Goal: Task Accomplishment & Management: Use online tool/utility

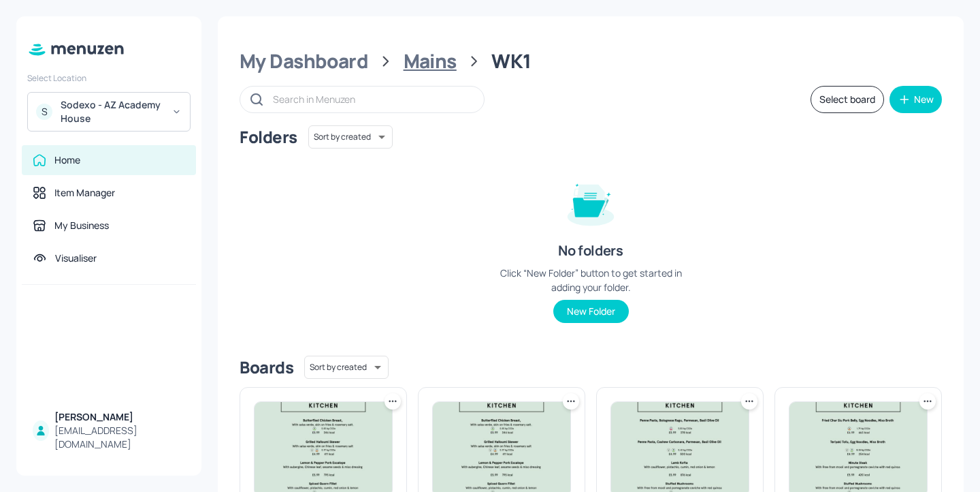
click at [443, 67] on div "Mains" at bounding box center [430, 61] width 53 height 25
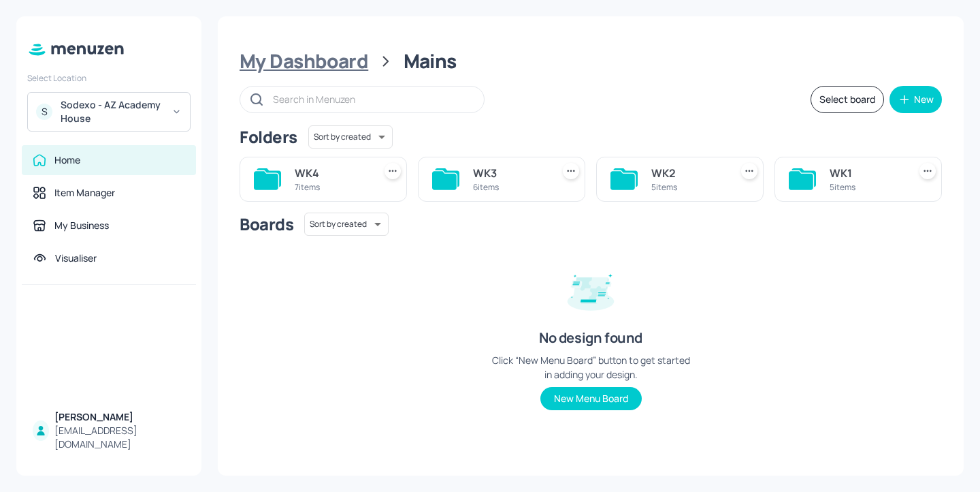
click at [299, 61] on div "My Dashboard" at bounding box center [304, 61] width 129 height 25
click at [689, 175] on div "Tablets" at bounding box center [689, 173] width 74 height 16
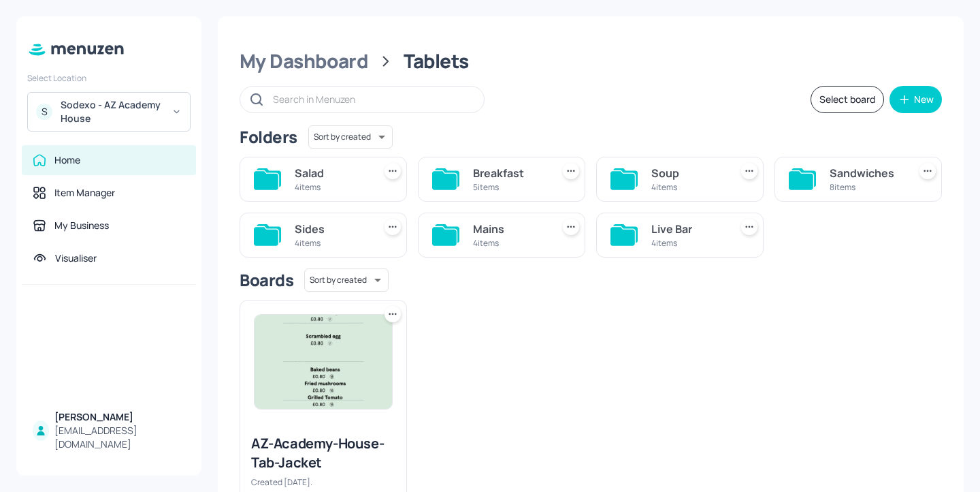
click at [656, 244] on div "4 items" at bounding box center [689, 243] width 74 height 12
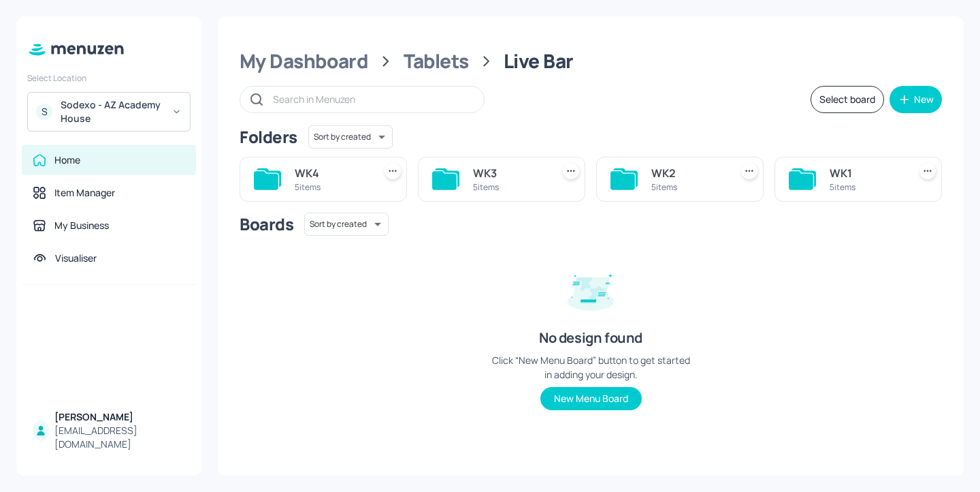
click at [852, 178] on div "WK1" at bounding box center [867, 173] width 74 height 16
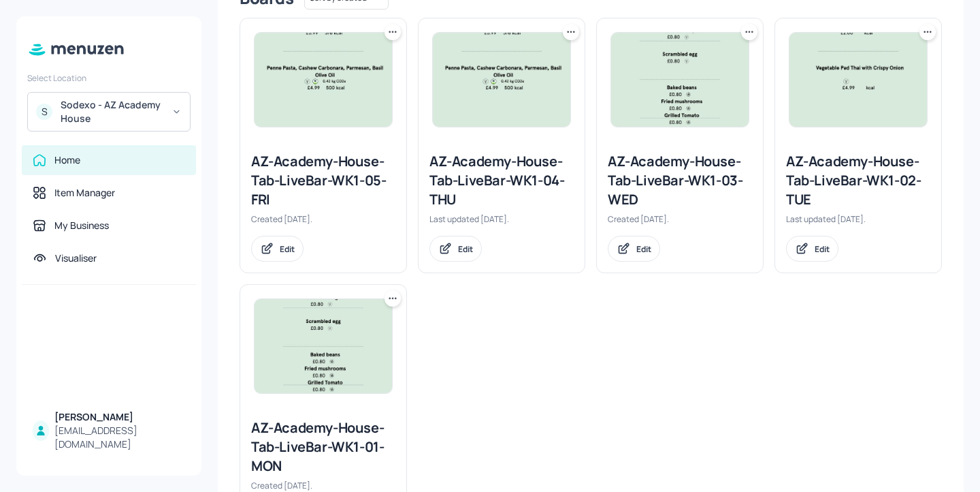
scroll to position [449, 0]
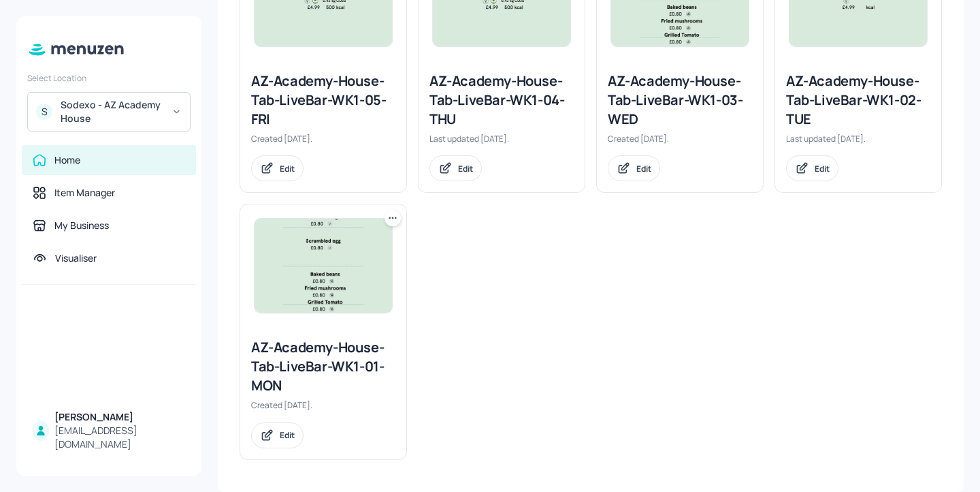
click at [394, 221] on icon at bounding box center [393, 218] width 14 height 14
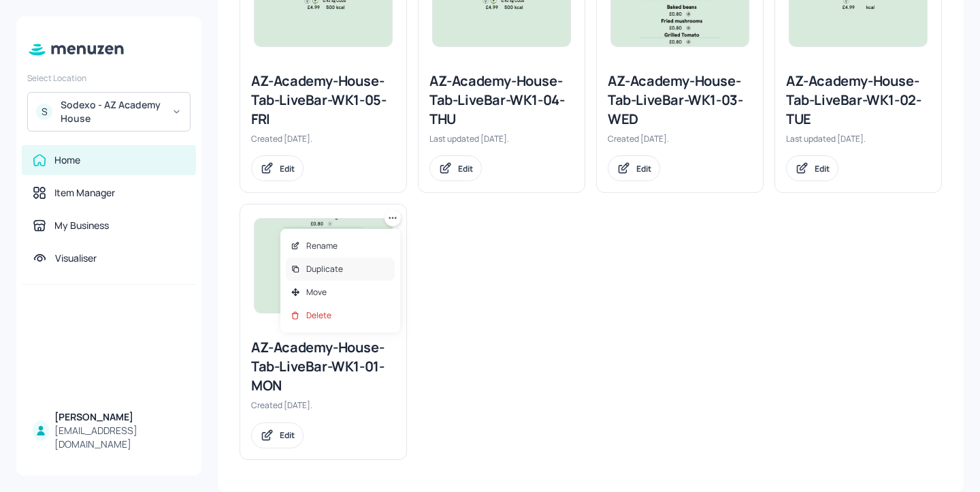
click at [379, 270] on div "Duplicate" at bounding box center [340, 268] width 109 height 23
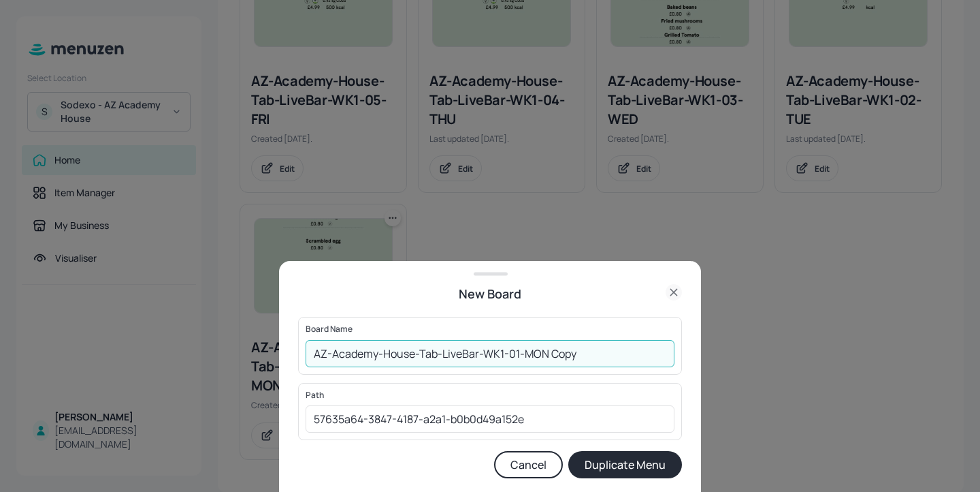
click at [316, 355] on input "AZ-Academy-House-Tab-LiveBar-WK1-01-MON Copy" at bounding box center [490, 353] width 369 height 27
drag, startPoint x: 623, startPoint y: 357, endPoint x: 577, endPoint y: 351, distance: 46.8
click at [577, 351] on input "01ED-AZ-Academy-House-Tab-LiveBar-WK1-01-MON Copy" at bounding box center [490, 353] width 369 height 27
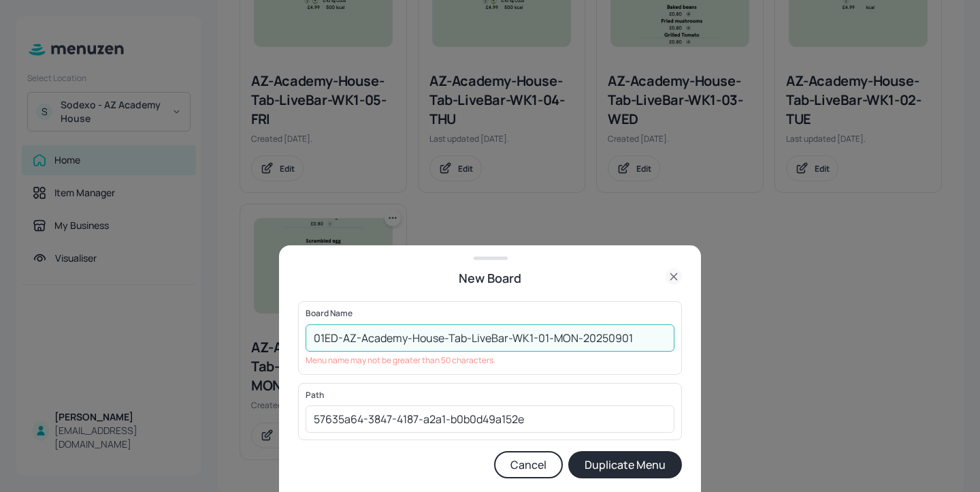
drag, startPoint x: 359, startPoint y: 334, endPoint x: 343, endPoint y: 334, distance: 15.7
click at [343, 334] on input "01ED-AZ-Academy-House-Tab-LiveBar-WK1-01-MON-20250901" at bounding box center [490, 337] width 369 height 27
click at [573, 340] on input "01EDIT_Academy-House-Tab-LiveBar-WK1-01-MON-20250901" at bounding box center [490, 337] width 369 height 27
drag, startPoint x: 402, startPoint y: 336, endPoint x: 373, endPoint y: 336, distance: 28.6
click at [373, 336] on input "01EDIT_Academy-House-Tab-LiveBar-WK1-01-MON_20250901" at bounding box center [490, 337] width 369 height 27
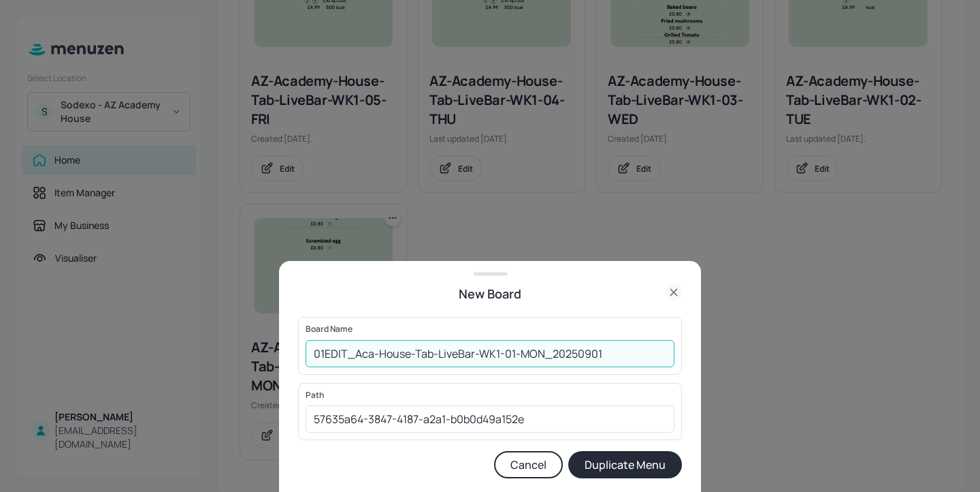
type input "01EDIT_Aca-House-Tab-LiveBar-WK1-01-MON_20250901"
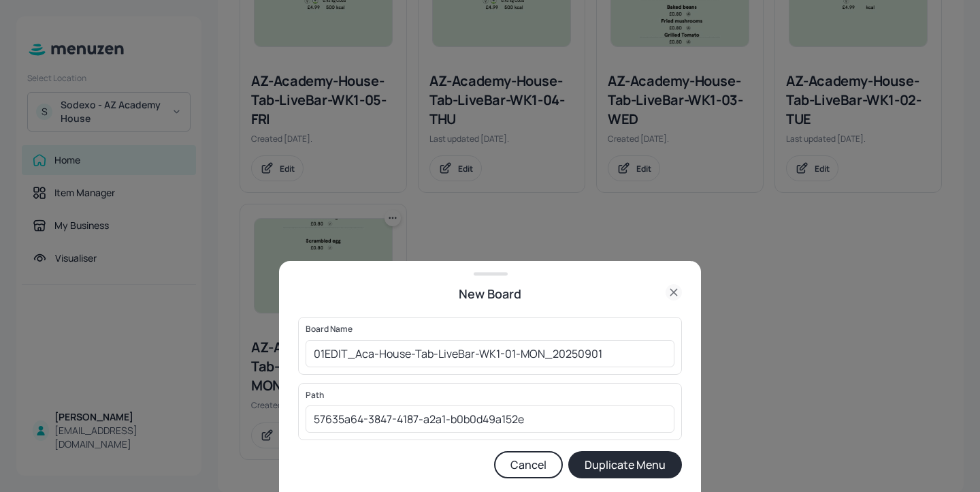
click at [623, 461] on button "Duplicate Menu" at bounding box center [626, 464] width 114 height 27
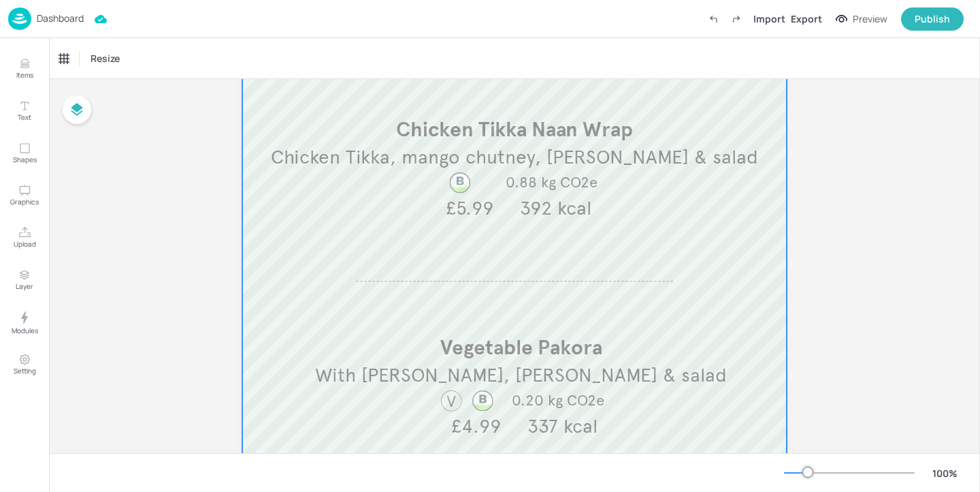
scroll to position [169, 0]
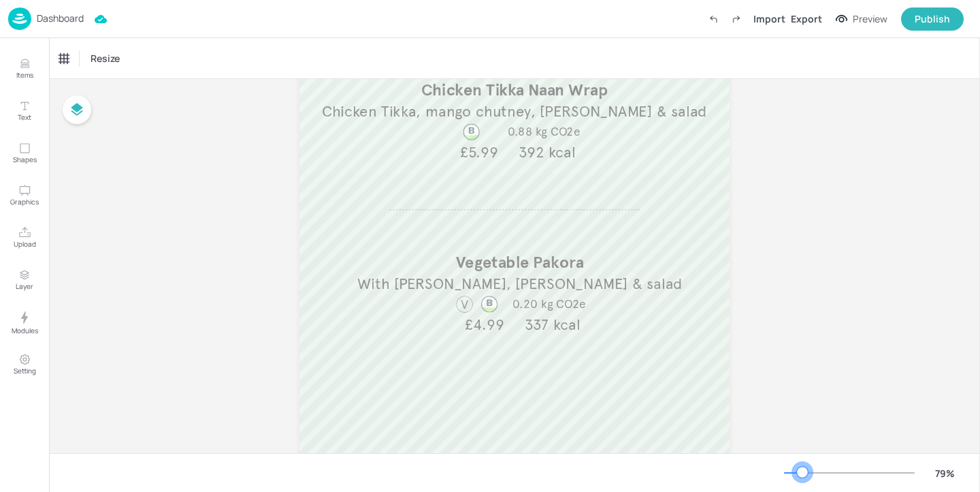
drag, startPoint x: 813, startPoint y: 475, endPoint x: 799, endPoint y: 474, distance: 14.3
click at [799, 474] on div at bounding box center [802, 471] width 11 height 11
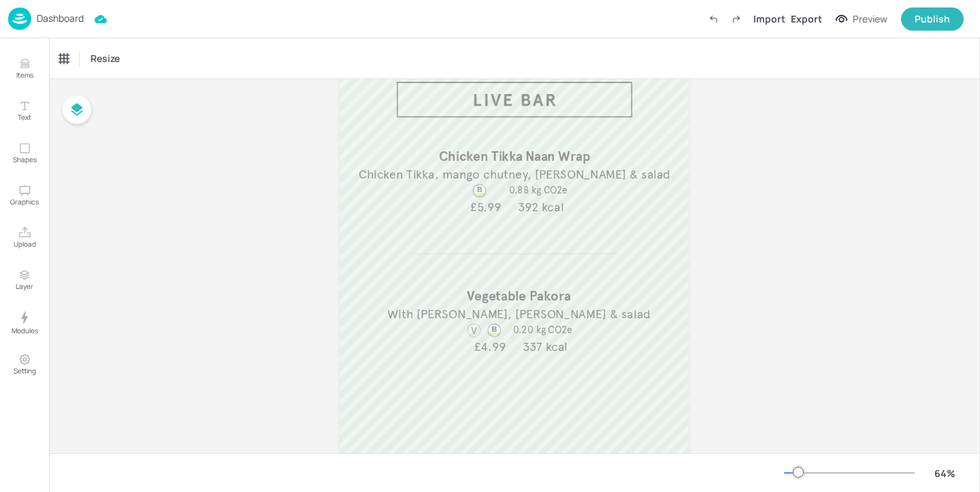
scroll to position [69, 0]
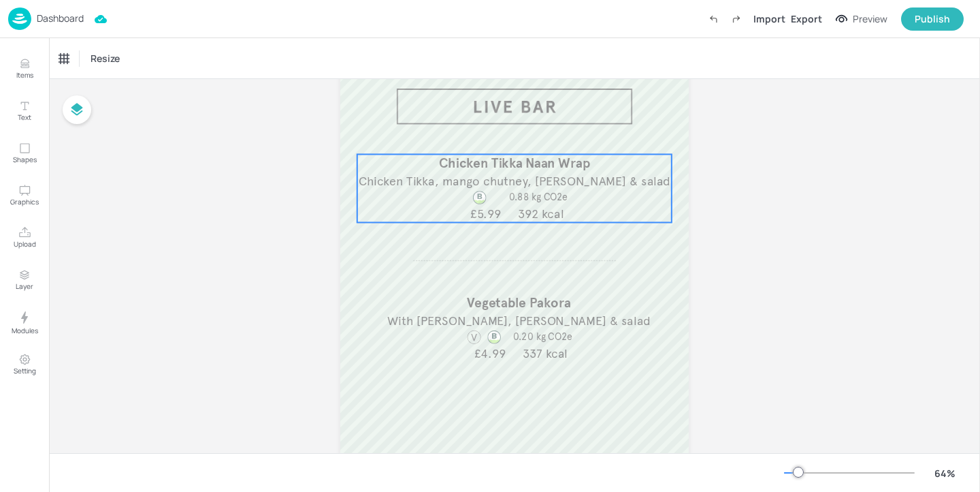
click at [486, 193] on div at bounding box center [479, 197] width 47 height 16
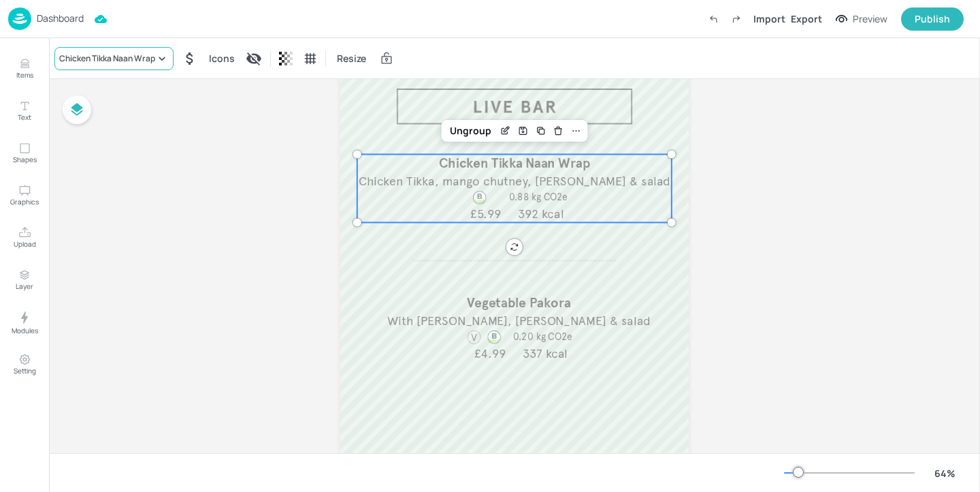
click at [84, 49] on div "Chicken Tikka Naan Wrap" at bounding box center [113, 58] width 119 height 23
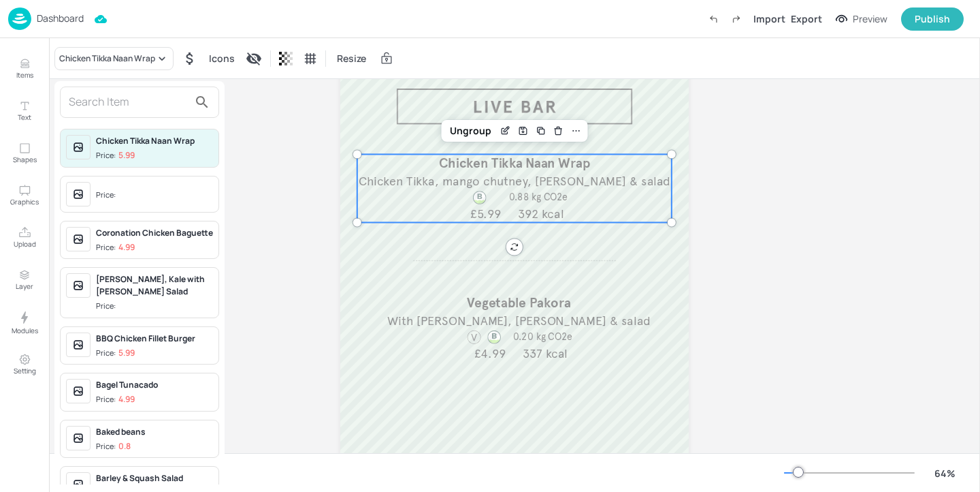
click at [113, 106] on input "text" at bounding box center [129, 102] width 120 height 22
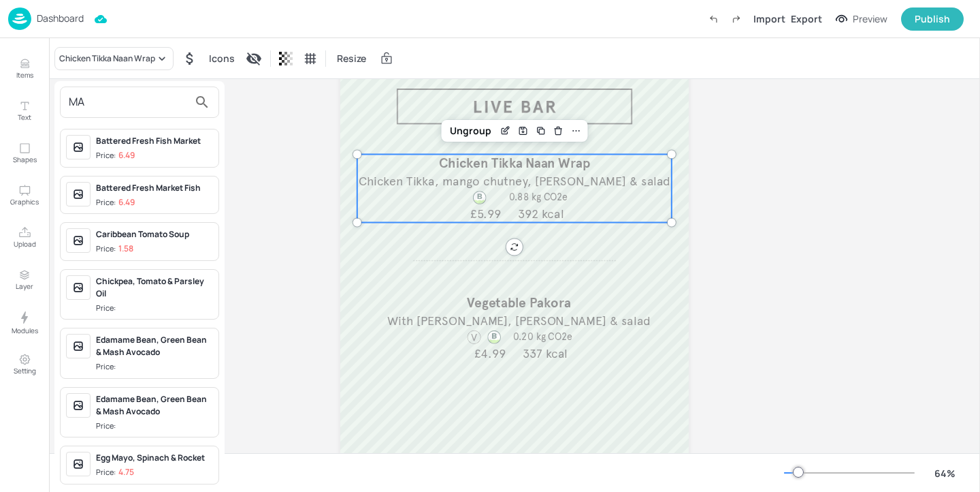
type input "M"
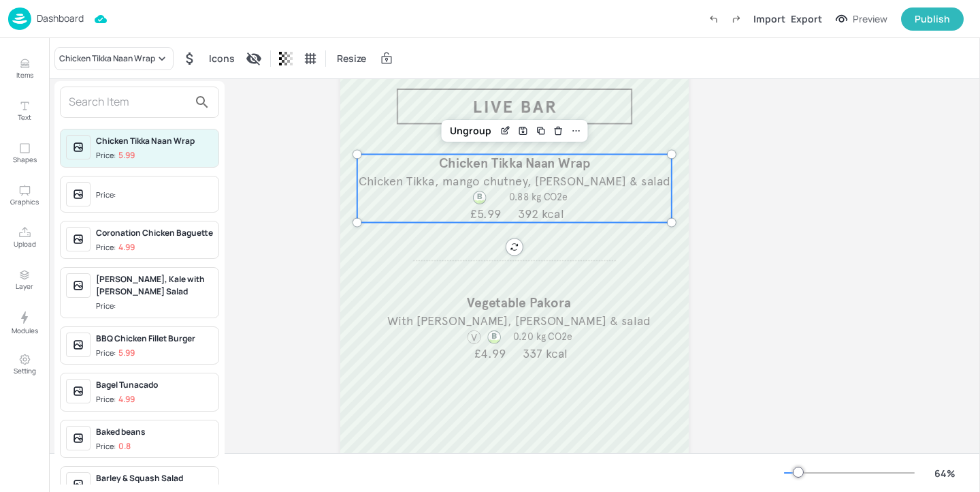
click at [37, 76] on div at bounding box center [490, 246] width 980 height 492
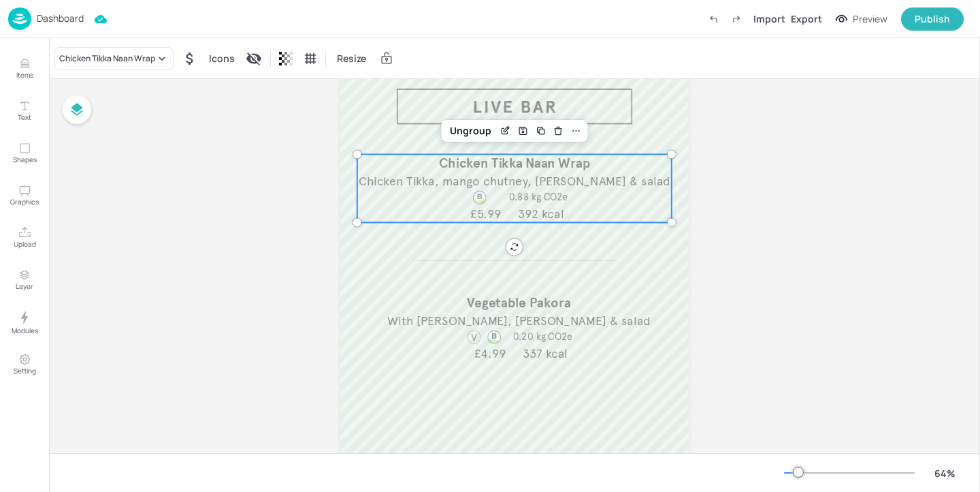
click at [18, 67] on div "Chicken Tikka Naan Wrap Price: 5.99 Price: Coronation Chicken Baguette Price: 4…" at bounding box center [490, 248] width 980 height 486
click at [24, 67] on icon "Items" at bounding box center [24, 66] width 8 height 1
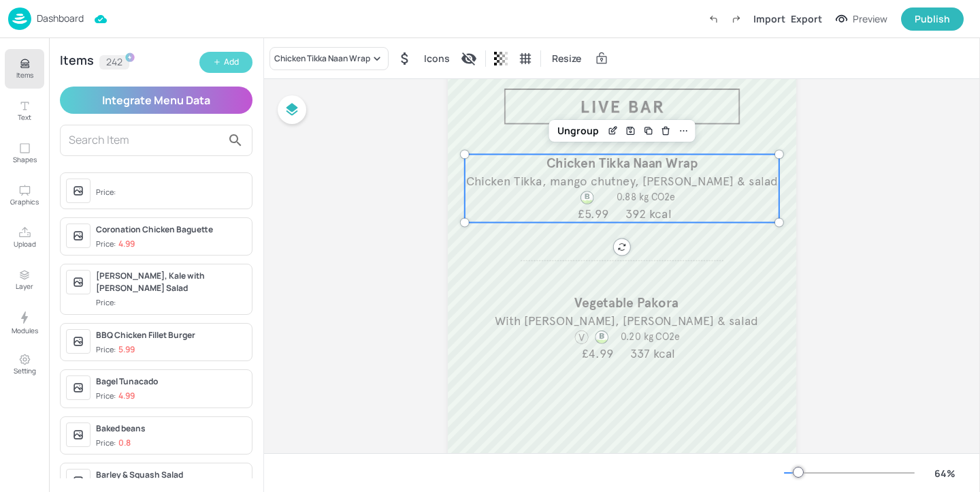
click at [222, 59] on button "Add" at bounding box center [225, 62] width 53 height 21
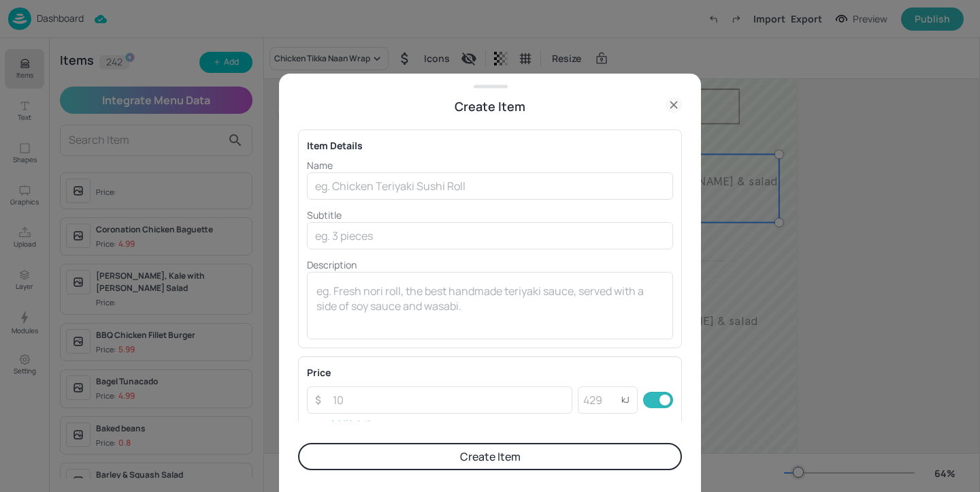
click at [674, 99] on icon at bounding box center [674, 105] width 16 height 16
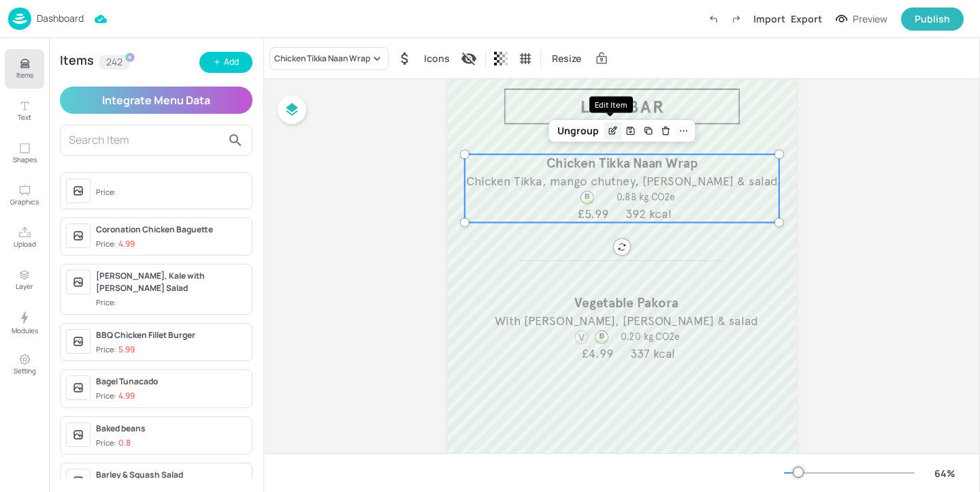
click at [610, 133] on icon "Edit Item" at bounding box center [613, 130] width 12 height 11
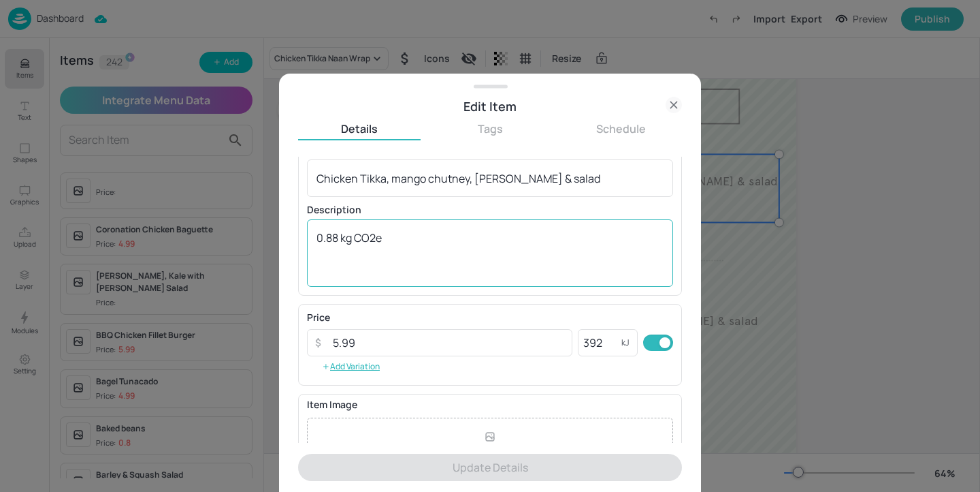
scroll to position [79, 0]
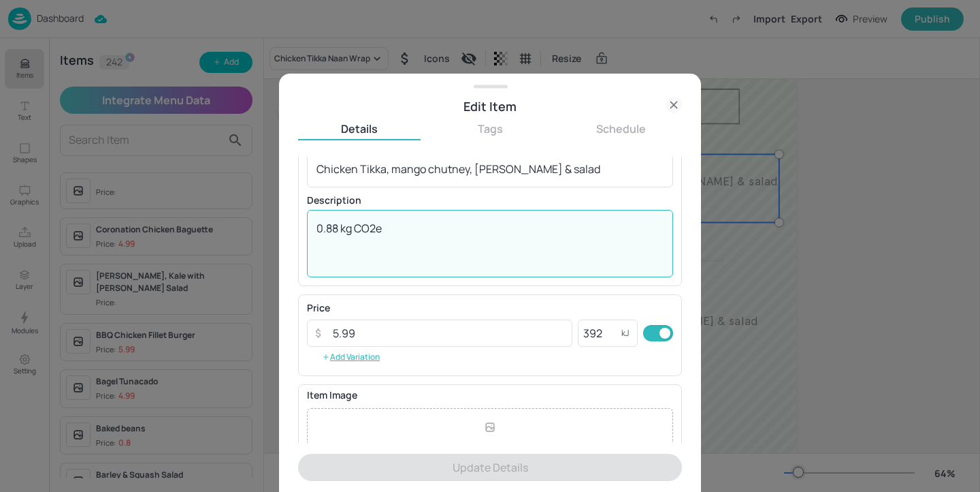
drag, startPoint x: 441, startPoint y: 228, endPoint x: 255, endPoint y: 227, distance: 186.6
click at [255, 227] on div "Edit Item Details Tags Schedule Name Chicken Tikka Naan Wrap ​ Subtitle Chicken…" at bounding box center [490, 246] width 980 height 492
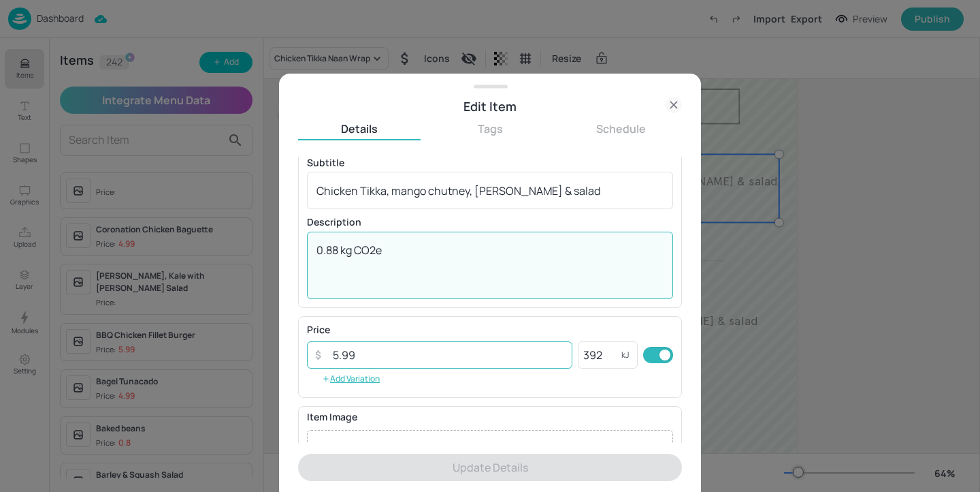
scroll to position [0, 0]
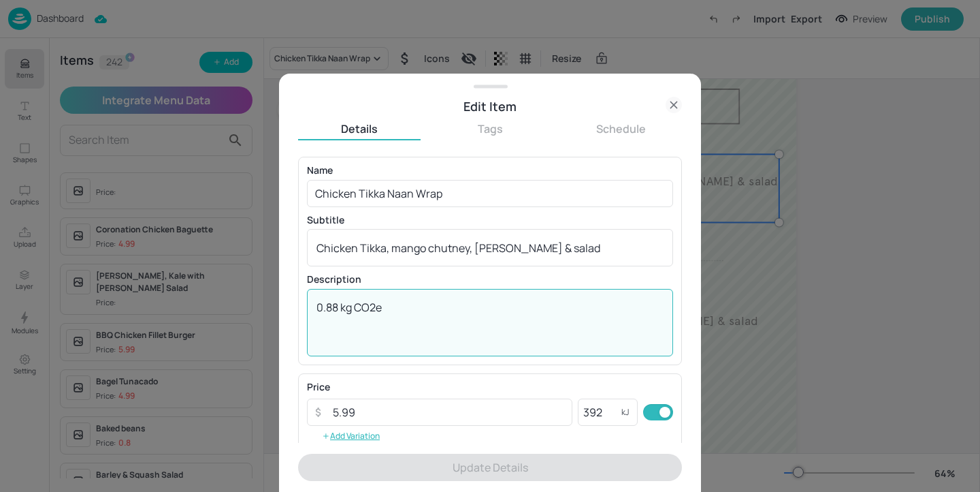
click at [724, 276] on div at bounding box center [490, 246] width 980 height 492
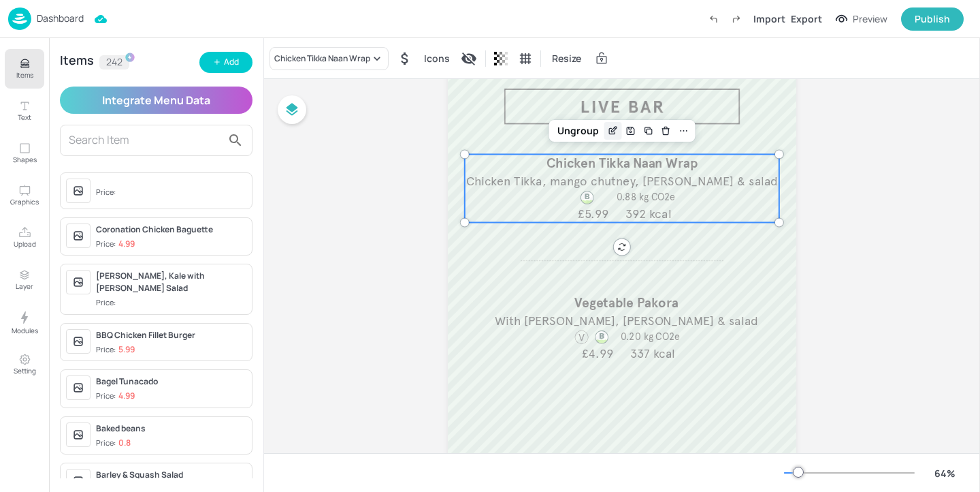
click at [607, 132] on icon "Edit Item" at bounding box center [613, 130] width 12 height 11
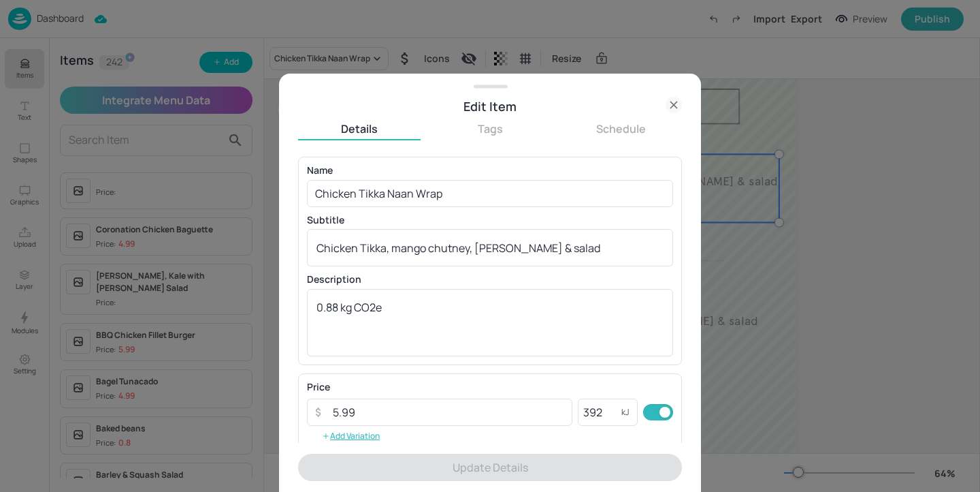
click at [672, 104] on icon at bounding box center [674, 105] width 16 height 16
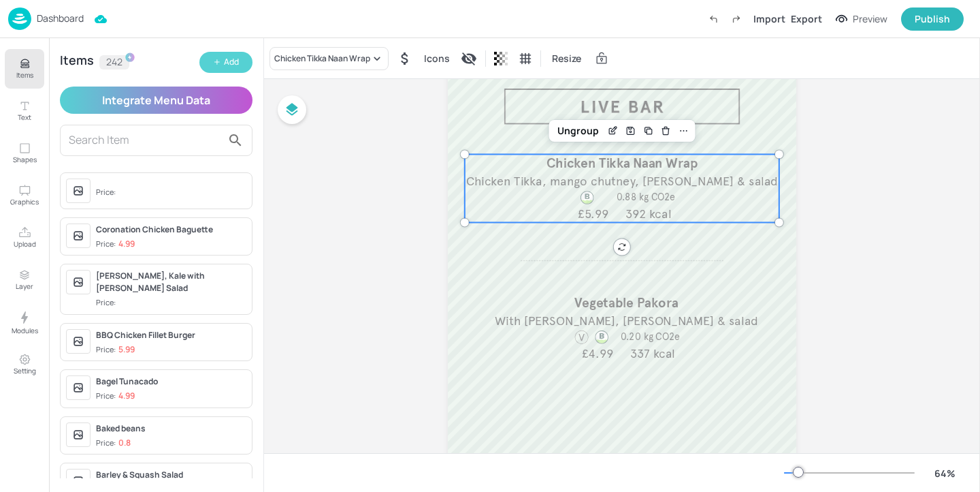
click at [234, 59] on div "Add" at bounding box center [231, 62] width 15 height 13
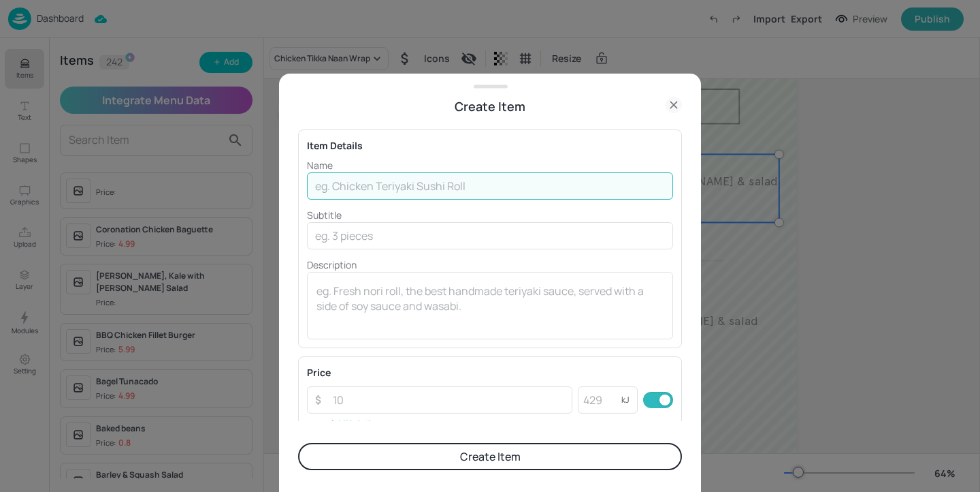
click at [434, 193] on input "text" at bounding box center [490, 185] width 366 height 27
paste input "0.88 kg CO2e"
type input "0.88 kg CO2e"
drag, startPoint x: 396, startPoint y: 182, endPoint x: 214, endPoint y: 180, distance: 181.1
click at [214, 180] on div "Create Item Item Details Name 0.88 kg CO2e ​ Subtitle ​ Description x ​ Price ​…" at bounding box center [490, 246] width 980 height 492
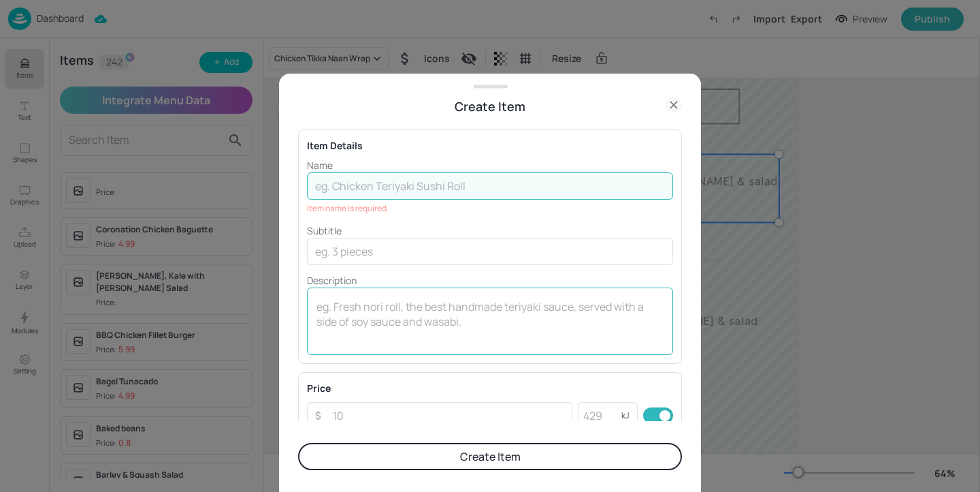
click at [379, 311] on textarea at bounding box center [490, 321] width 347 height 45
paste textarea "0.88 kg CO2e"
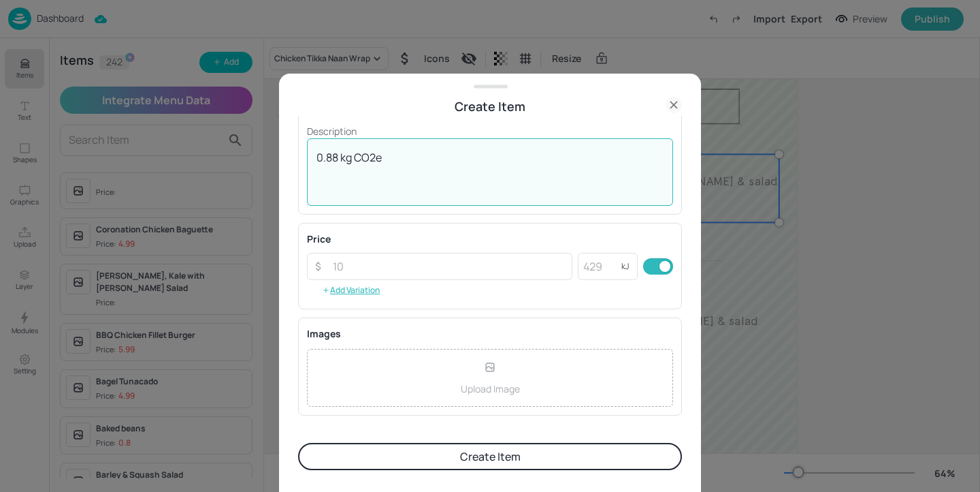
scroll to position [251, 0]
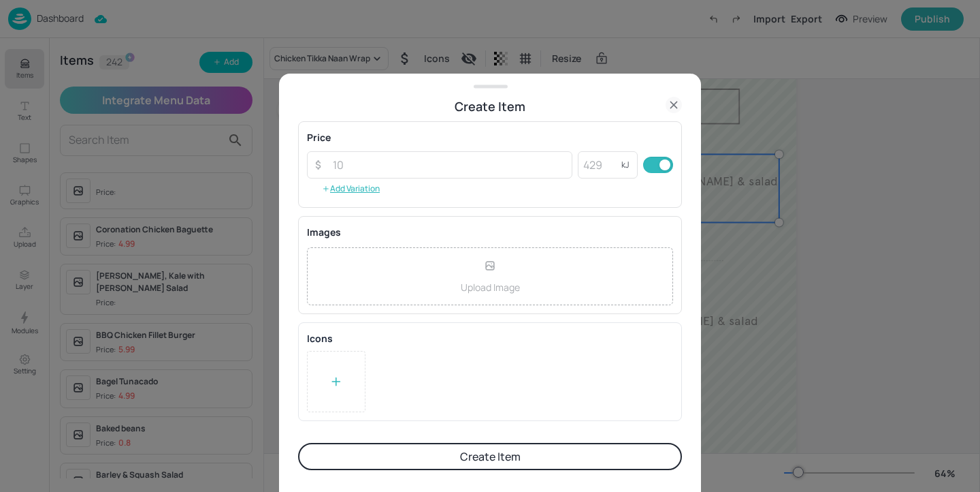
type textarea "0.88 kg CO2e"
click at [342, 379] on icon at bounding box center [337, 381] width 14 height 14
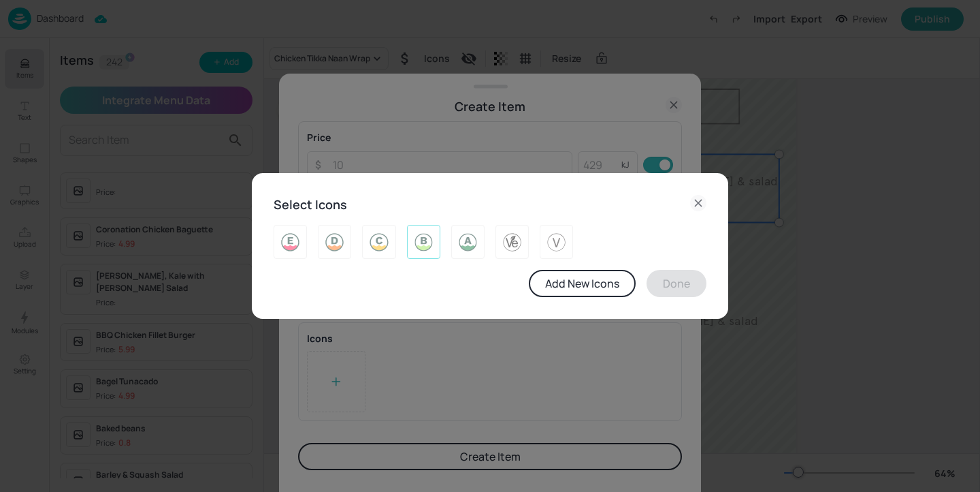
click at [419, 237] on img at bounding box center [423, 242] width 21 height 22
click at [691, 283] on button "Done" at bounding box center [677, 283] width 60 height 27
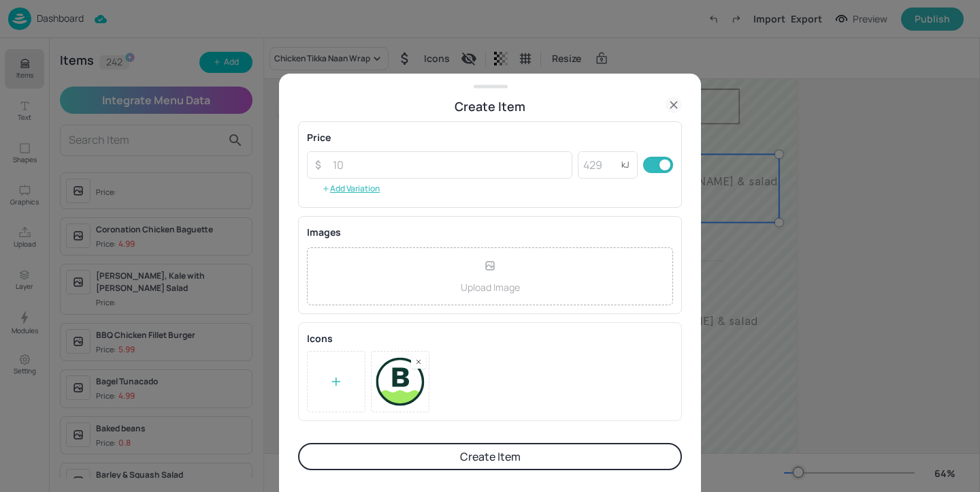
scroll to position [0, 0]
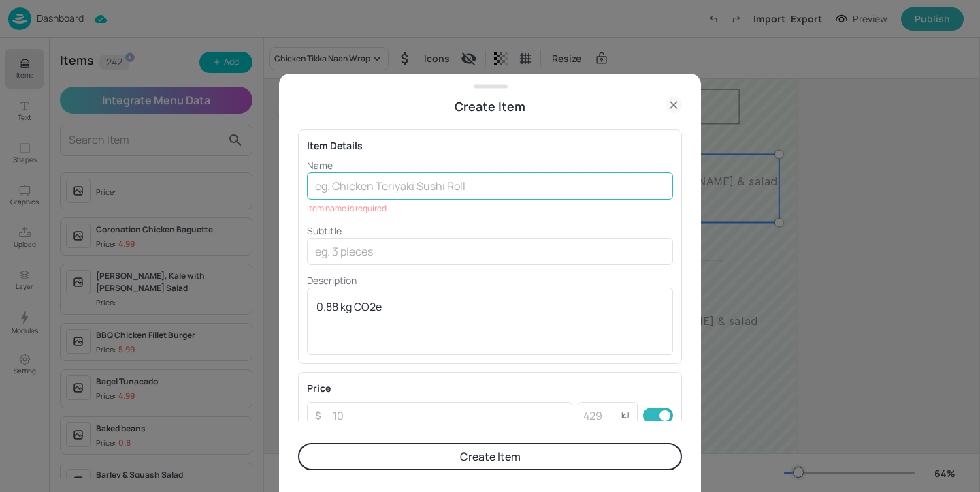
click at [392, 189] on input "text" at bounding box center [490, 185] width 366 height 27
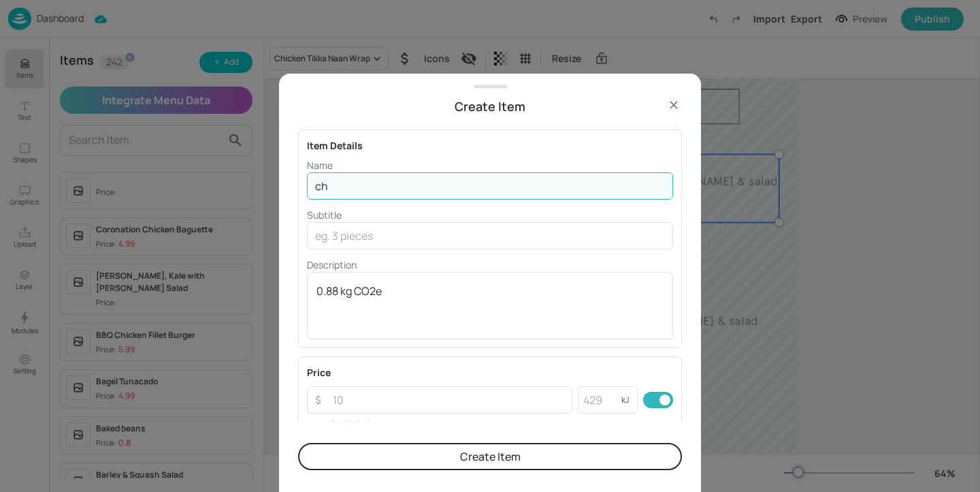
type input "c"
type input "Chicken Madras"
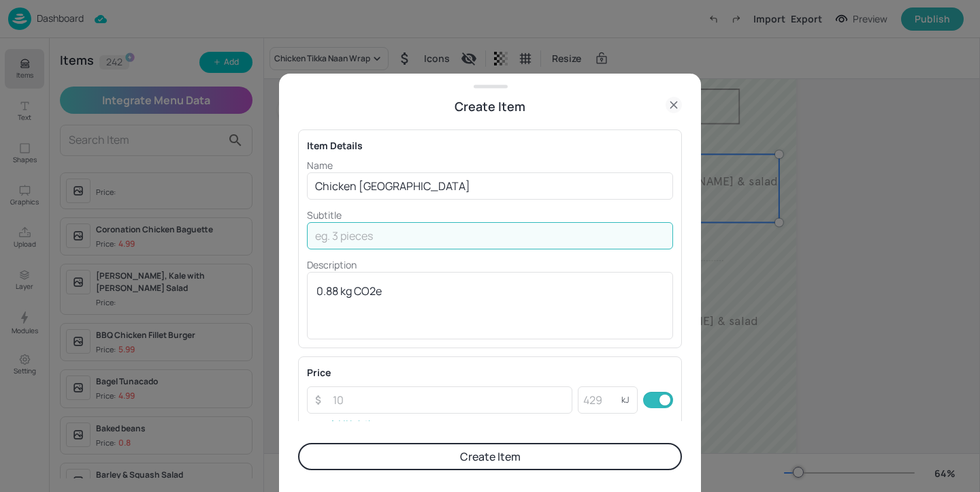
click at [396, 234] on input "text" at bounding box center [490, 235] width 366 height 27
click at [522, 210] on p "Subtitle" at bounding box center [490, 215] width 366 height 14
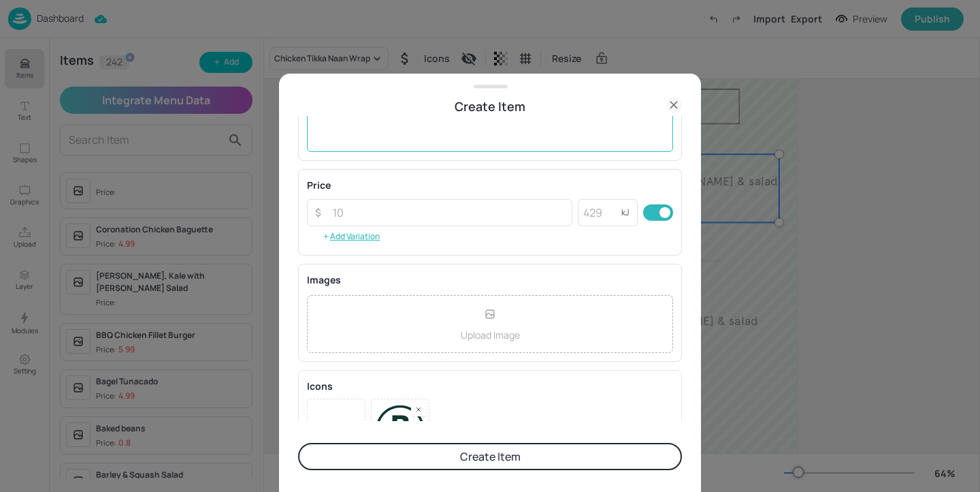
scroll to position [219, 0]
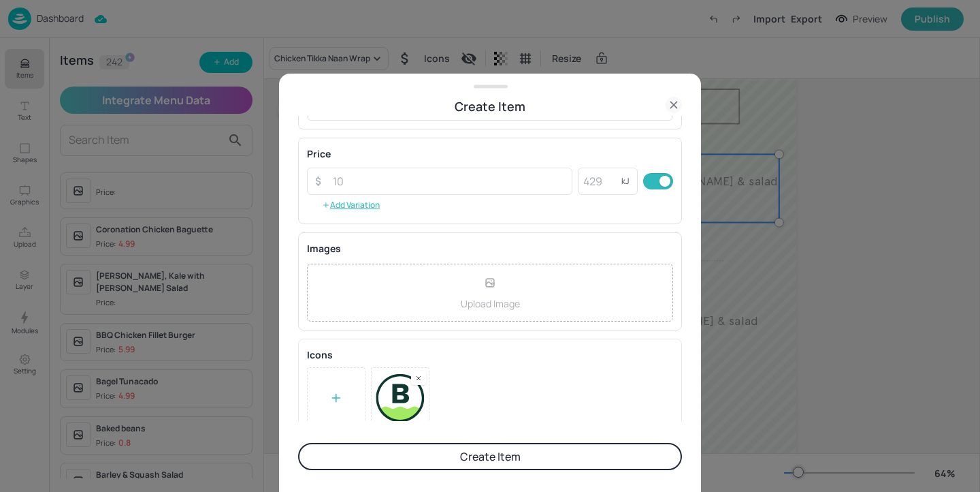
click at [540, 449] on button "Create Item" at bounding box center [490, 456] width 384 height 27
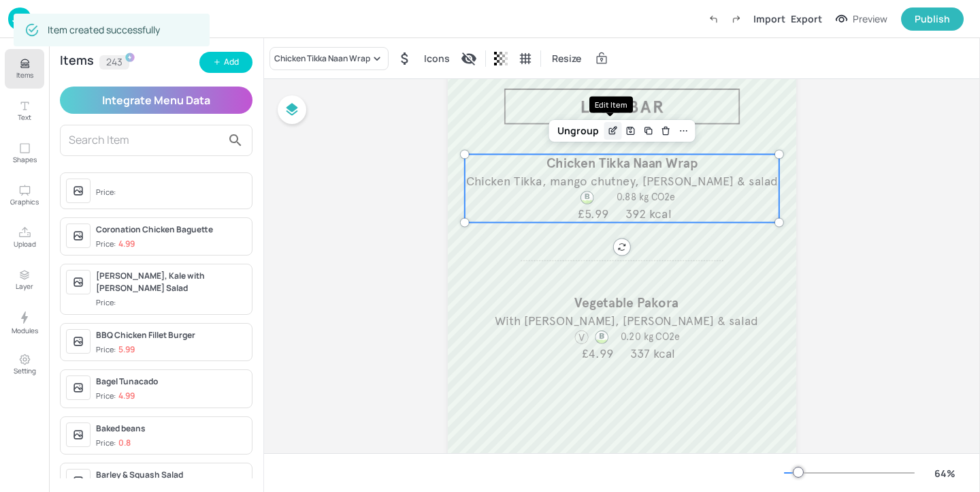
click at [609, 127] on icon "Edit Item" at bounding box center [613, 130] width 12 height 11
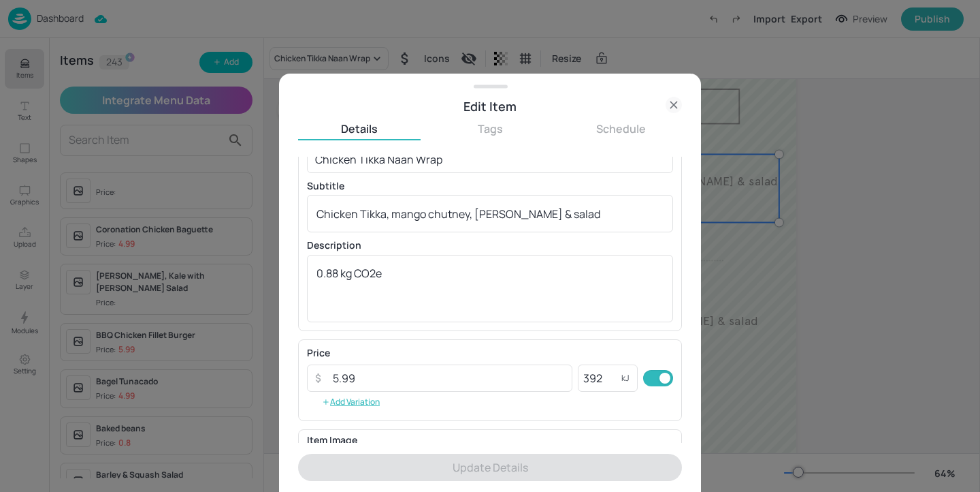
scroll to position [63, 0]
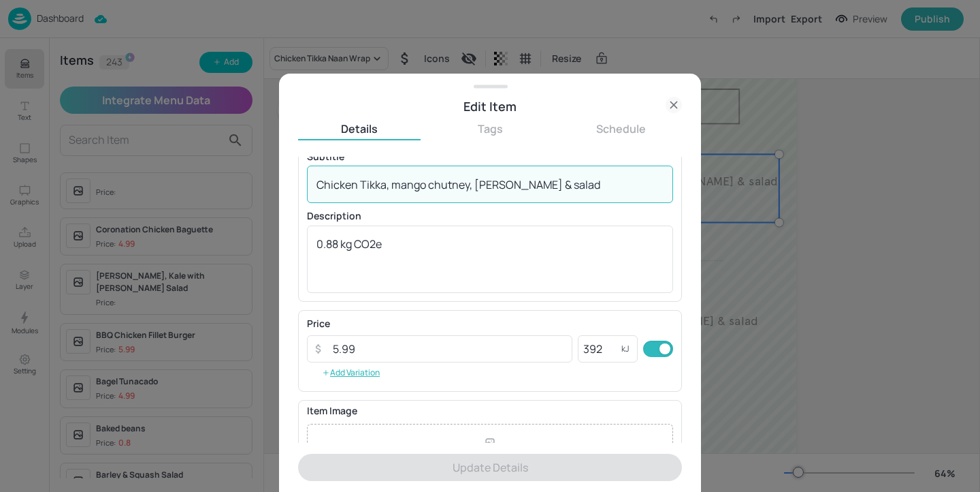
drag, startPoint x: 565, startPoint y: 188, endPoint x: 259, endPoint y: 188, distance: 305.7
click at [259, 188] on div "Edit Item Details Tags Schedule Name Chicken Tikka Naan Wrap ​ Subtitle Chicken…" at bounding box center [490, 246] width 980 height 492
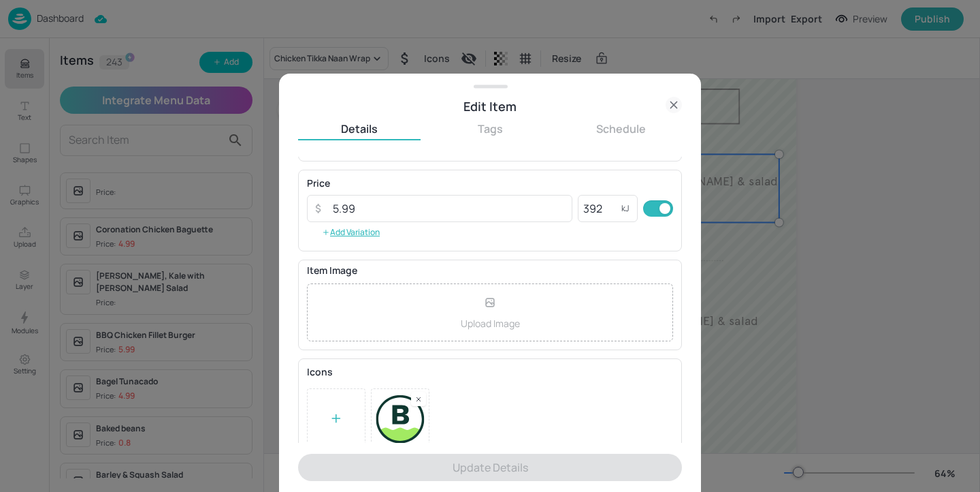
scroll to position [212, 0]
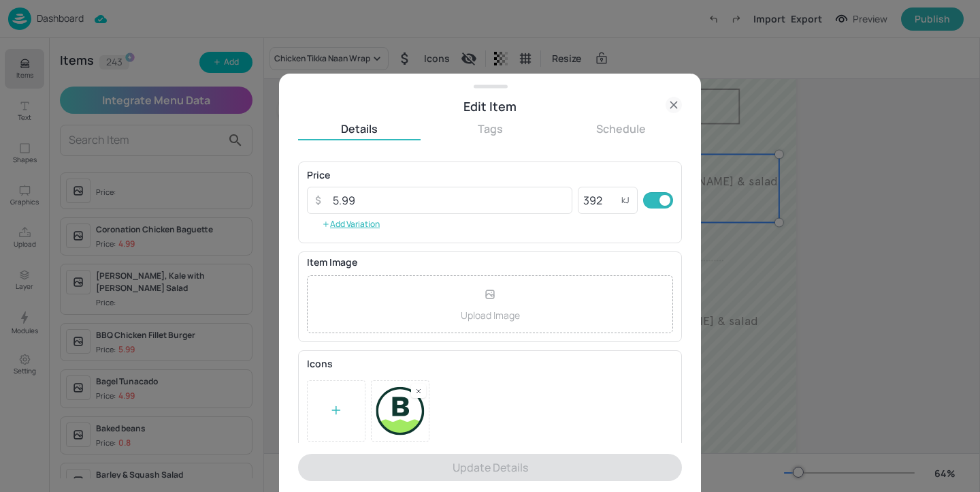
click at [731, 354] on div at bounding box center [490, 246] width 980 height 492
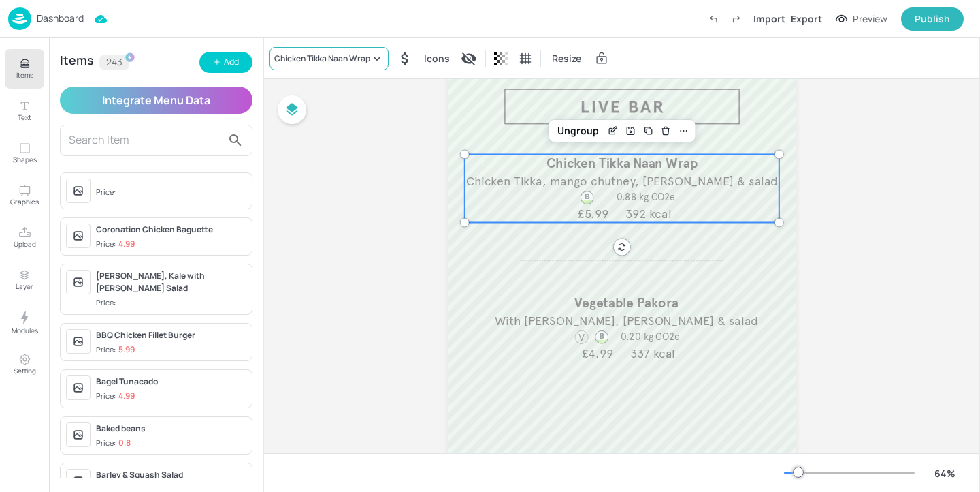
click at [367, 52] on div "Chicken Tikka Naan Wrap" at bounding box center [322, 58] width 96 height 12
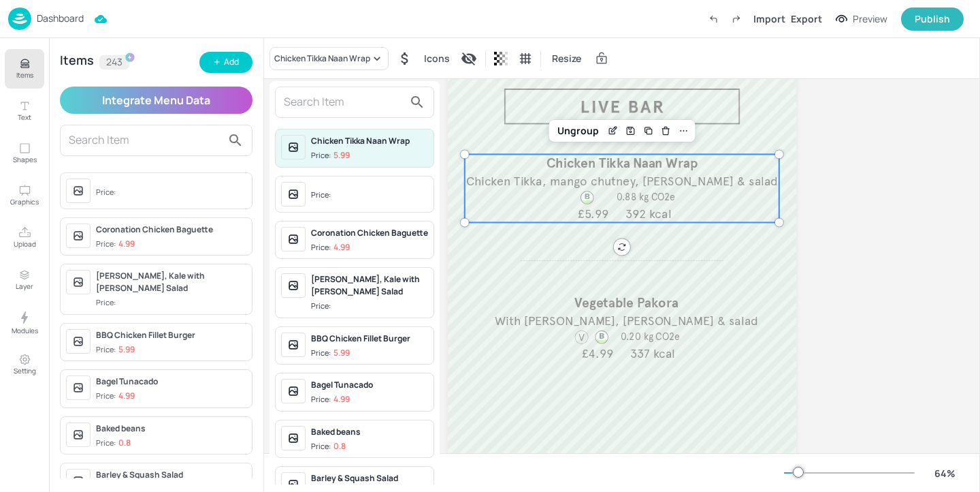
click at [348, 112] on input "text" at bounding box center [344, 102] width 120 height 22
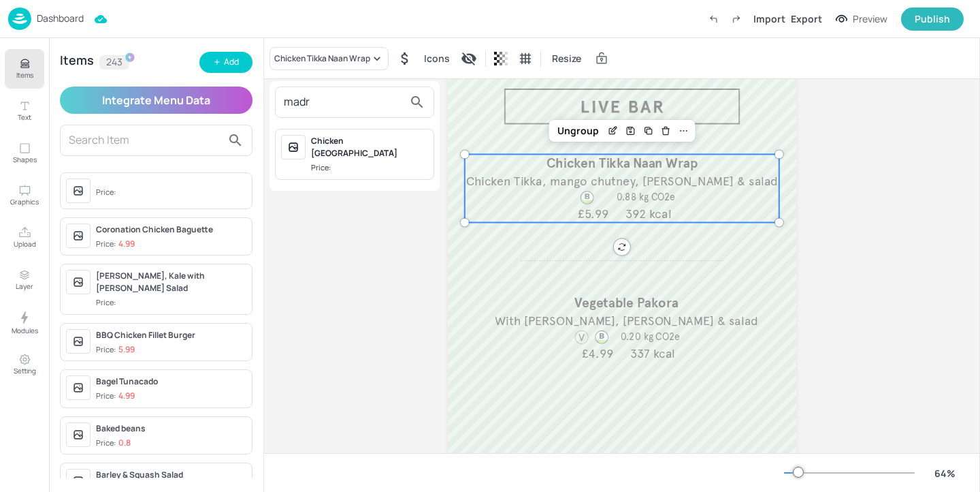
type input "madr"
click at [392, 147] on div "Chicken Madras Price:" at bounding box center [369, 154] width 117 height 39
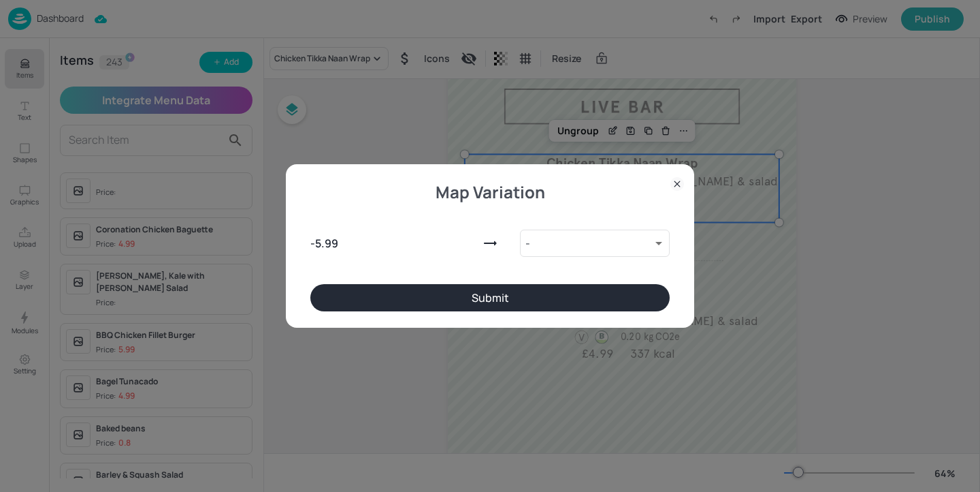
click at [549, 289] on button "Submit" at bounding box center [490, 297] width 360 height 27
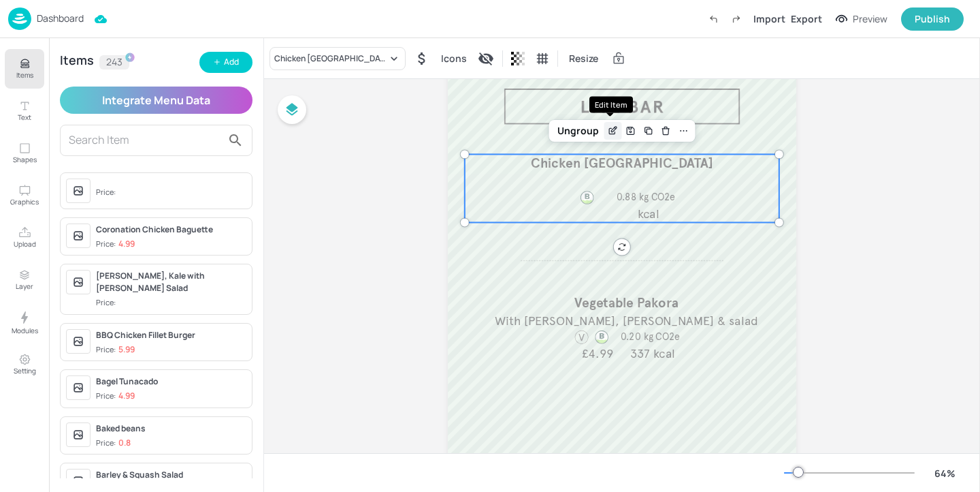
click at [611, 133] on icon "Edit Item" at bounding box center [613, 130] width 12 height 11
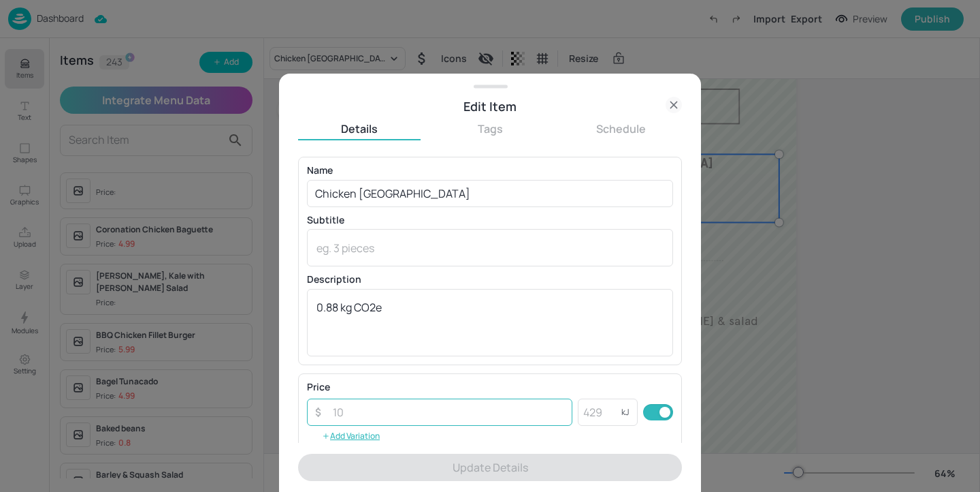
click at [406, 413] on input "number" at bounding box center [449, 411] width 248 height 27
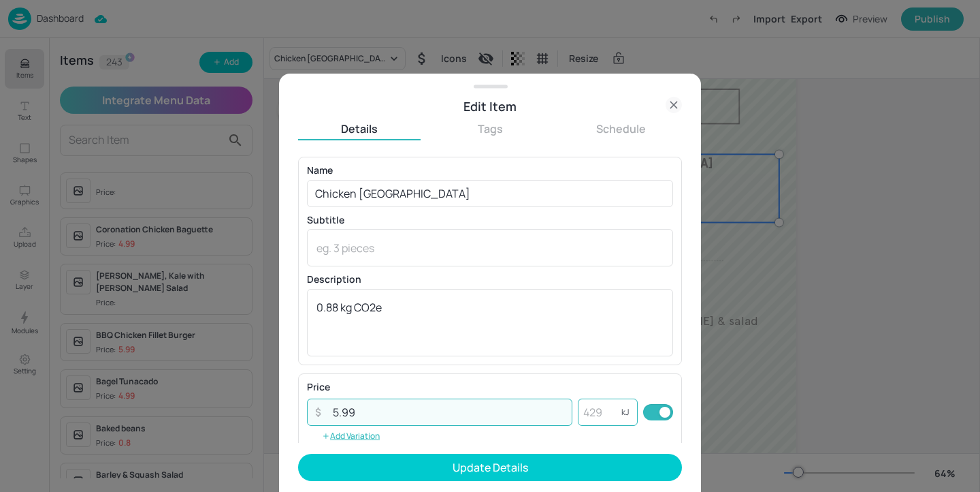
type input "5.99"
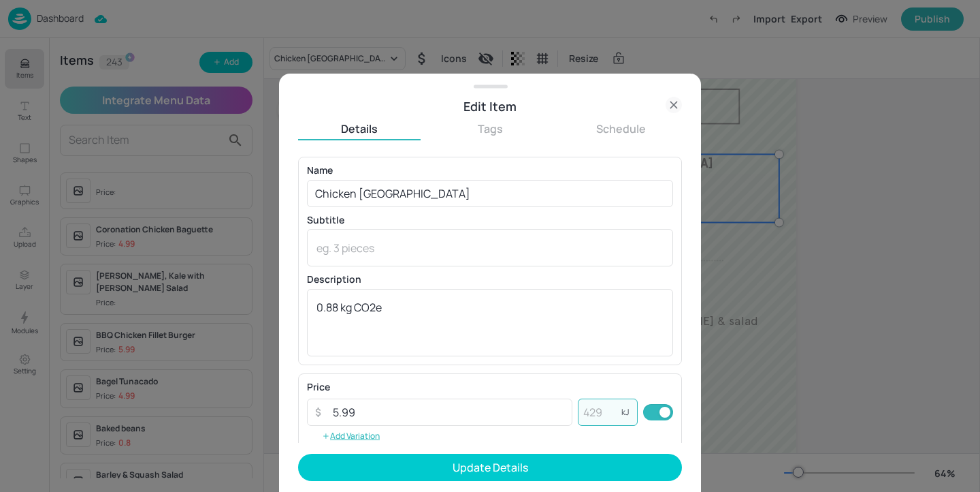
click at [585, 420] on input "number" at bounding box center [600, 411] width 44 height 27
type input "392"
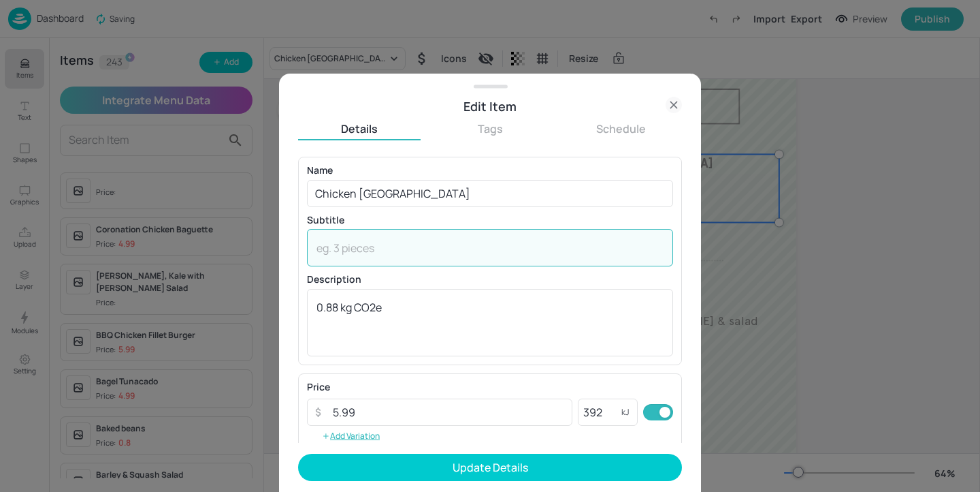
click at [393, 250] on textarea at bounding box center [490, 247] width 347 height 15
paste textarea "Chicken Tikka, mango chutney, raita & salad"
drag, startPoint x: 385, startPoint y: 245, endPoint x: 360, endPoint y: 245, distance: 24.5
click at [360, 245] on textarea "Chicken Tikka, mango chutney, raita & salad" at bounding box center [490, 247] width 347 height 15
click at [402, 248] on textarea "Chicken Madras, mango chutney, raita & salad" at bounding box center [490, 247] width 347 height 15
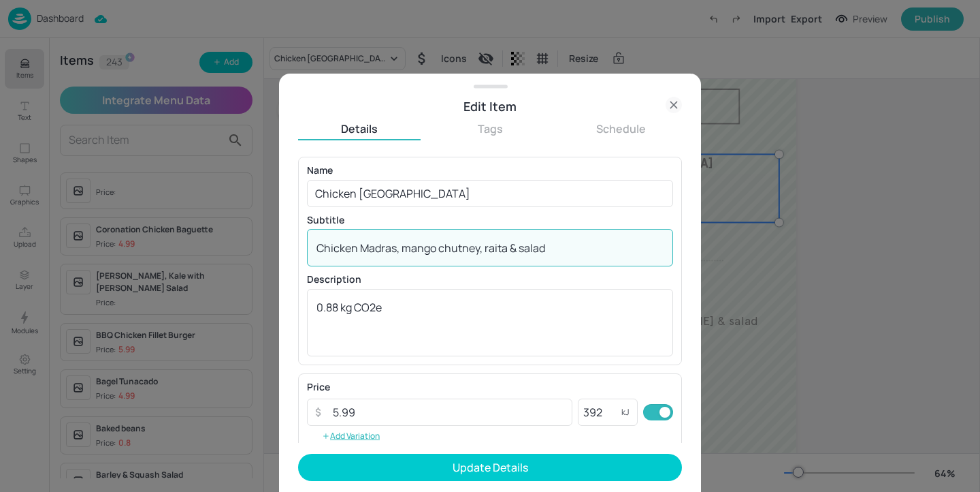
drag, startPoint x: 400, startPoint y: 249, endPoint x: 508, endPoint y: 252, distance: 107.6
click at [508, 252] on textarea "Chicken Madras, mango chutney, raita & salad" at bounding box center [490, 247] width 347 height 15
click at [512, 255] on textarea "Chicken Madras, mango chutney, raita & salad" at bounding box center [490, 247] width 347 height 15
type textarea "Chicken Madras, mango chutney, raita & salad"
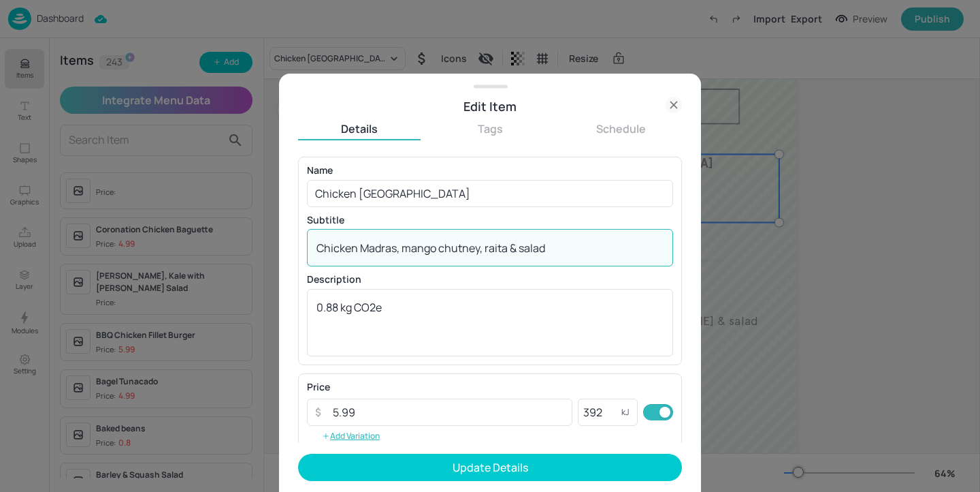
click at [586, 255] on div "Chicken Madras, mango chutney, raita & salad x ​" at bounding box center [490, 247] width 366 height 37
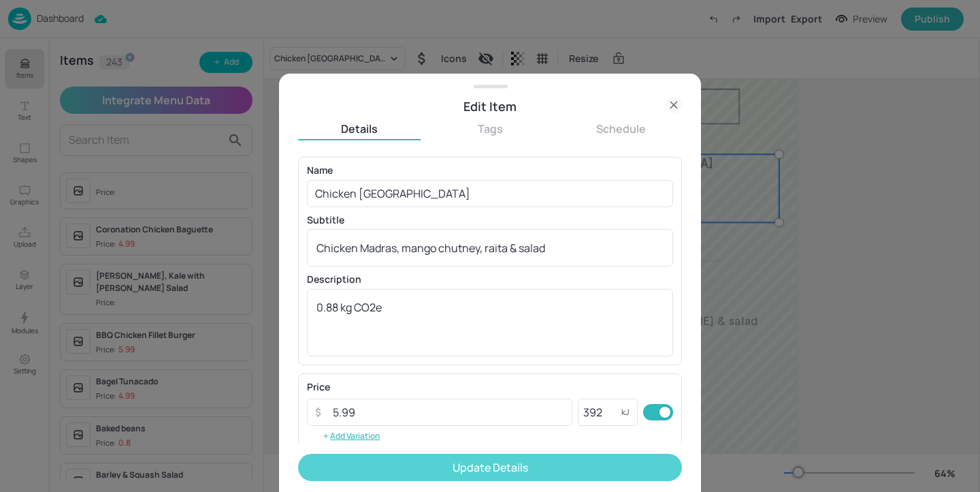
click at [500, 461] on button "Update Details" at bounding box center [490, 466] width 384 height 27
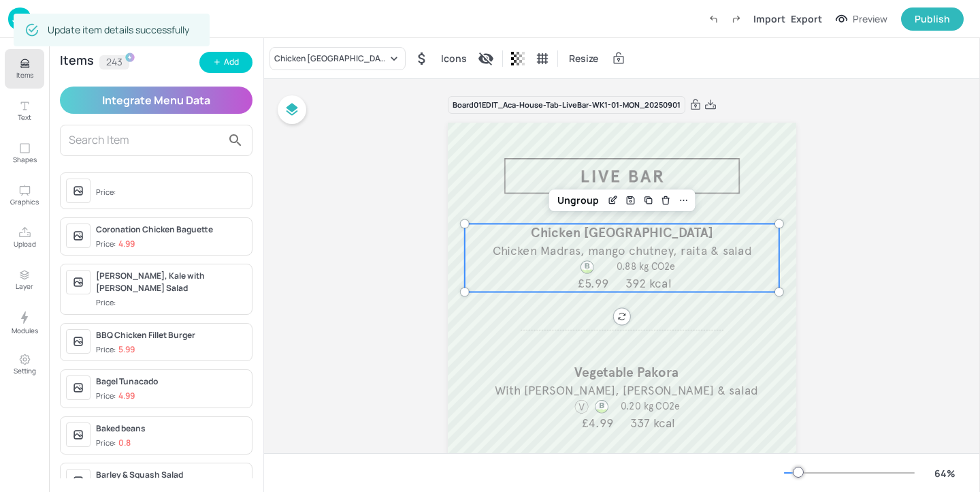
click at [416, 182] on div "Board 01EDIT_Aca-House-Tab-LiveBar-WK1-01-MON_20250901 Chicken Madras Chicken M…" at bounding box center [622, 396] width 425 height 635
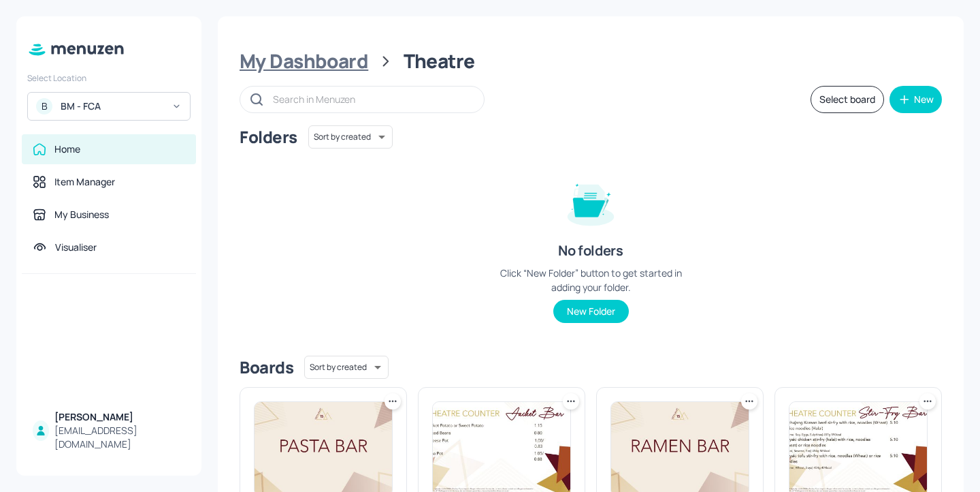
click at [310, 60] on div "My Dashboard" at bounding box center [304, 61] width 129 height 25
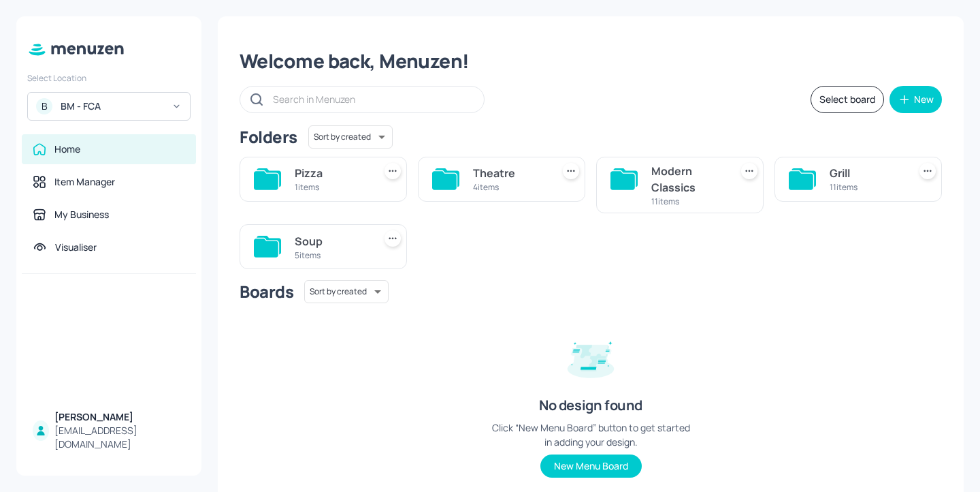
click at [331, 253] on div "5 items" at bounding box center [332, 255] width 74 height 12
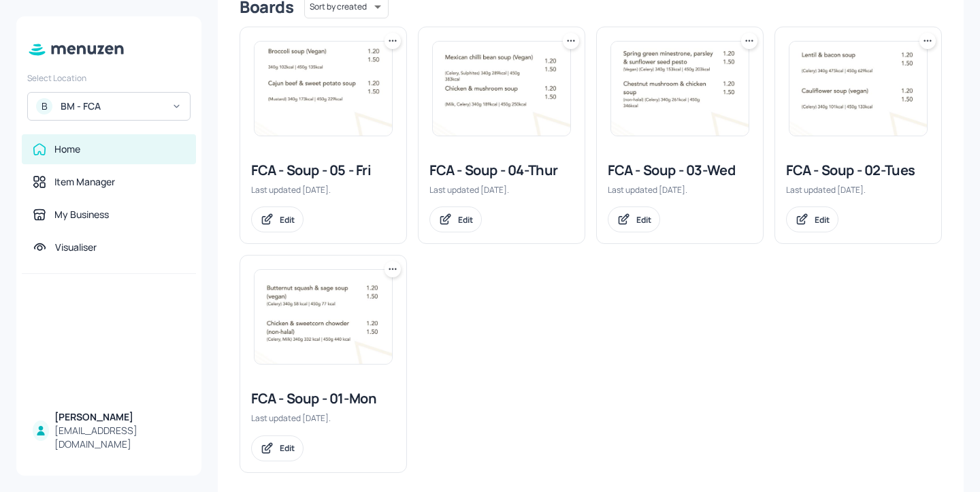
scroll to position [371, 0]
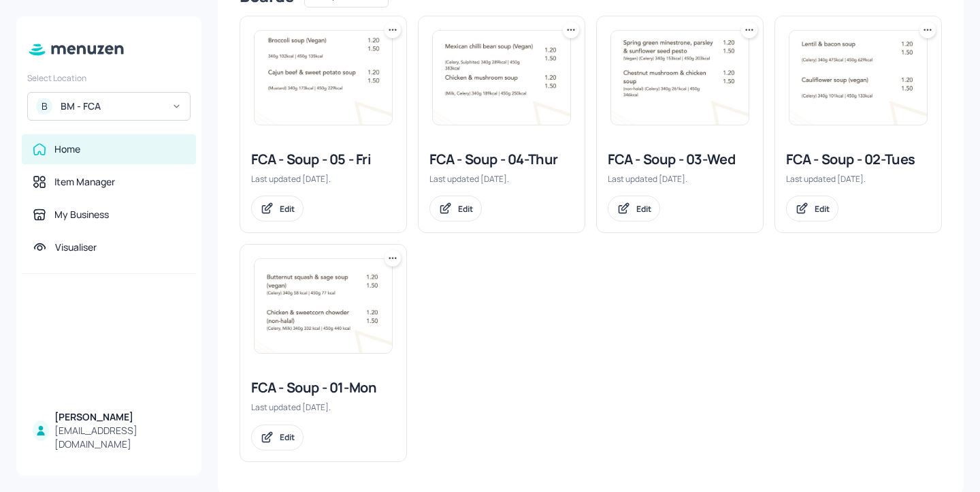
click at [343, 394] on div "FCA - Soup - 01-Mon" at bounding box center [323, 387] width 144 height 19
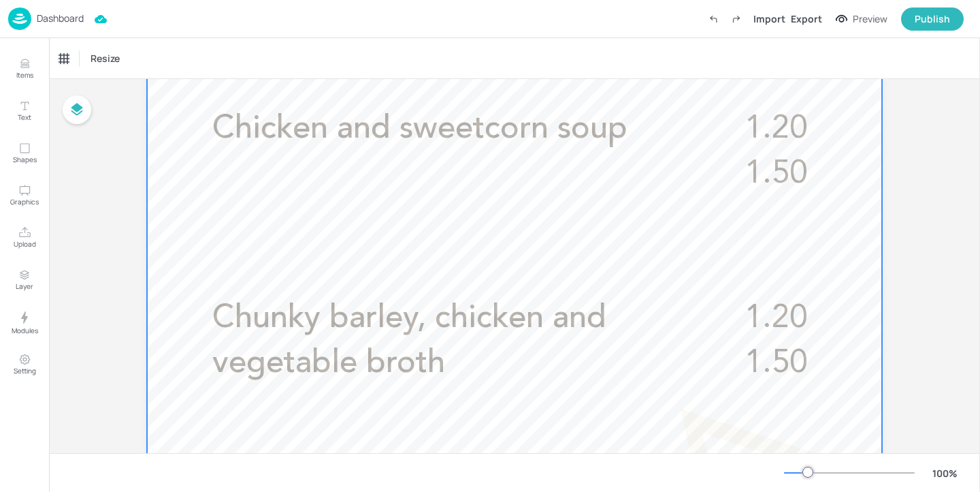
scroll to position [490, 0]
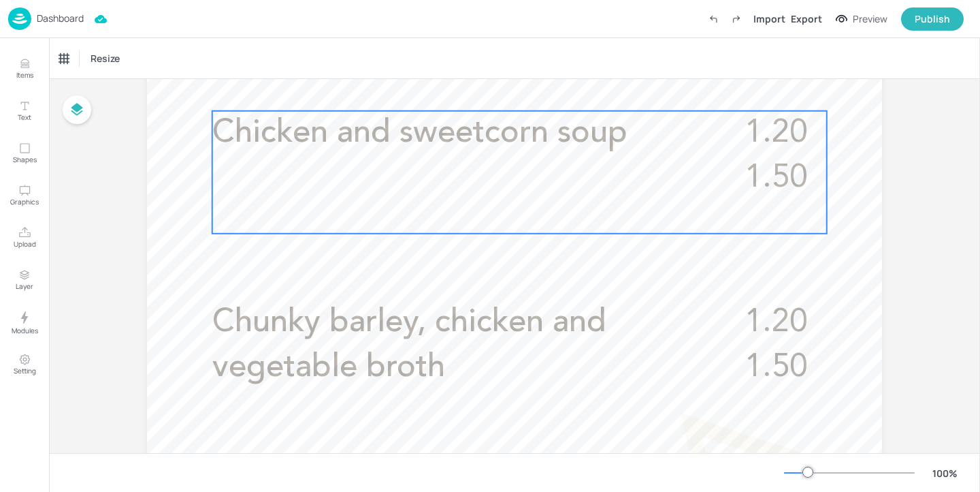
click at [452, 202] on div "Chicken and sweetcorn soup 1.20 1.50" at bounding box center [519, 172] width 615 height 123
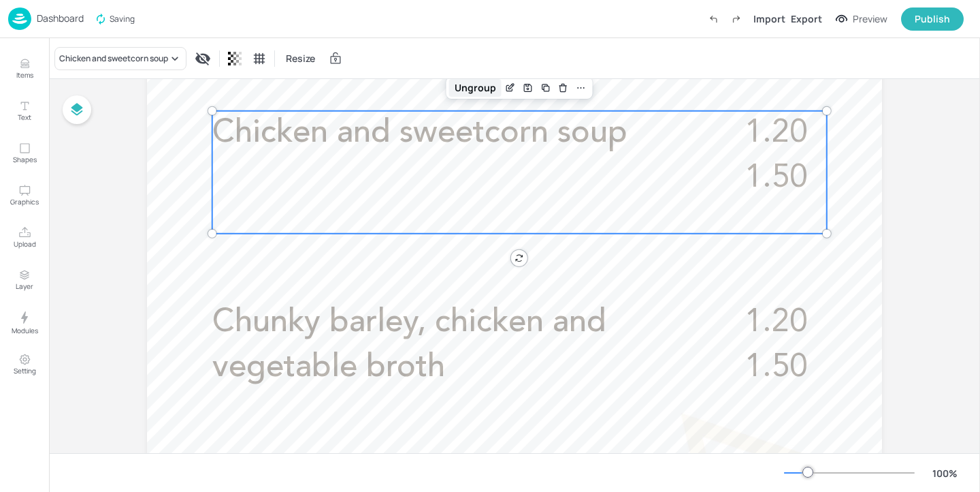
click at [496, 93] on div "Ungroup" at bounding box center [475, 88] width 52 height 18
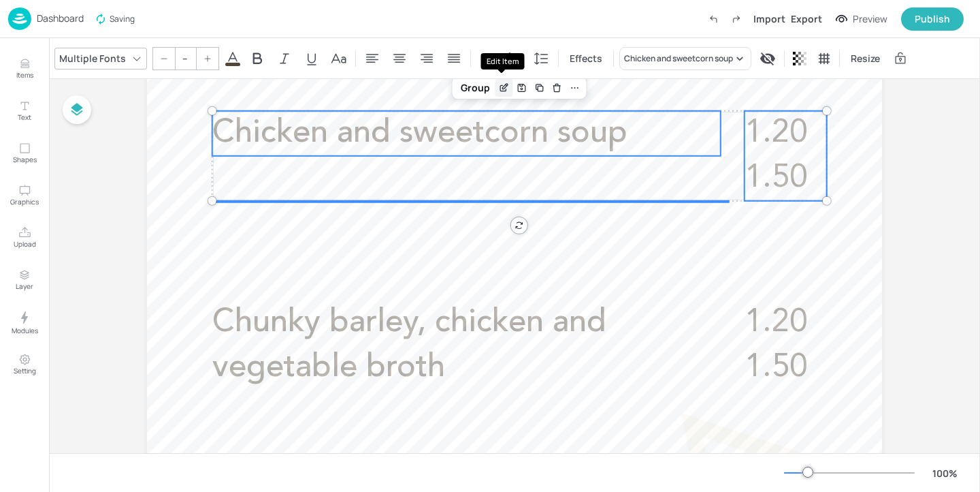
click at [506, 91] on icon "Edit Item" at bounding box center [504, 87] width 12 height 11
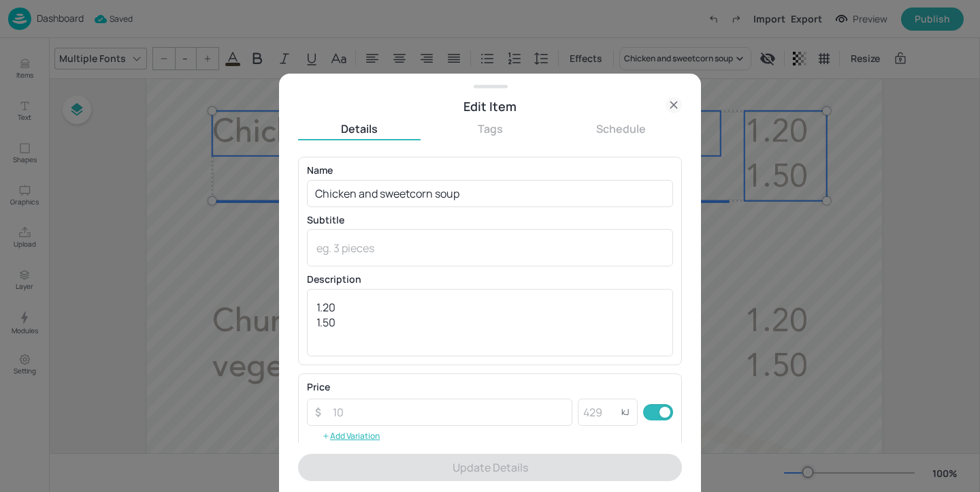
click at [684, 106] on div "Edit Item" at bounding box center [490, 106] width 422 height 19
click at [672, 106] on icon at bounding box center [674, 105] width 16 height 16
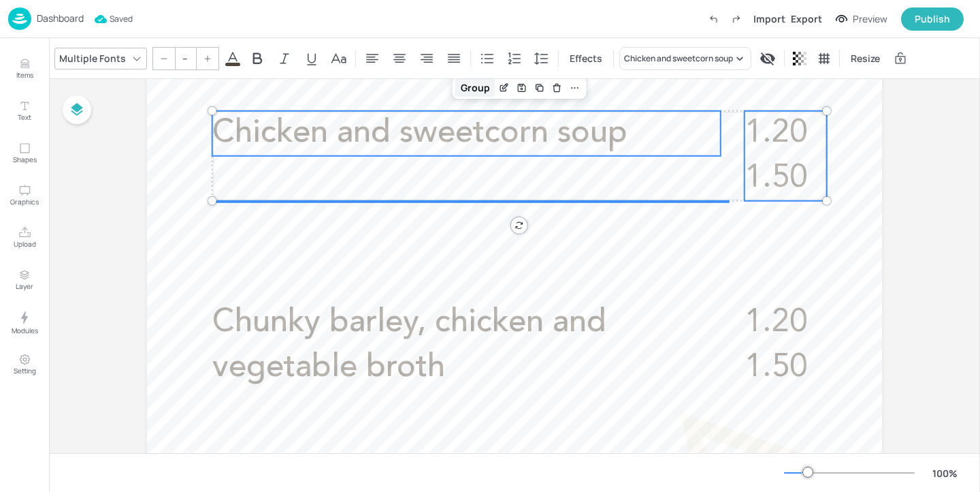
click at [475, 83] on div "Group" at bounding box center [476, 88] width 40 height 18
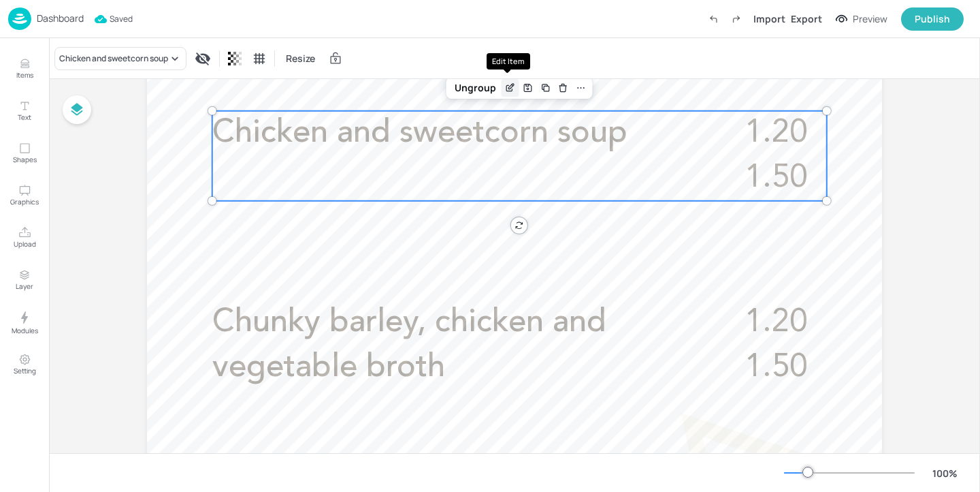
click at [506, 83] on icon "Edit Item" at bounding box center [511, 87] width 12 height 11
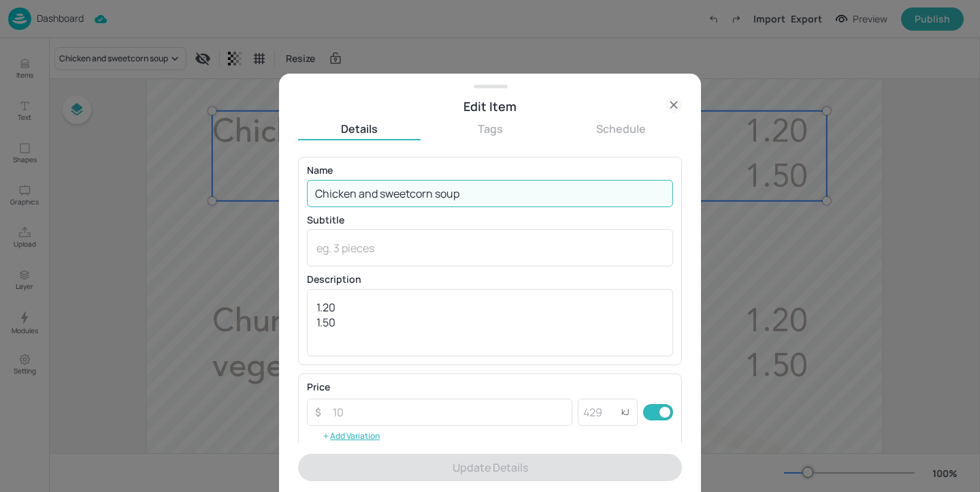
drag, startPoint x: 513, startPoint y: 195, endPoint x: 109, endPoint y: 133, distance: 408.5
click at [109, 133] on div "Edit Item Details Tags Schedule Name Chicken and sweetcorn soup ​ Subtitle x ​ …" at bounding box center [490, 246] width 980 height 492
paste input "Kale and fennel"
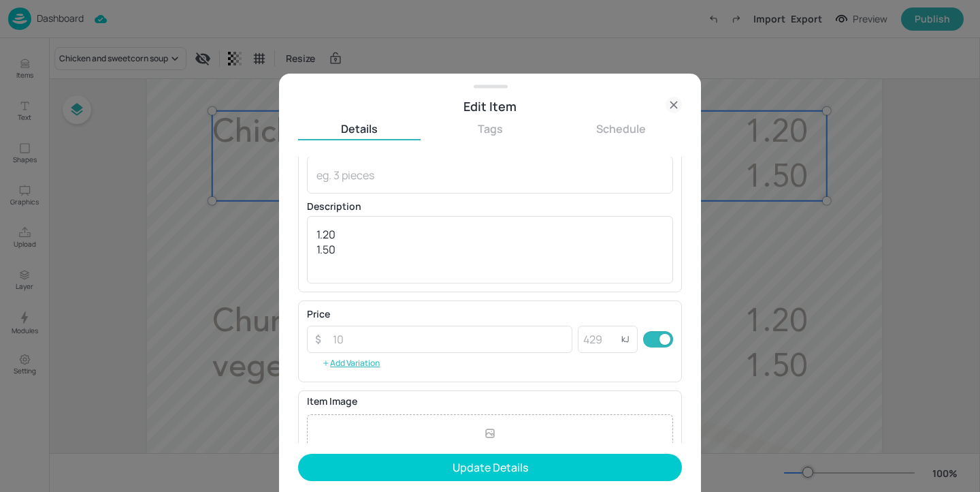
scroll to position [83, 0]
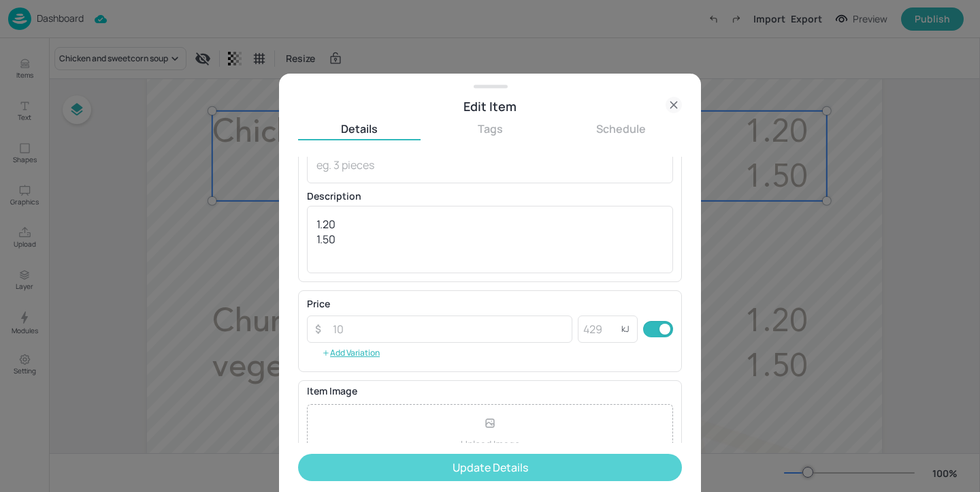
type input "Kale and fennel (vegan)"
click at [478, 458] on button "Update Details" at bounding box center [490, 466] width 384 height 27
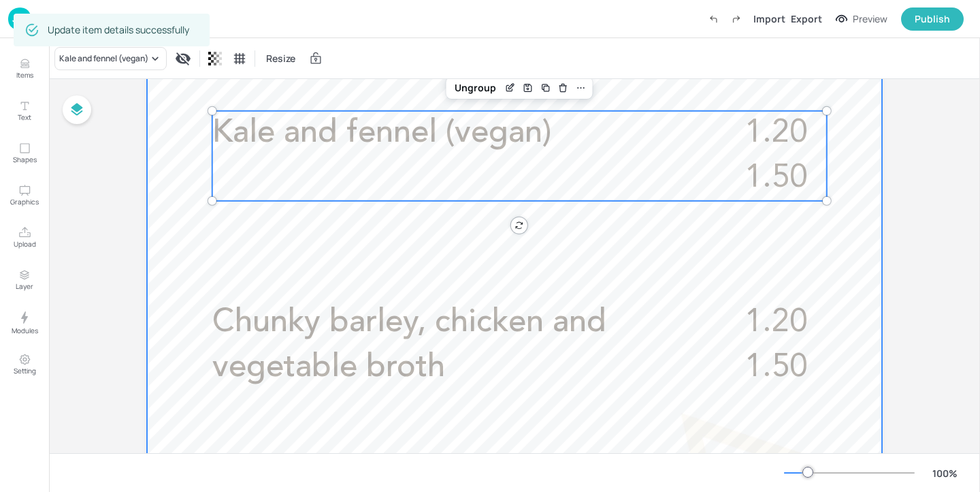
click at [479, 297] on div at bounding box center [514, 286] width 735 height 1307
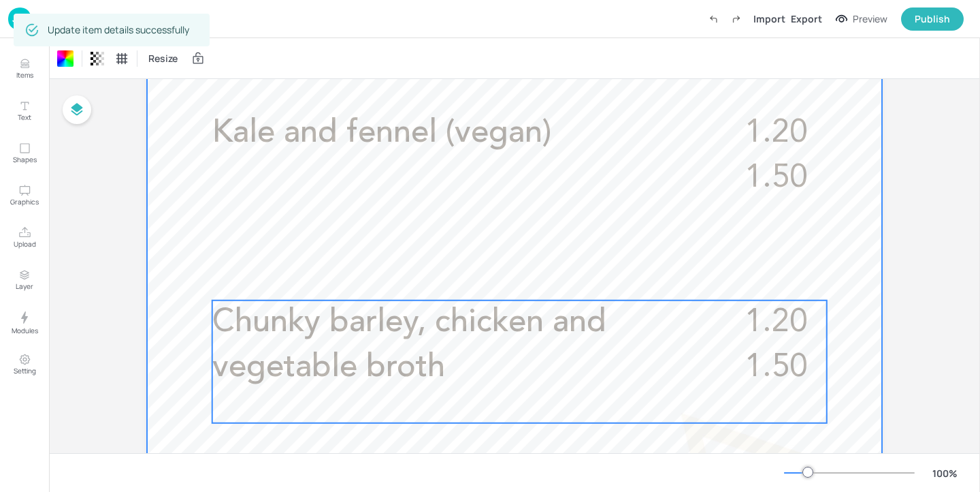
click at [475, 334] on span "Chunky barley, chicken and vegetable broth" at bounding box center [409, 344] width 394 height 77
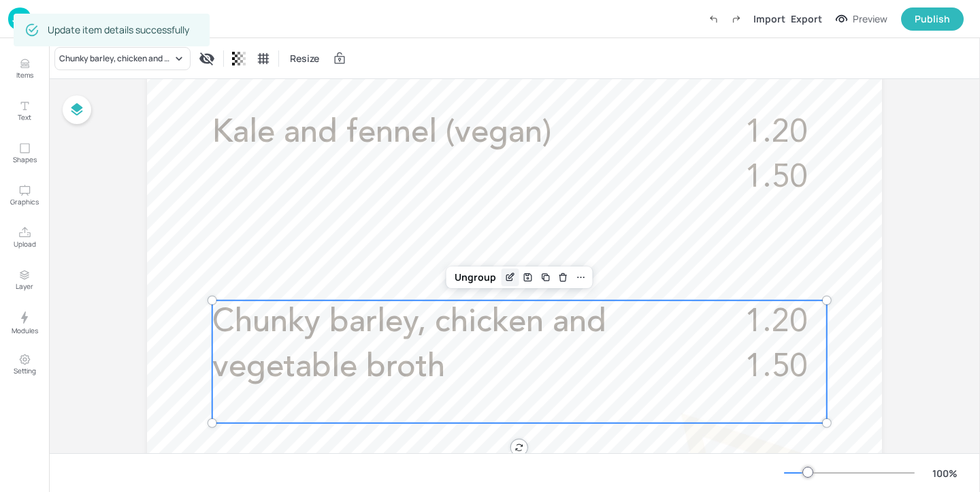
click at [509, 276] on icon "Edit Item" at bounding box center [511, 275] width 5 height 5
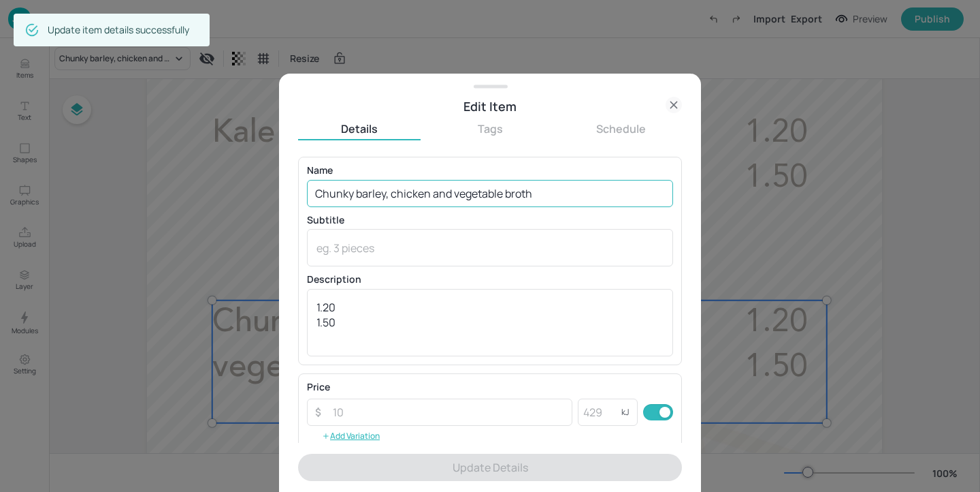
click at [572, 193] on input "Chunky barley, chicken and vegetable broth" at bounding box center [490, 193] width 366 height 27
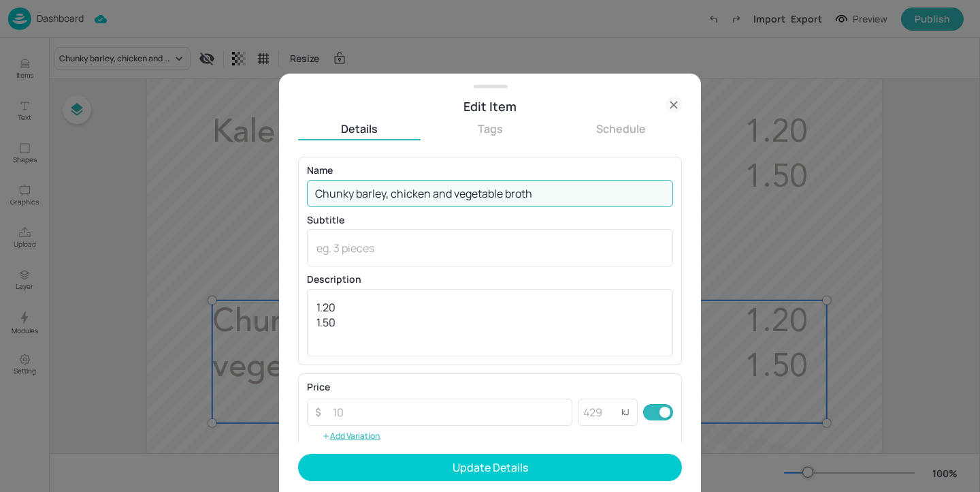
paste input "(Halal)"
type input "Chunky barley, chicken and vegetable broth (Halal)"
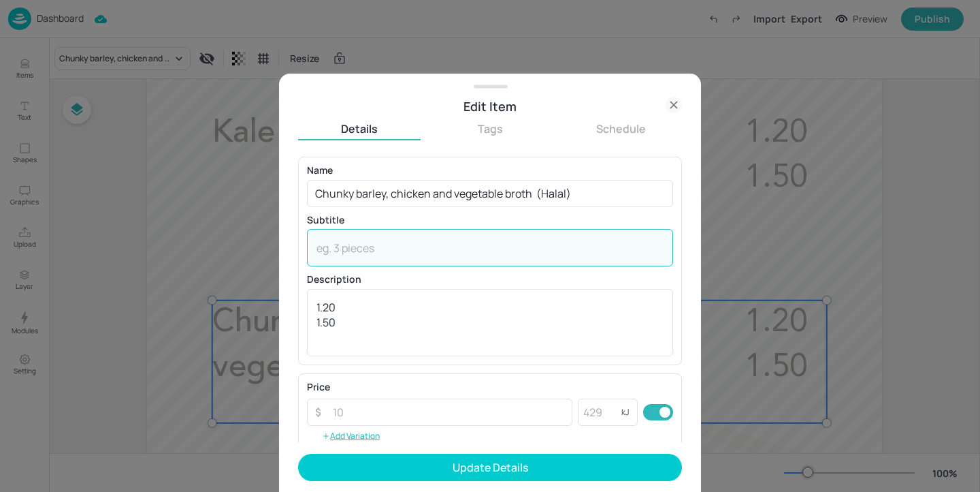
click at [358, 245] on textarea at bounding box center [490, 247] width 347 height 15
paste textarea "(Barley, Celery)"
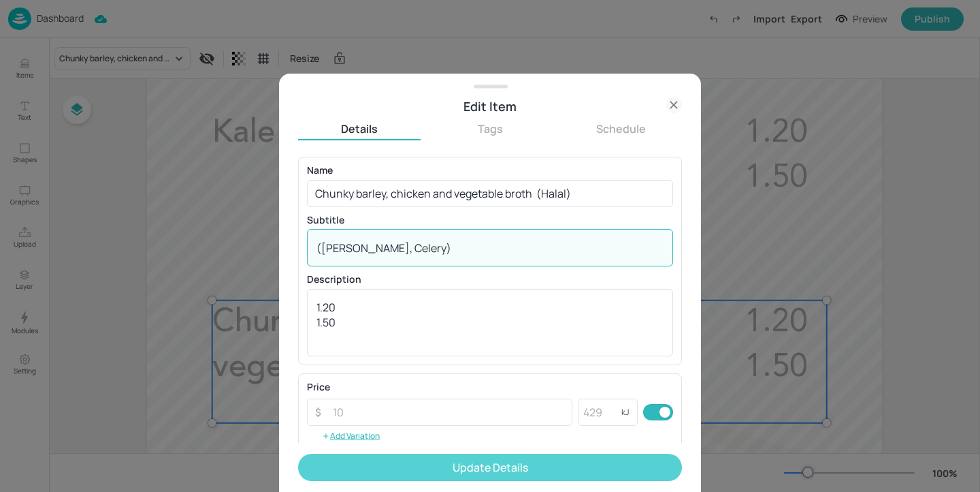
type textarea "(Barley, Celery)"
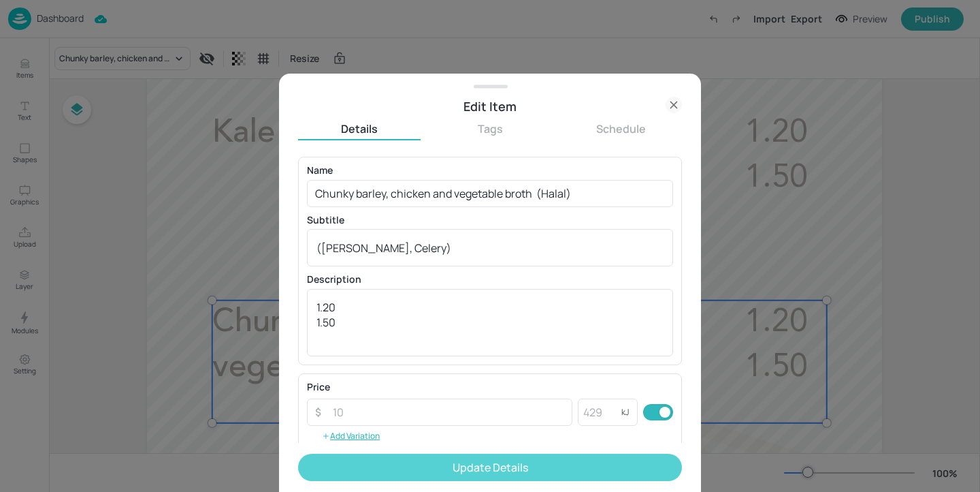
click at [444, 476] on button "Update Details" at bounding box center [490, 466] width 384 height 27
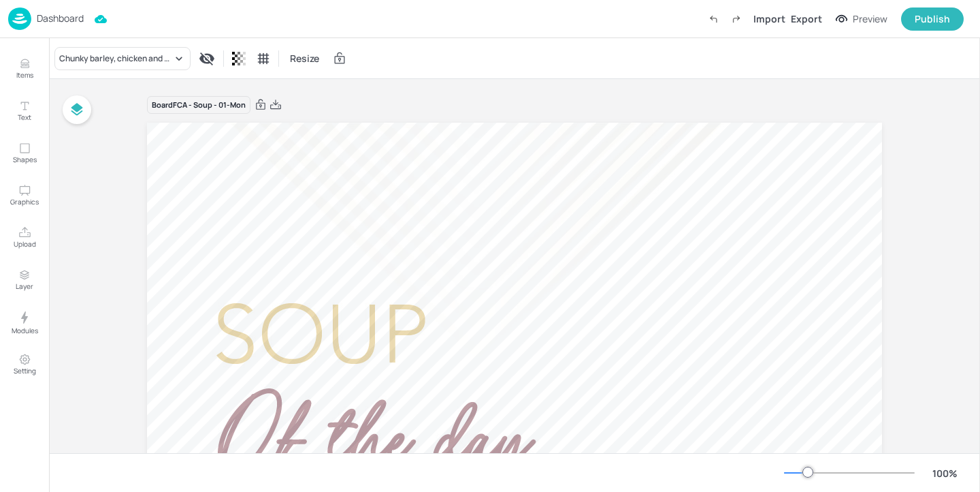
click at [27, 21] on img at bounding box center [19, 18] width 23 height 22
click at [63, 19] on p "Dashboard" at bounding box center [60, 19] width 47 height 10
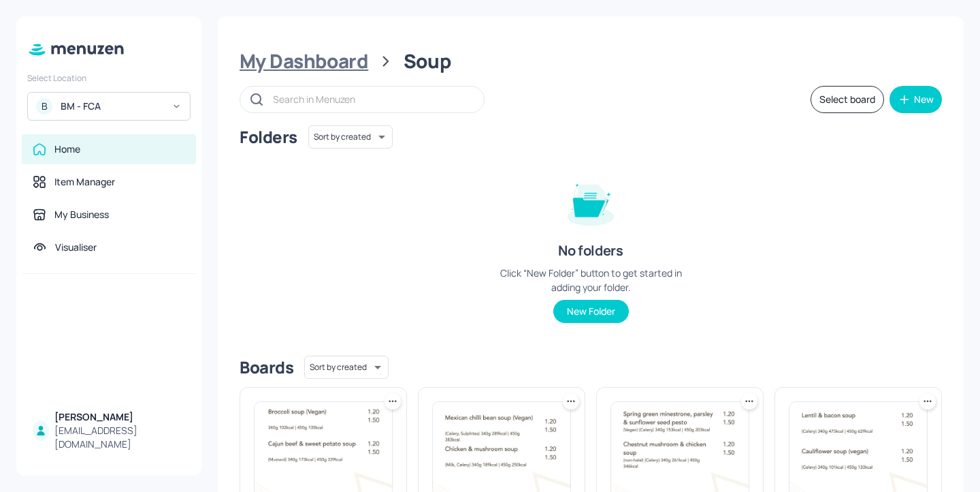
click at [274, 63] on div "My Dashboard" at bounding box center [304, 61] width 129 height 25
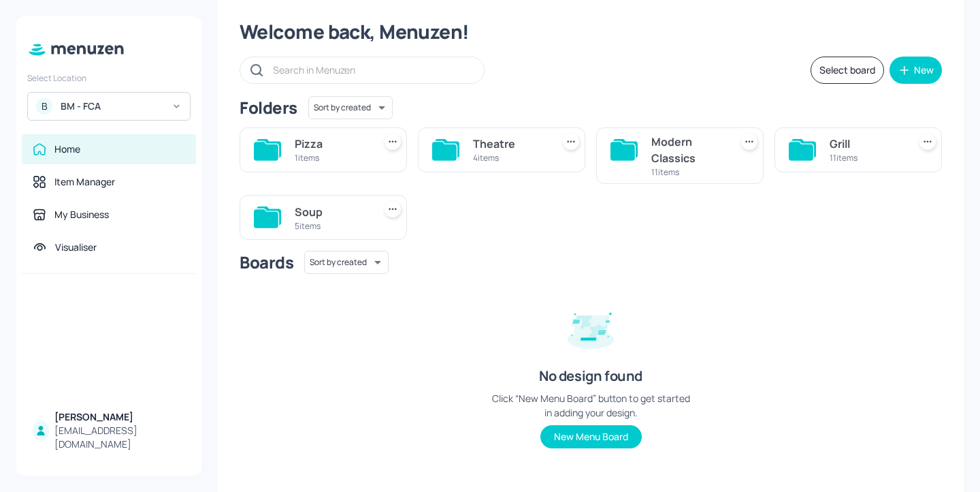
scroll to position [40, 0]
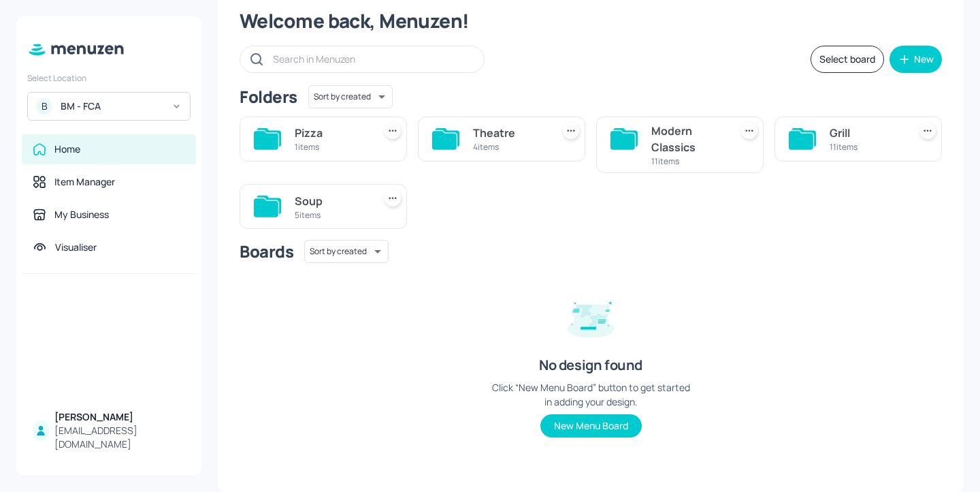
click at [671, 139] on div "Modern Classics" at bounding box center [689, 139] width 74 height 33
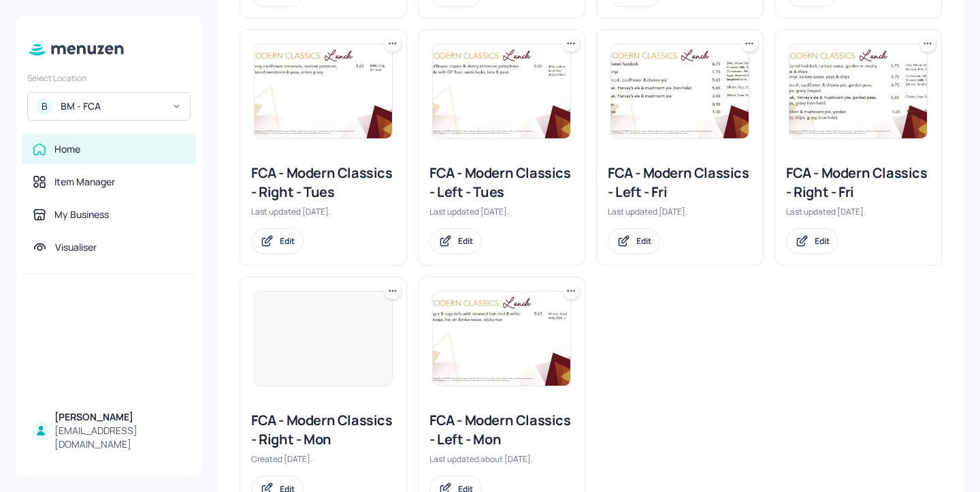
scroll to position [528, 0]
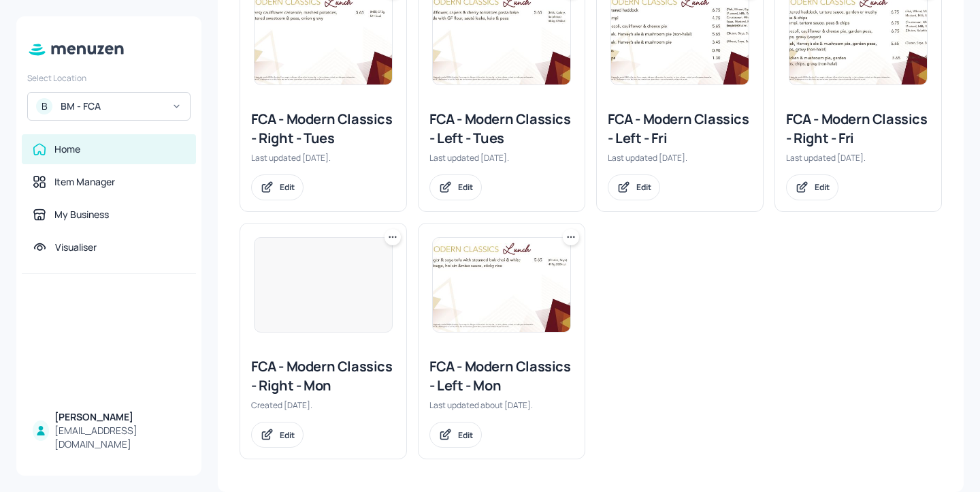
click at [308, 368] on div "FCA - Modern Classics - Right - Mon" at bounding box center [323, 376] width 144 height 38
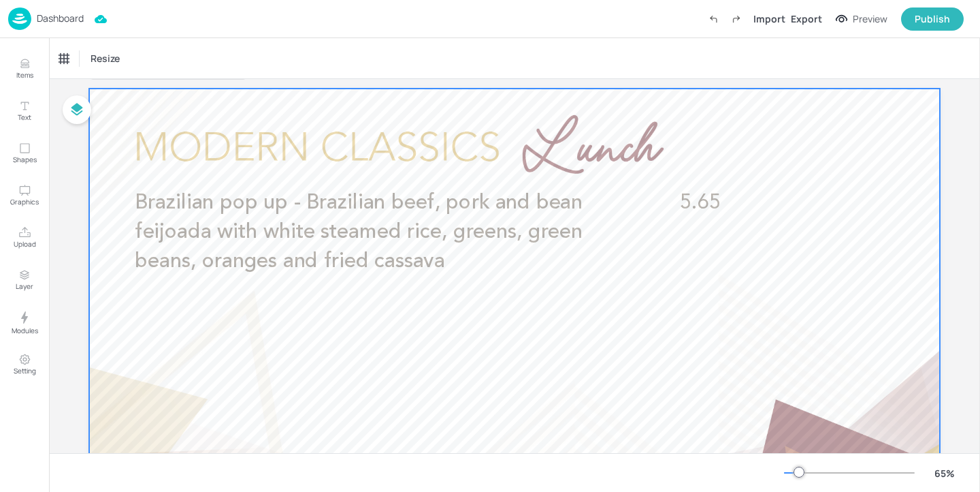
scroll to position [39, 0]
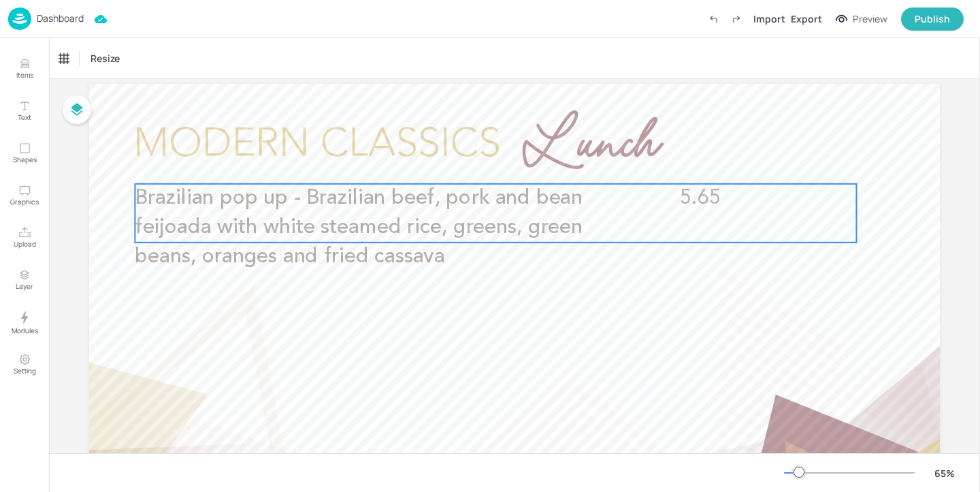
click at [368, 266] on p "Brazilian pop up - Brazilian beef, pork and bean feijoada with white steamed ri…" at bounding box center [389, 228] width 509 height 88
click at [486, 163] on icon "Edit Item" at bounding box center [486, 161] width 6 height 6
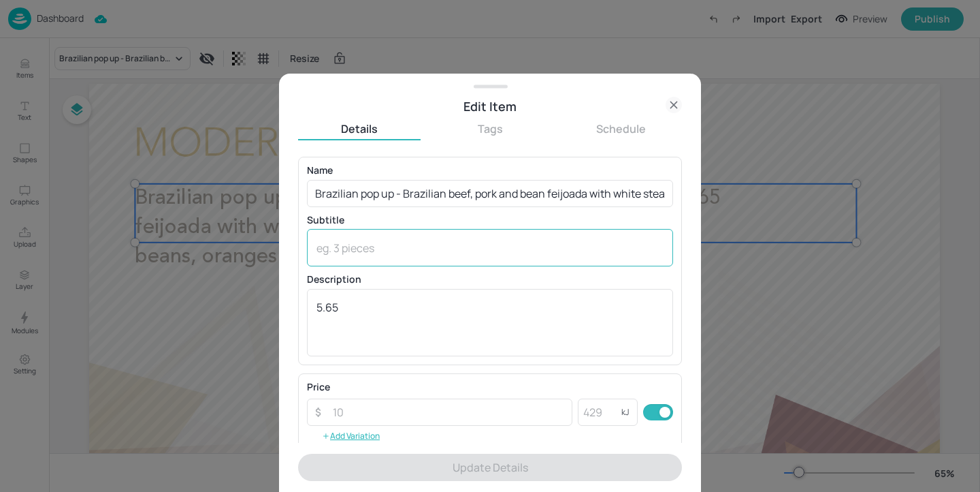
click at [372, 229] on div "x ​" at bounding box center [490, 247] width 366 height 37
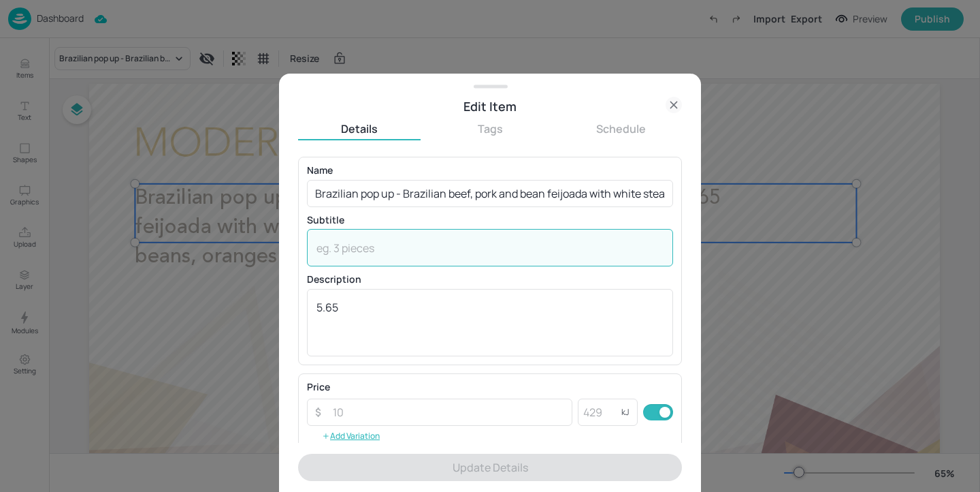
click at [372, 244] on textarea at bounding box center [490, 247] width 347 height 15
paste textarea "(Celery)"
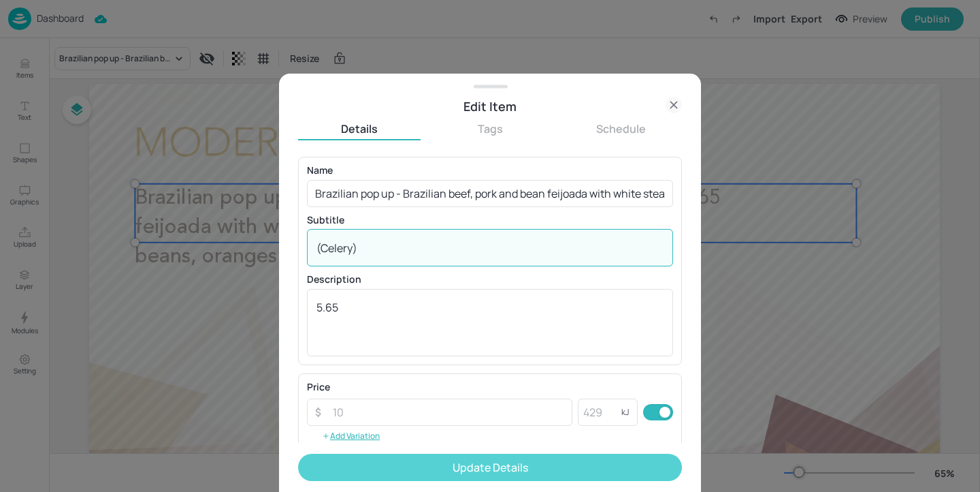
type textarea "(Celery)"
click at [478, 456] on button "Update Details" at bounding box center [490, 466] width 384 height 27
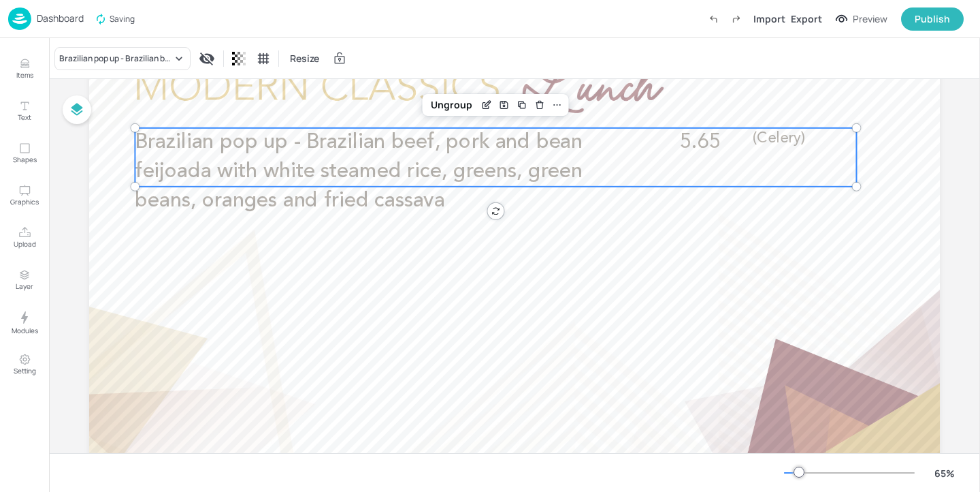
scroll to position [182, 0]
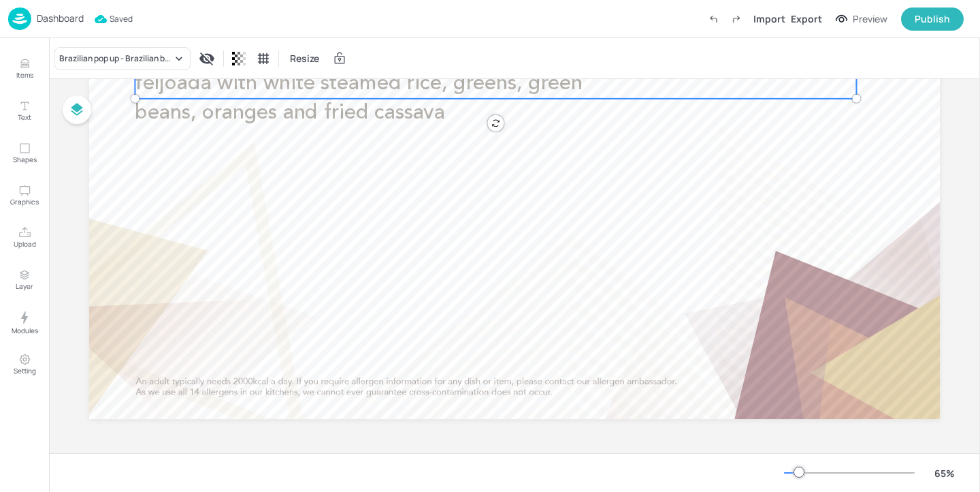
click at [61, 20] on p "Dashboard" at bounding box center [60, 19] width 47 height 10
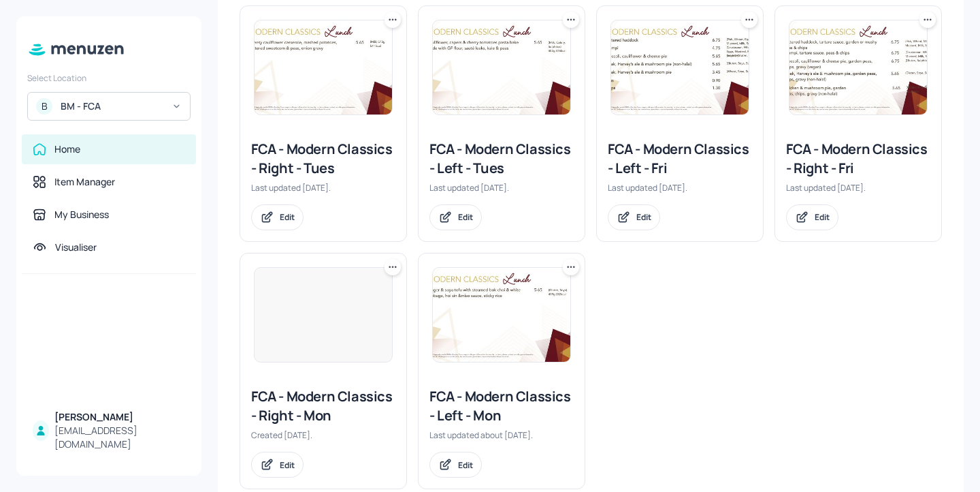
scroll to position [528, 0]
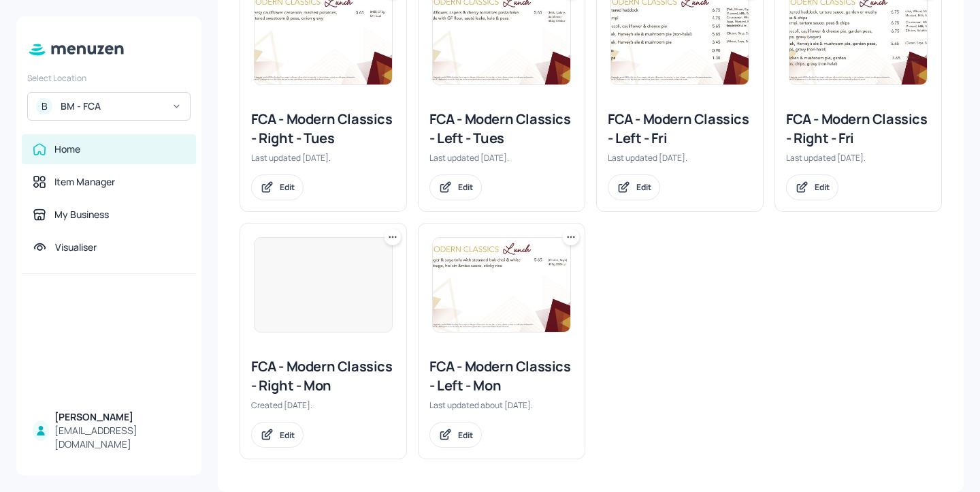
click at [458, 376] on div "FCA - Modern Classics - Left - Mon" at bounding box center [502, 376] width 144 height 38
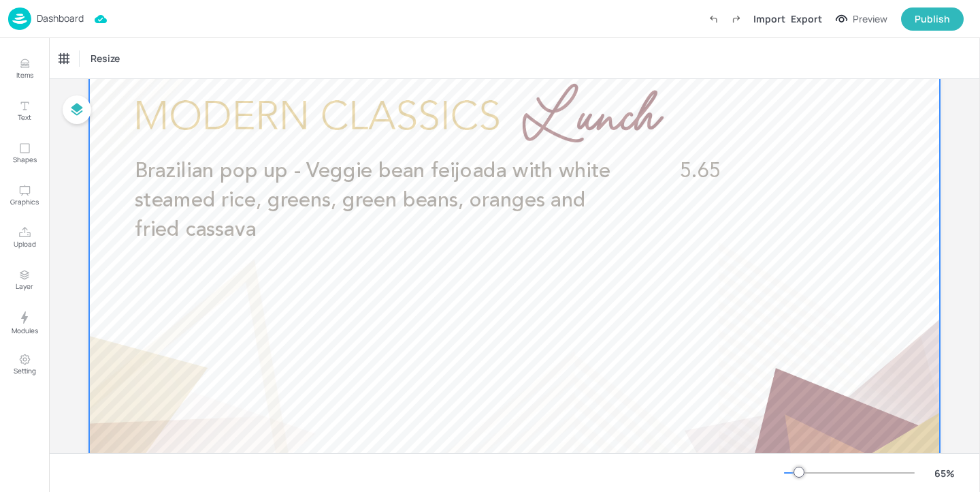
scroll to position [76, 0]
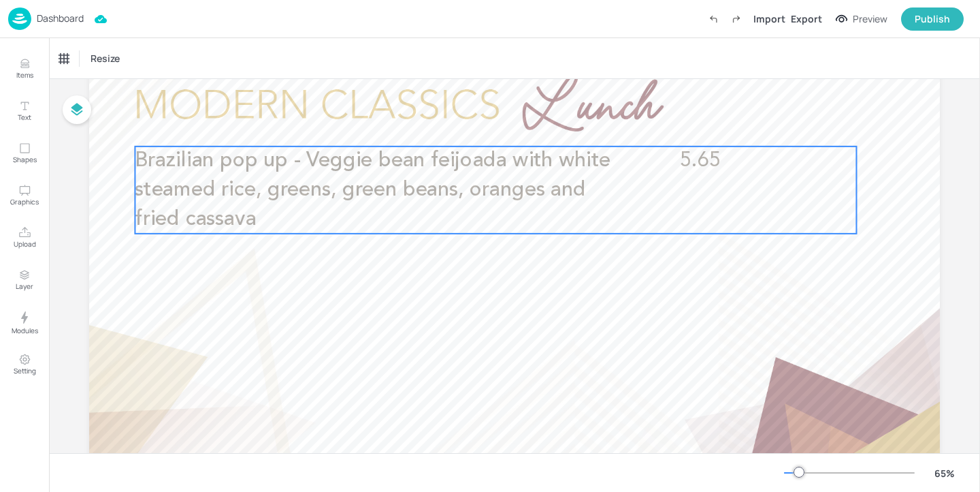
click at [402, 189] on span "Brazilian pop up - Veggie bean feijoada with white steamed rice, greens, green …" at bounding box center [373, 189] width 476 height 79
click at [488, 120] on icon "Edit Item" at bounding box center [488, 120] width 1 height 1
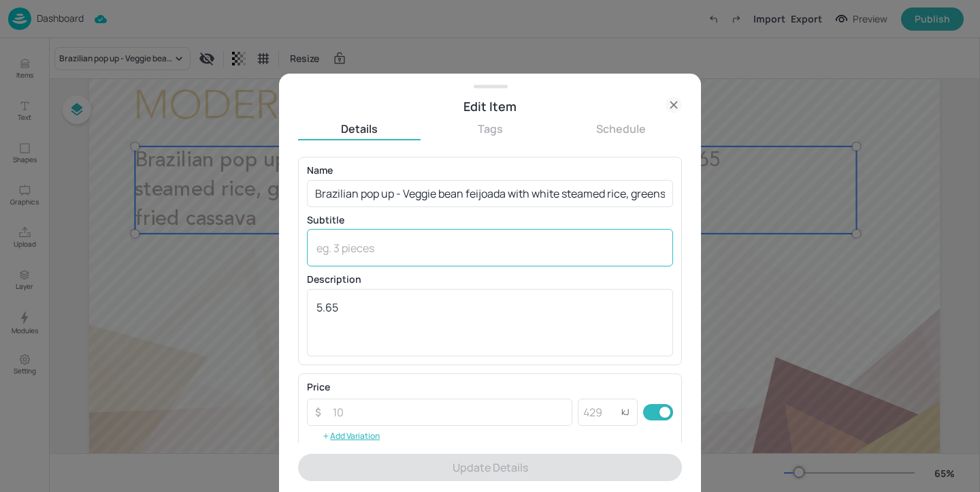
click at [335, 255] on div "x ​" at bounding box center [490, 247] width 366 height 37
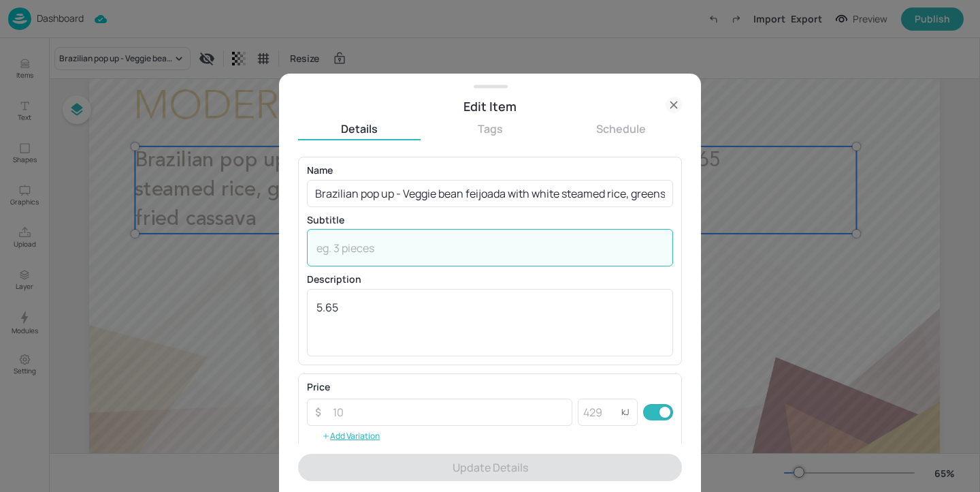
paste textarea "(Celery)"
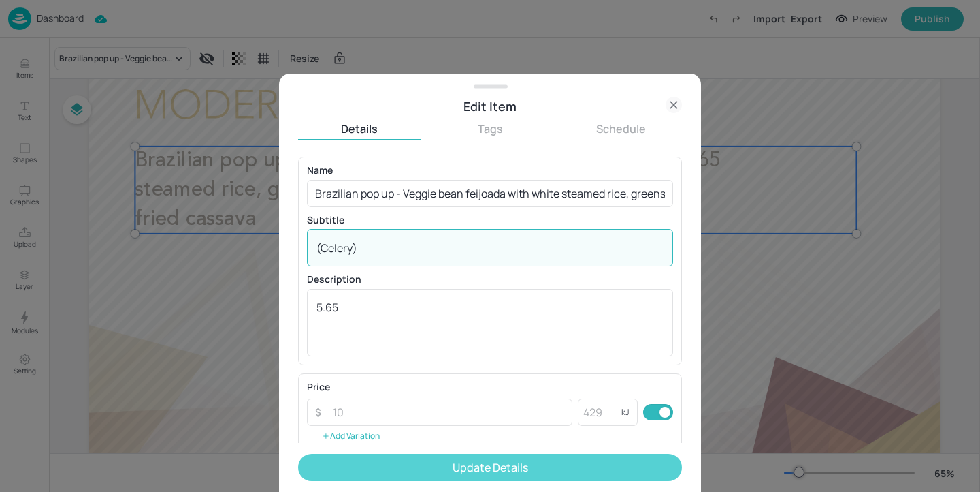
type textarea "(Celery)"
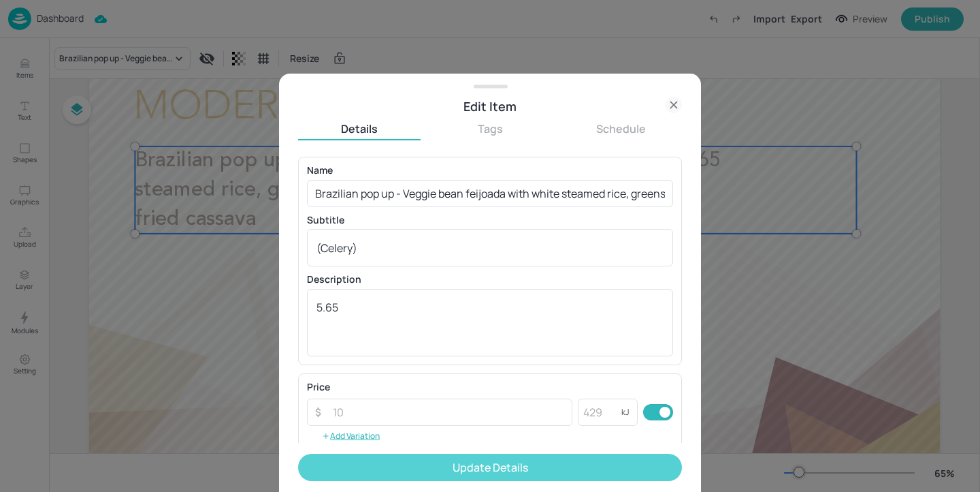
click at [436, 470] on button "Update Details" at bounding box center [490, 466] width 384 height 27
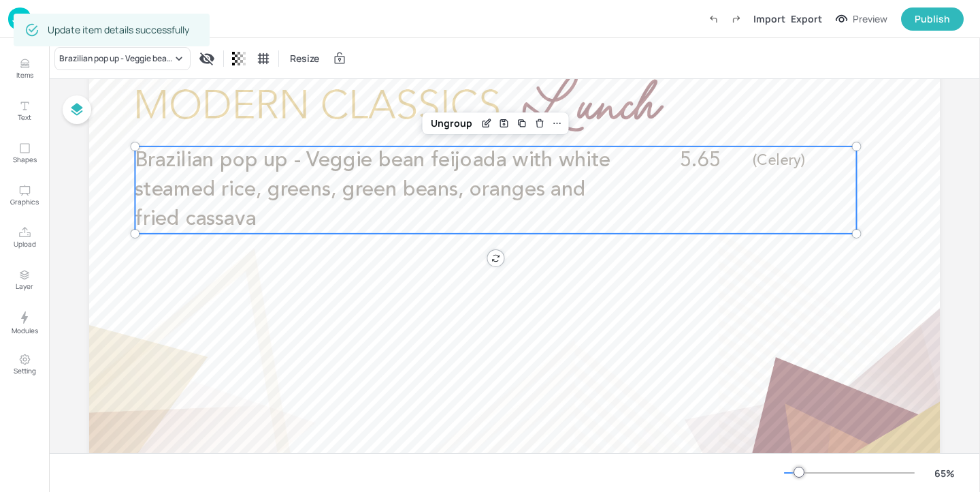
click at [20, 8] on img at bounding box center [19, 18] width 23 height 22
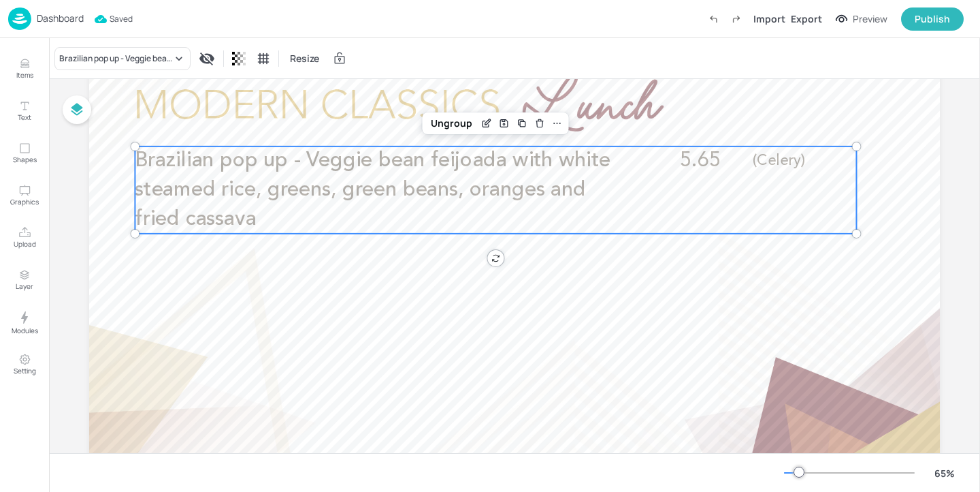
click at [19, 10] on img at bounding box center [19, 18] width 23 height 22
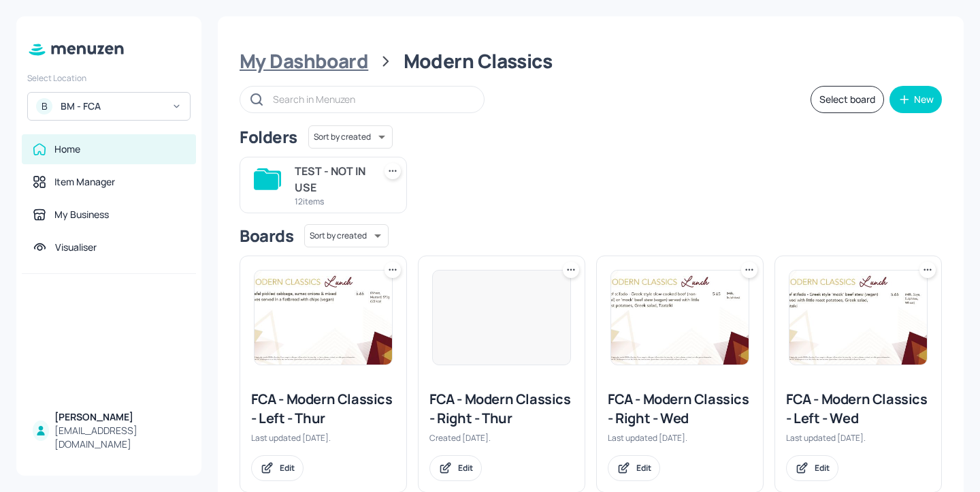
click at [332, 50] on div "My Dashboard" at bounding box center [304, 61] width 129 height 25
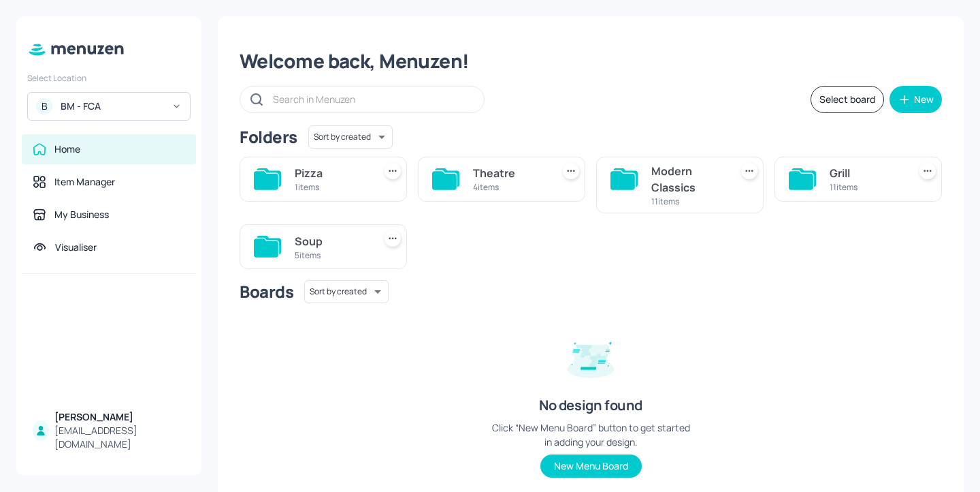
click at [485, 174] on div "Theatre" at bounding box center [510, 173] width 74 height 16
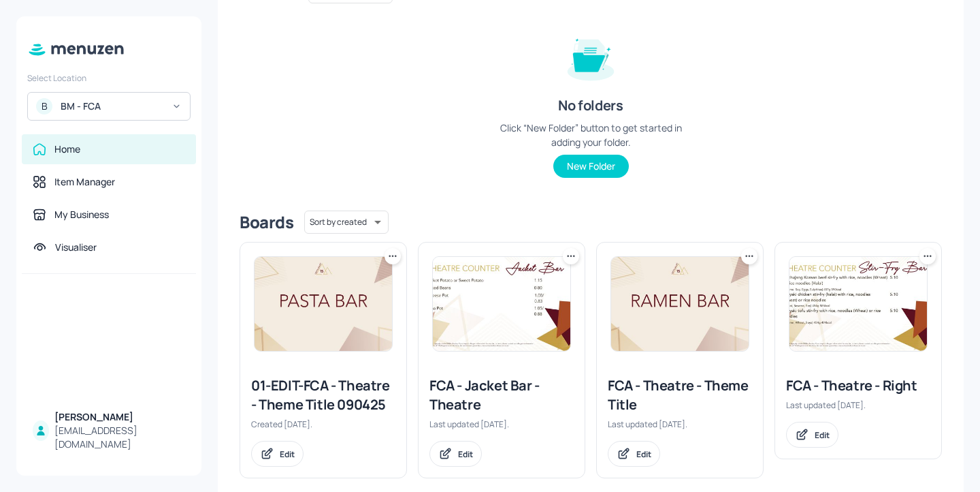
scroll to position [164, 0]
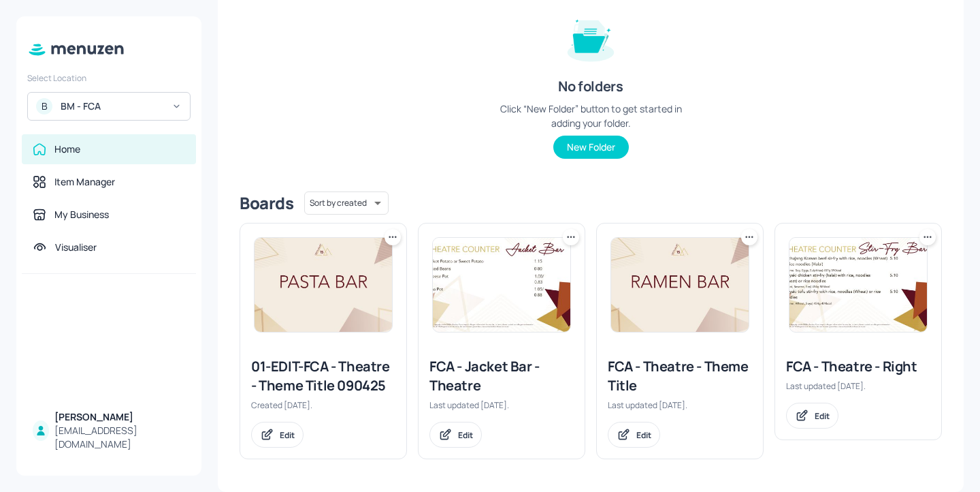
click at [812, 372] on div "FCA - Theatre - Right" at bounding box center [858, 366] width 144 height 19
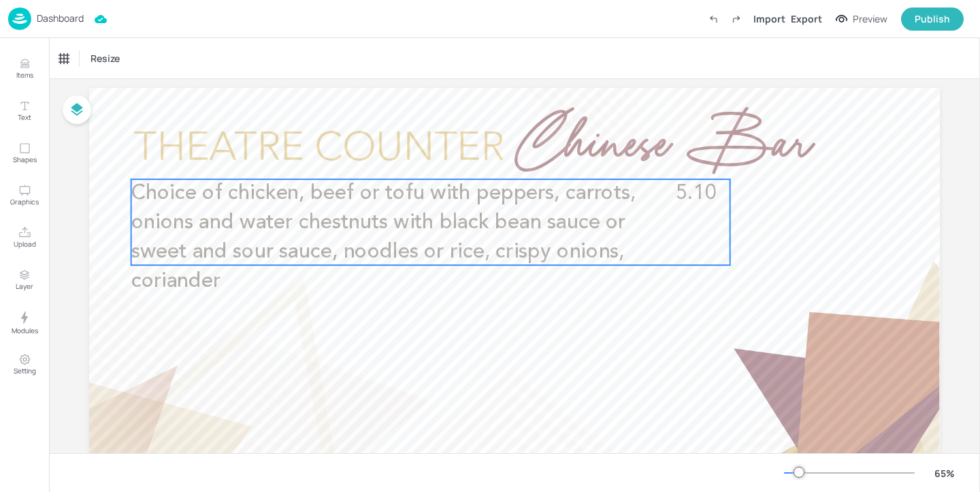
scroll to position [34, 0]
click at [629, 239] on p "Choice of chicken, beef or tofu with peppers, carrots, onions and water chestnu…" at bounding box center [400, 238] width 539 height 116
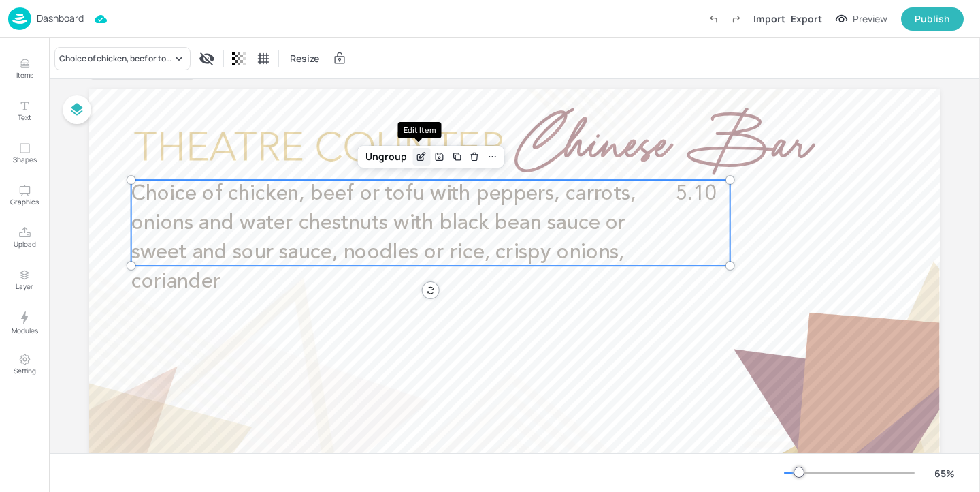
click at [419, 159] on icon "Edit Item" at bounding box center [422, 156] width 12 height 11
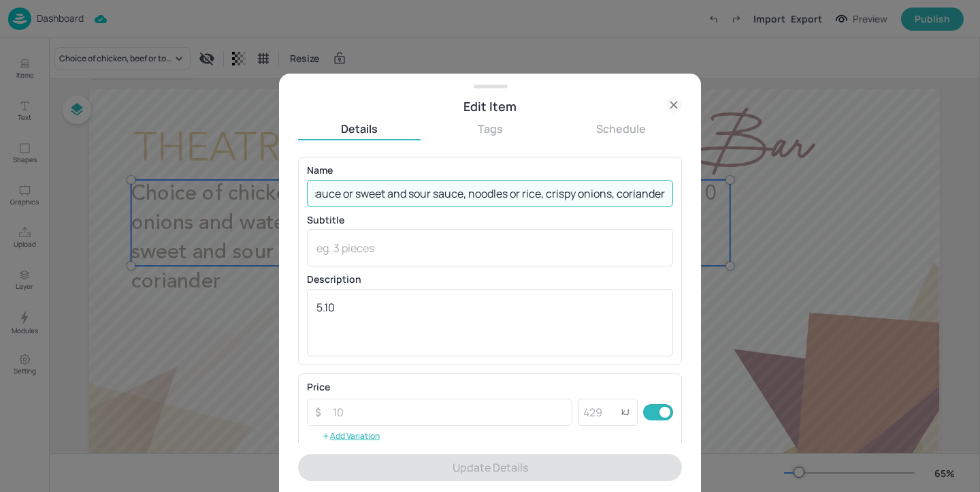
drag, startPoint x: 315, startPoint y: 193, endPoint x: 868, endPoint y: 221, distance: 554.2
click at [868, 221] on div "Edit Item Details Tags Schedule Name Choice of chicken, beef or tofu with peppe…" at bounding box center [490, 246] width 980 height 492
paste input "(Halal), beef (Non Halal) or tofu with peppers, carrots, onions and water chest…"
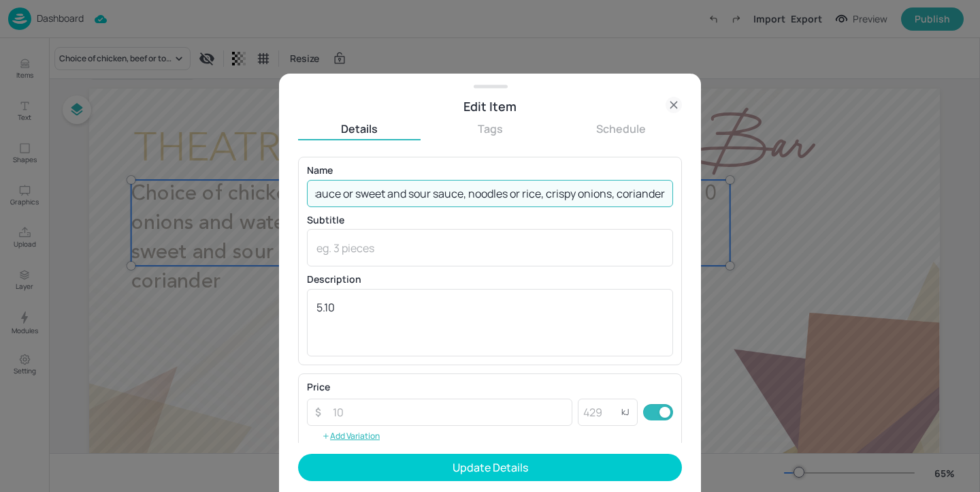
type input "Choice of chicken (Halal), beef (Non Halal) or tofu with peppers, carrots, onio…"
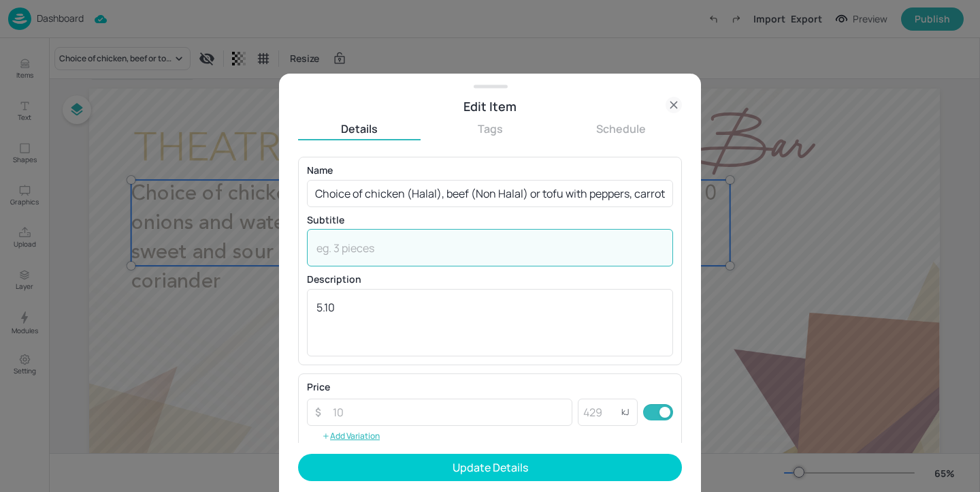
click at [391, 251] on textarea at bounding box center [490, 247] width 347 height 15
paste textarea "(Wheat, Soya, Barley)"
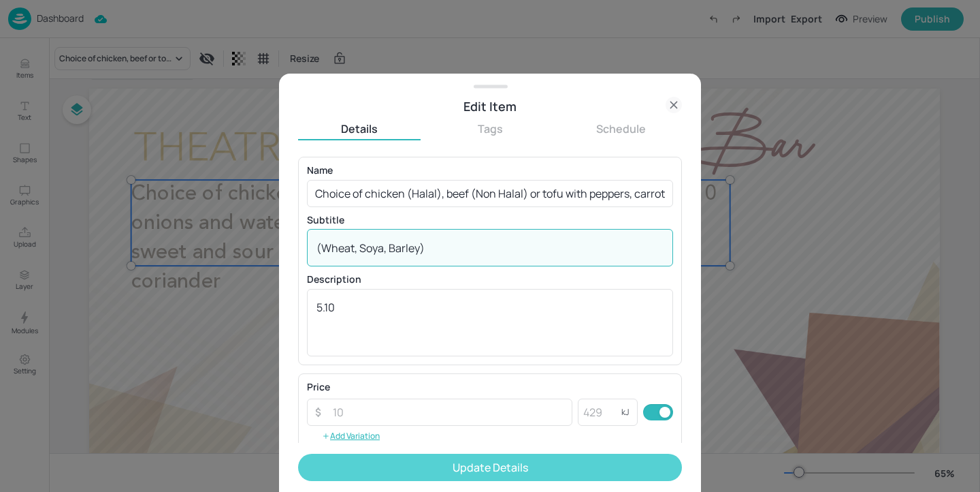
type textarea "(Wheat, Soya, Barley)"
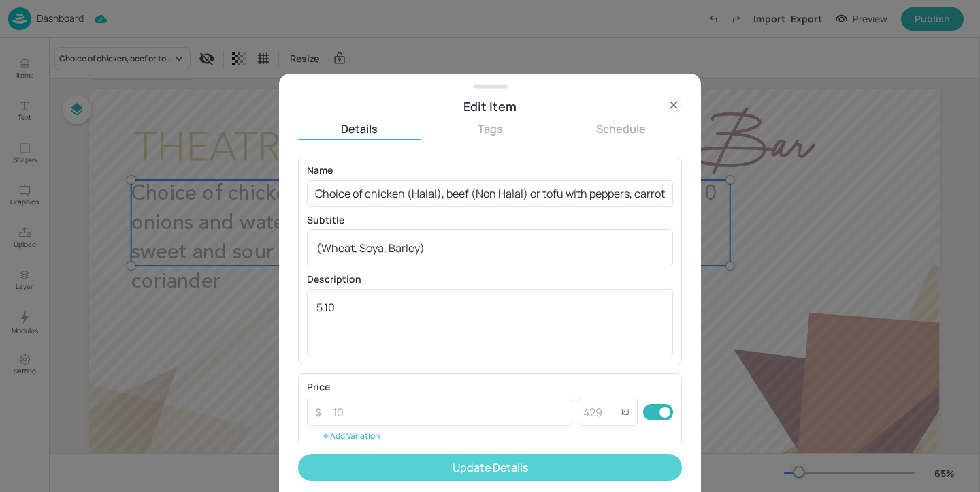
click at [547, 467] on button "Update Details" at bounding box center [490, 466] width 384 height 27
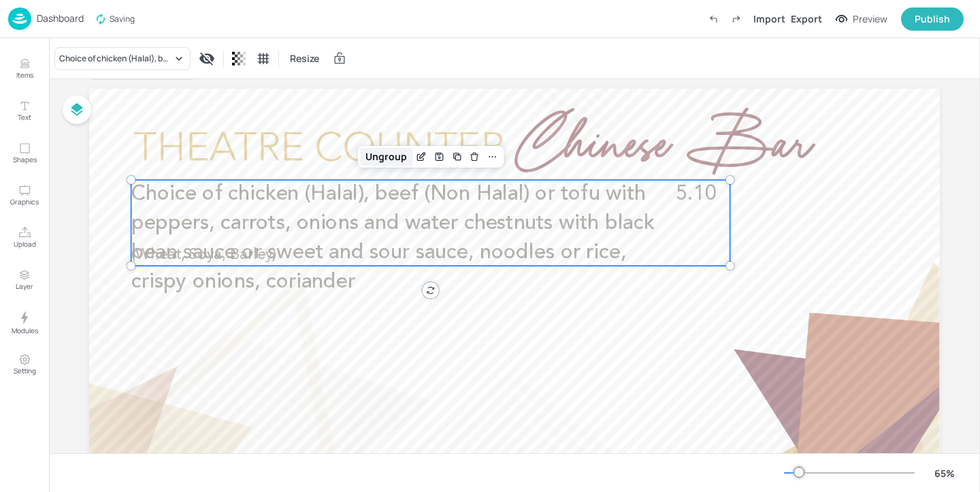
click at [394, 157] on div "Ungroup" at bounding box center [386, 157] width 52 height 18
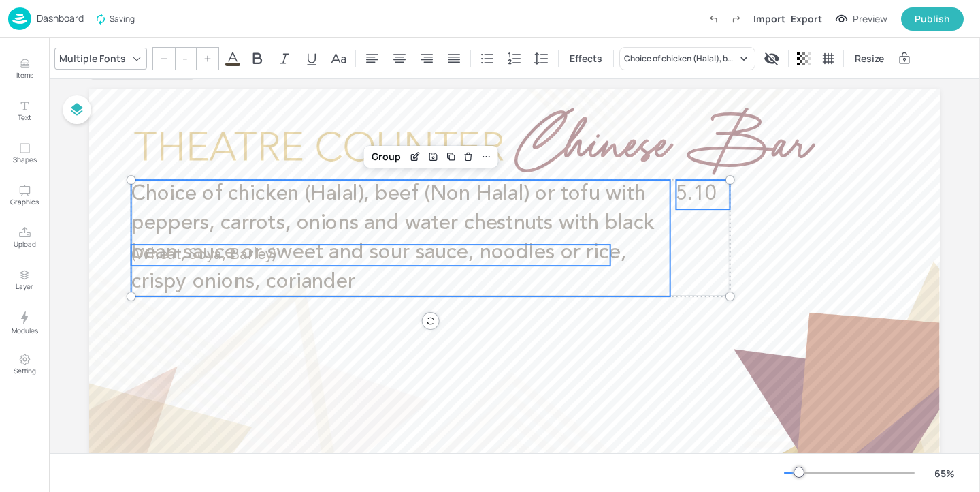
click at [337, 253] on p "(Wheat, Soya, Barley)" at bounding box center [370, 254] width 479 height 21
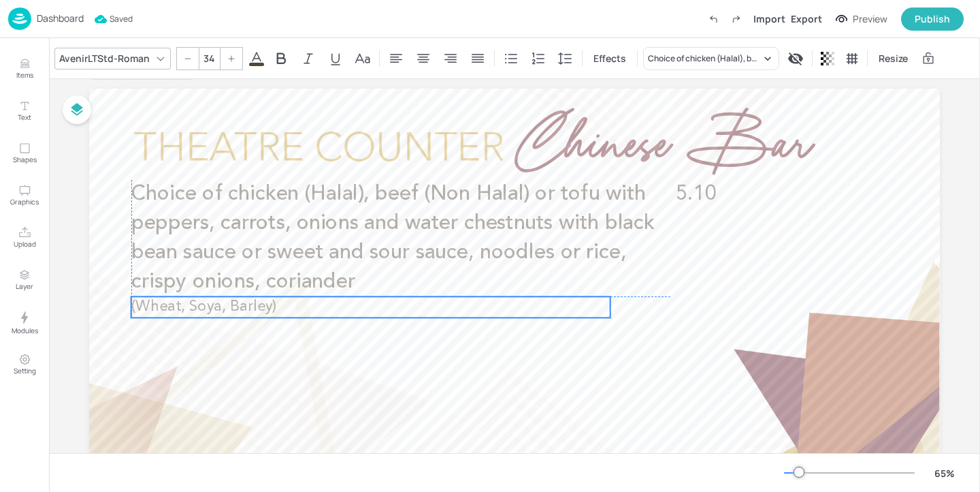
drag, startPoint x: 336, startPoint y: 256, endPoint x: 336, endPoint y: 308, distance: 51.7
click at [336, 308] on p "(Wheat, Soya, Barley)" at bounding box center [370, 306] width 479 height 21
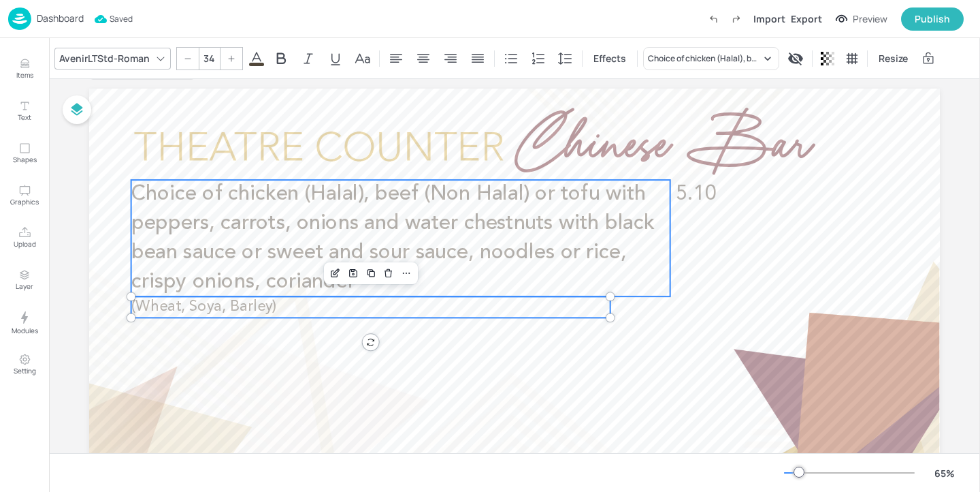
type input "--"
click at [501, 240] on p "Choice of chicken (Halal), beef (Non Halal) or tofu with peppers, carrots, onio…" at bounding box center [400, 238] width 539 height 116
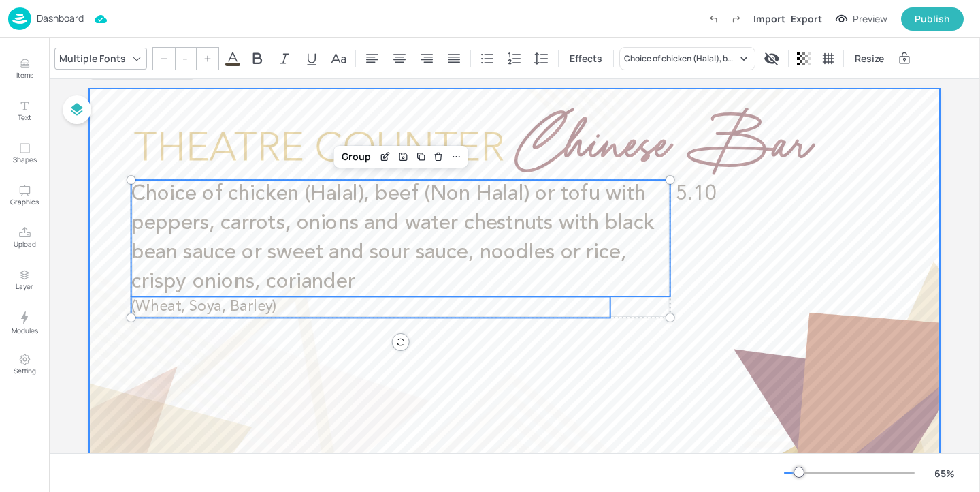
click at [699, 210] on div at bounding box center [514, 328] width 851 height 479
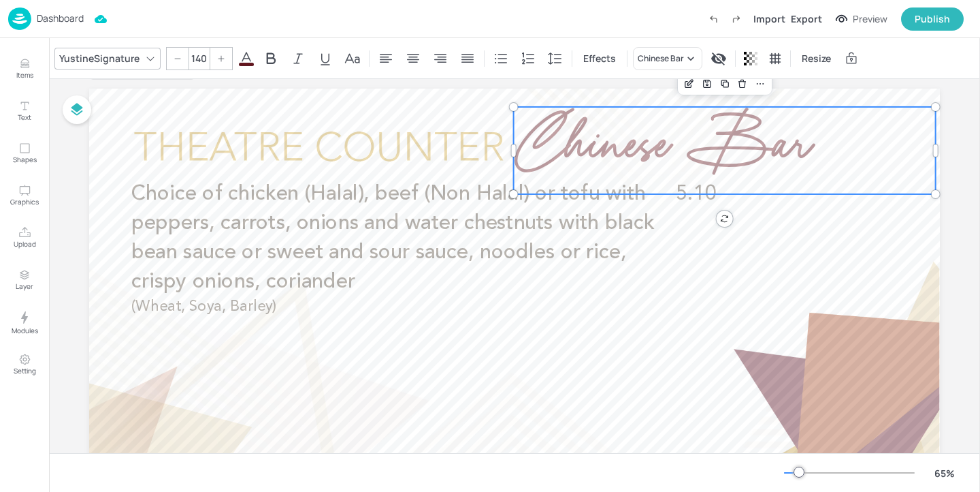
click at [701, 191] on span "Chinese Bar" at bounding box center [662, 149] width 296 height 105
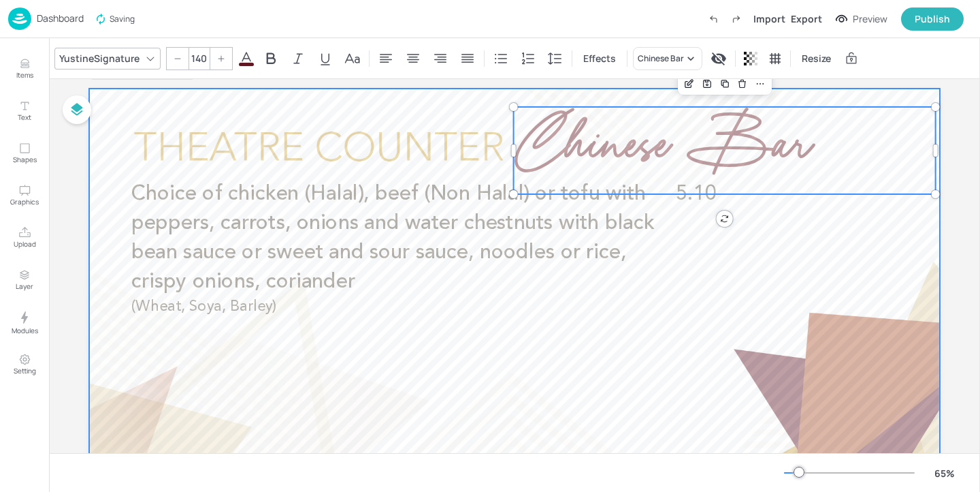
click at [695, 210] on div at bounding box center [514, 328] width 851 height 479
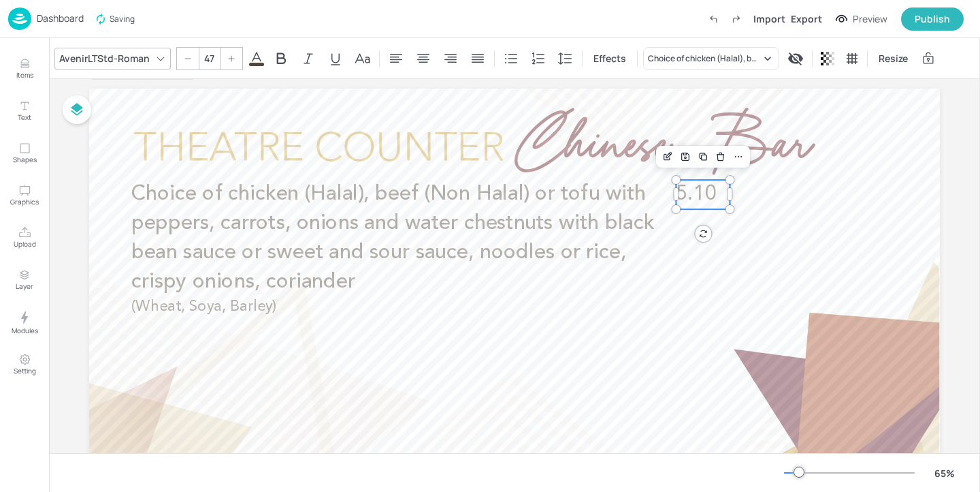
click at [698, 204] on span "5.10" at bounding box center [696, 194] width 41 height 21
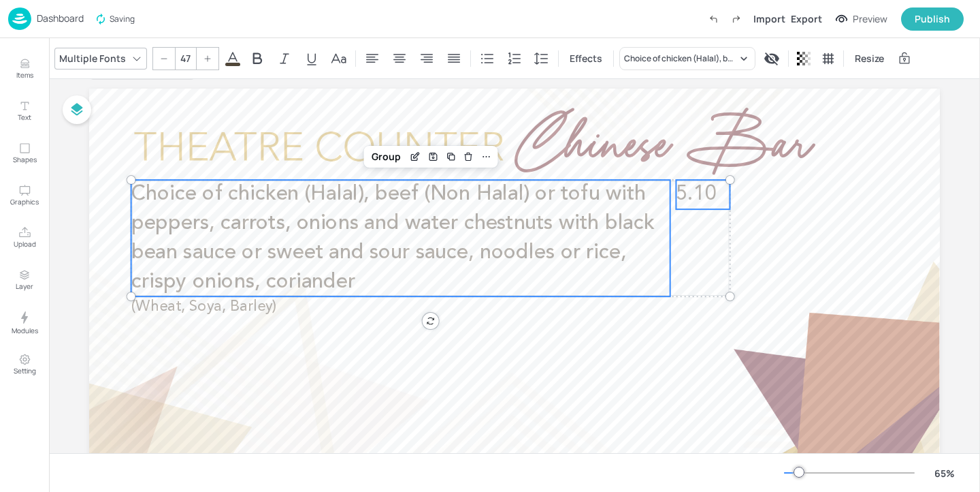
click at [599, 214] on span "Choice of chicken (Halal), beef (Non Halal) or tofu with peppers, carrots, onio…" at bounding box center [393, 238] width 524 height 108
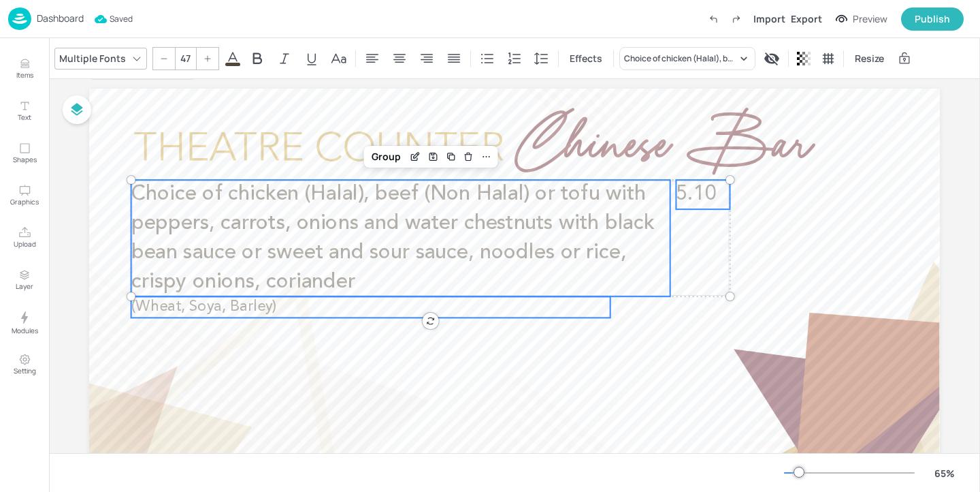
type input "--"
click at [259, 313] on span "(Wheat, Soya, Barley)" at bounding box center [204, 306] width 146 height 15
click at [396, 158] on div "Group" at bounding box center [386, 157] width 40 height 18
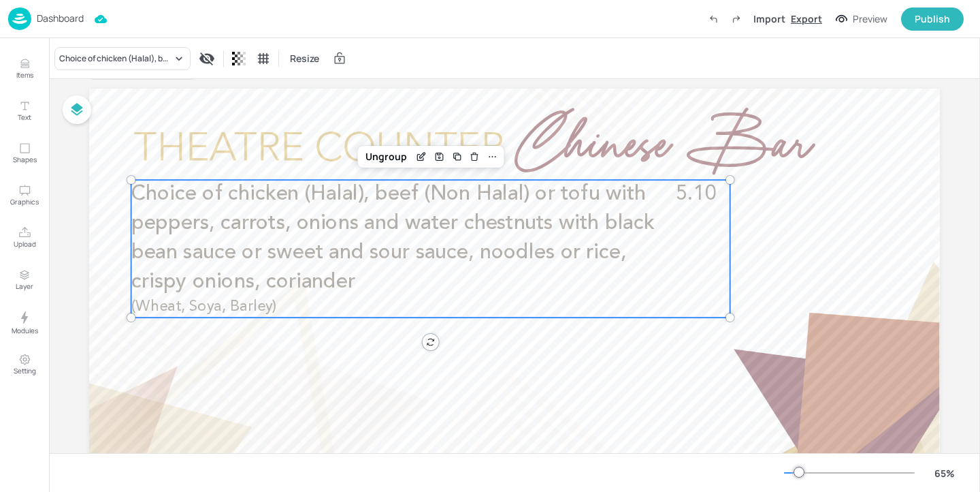
click at [807, 23] on div "Export" at bounding box center [806, 19] width 31 height 14
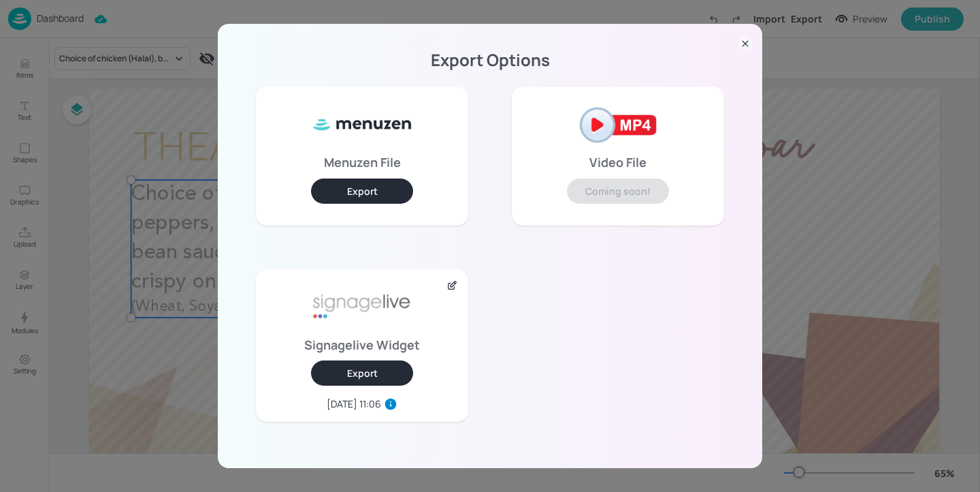
click at [400, 377] on button "Export" at bounding box center [362, 372] width 102 height 25
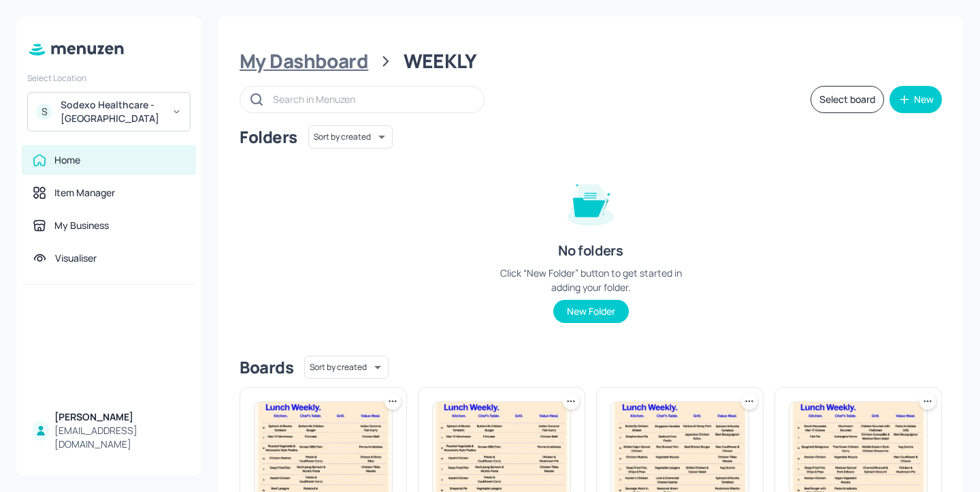
click at [354, 57] on div "My Dashboard" at bounding box center [304, 61] width 129 height 25
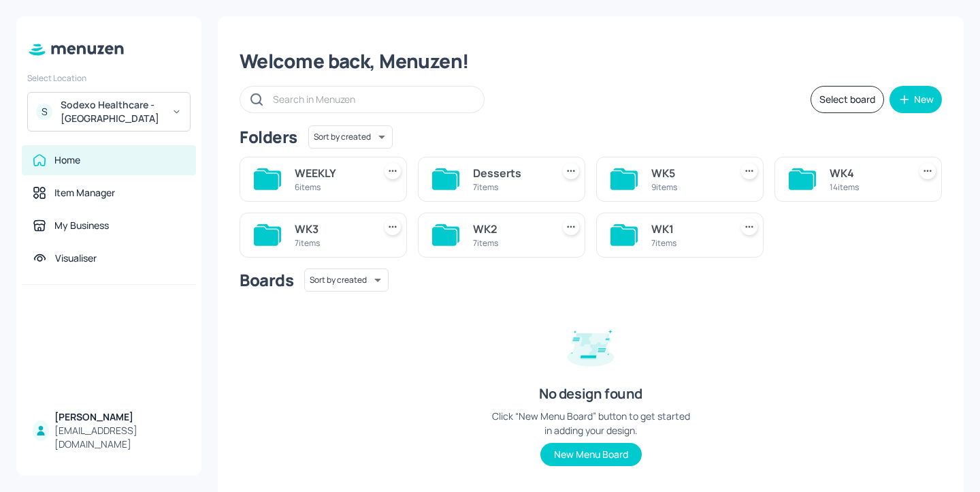
click at [525, 234] on div "WK2" at bounding box center [510, 229] width 74 height 16
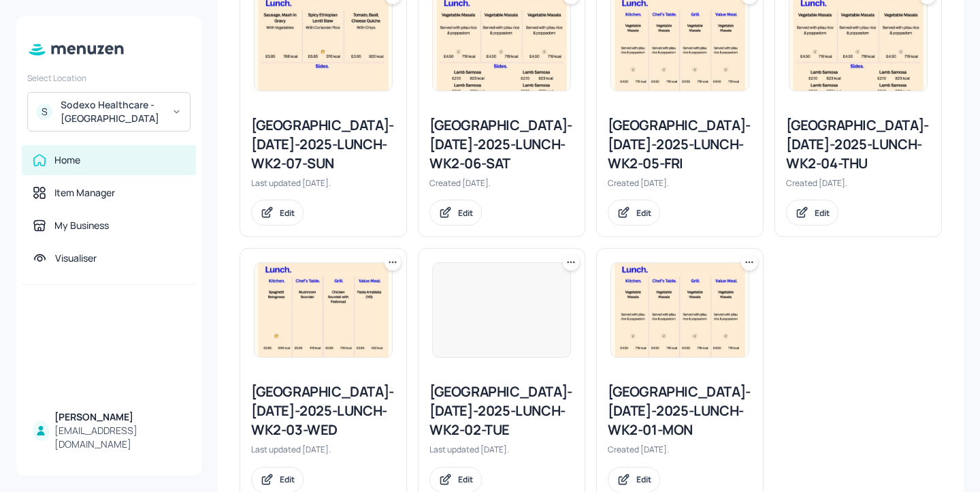
scroll to position [449, 0]
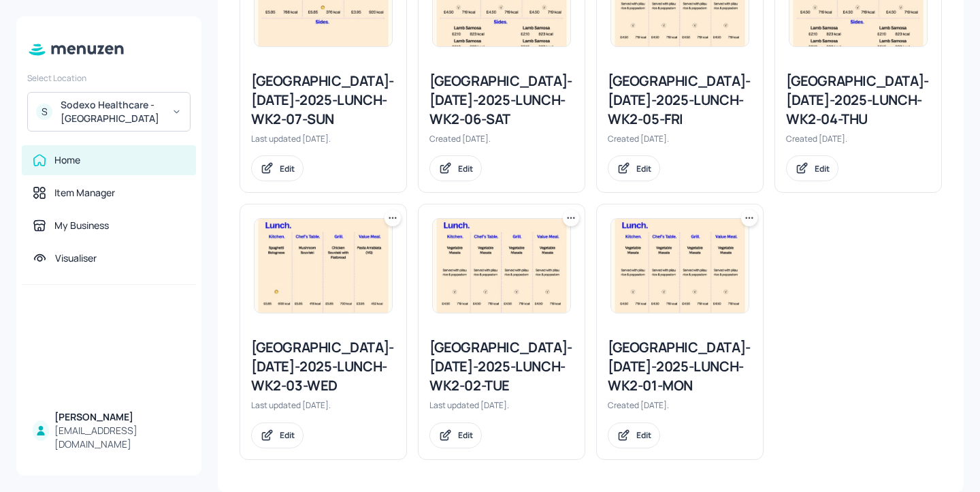
click at [659, 364] on div "[GEOGRAPHIC_DATA]-[DATE]-2025-LUNCH-WK2-01-MON" at bounding box center [680, 366] width 144 height 57
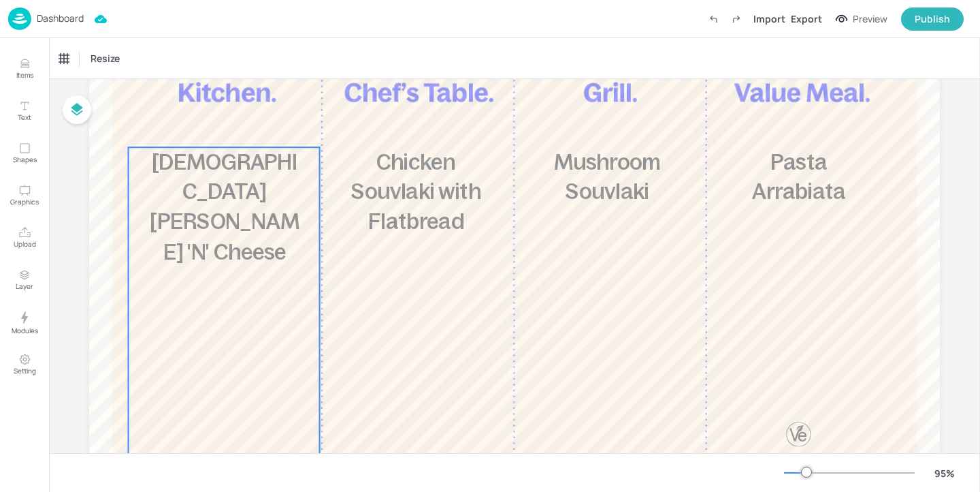
scroll to position [193, 0]
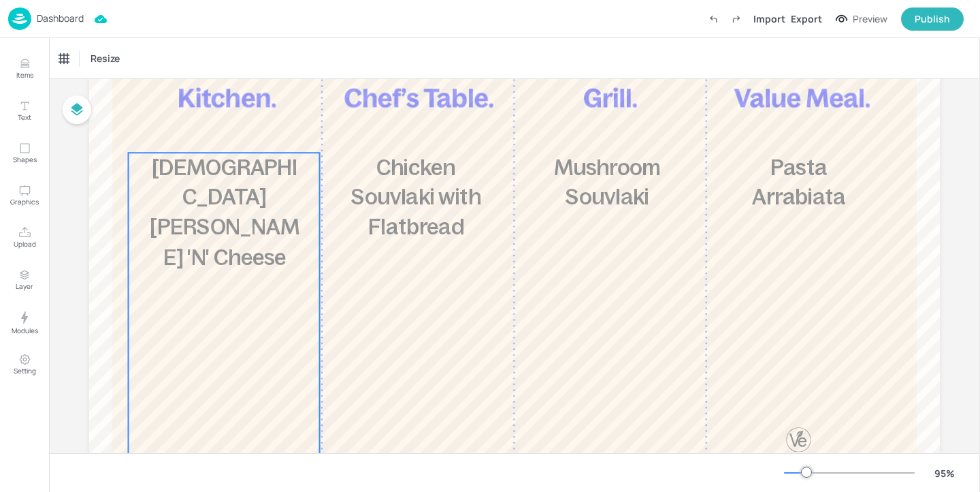
click at [233, 252] on div "£5.85 Greek Moussaka Mac 'N' Cheese 849 kcal" at bounding box center [224, 340] width 191 height 374
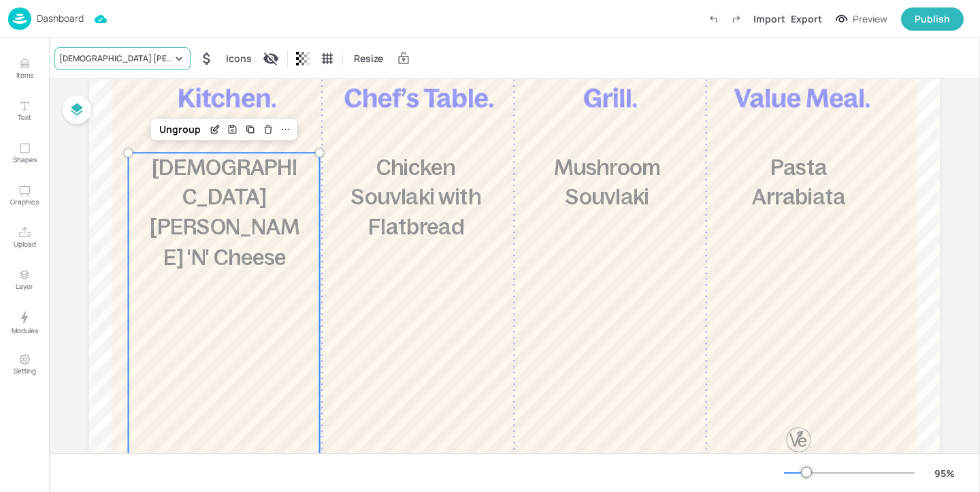
click at [123, 51] on div "[DEMOGRAPHIC_DATA] [PERSON_NAME] 'N' Cheese" at bounding box center [122, 58] width 136 height 23
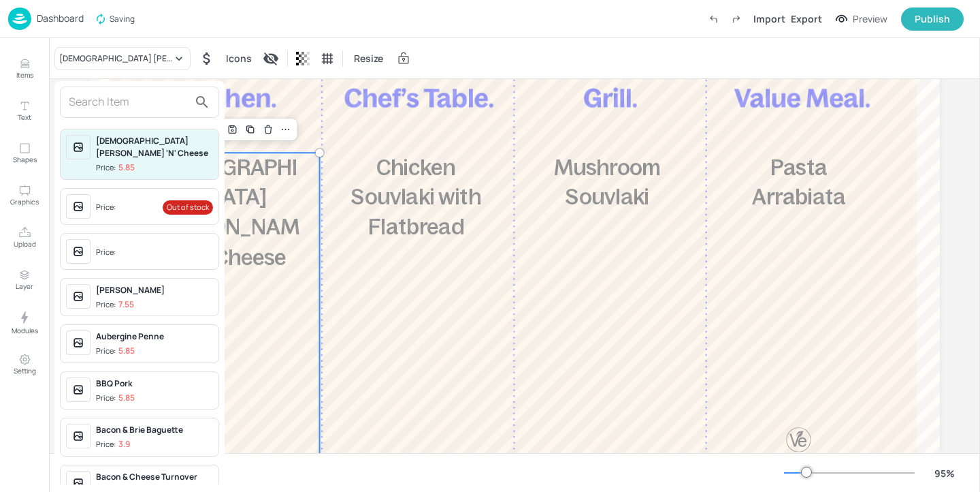
click at [122, 99] on input "text" at bounding box center [129, 102] width 120 height 22
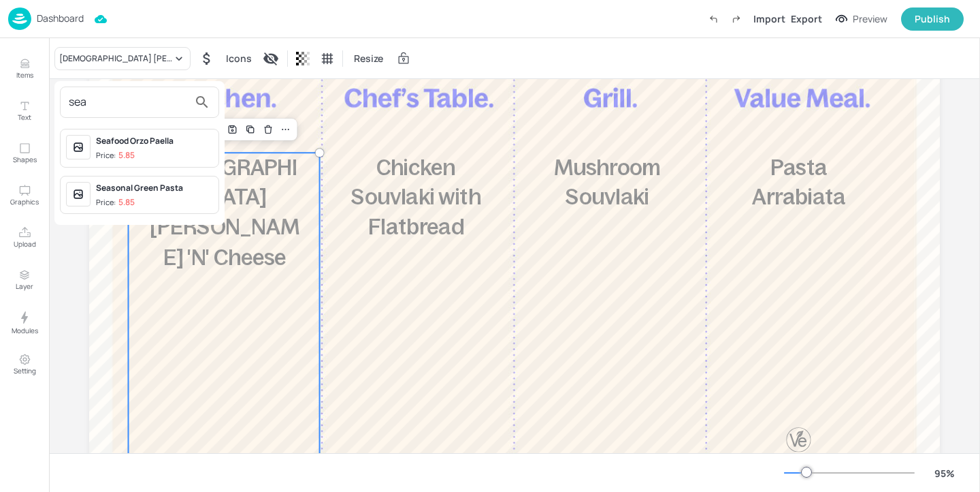
type input "sea"
click at [430, 121] on div at bounding box center [490, 246] width 980 height 492
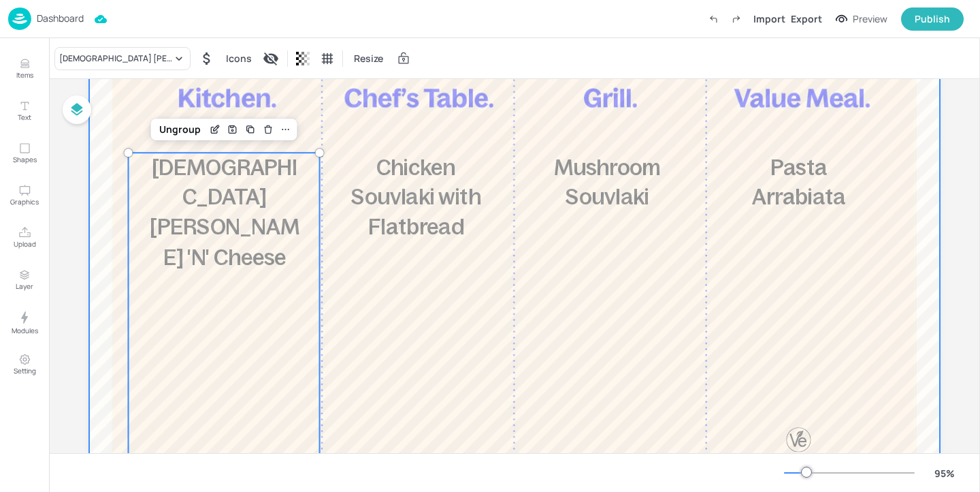
click at [402, 125] on div at bounding box center [514, 278] width 851 height 699
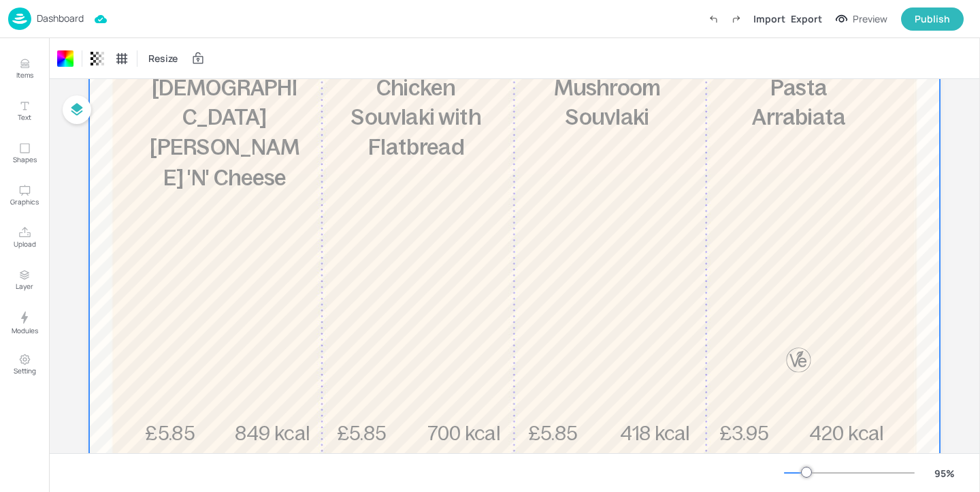
scroll to position [370, 0]
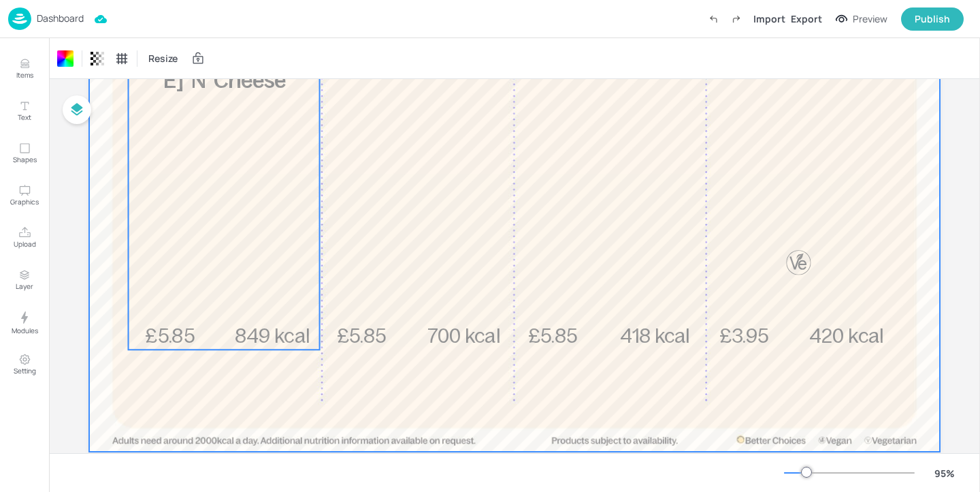
click at [304, 190] on div "£5.85 Greek Moussaka Mac 'N' Cheese 849 kcal" at bounding box center [224, 162] width 191 height 374
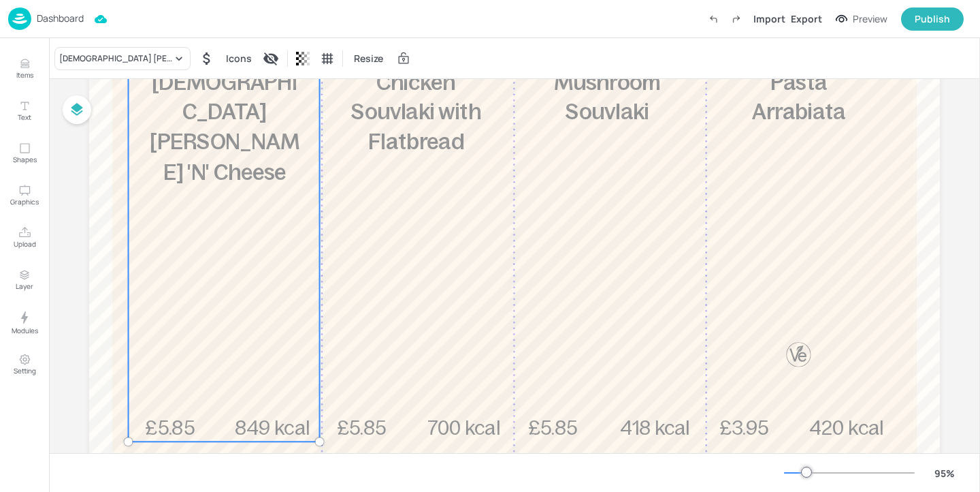
scroll to position [189, 0]
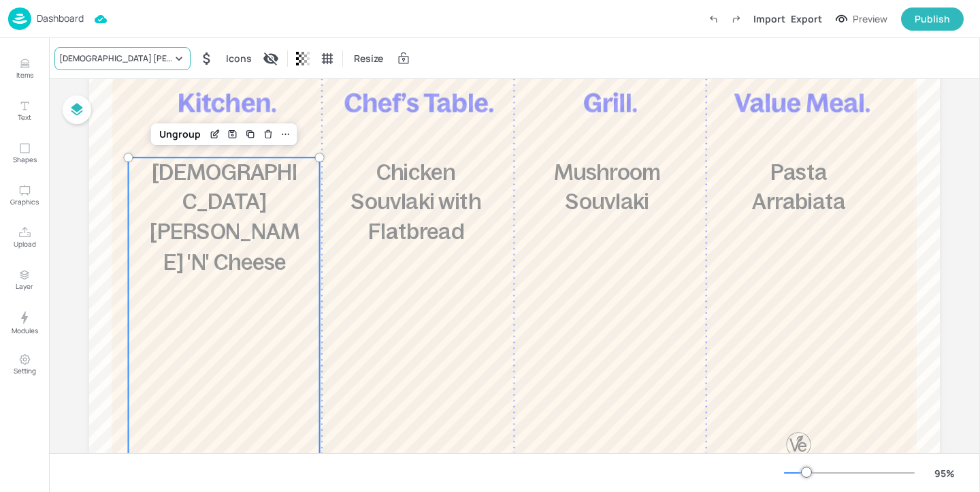
click at [128, 57] on div "Greek Moussaka Mac 'N' Cheese" at bounding box center [115, 58] width 113 height 12
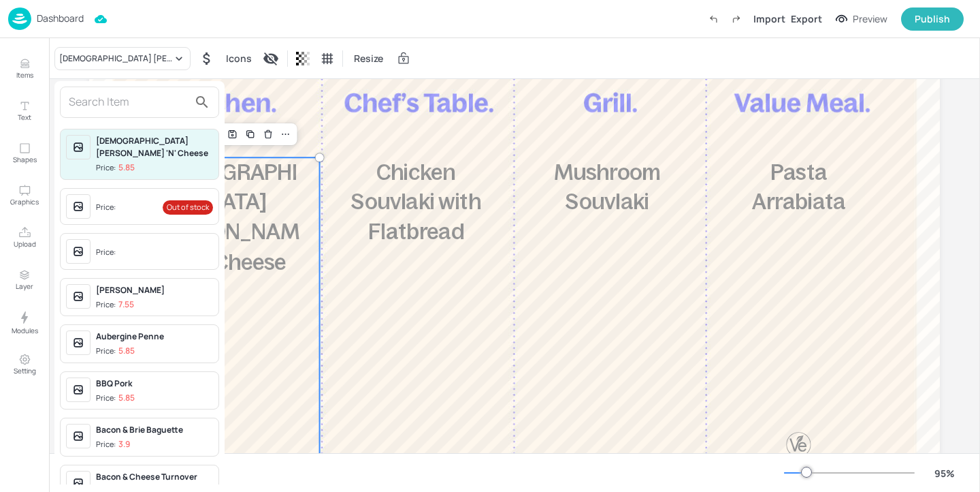
click at [119, 103] on input "text" at bounding box center [129, 102] width 120 height 22
click at [25, 69] on div at bounding box center [490, 246] width 980 height 492
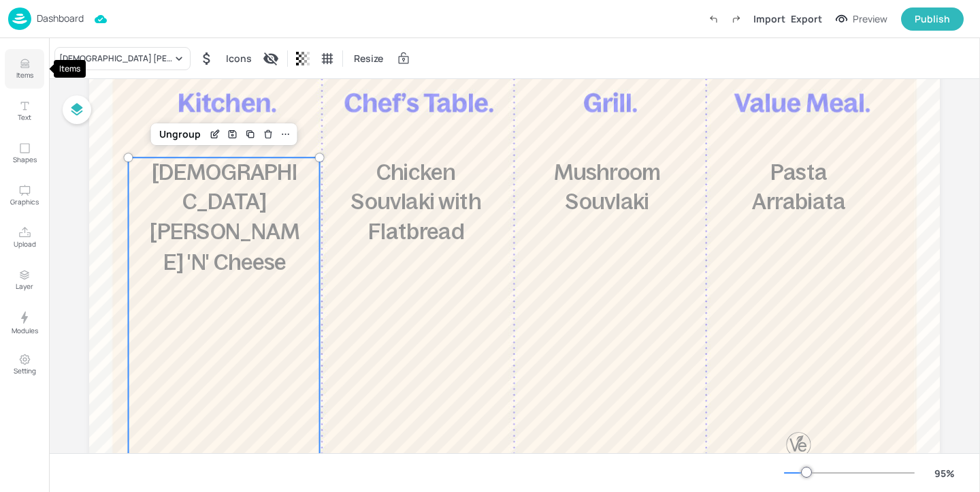
click at [21, 68] on icon "Items" at bounding box center [24, 63] width 13 height 13
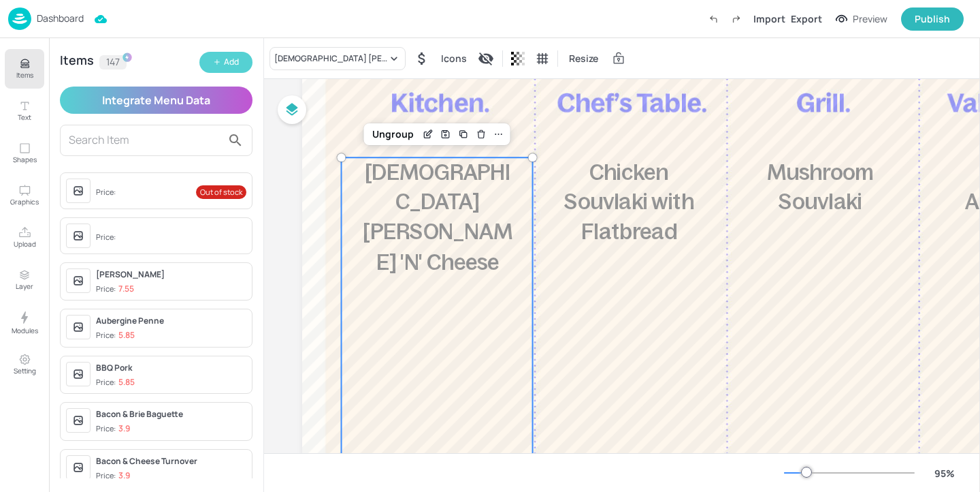
click at [210, 60] on button "Add" at bounding box center [225, 62] width 53 height 21
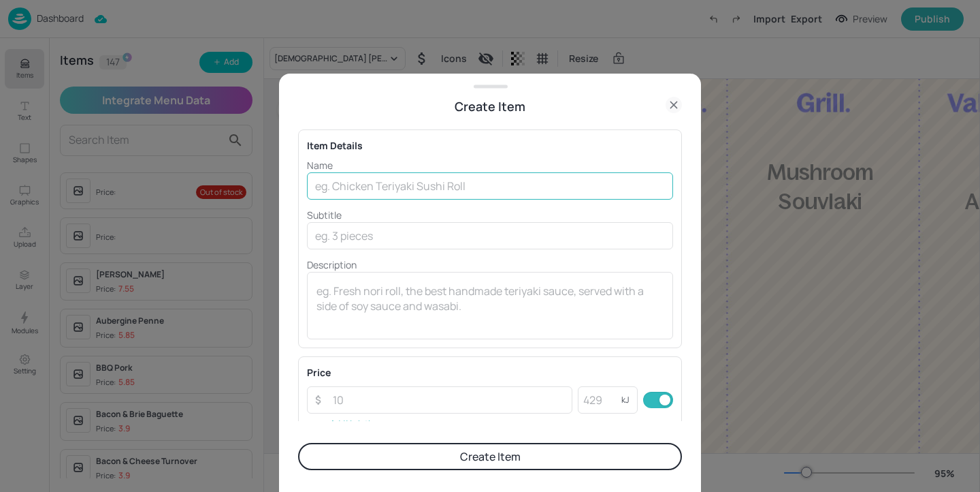
click at [409, 191] on input "text" at bounding box center [490, 185] width 366 height 27
paste input "Creamy seafood pasta"
click at [362, 187] on input "Creamy seafood pasta" at bounding box center [490, 185] width 366 height 27
type input "Creamy Seafood Pasta"
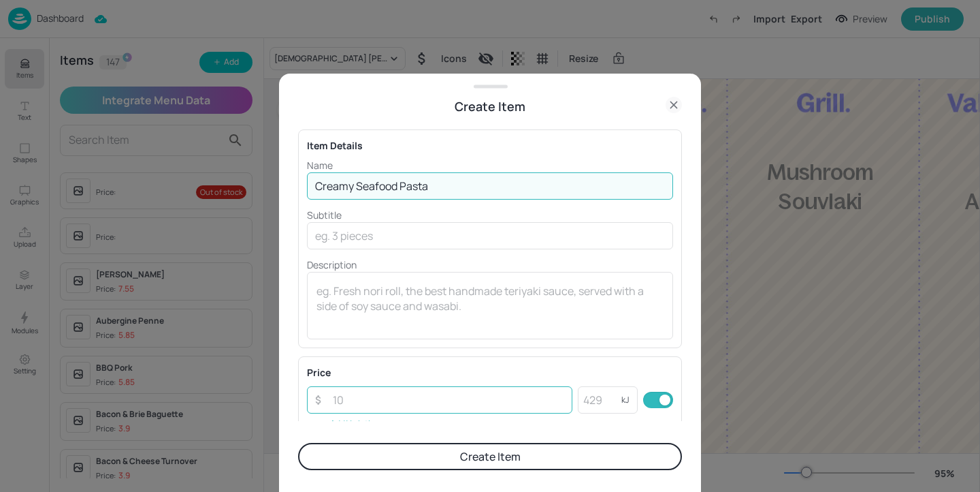
click at [416, 400] on input "number" at bounding box center [449, 399] width 248 height 27
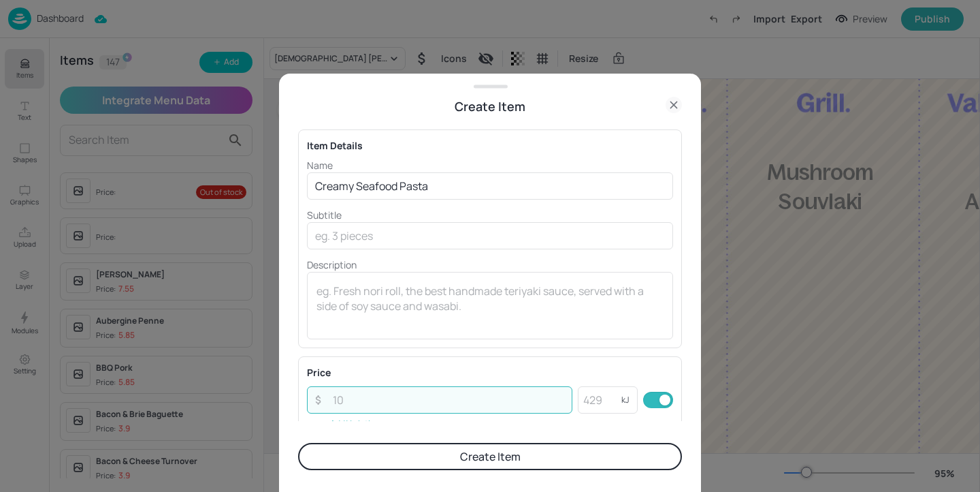
paste input "5.85"
type input "5.85"
click at [601, 404] on input "number" at bounding box center [600, 399] width 44 height 27
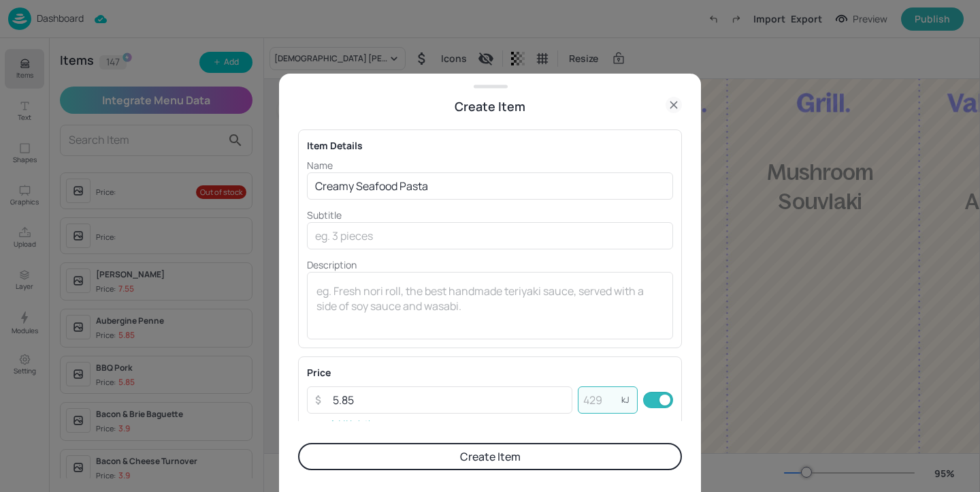
paste input "565"
type input "565"
click at [569, 458] on button "Create Item" at bounding box center [490, 456] width 384 height 27
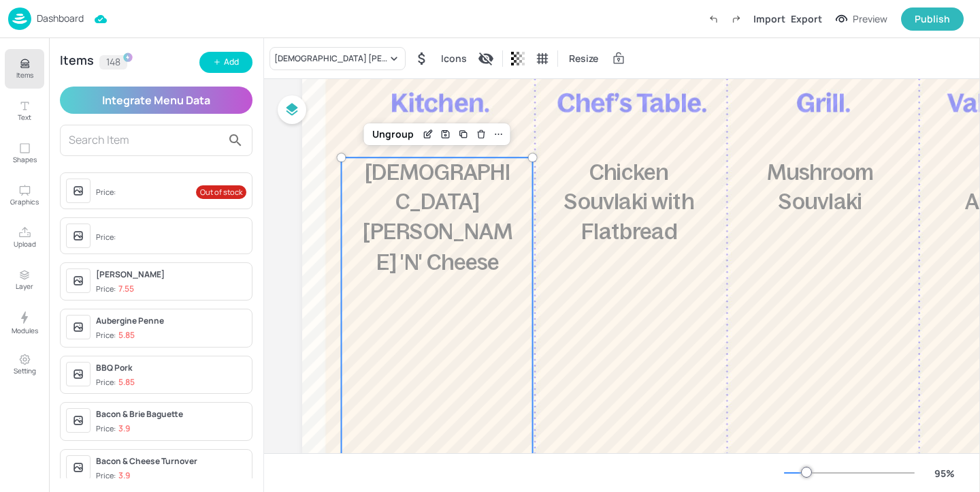
click at [317, 71] on div "Greek Moussaka Mac 'N' Cheese Icons Resize" at bounding box center [622, 58] width 716 height 40
click at [328, 65] on div "Greek Moussaka Mac 'N' Cheese" at bounding box center [338, 58] width 136 height 23
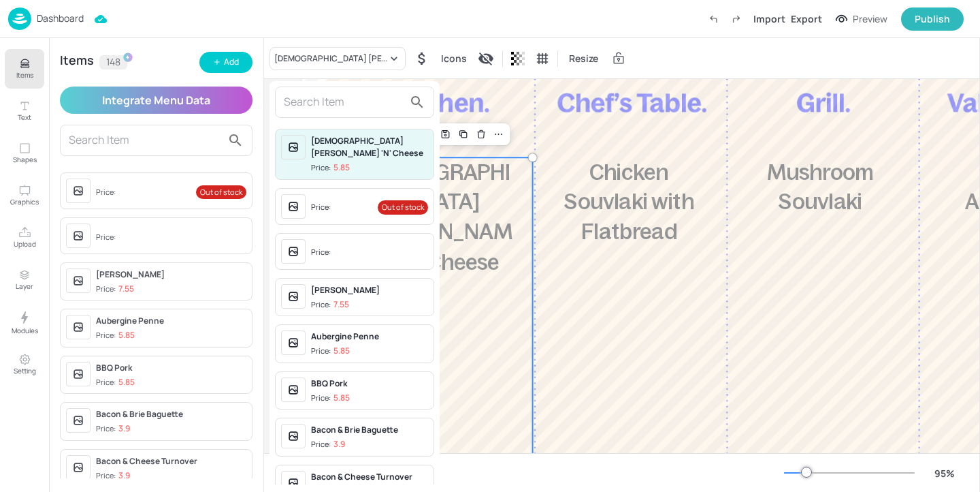
click at [327, 97] on input "text" at bounding box center [344, 102] width 120 height 22
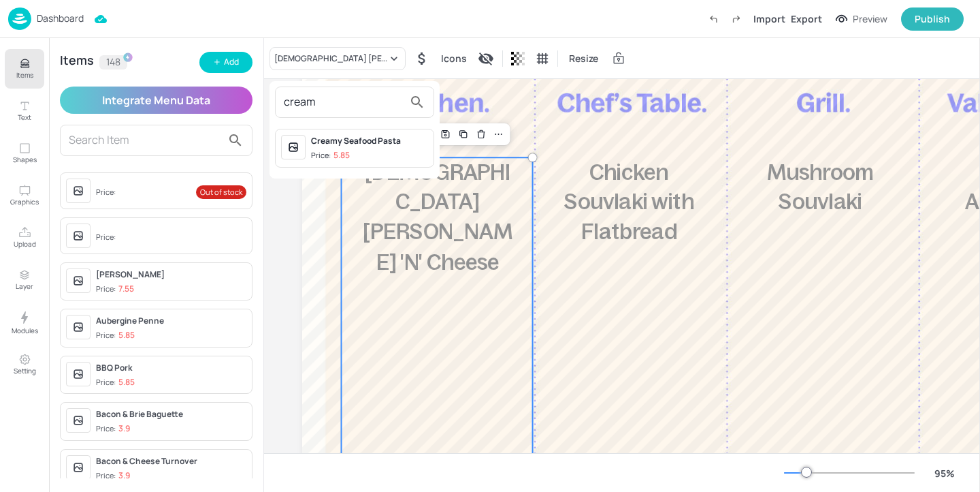
type input "cream"
click at [417, 149] on div "Creamy Seafood Pasta Price: 5.85" at bounding box center [369, 148] width 117 height 27
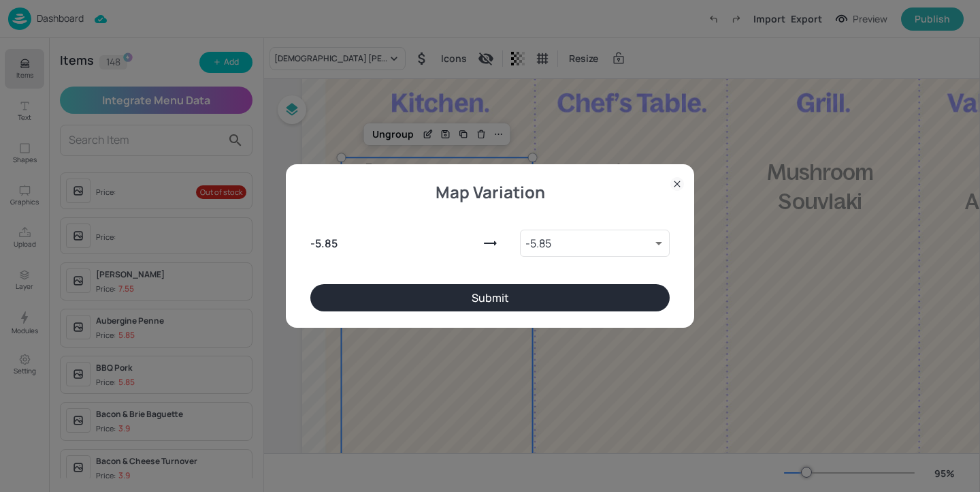
click at [528, 305] on button "Submit" at bounding box center [490, 297] width 360 height 27
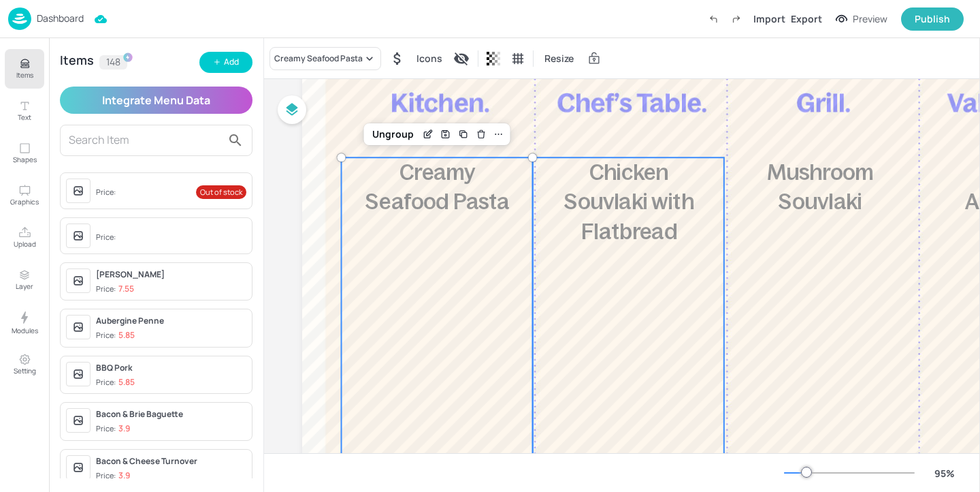
click at [611, 310] on div "£5.85 Chicken Souvlaki with Flatbread 700 kcal" at bounding box center [628, 344] width 191 height 374
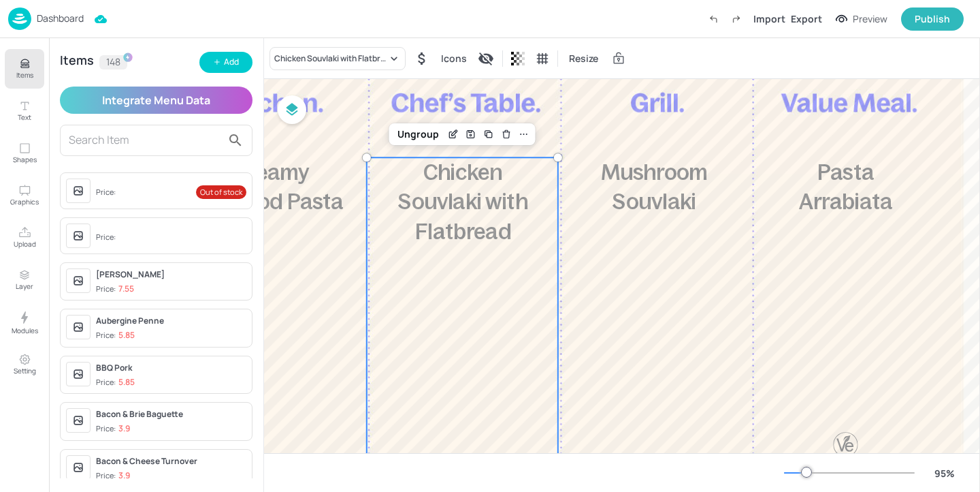
scroll to position [189, 167]
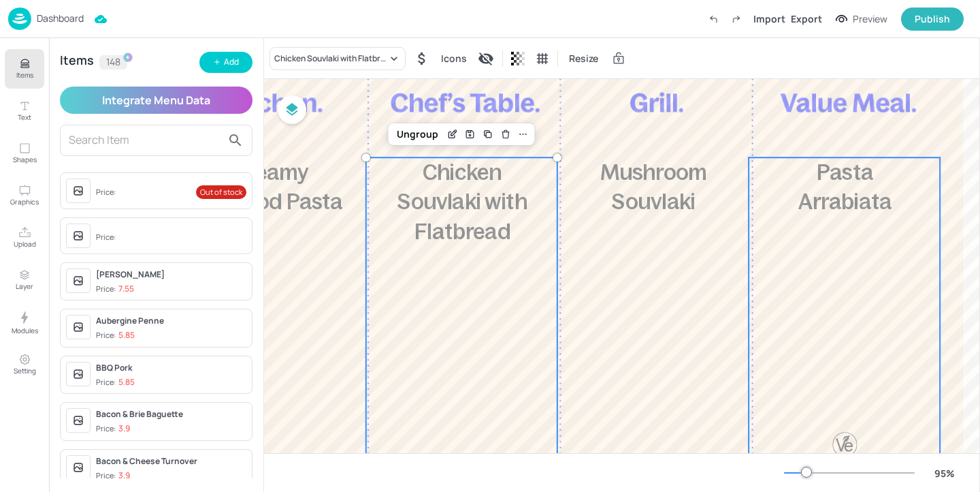
click at [816, 291] on div "£3.95 Pasta Arrabiata 420 kcal" at bounding box center [844, 344] width 191 height 374
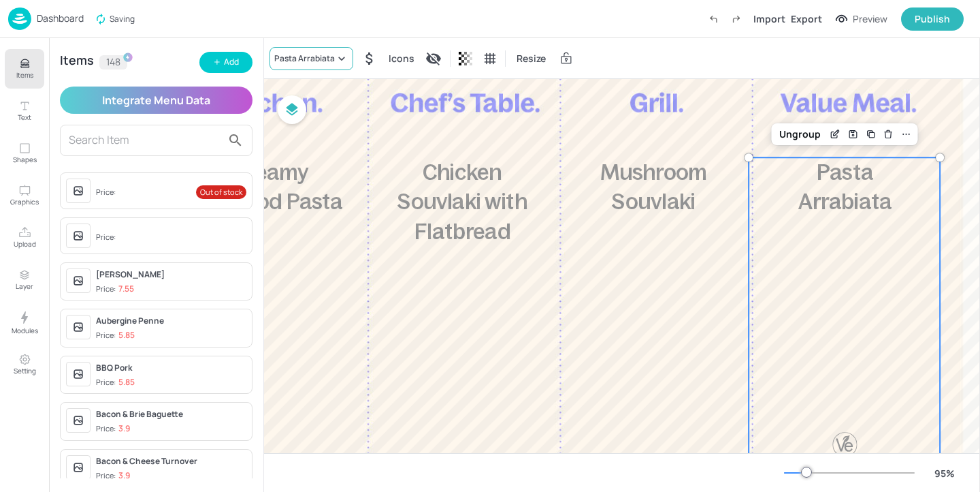
click at [332, 53] on div "Pasta Arrabiata" at bounding box center [304, 58] width 61 height 12
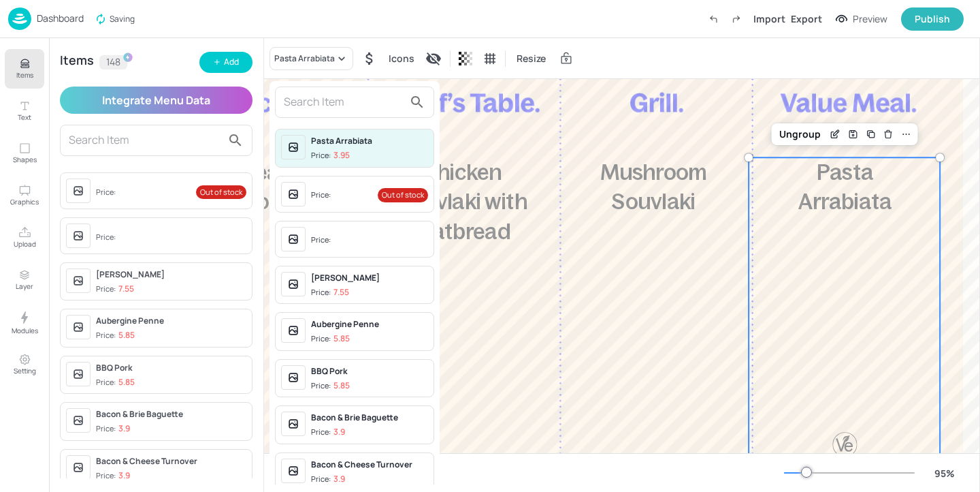
click at [322, 93] on input "text" at bounding box center [344, 102] width 120 height 22
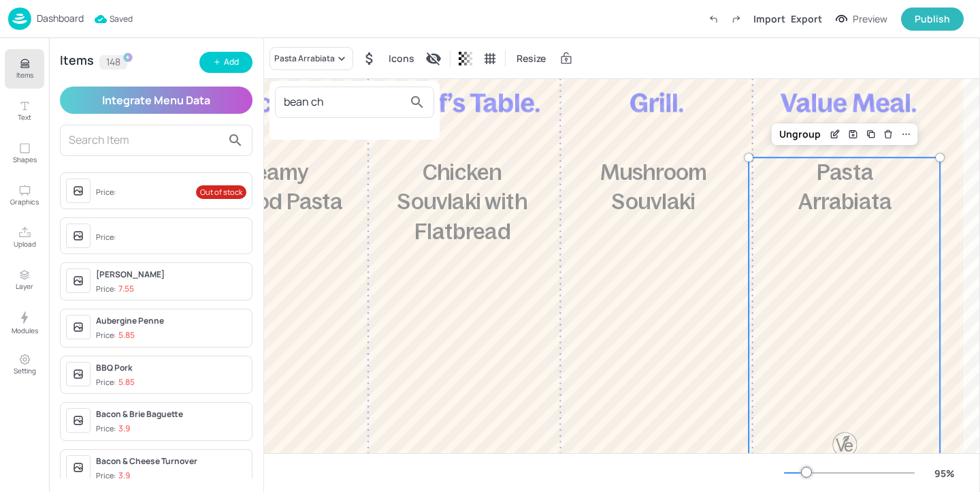
type input "bean ch"
click at [224, 64] on div at bounding box center [490, 246] width 980 height 492
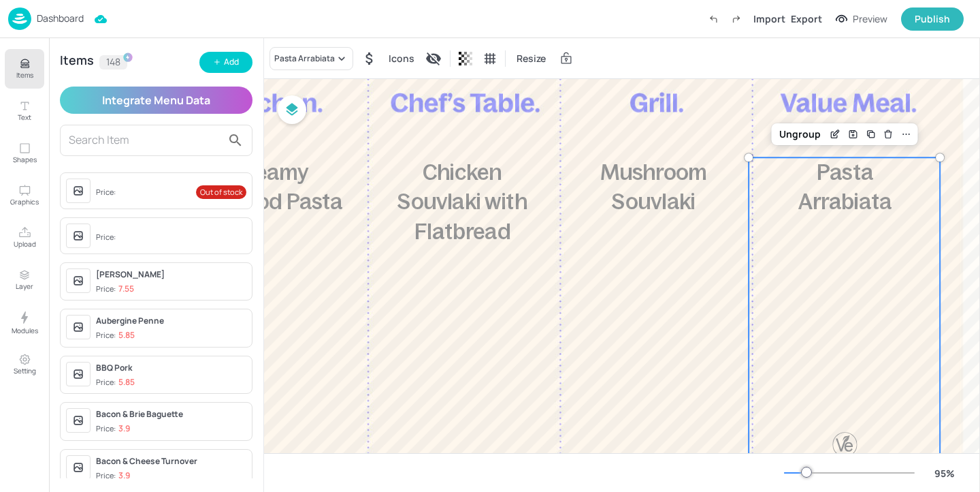
click at [231, 64] on div "Add" at bounding box center [231, 62] width 15 height 13
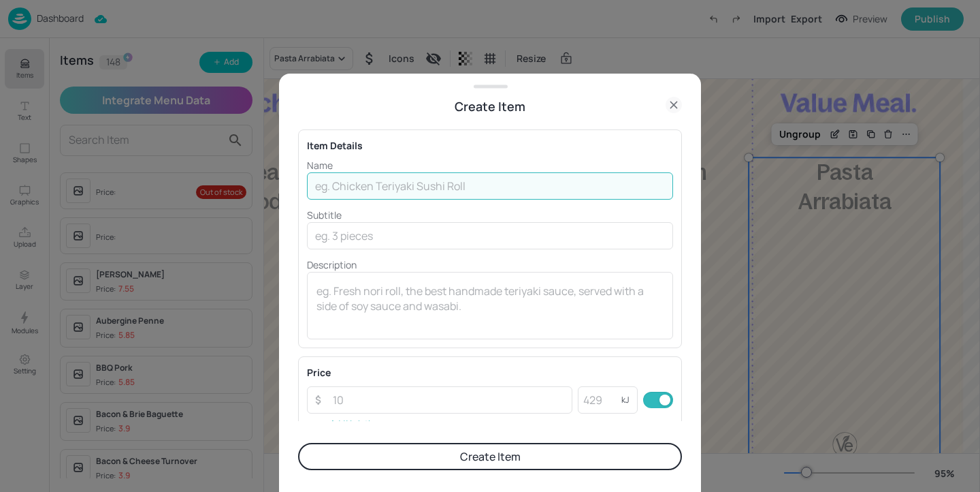
click at [416, 190] on input "text" at bounding box center [490, 185] width 366 height 27
paste input "Bean Chilli"
type input "Bean Chilli"
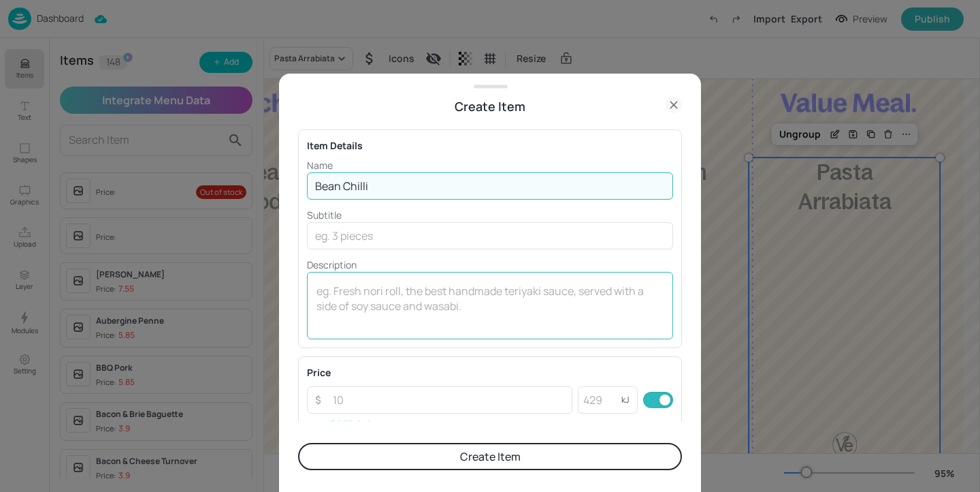
click at [417, 293] on textarea at bounding box center [490, 305] width 347 height 45
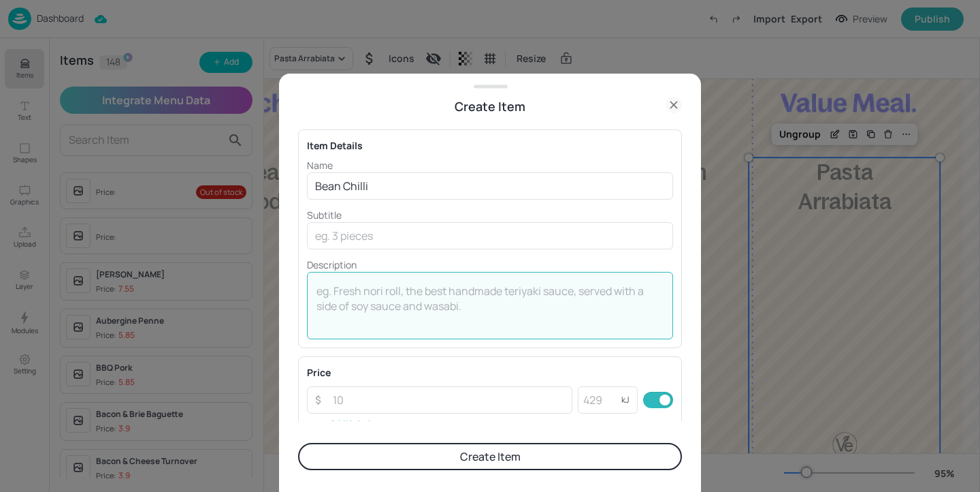
paste textarea "with Rice"
type textarea "with Rice"
drag, startPoint x: 413, startPoint y: 284, endPoint x: 193, endPoint y: 262, distance: 220.3
click at [193, 262] on div "Create Item Item Details Name Bean Chilli ​ Subtitle ​ Description with Rice x …" at bounding box center [490, 246] width 980 height 492
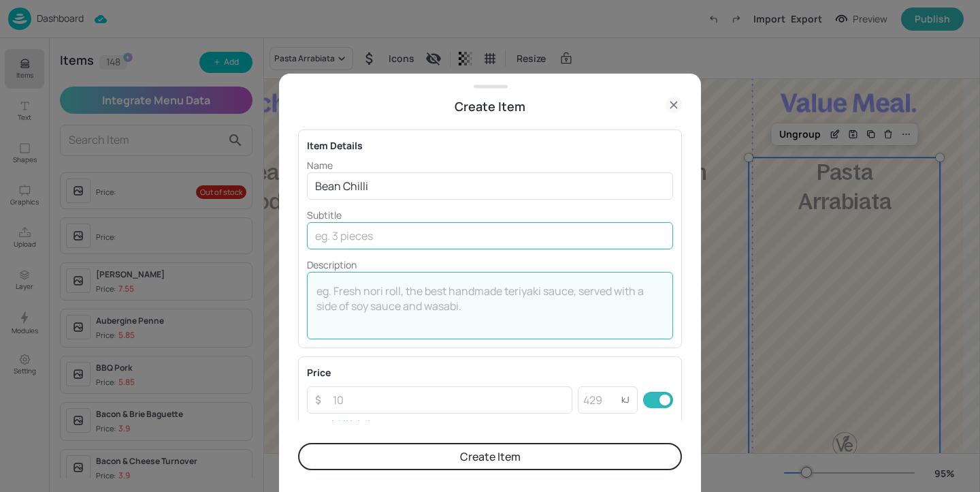
click at [332, 238] on input "text" at bounding box center [490, 235] width 366 height 27
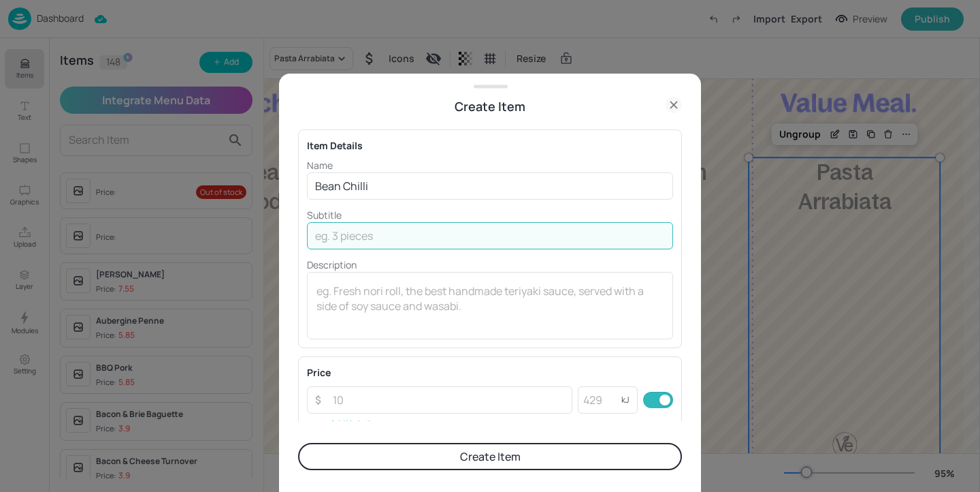
paste input "with Rice"
type input "with Rice"
click at [411, 404] on input "number" at bounding box center [449, 399] width 248 height 27
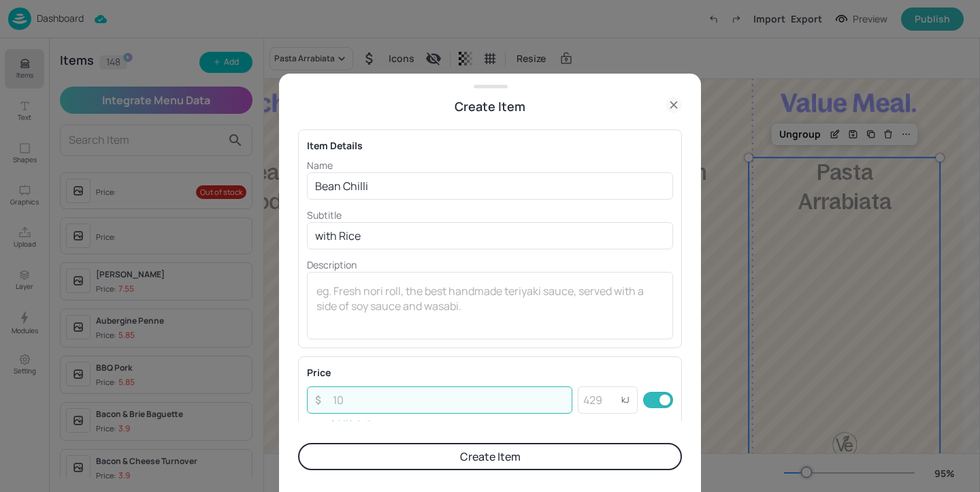
paste input "3.95"
type input "3.95"
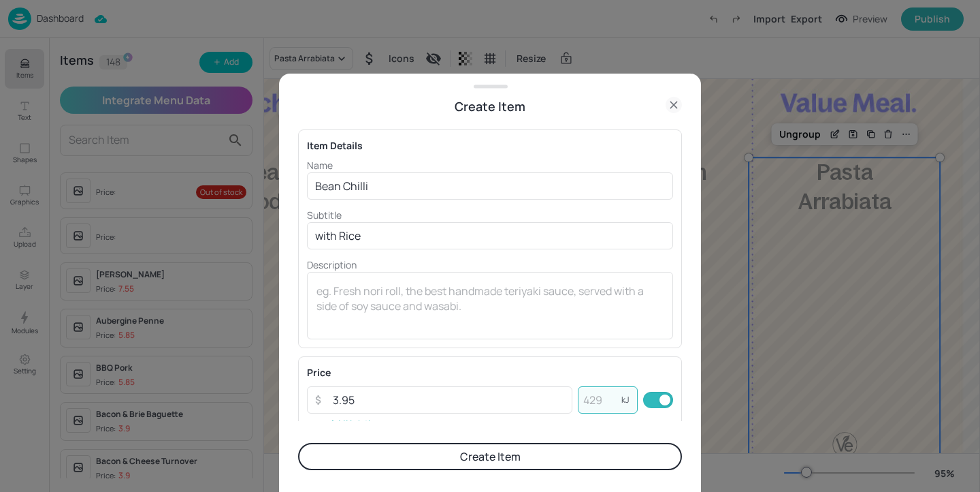
click at [603, 407] on input "number" at bounding box center [600, 399] width 44 height 27
paste input "312"
type input "312"
click at [576, 458] on button "Create Item" at bounding box center [490, 456] width 384 height 27
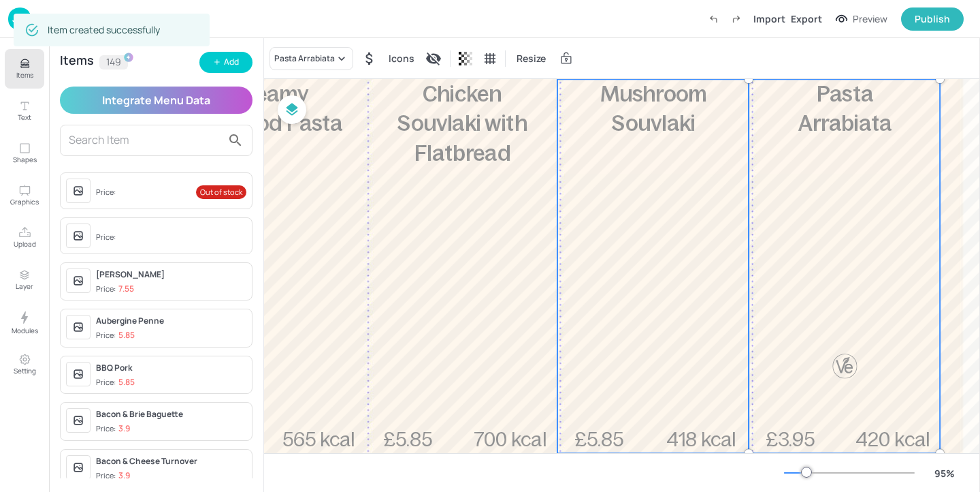
scroll to position [281, 167]
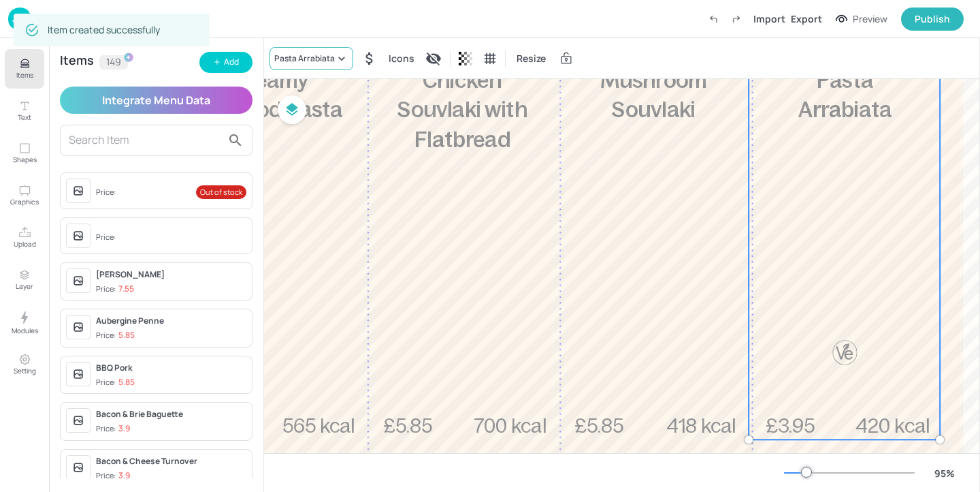
click at [313, 65] on div "Pasta Arrabiata" at bounding box center [312, 58] width 84 height 23
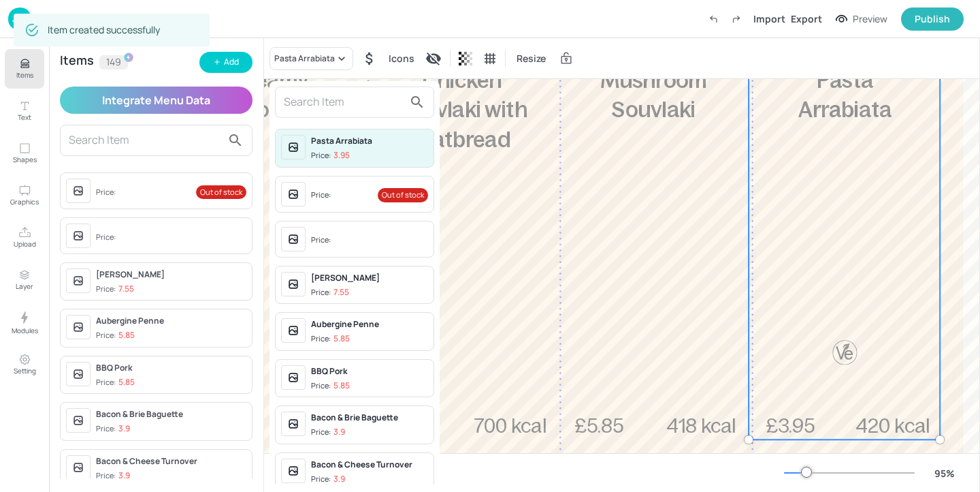
click at [317, 97] on input "text" at bounding box center [344, 102] width 120 height 22
type input "v"
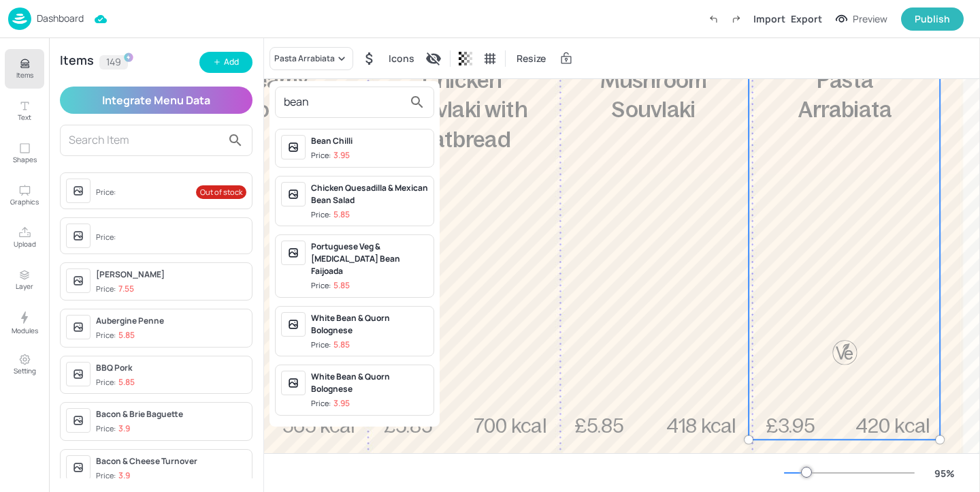
type input "bean"
click at [389, 152] on span "Price: 3.95" at bounding box center [369, 156] width 117 height 12
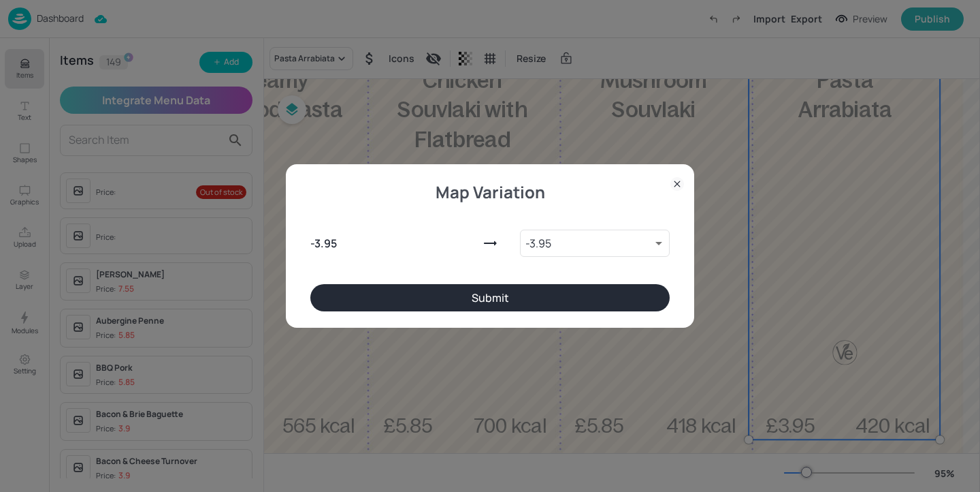
click at [610, 310] on button "Submit" at bounding box center [490, 297] width 360 height 27
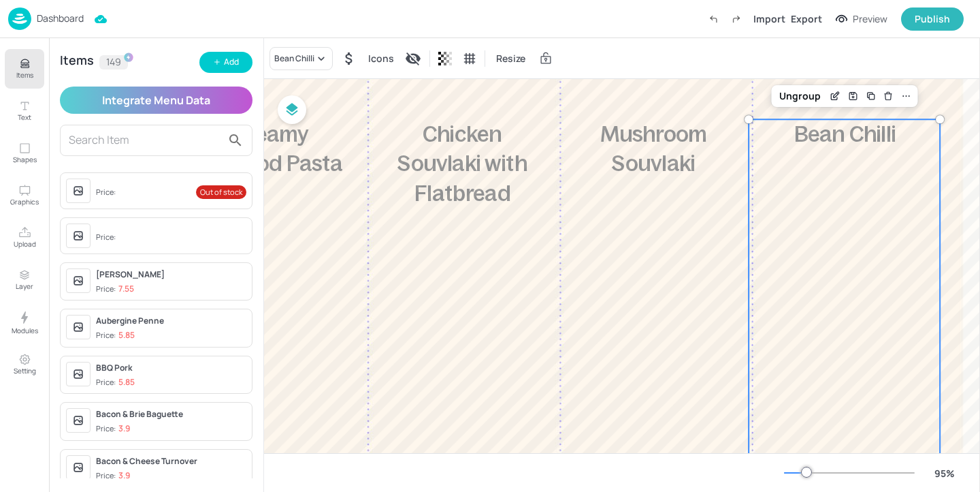
scroll to position [174, 167]
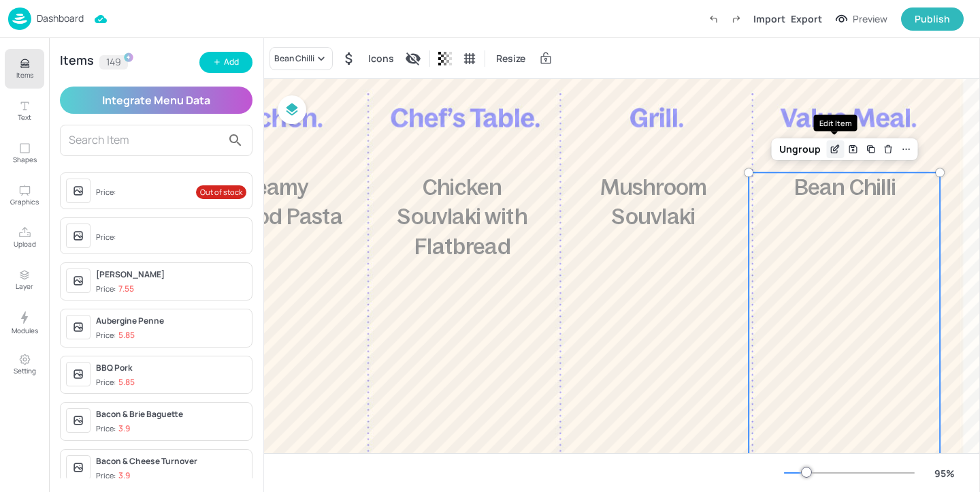
click at [836, 148] on icon "Edit Item" at bounding box center [836, 147] width 5 height 5
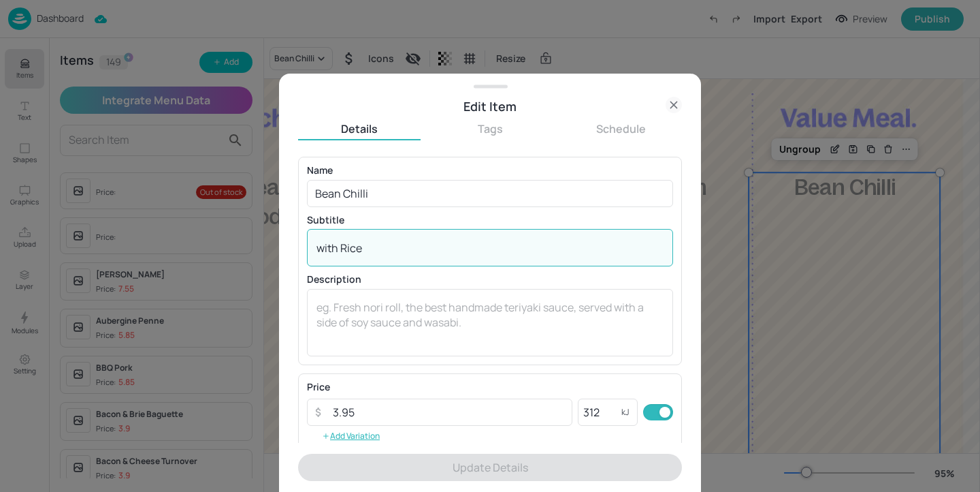
drag, startPoint x: 406, startPoint y: 251, endPoint x: 244, endPoint y: 239, distance: 162.5
click at [244, 239] on div "Edit Item Details Tags Schedule Name Bean Chilli ​ Subtitle with Rice x ​ Descr…" at bounding box center [490, 246] width 980 height 492
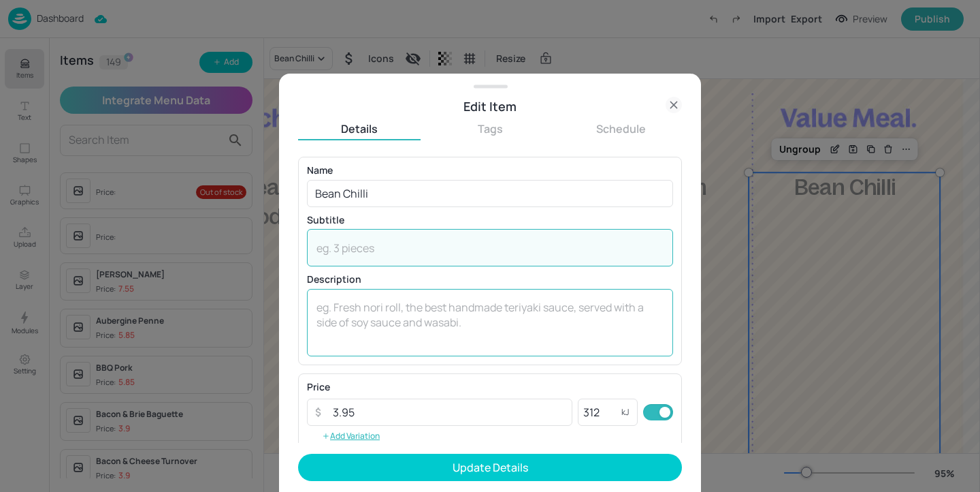
click at [375, 335] on textarea at bounding box center [490, 322] width 347 height 45
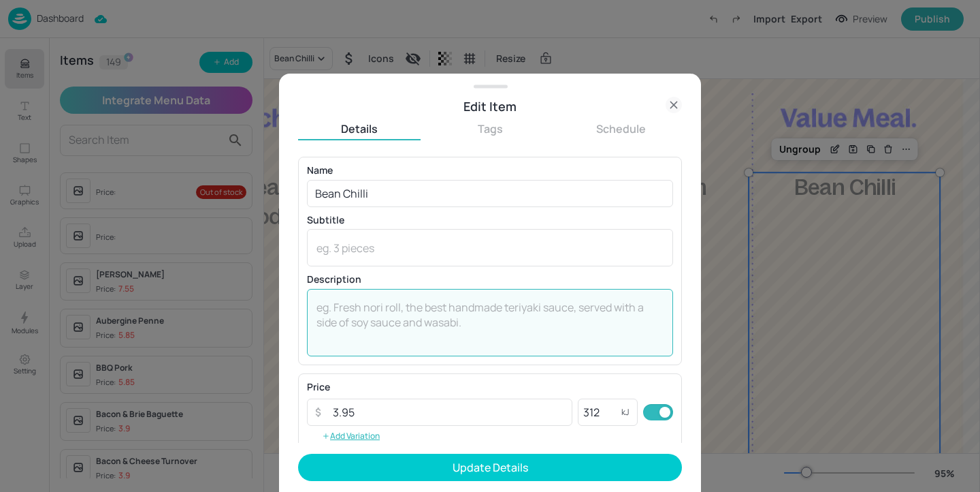
paste textarea "with Rice"
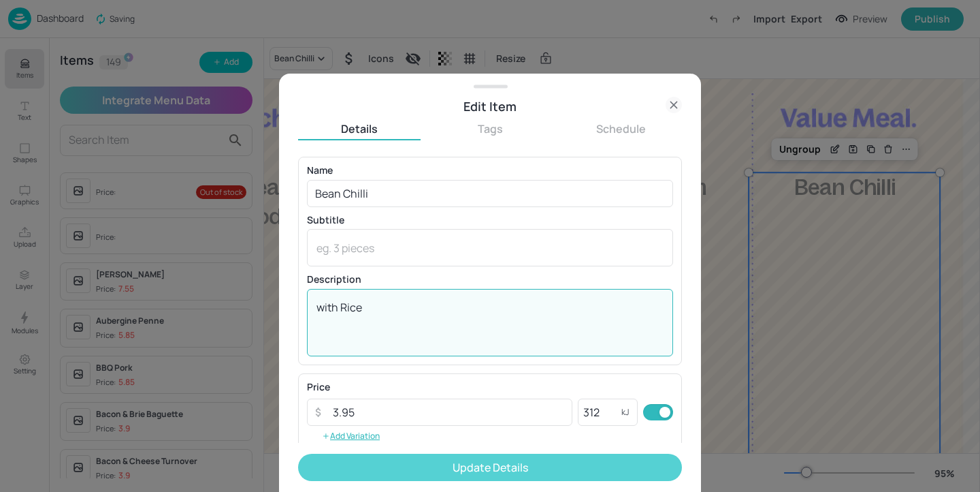
type textarea "with Rice"
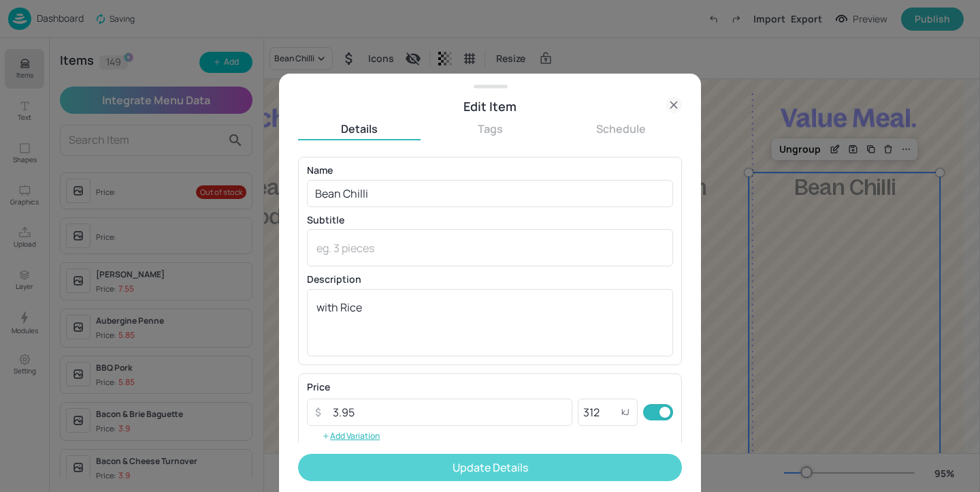
click at [507, 467] on button "Update Details" at bounding box center [490, 466] width 384 height 27
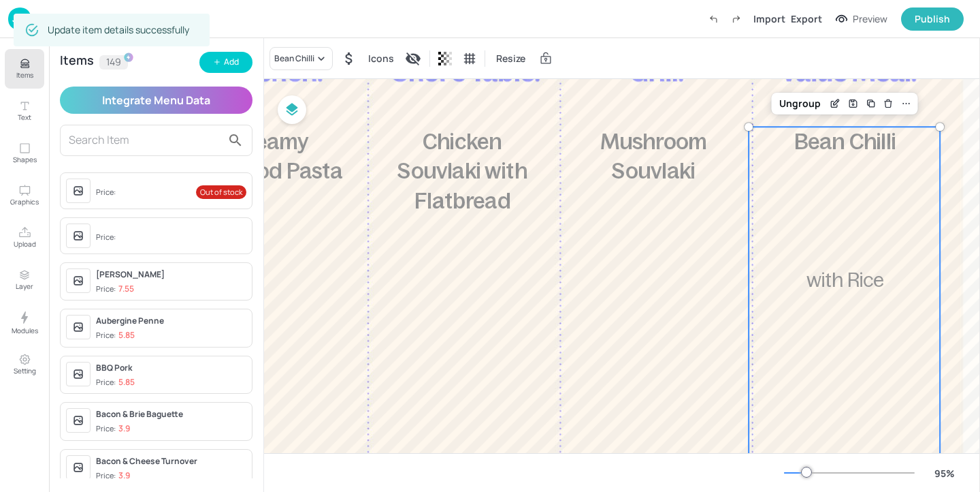
scroll to position [199, 167]
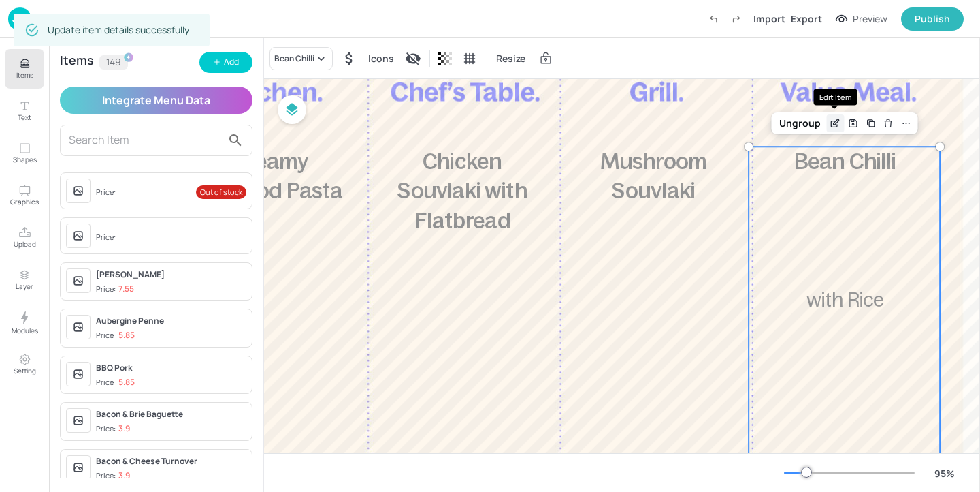
click at [835, 127] on icon "Edit Item" at bounding box center [836, 123] width 12 height 11
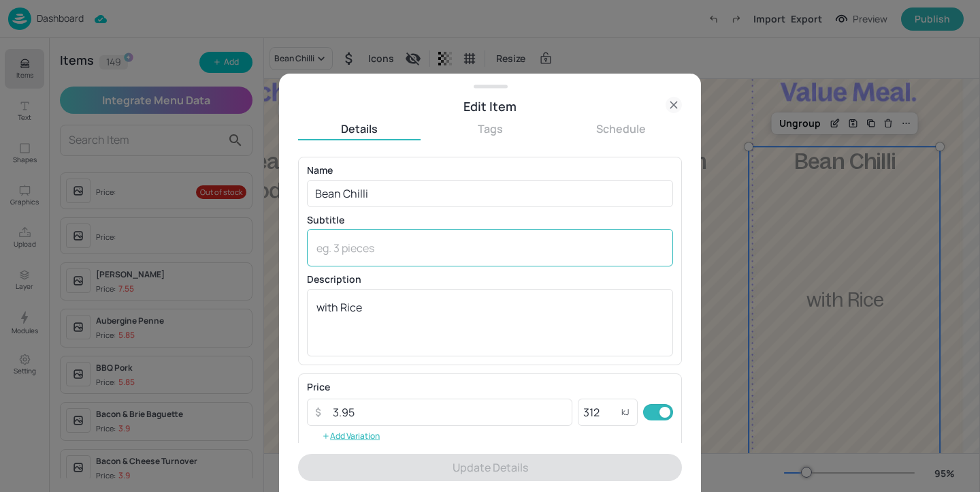
scroll to position [219, 0]
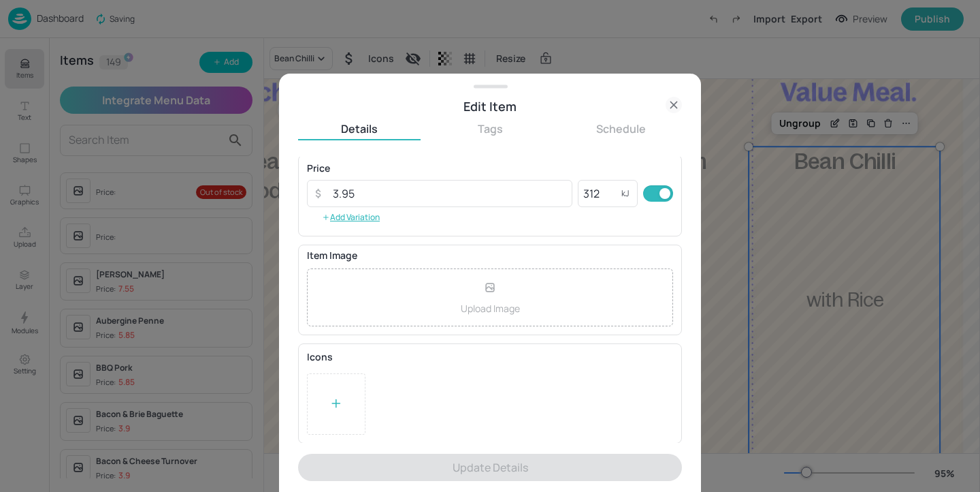
click at [327, 401] on div at bounding box center [336, 403] width 59 height 61
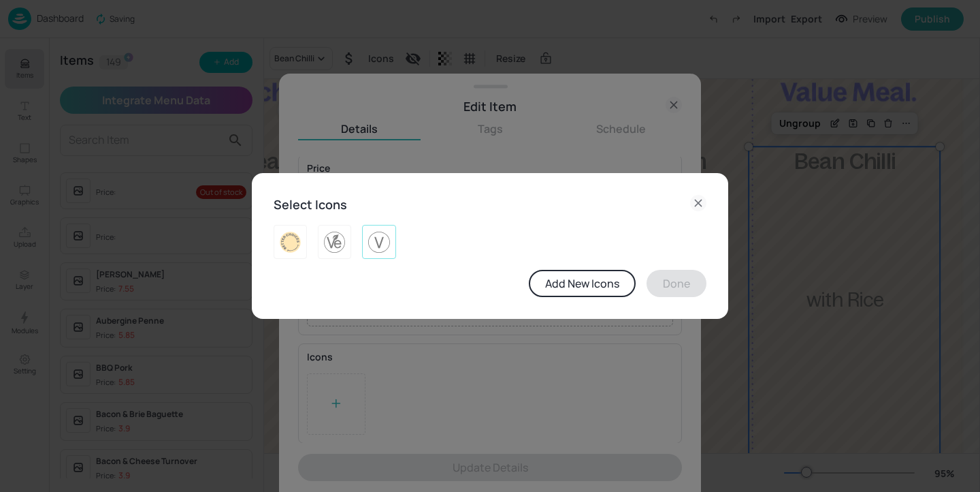
click at [385, 234] on img at bounding box center [378, 242] width 21 height 22
click at [697, 286] on button "Done" at bounding box center [677, 283] width 60 height 27
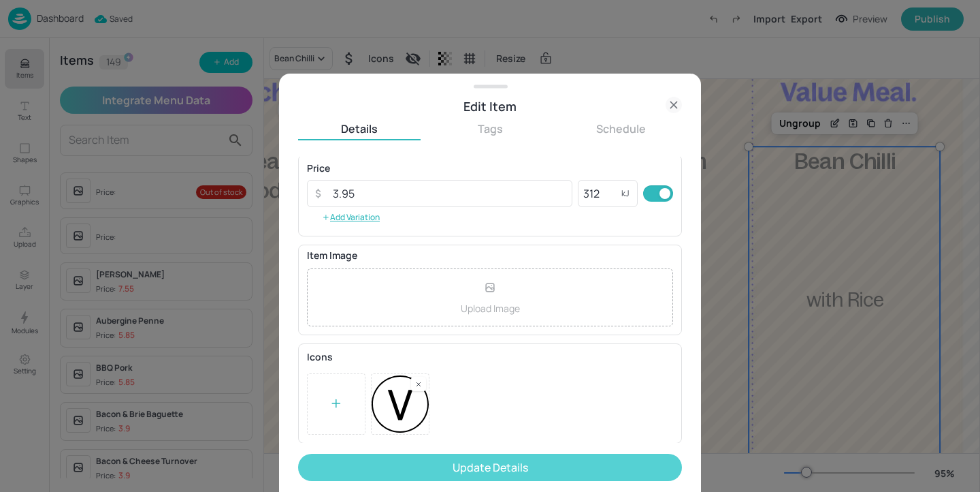
click at [537, 460] on button "Update Details" at bounding box center [490, 466] width 384 height 27
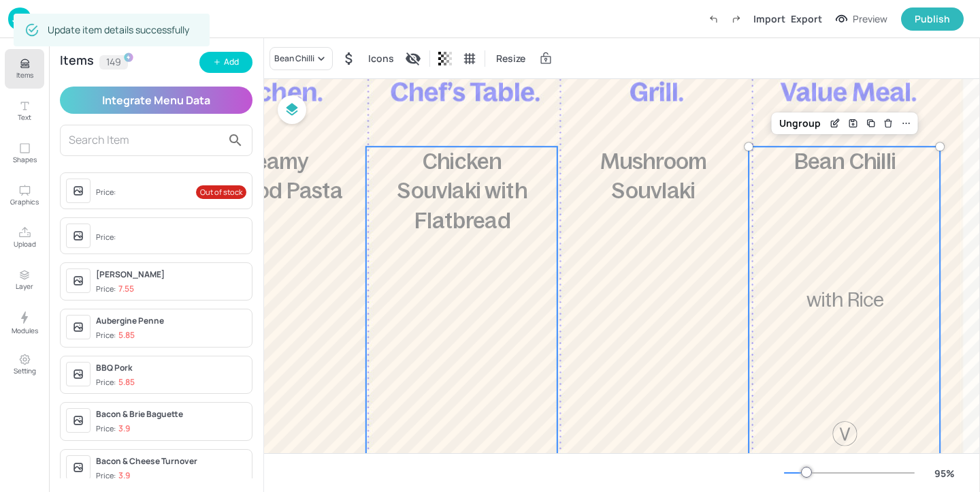
click at [485, 184] on span "Chicken Souvlaki with Flatbread" at bounding box center [463, 191] width 130 height 84
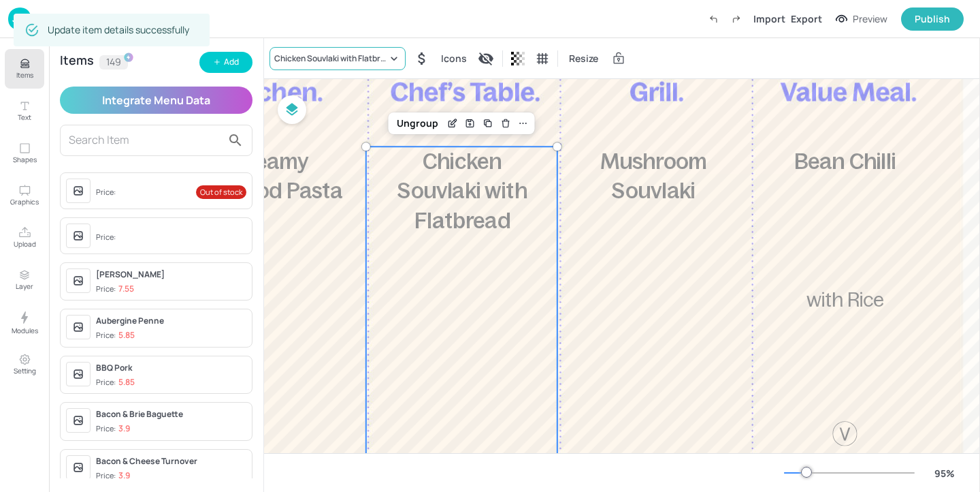
click at [357, 55] on div "Chicken Souvlaki with Flatbread" at bounding box center [330, 58] width 113 height 12
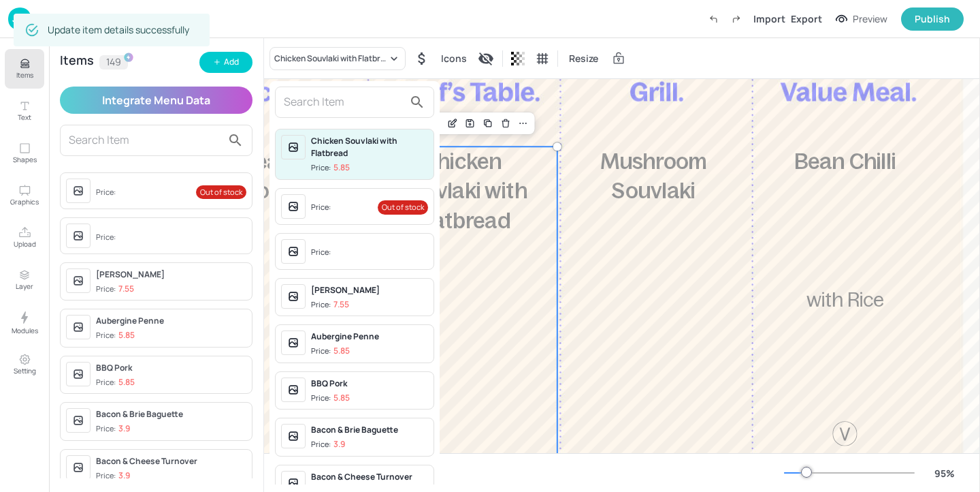
click at [334, 113] on div at bounding box center [354, 101] width 159 height 31
click at [334, 104] on input "text" at bounding box center [344, 102] width 120 height 22
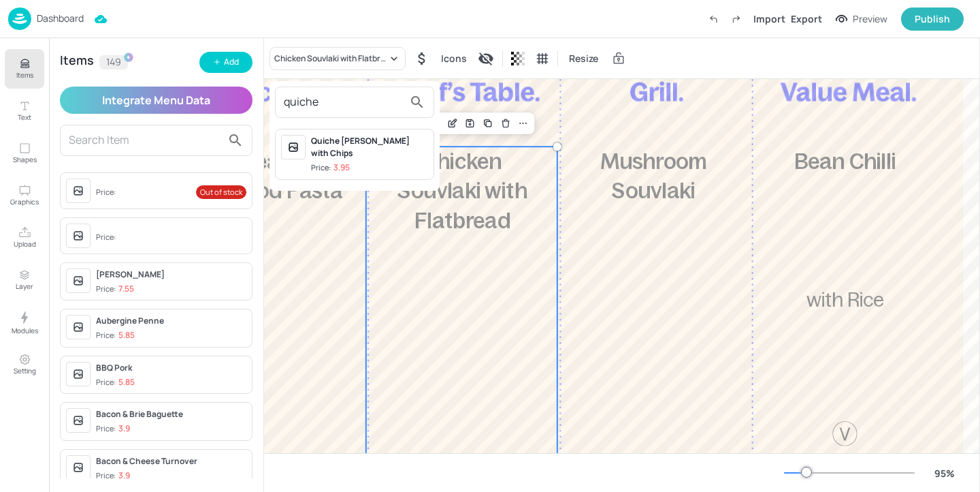
type input "quiche"
click at [391, 144] on div "Quiche Lorraine with Chips" at bounding box center [369, 147] width 117 height 25
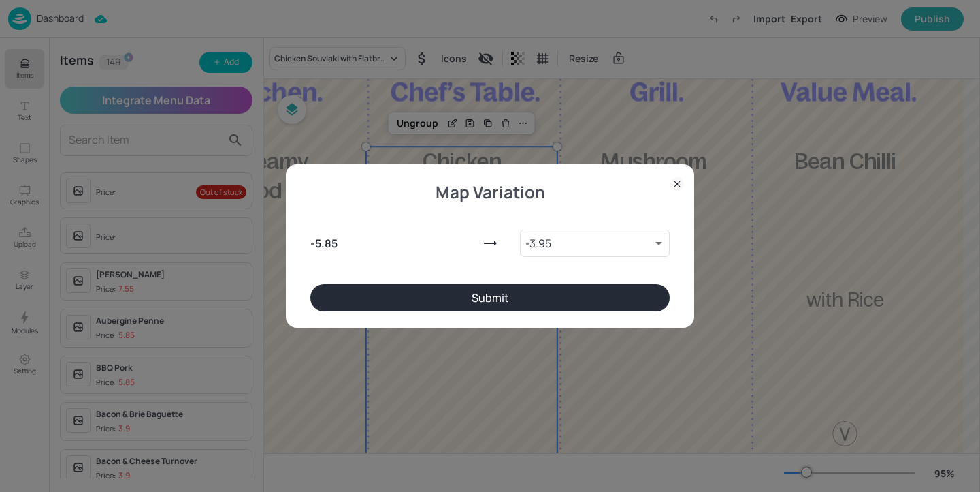
click at [497, 306] on button "Submit" at bounding box center [490, 297] width 360 height 27
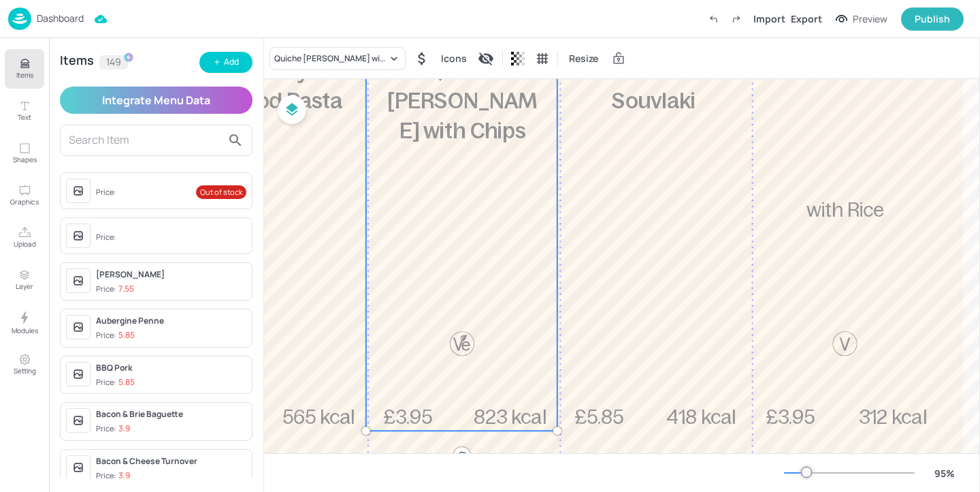
scroll to position [237, 167]
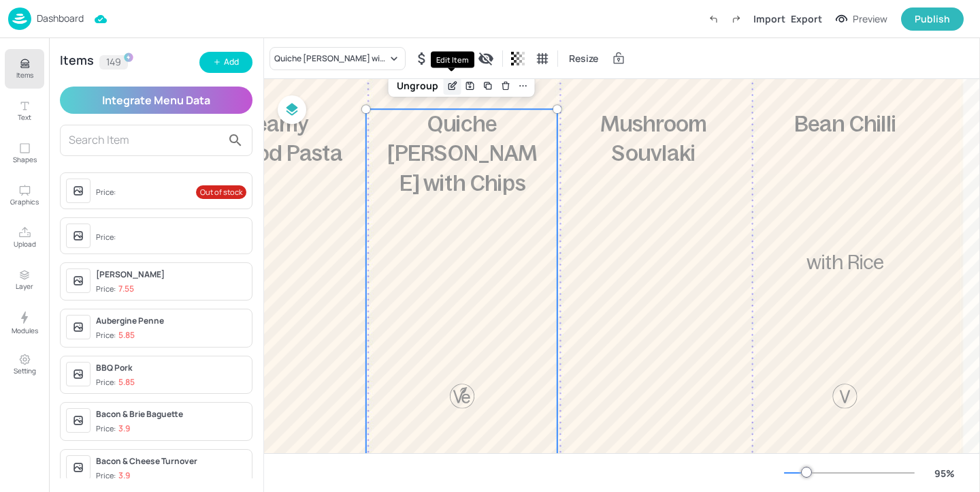
click at [449, 85] on icon "Edit Item" at bounding box center [452, 87] width 6 height 6
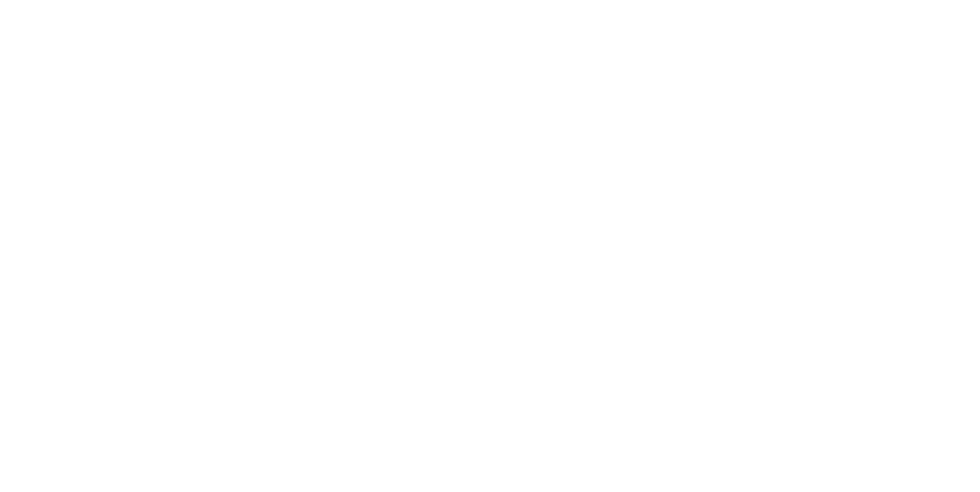
click at [370, 0] on html at bounding box center [490, 0] width 980 height 0
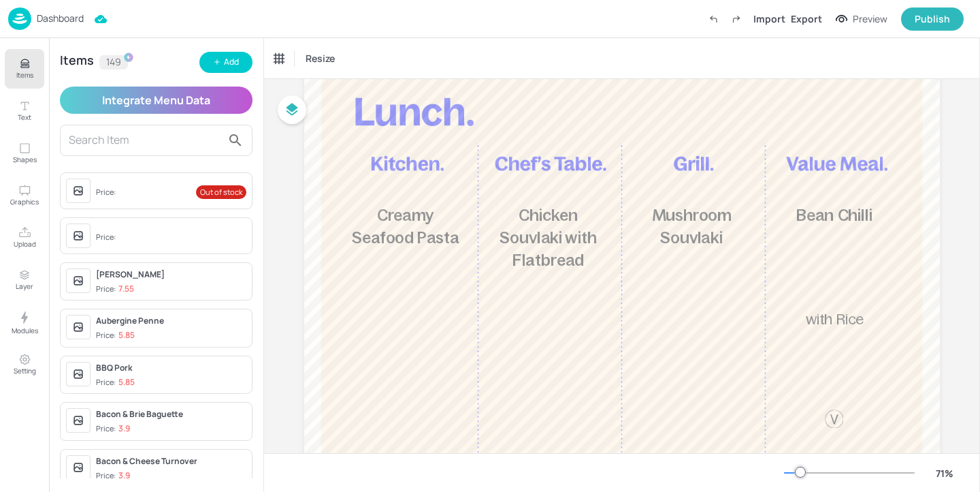
scroll to position [101, 0]
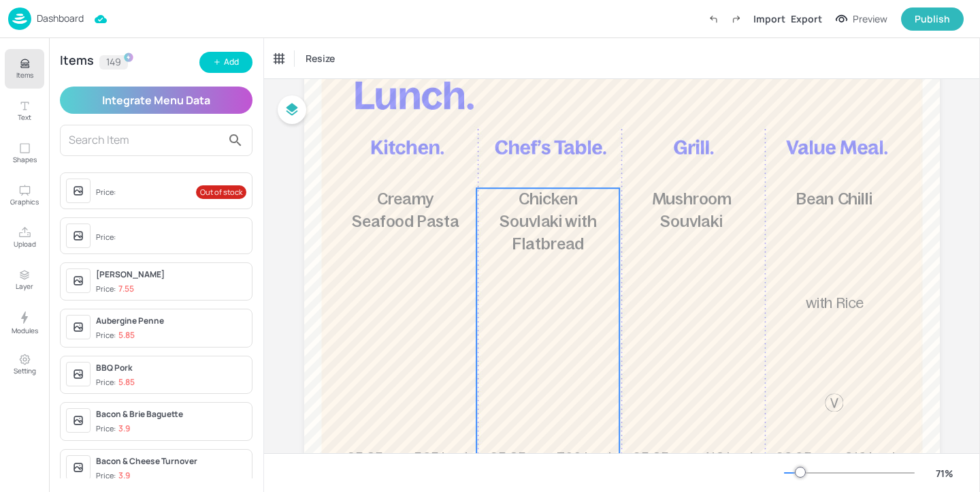
click at [547, 248] on span "Chicken Souvlaki with Flatbread" at bounding box center [548, 221] width 97 height 63
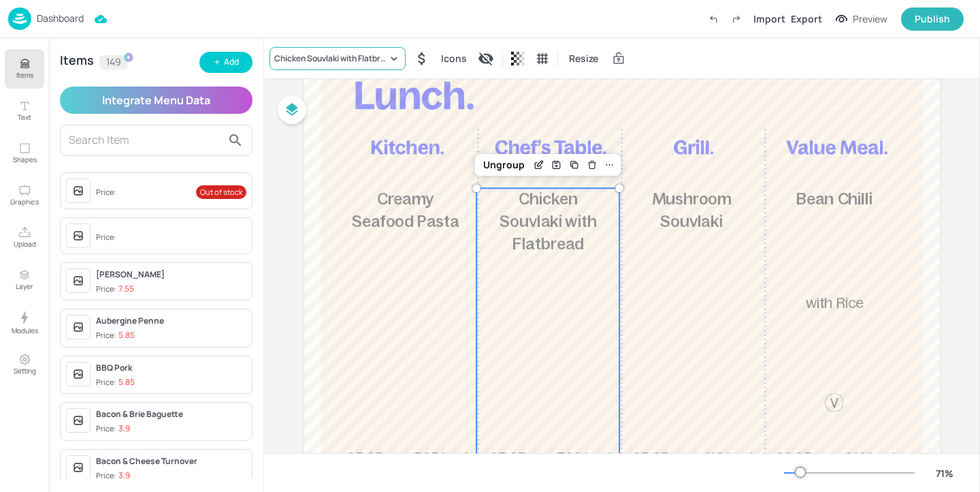
click at [370, 68] on div "Chicken Souvlaki with Flatbread" at bounding box center [338, 58] width 136 height 23
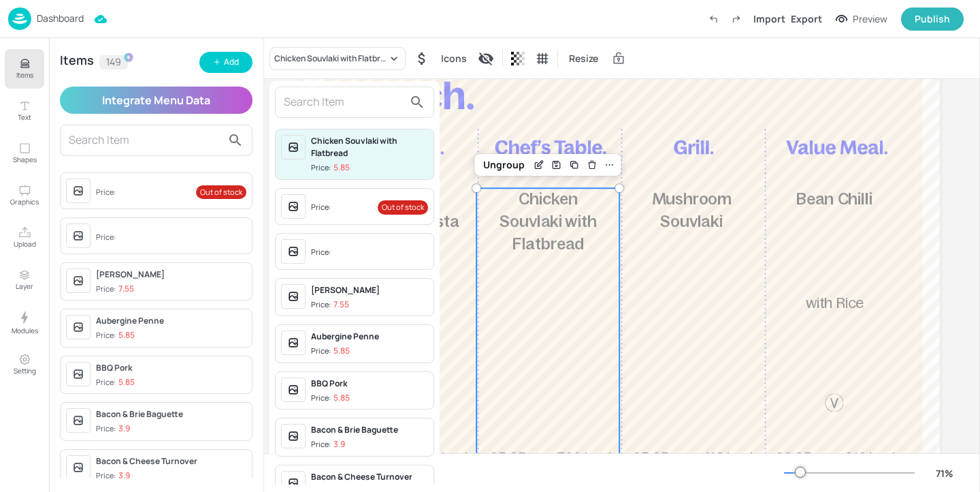
click at [337, 108] on input "text" at bounding box center [344, 102] width 120 height 22
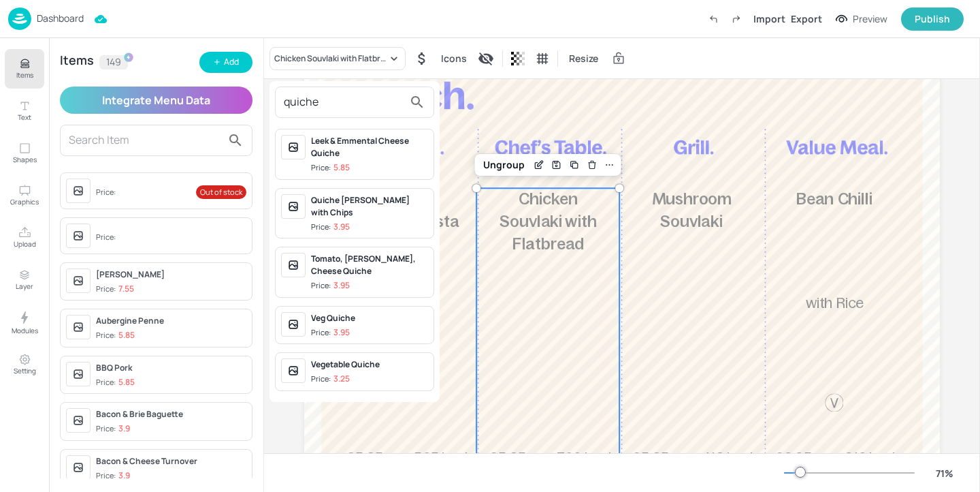
type input "quiche"
click at [399, 221] on span "Price: 3.95" at bounding box center [369, 227] width 117 height 12
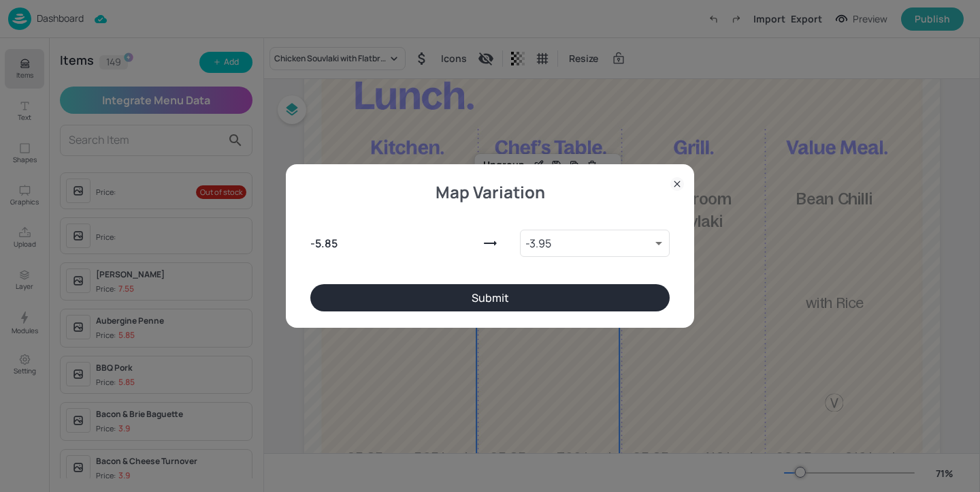
click at [548, 309] on button "Submit" at bounding box center [490, 297] width 360 height 27
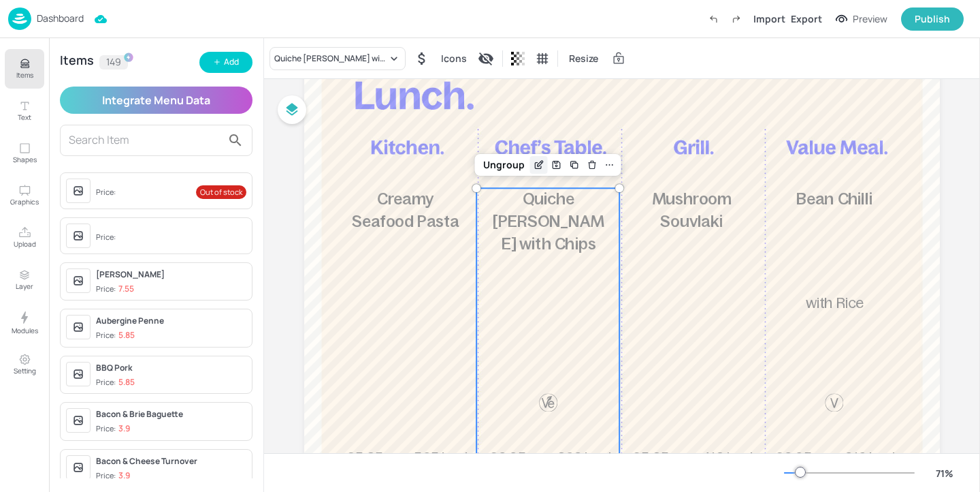
click at [539, 161] on icon "Edit Item" at bounding box center [539, 164] width 12 height 11
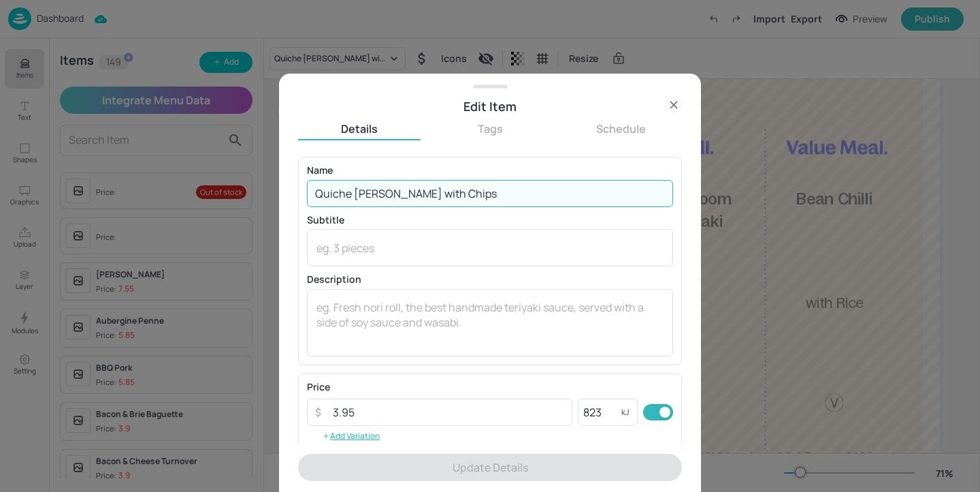
drag, startPoint x: 474, startPoint y: 193, endPoint x: 394, endPoint y: 193, distance: 80.3
click at [394, 193] on input "Quiche [PERSON_NAME] with Chips" at bounding box center [490, 193] width 366 height 27
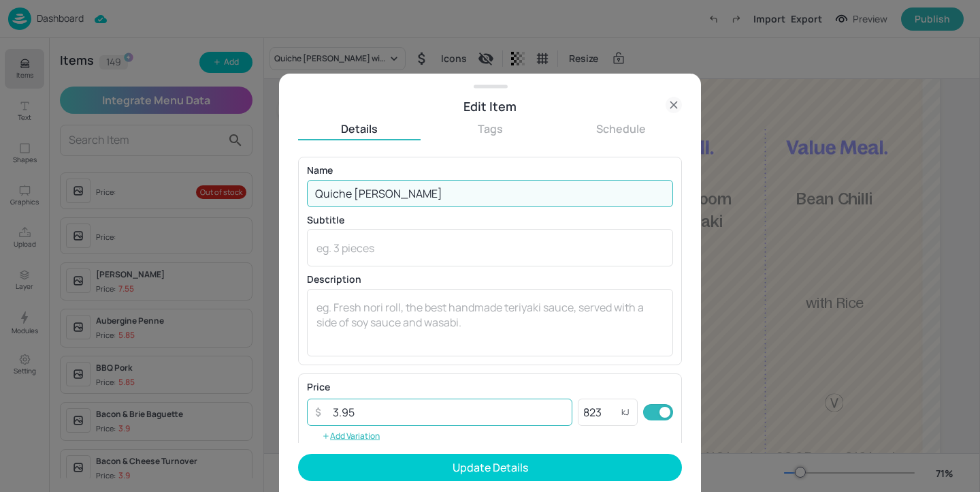
type input "Quiche [PERSON_NAME]"
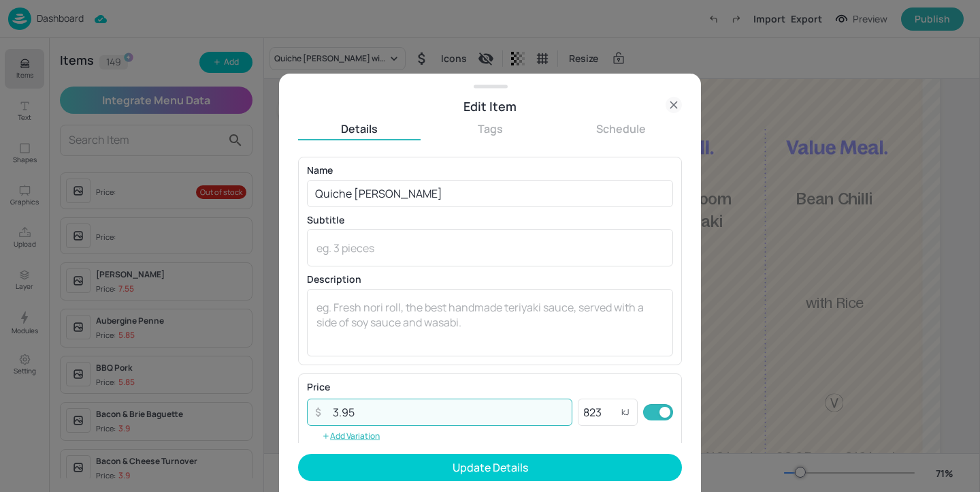
drag, startPoint x: 377, startPoint y: 413, endPoint x: 206, endPoint y: 406, distance: 171.0
click at [206, 406] on div "Edit Item Details Tags Schedule Name Quiche [PERSON_NAME] ​ Subtitle x ​ Descri…" at bounding box center [490, 246] width 980 height 492
type input "5.85"
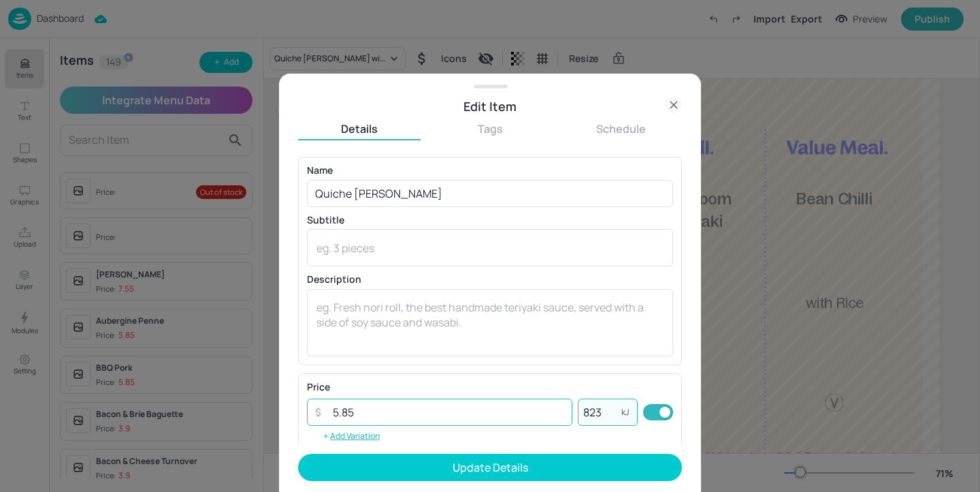
drag, startPoint x: 598, startPoint y: 415, endPoint x: 566, endPoint y: 415, distance: 32.7
click at [566, 415] on div "​ 5.85 ​ 823 kJ ​" at bounding box center [490, 411] width 366 height 27
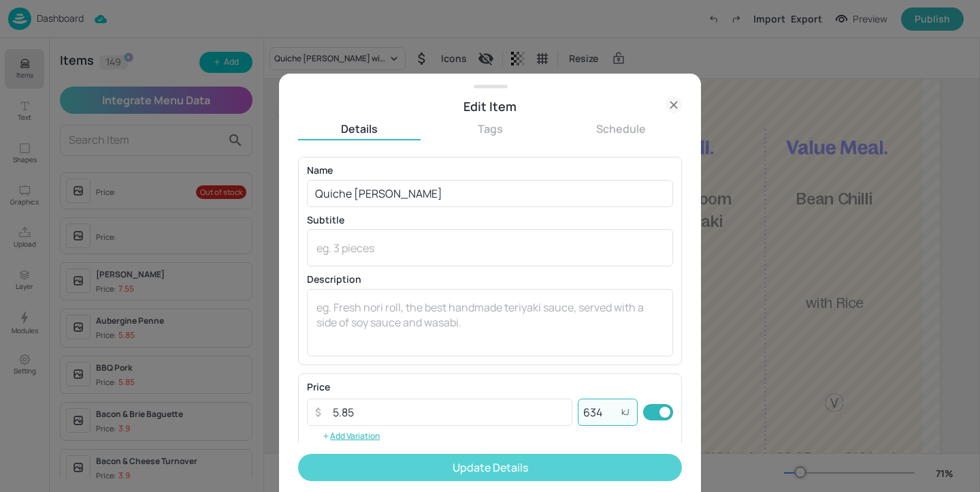
type input "634"
click at [581, 473] on button "Update Details" at bounding box center [490, 466] width 384 height 27
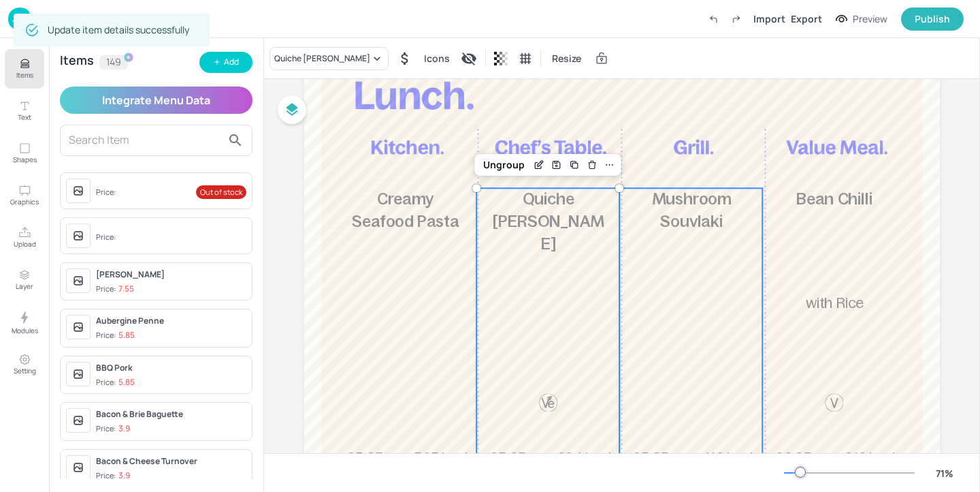
click at [709, 209] on p "Mushroom Souvlaki" at bounding box center [692, 210] width 114 height 45
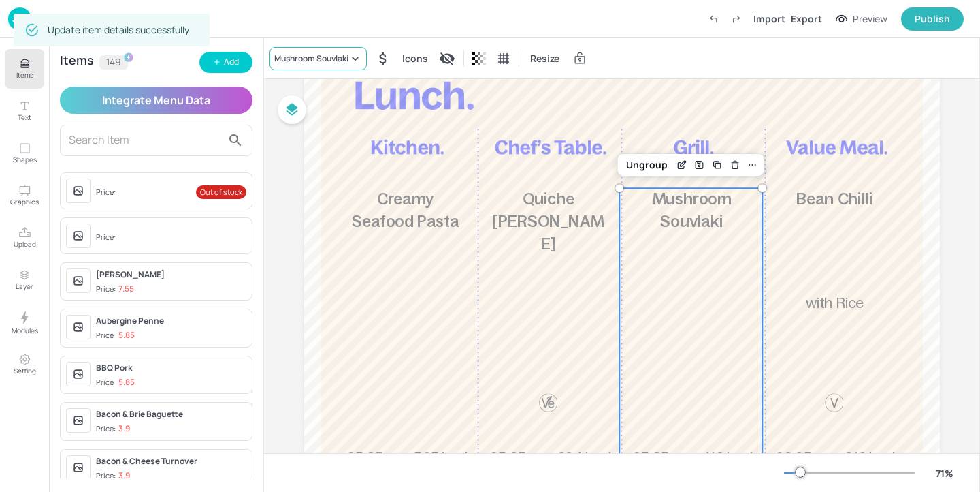
click at [302, 58] on div "Mushroom Souvlaki" at bounding box center [311, 58] width 74 height 12
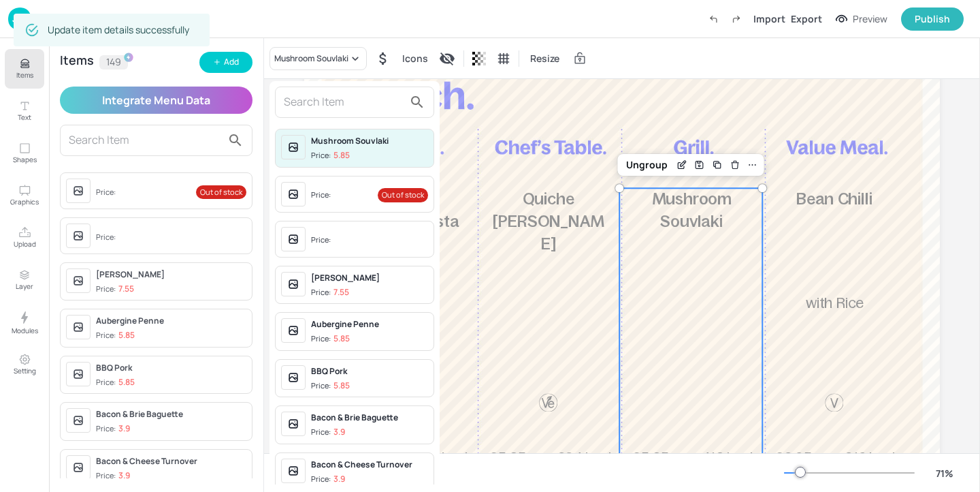
click at [332, 191] on div "Price:" at bounding box center [322, 195] width 22 height 12
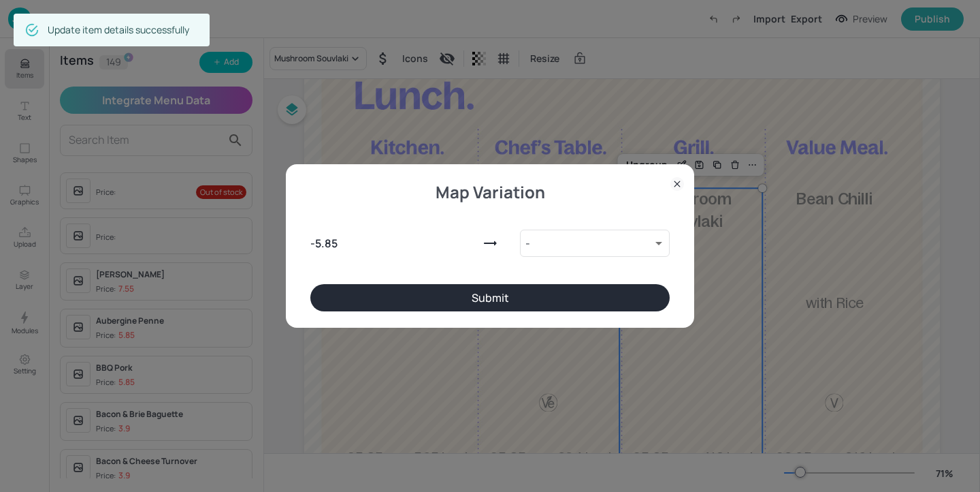
click at [569, 305] on button "Submit" at bounding box center [490, 297] width 360 height 27
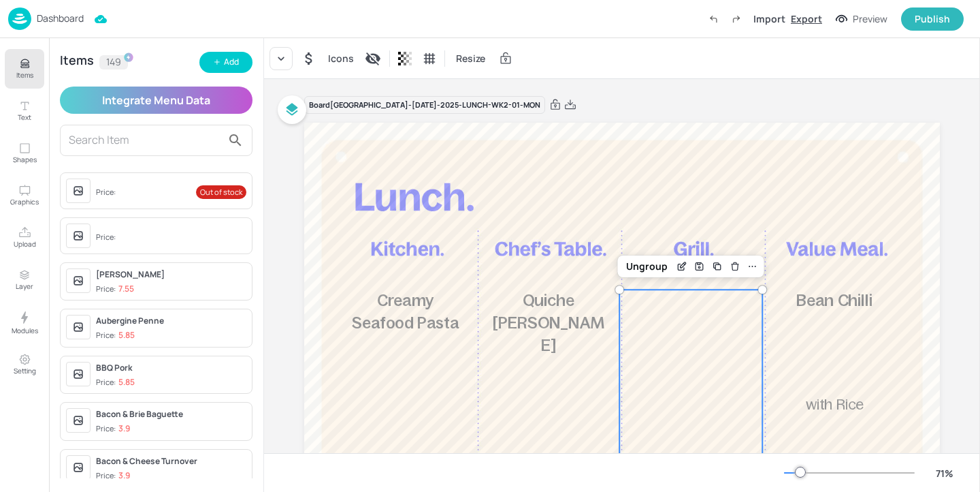
click at [814, 20] on div "Export" at bounding box center [806, 19] width 31 height 14
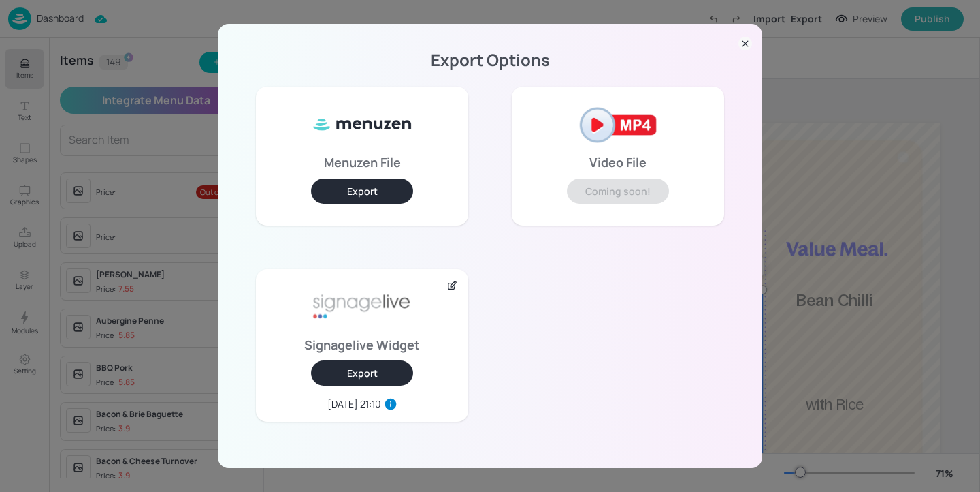
click at [353, 380] on button "Export" at bounding box center [362, 372] width 102 height 25
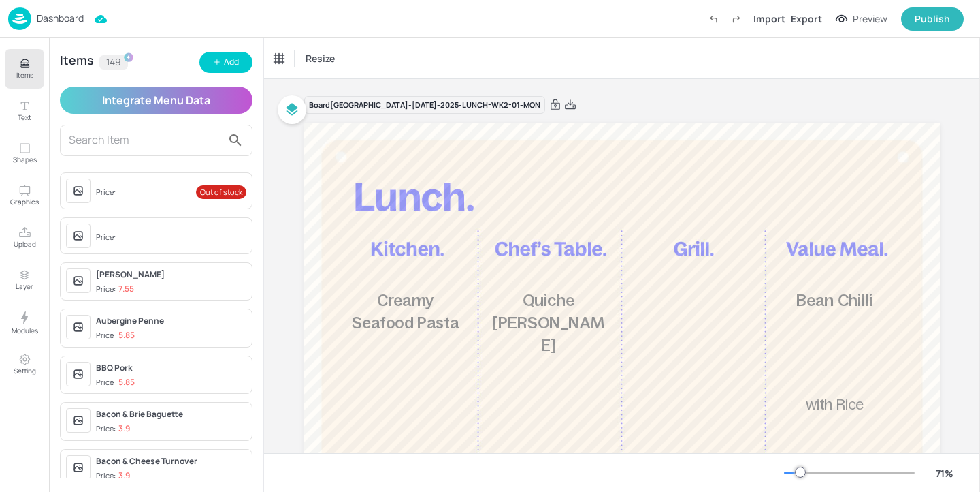
click at [50, 22] on p "Dashboard" at bounding box center [60, 19] width 47 height 10
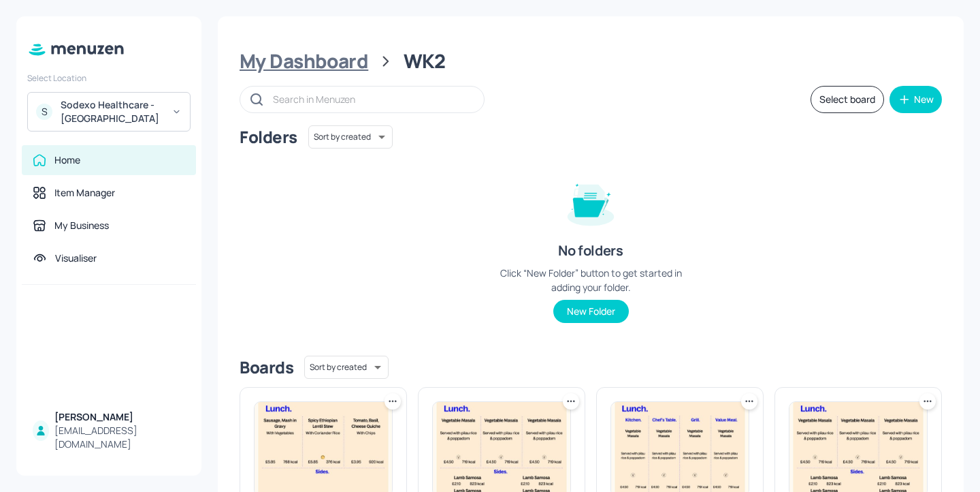
click at [350, 61] on div "My Dashboard" at bounding box center [304, 61] width 129 height 25
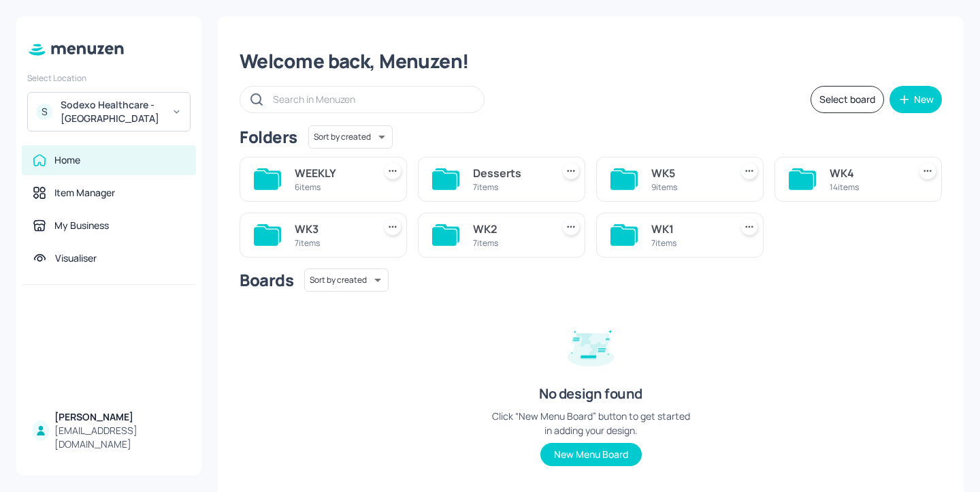
click at [519, 240] on div "7 items" at bounding box center [510, 243] width 74 height 12
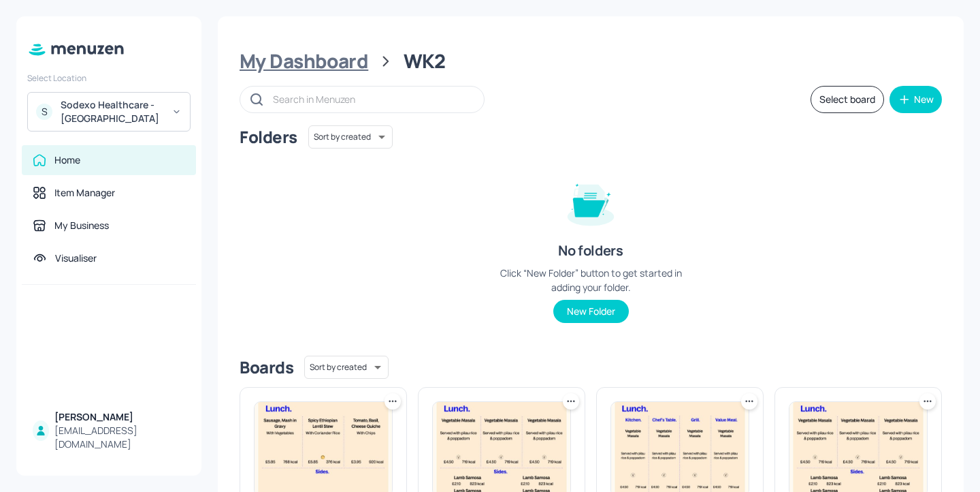
click at [357, 71] on div "My Dashboard" at bounding box center [304, 61] width 129 height 25
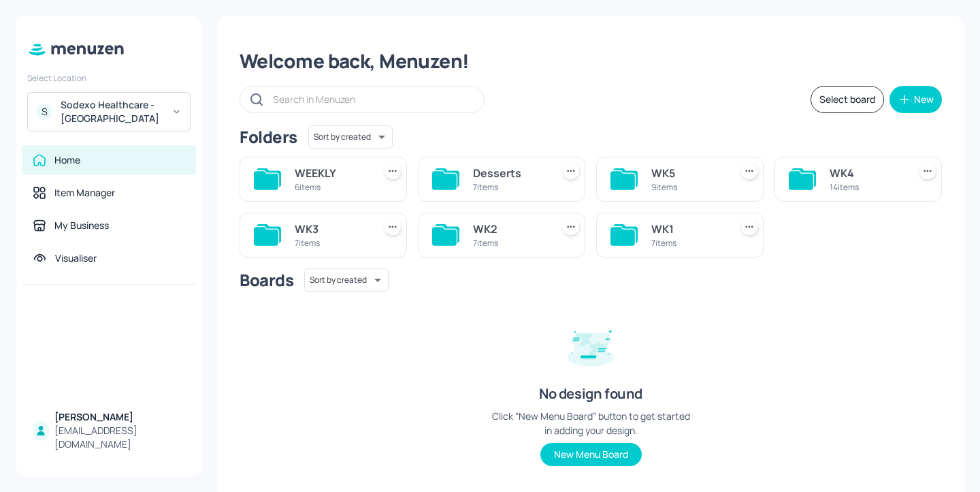
click at [344, 180] on div "WEEKLY 6 items" at bounding box center [332, 179] width 74 height 33
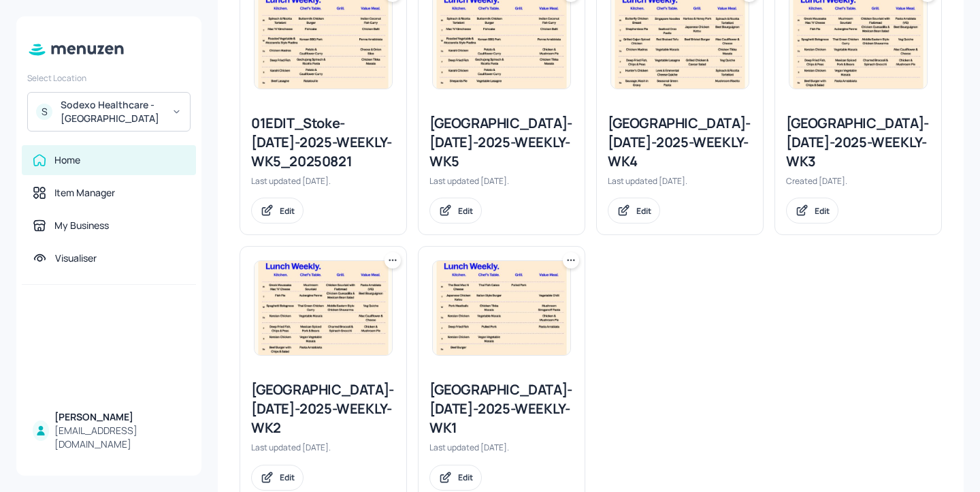
scroll to position [430, 0]
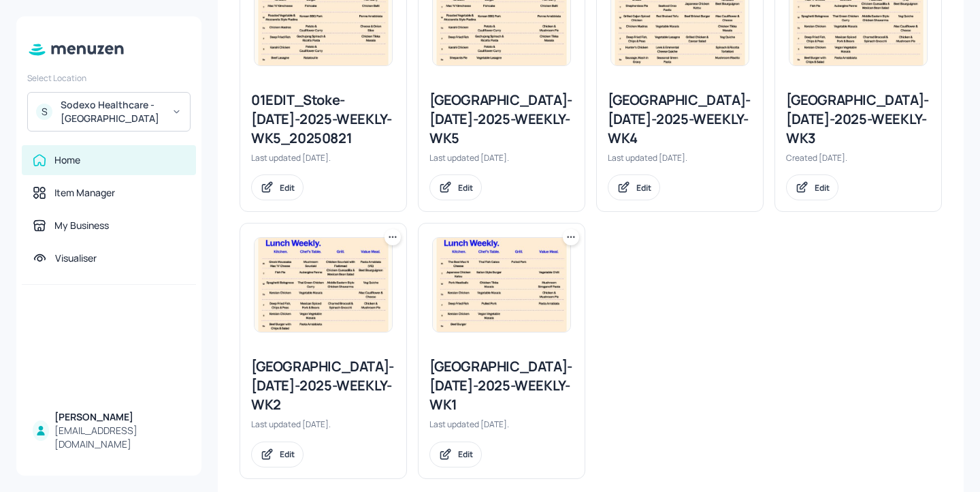
click at [391, 240] on icon at bounding box center [393, 237] width 14 height 14
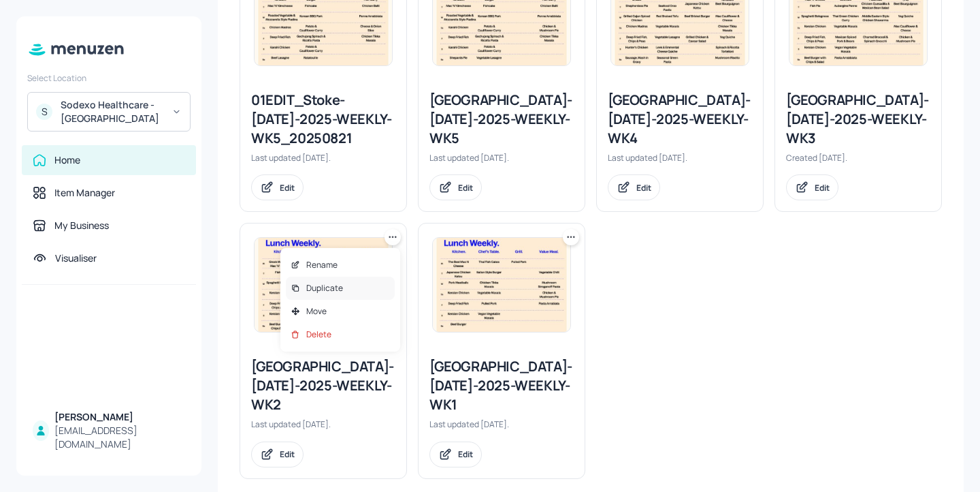
click at [379, 287] on div "Duplicate" at bounding box center [340, 287] width 109 height 23
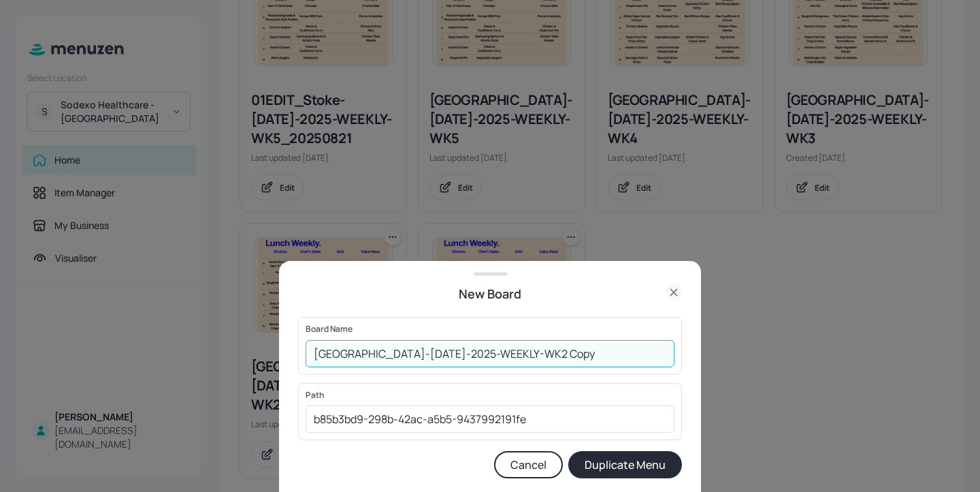
drag, startPoint x: 564, startPoint y: 357, endPoint x: 524, endPoint y: 353, distance: 40.3
click at [524, 353] on input "Stoke Mandeville-JUL-2025-WEEKLY-WK2 Copy" at bounding box center [490, 353] width 369 height 27
click at [314, 349] on input "Stoke Mandeville-JUL-2025-WEEKLY-WK2-20250901" at bounding box center [490, 353] width 369 height 27
type input "01ed-[GEOGRAPHIC_DATA]-[DATE]-2025-WEEKLY-WK2-20250901"
click at [592, 466] on button "Duplicate Menu" at bounding box center [626, 464] width 114 height 27
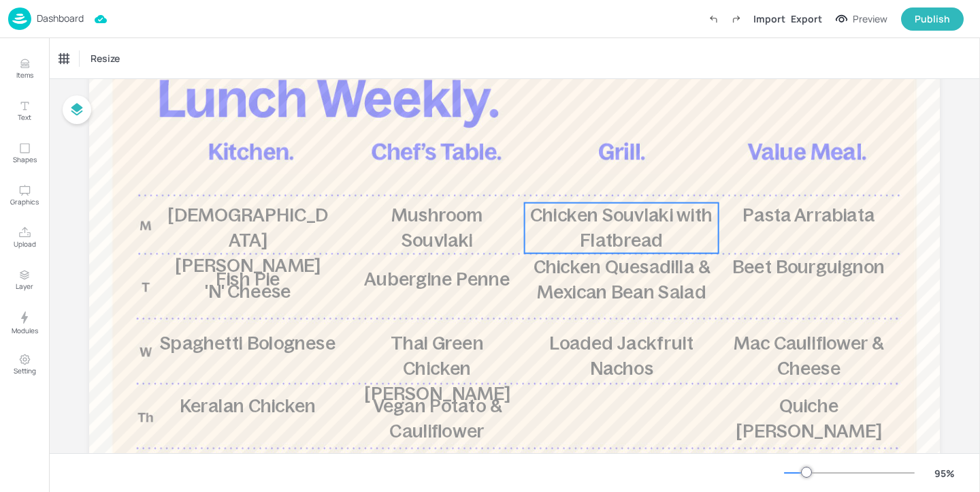
scroll to position [154, 0]
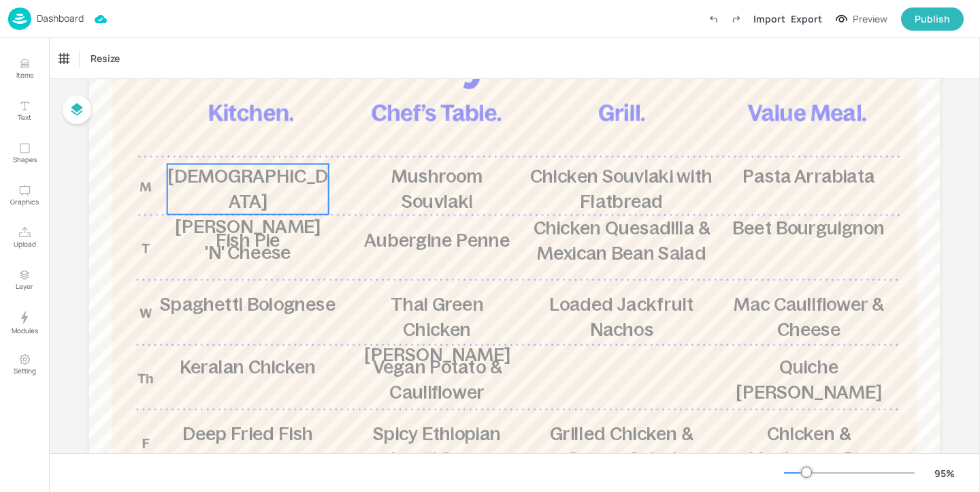
click at [282, 200] on span "[DEMOGRAPHIC_DATA] [PERSON_NAME] 'N' Cheese" at bounding box center [247, 213] width 161 height 97
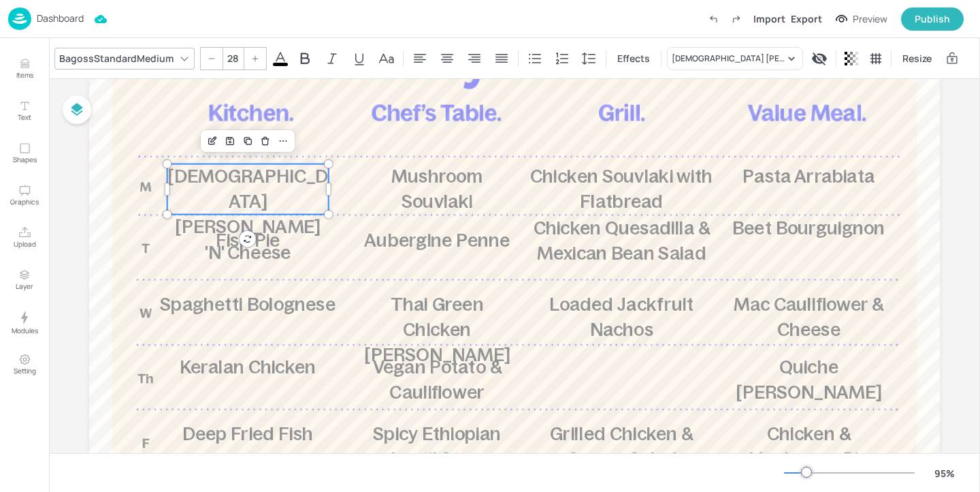
click at [159, 63] on div "BagossStandardMedium" at bounding box center [117, 58] width 120 height 20
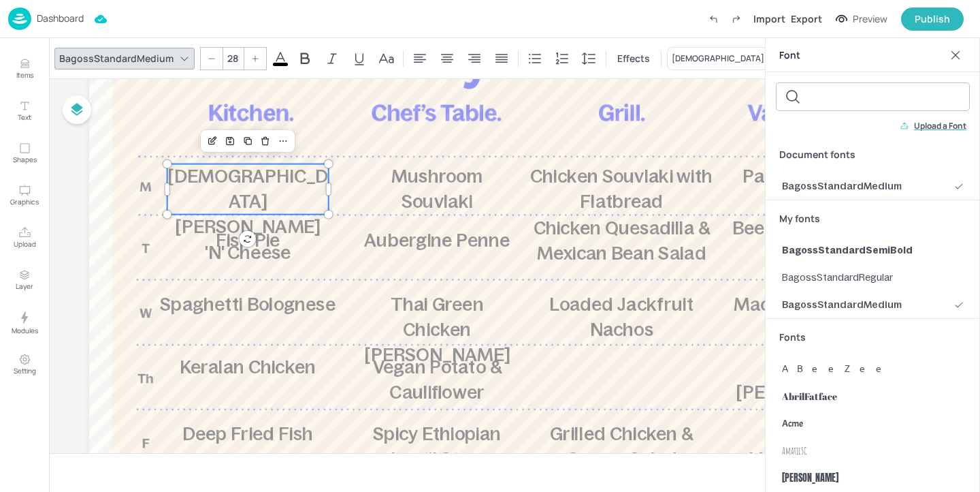
click at [957, 55] on icon at bounding box center [956, 55] width 14 height 14
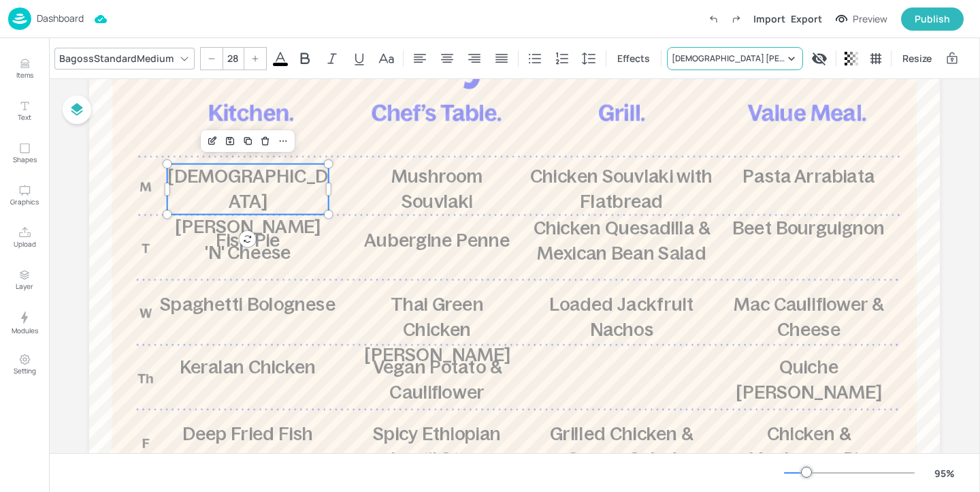
click at [717, 54] on div "[DEMOGRAPHIC_DATA] [PERSON_NAME] 'N' Cheese" at bounding box center [728, 58] width 113 height 12
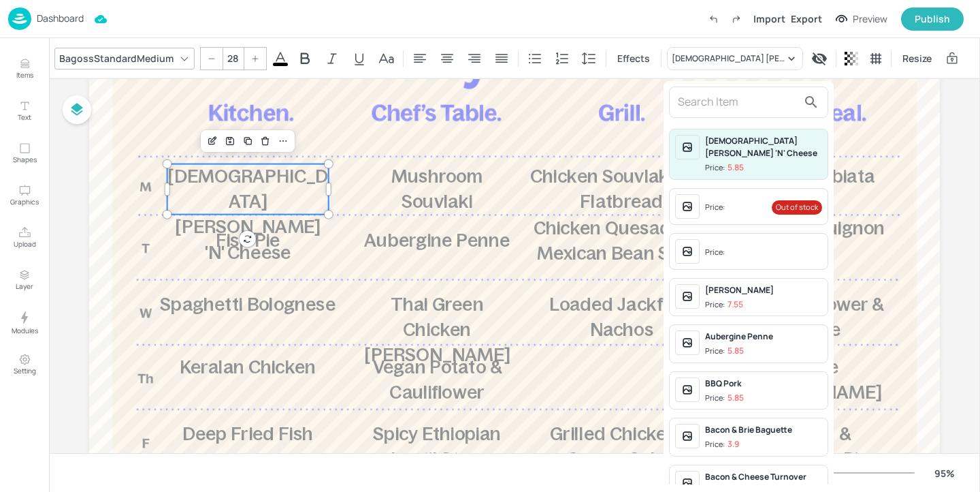
click at [707, 108] on input "text" at bounding box center [738, 102] width 120 height 22
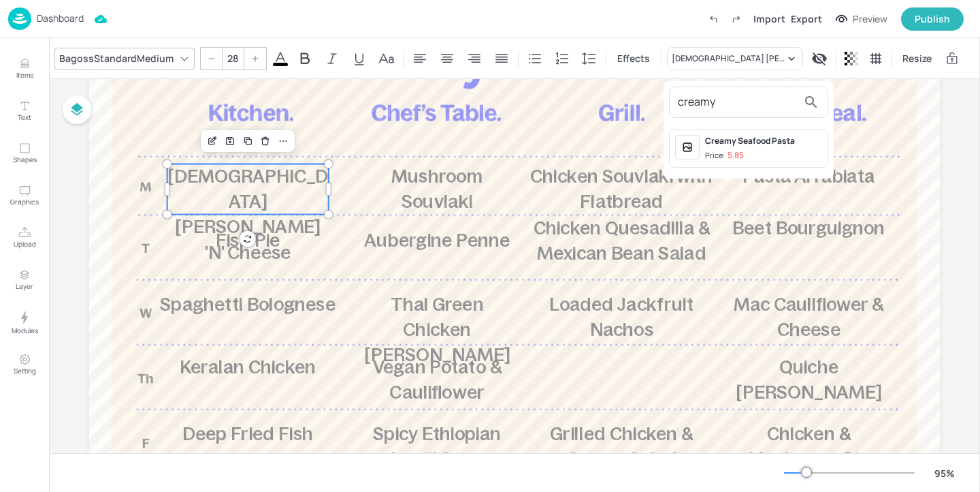
type input "creamy"
click at [783, 150] on span "Price: 5.85" at bounding box center [763, 156] width 117 height 12
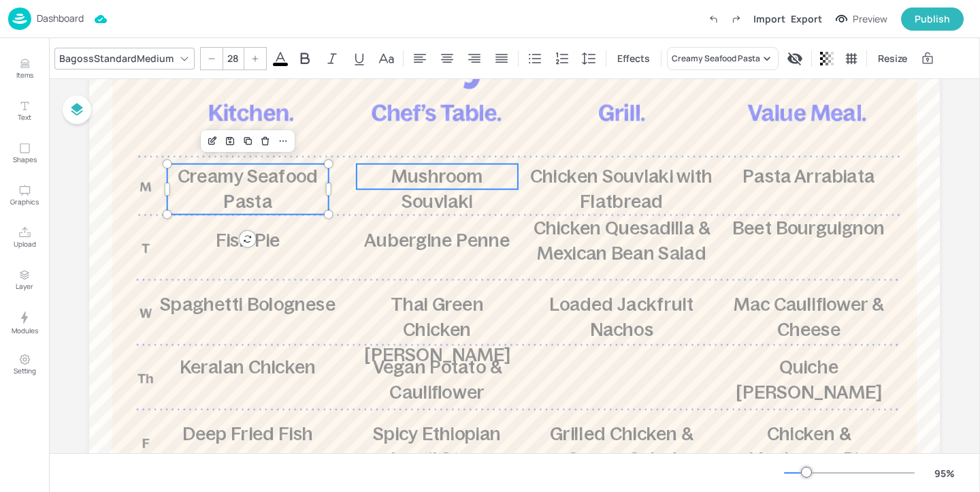
click at [449, 199] on span "Mushroom Souvlaki" at bounding box center [437, 188] width 91 height 46
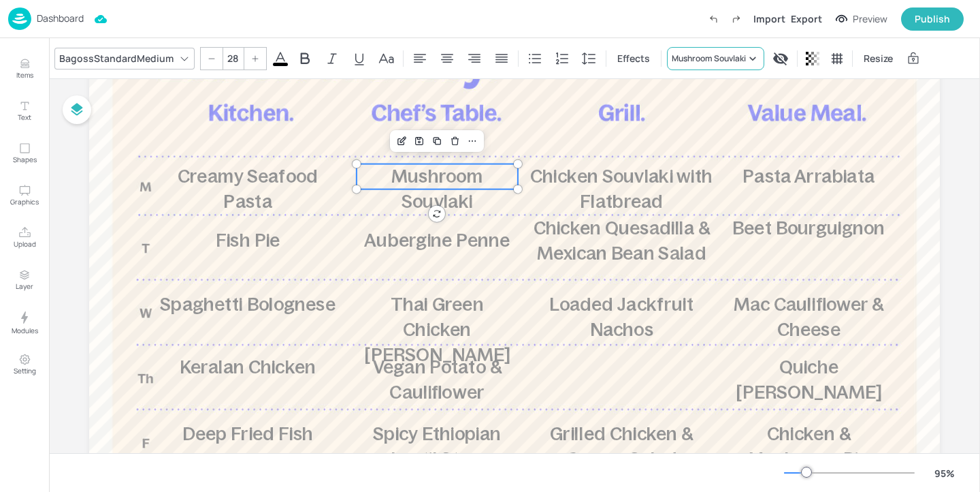
click at [690, 56] on div "Mushroom Souvlaki" at bounding box center [709, 58] width 74 height 12
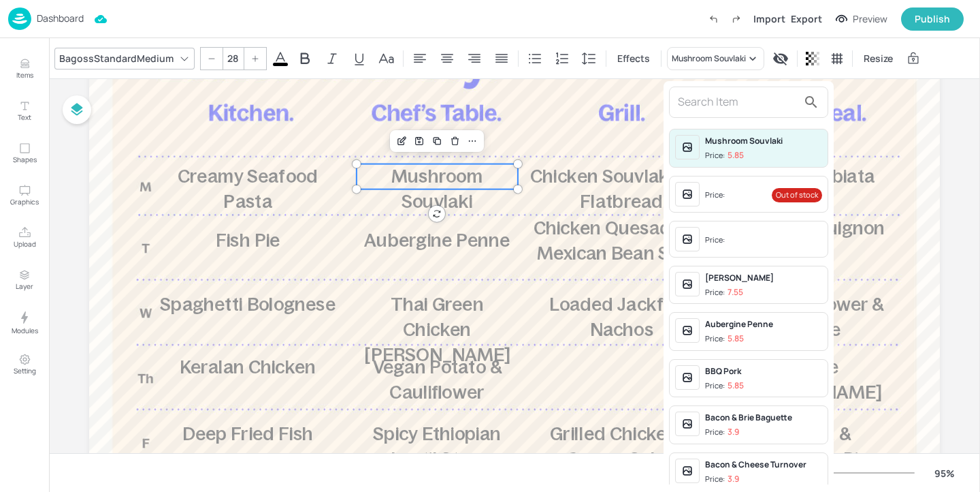
click at [846, 162] on div at bounding box center [490, 246] width 980 height 492
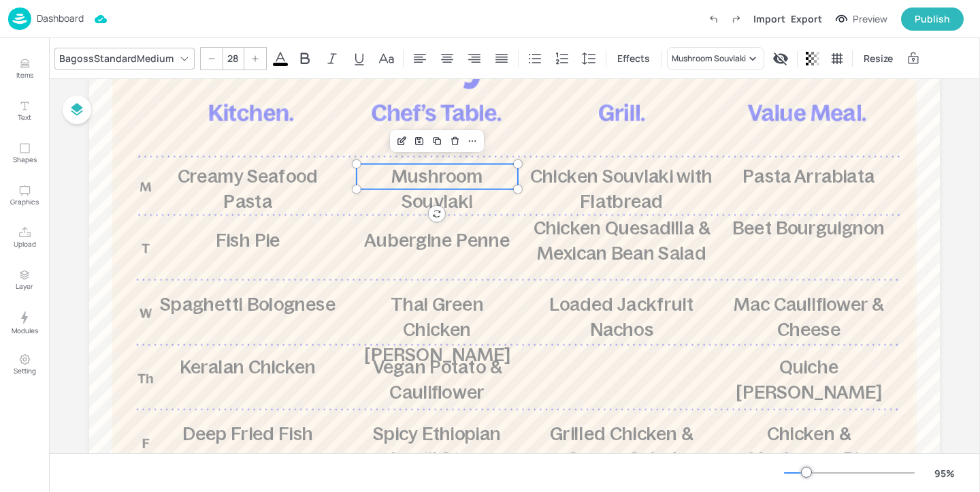
type input "28"
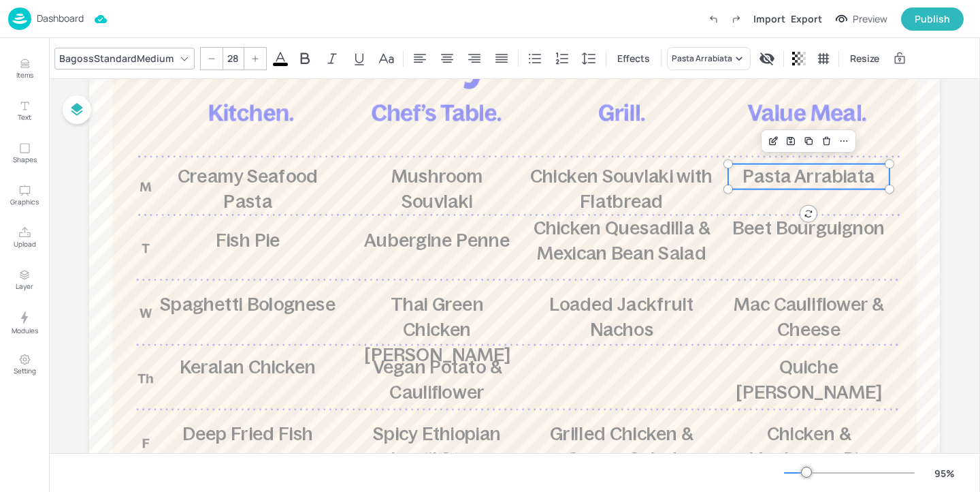
click at [846, 187] on p "Pasta Arrabiata" at bounding box center [809, 176] width 161 height 25
click at [692, 57] on div "Pasta Arrabiata" at bounding box center [702, 58] width 61 height 12
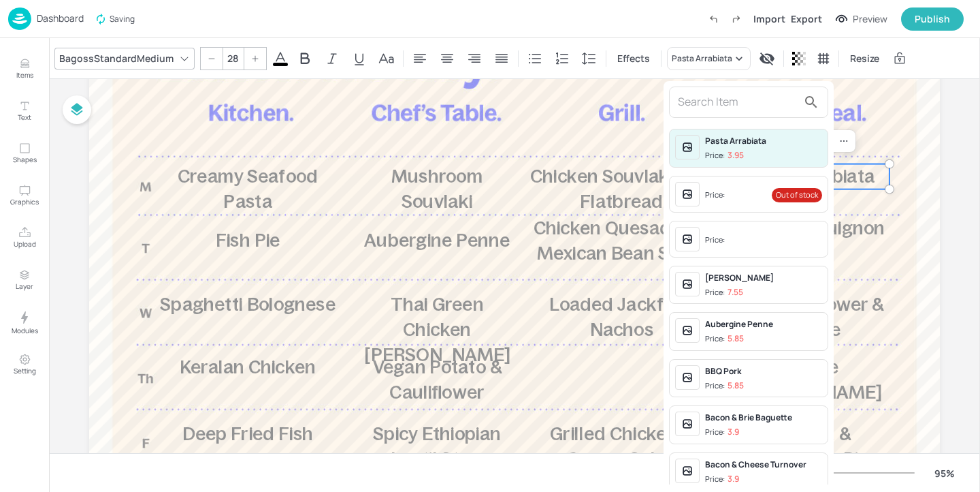
click at [693, 91] on input "text" at bounding box center [738, 102] width 120 height 22
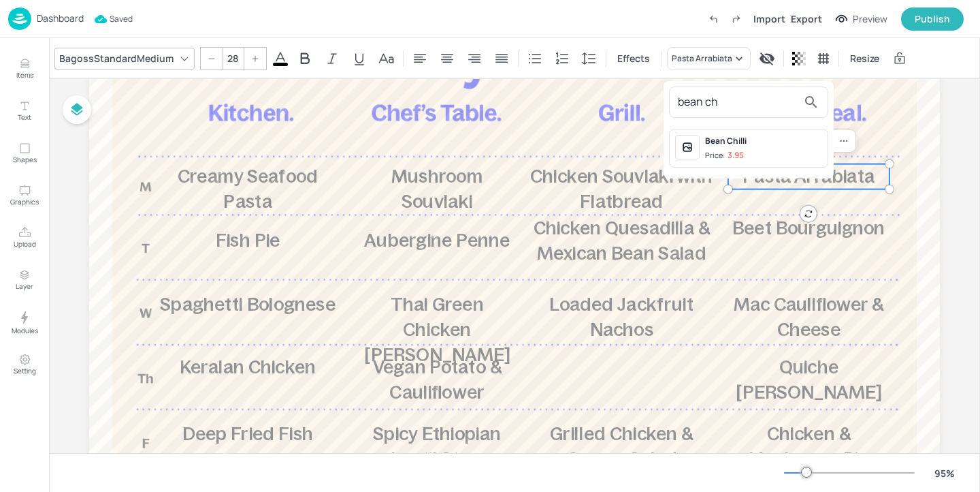
type input "bean ch"
click at [772, 150] on span "Price: 3.95" at bounding box center [763, 156] width 117 height 12
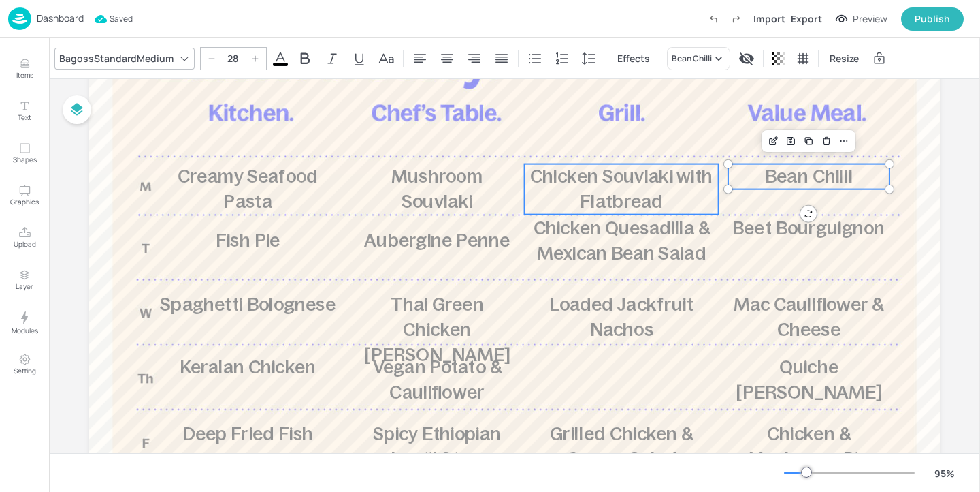
click at [619, 176] on span "Chicken Souvlaki with Flatbread" at bounding box center [621, 188] width 182 height 46
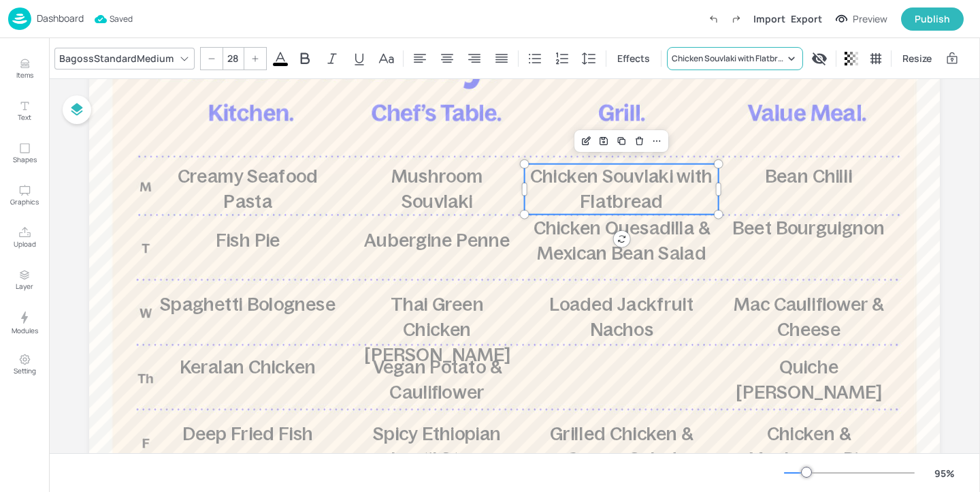
click at [703, 54] on div "Chicken Souvlaki with Flatbread" at bounding box center [728, 58] width 113 height 12
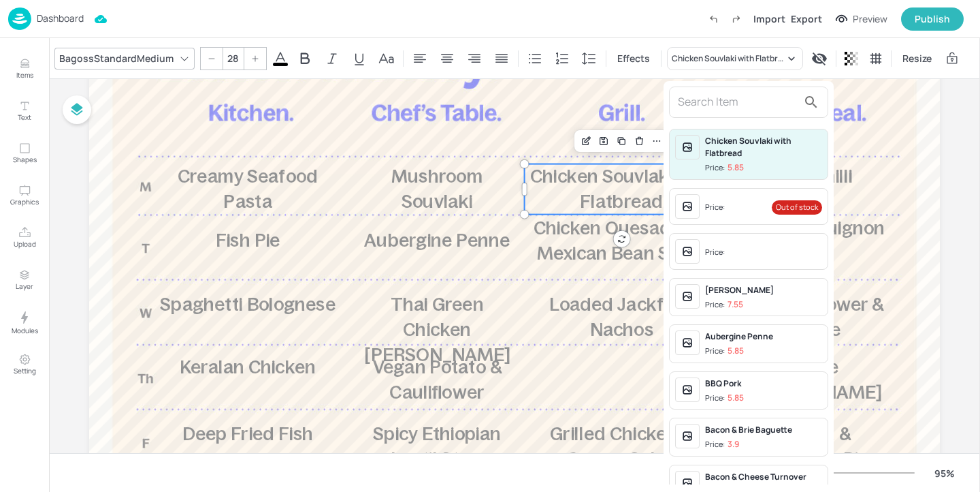
click at [719, 253] on div "Price:" at bounding box center [716, 252] width 22 height 12
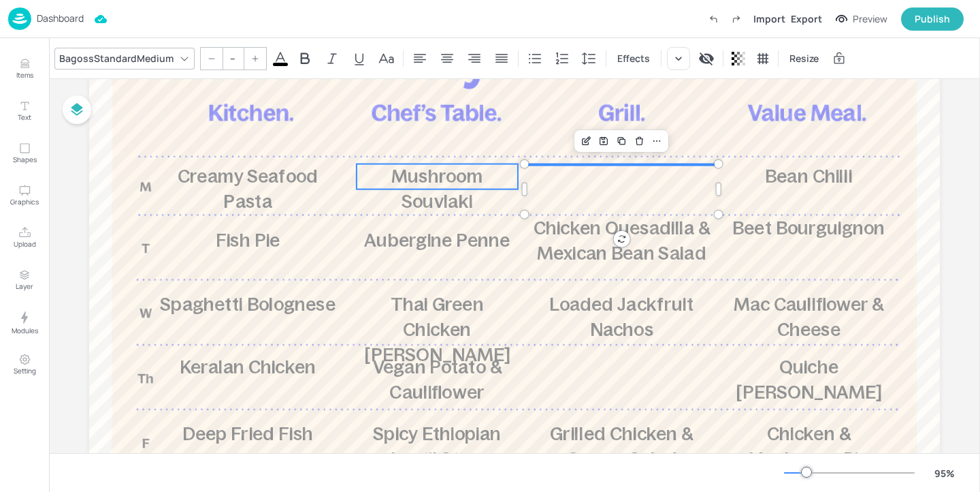
type input "28"
click at [456, 166] on span "Mushroom Souvlaki" at bounding box center [437, 188] width 91 height 46
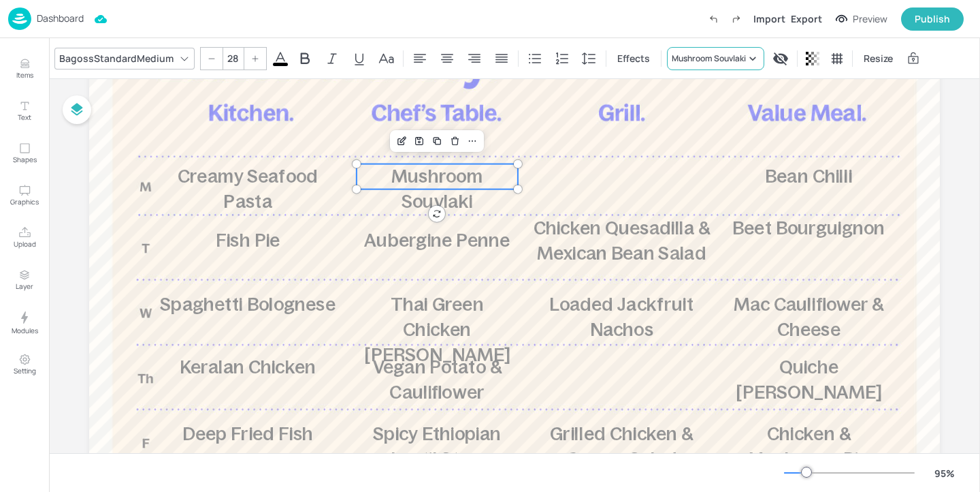
click at [690, 63] on div "Mushroom Souvlaki" at bounding box center [709, 58] width 74 height 12
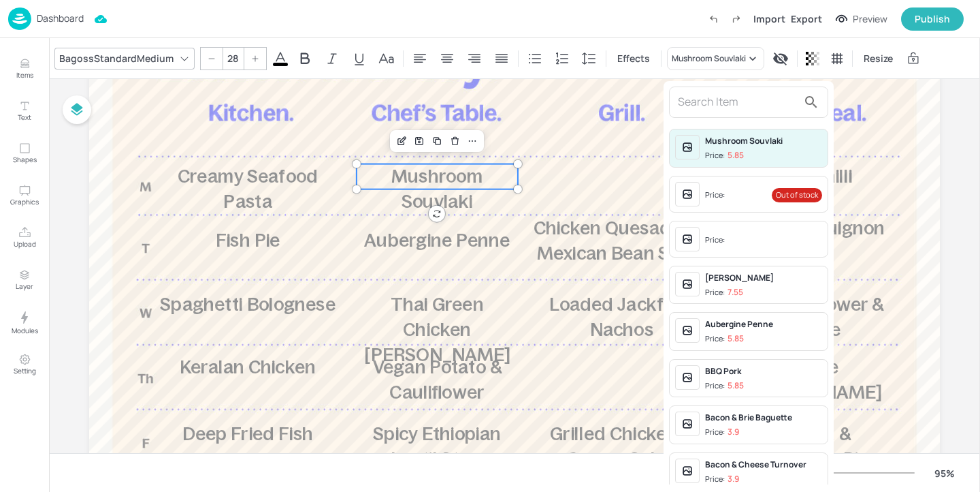
click at [620, 164] on div at bounding box center [490, 246] width 980 height 492
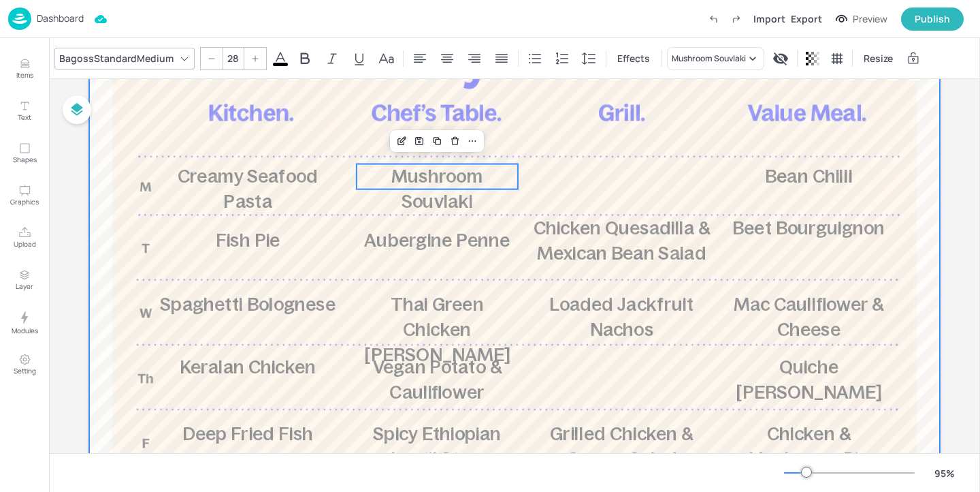
click at [618, 171] on div at bounding box center [514, 318] width 851 height 699
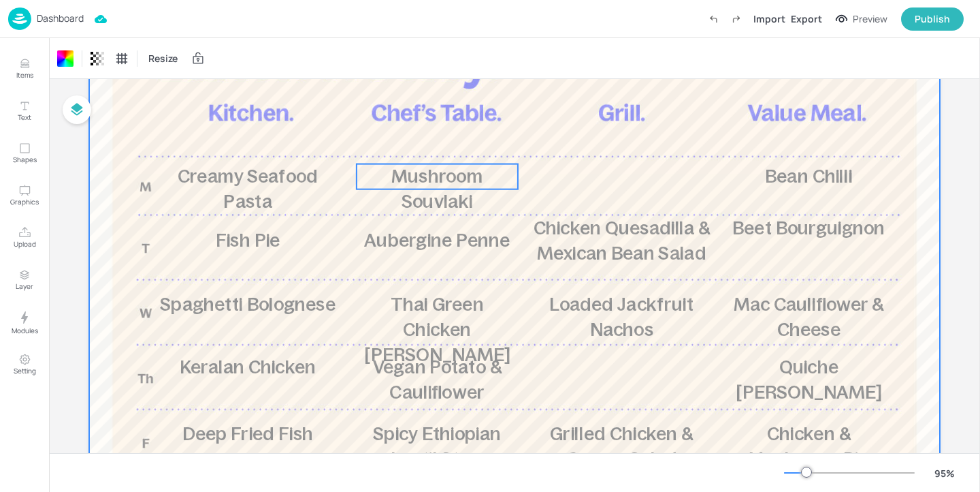
click at [421, 170] on span "Mushroom Souvlaki" at bounding box center [437, 188] width 91 height 46
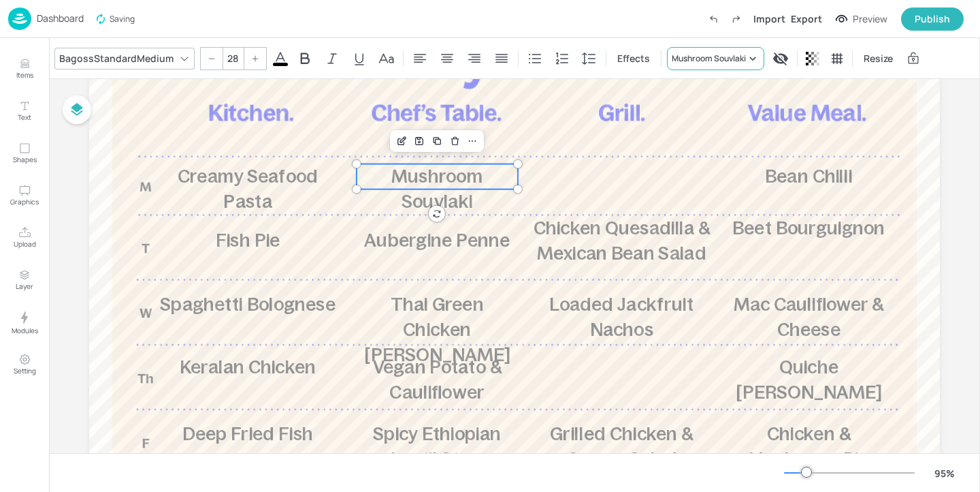
click at [739, 56] on div "Mushroom Souvlaki" at bounding box center [709, 58] width 74 height 12
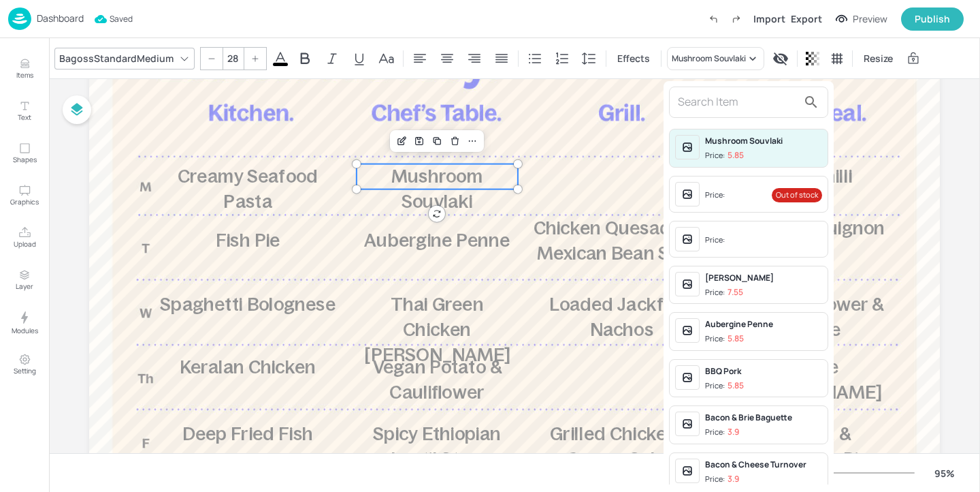
click at [754, 101] on input "text" at bounding box center [738, 102] width 120 height 22
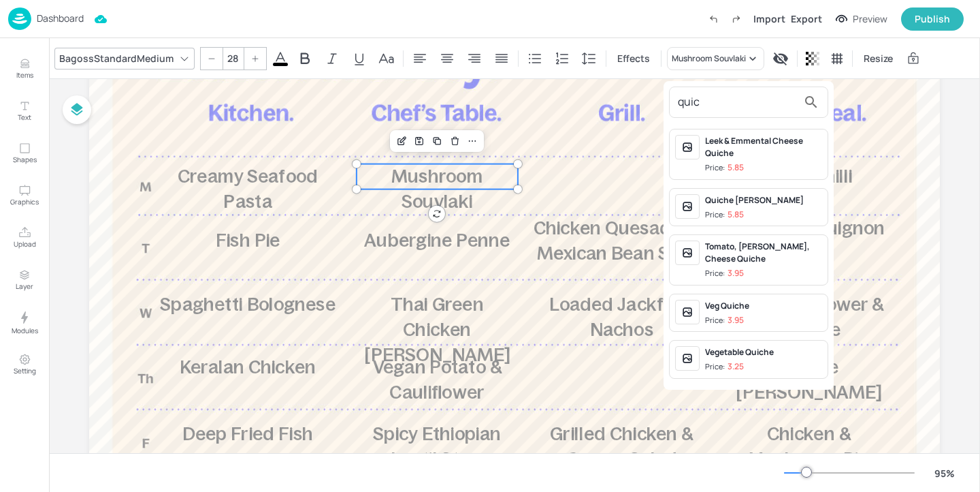
type input "quic"
click at [770, 207] on div "Quiche [PERSON_NAME]: 5.85" at bounding box center [763, 207] width 117 height 27
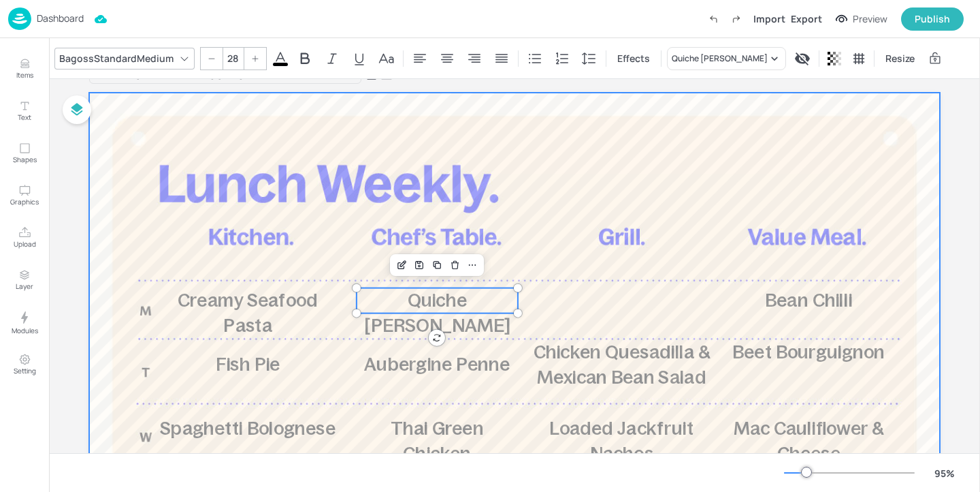
scroll to position [0, 0]
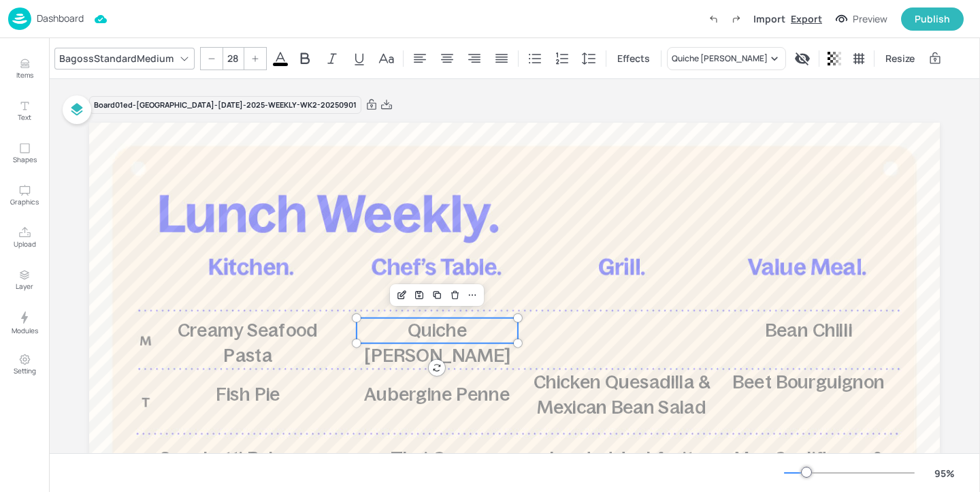
click at [812, 18] on div "Export" at bounding box center [806, 19] width 31 height 14
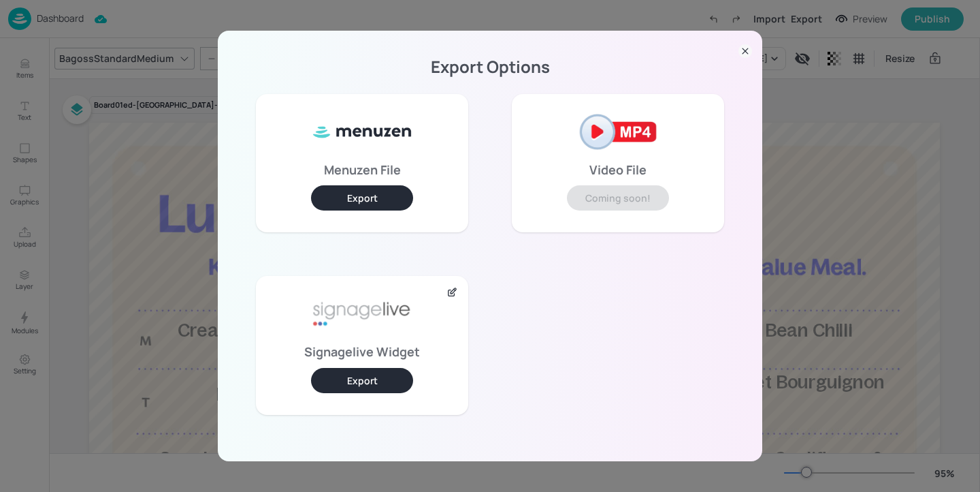
click at [355, 368] on button "Export" at bounding box center [362, 380] width 102 height 25
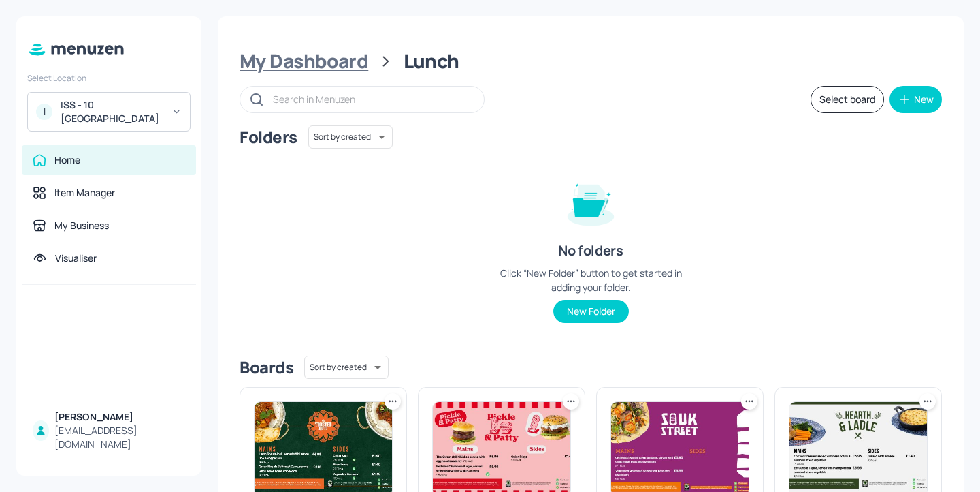
click at [349, 61] on div "My Dashboard" at bounding box center [304, 61] width 129 height 25
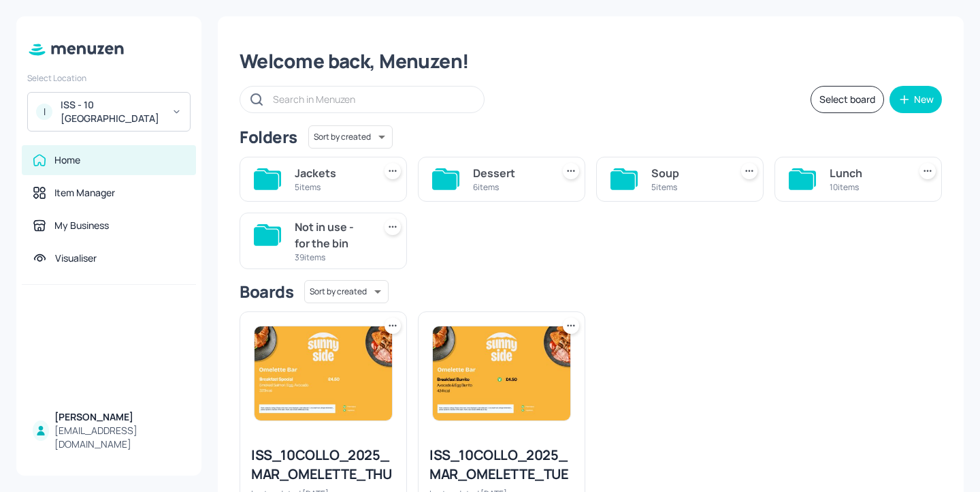
click at [354, 185] on div "5 items" at bounding box center [332, 187] width 74 height 12
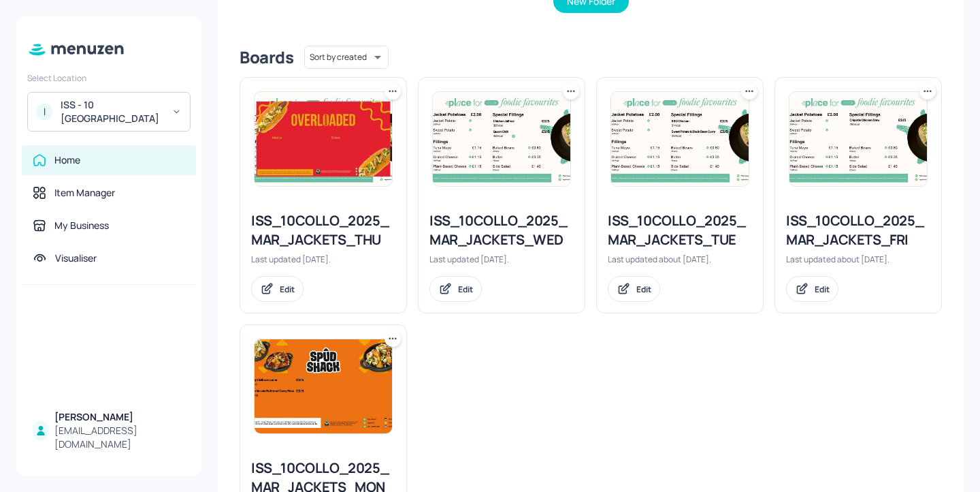
scroll to position [411, 0]
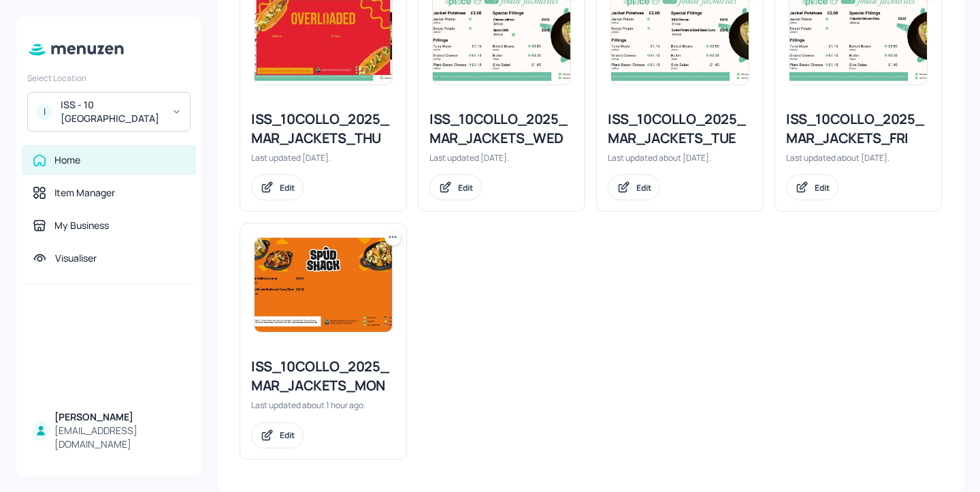
click at [342, 390] on div "ISS_10COLLO_2025_MAR_JACKETS_MON" at bounding box center [323, 376] width 144 height 38
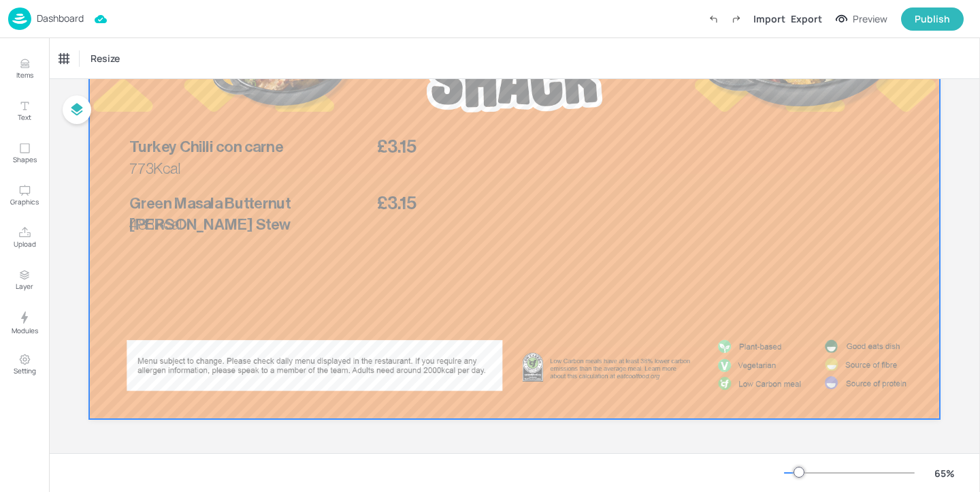
scroll to position [86, 0]
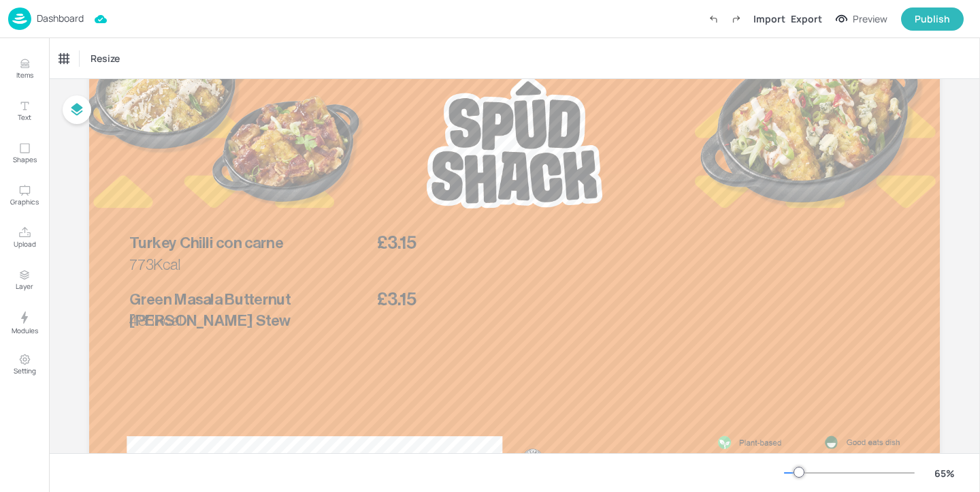
click at [63, 18] on p "Dashboard" at bounding box center [60, 19] width 47 height 10
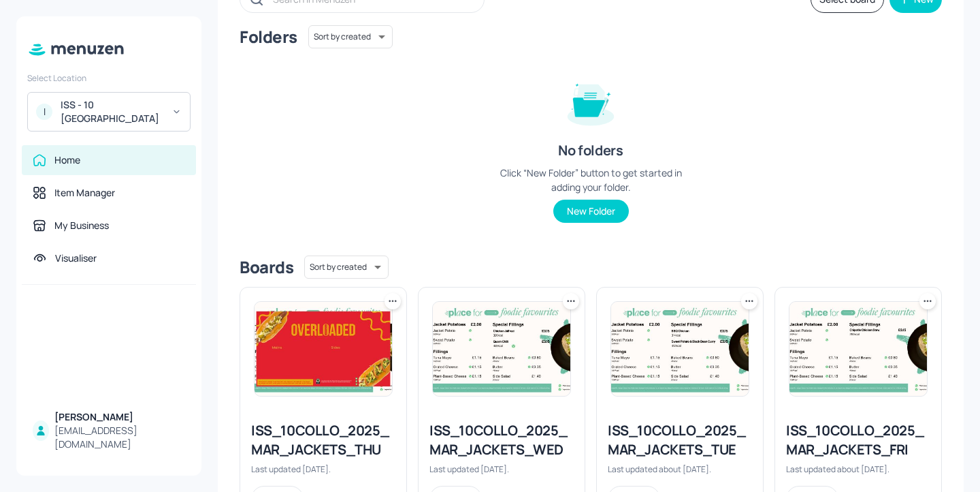
scroll to position [315, 0]
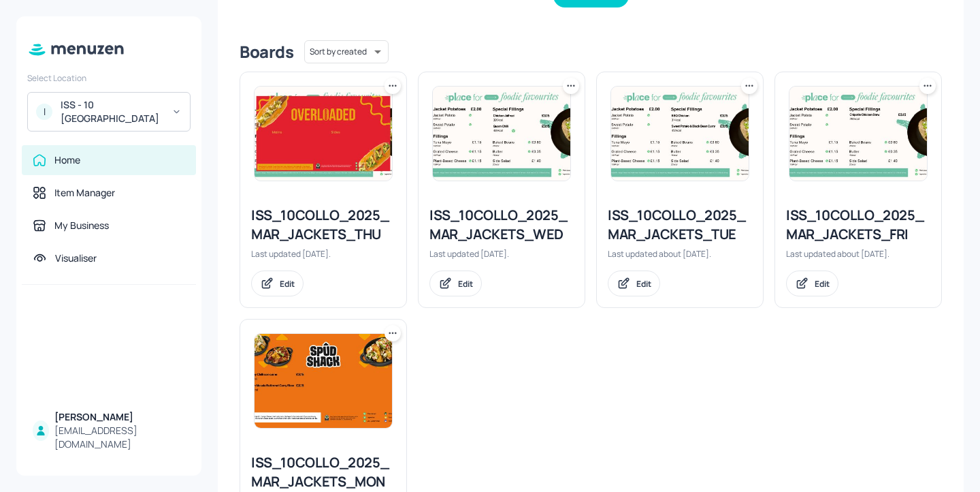
click at [330, 466] on div "ISS_10COLLO_2025_MAR_JACKETS_MON" at bounding box center [323, 472] width 144 height 38
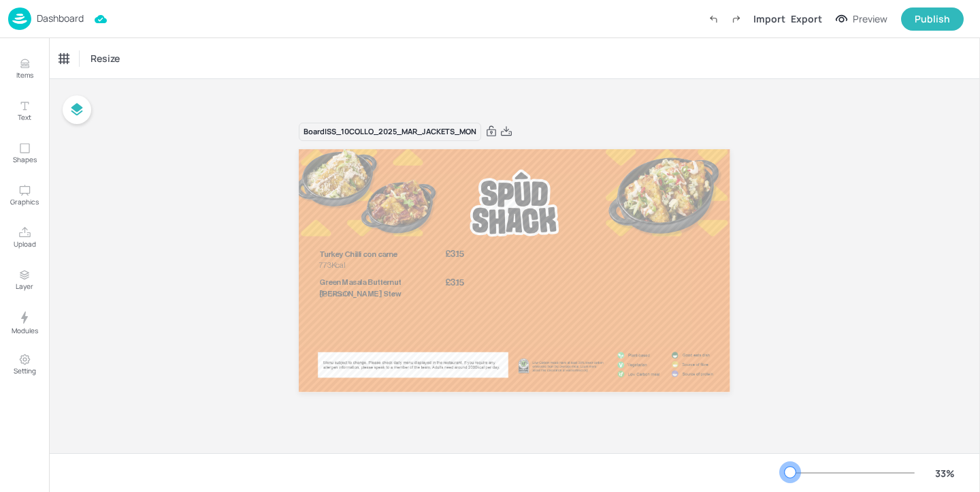
drag, startPoint x: 801, startPoint y: 471, endPoint x: 791, endPoint y: 471, distance: 9.5
click at [791, 471] on div at bounding box center [790, 471] width 11 height 11
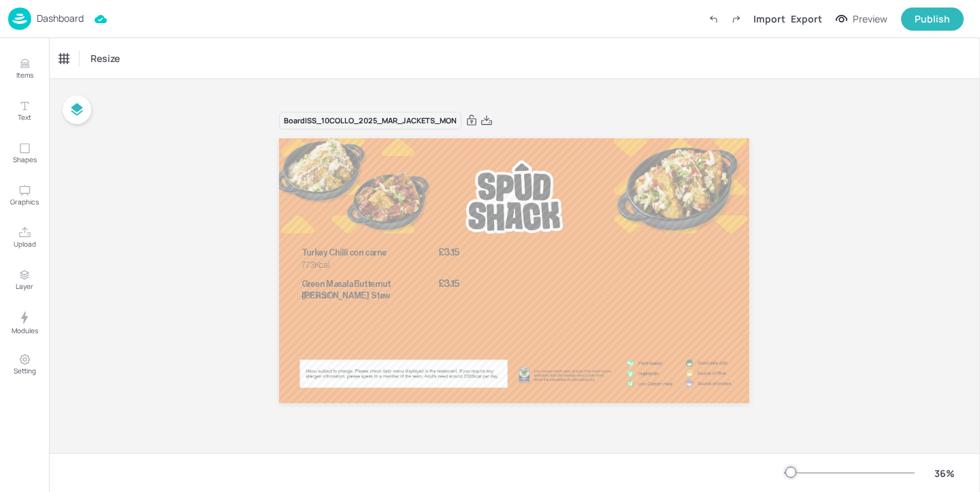
click at [865, 411] on div "Board ISS_10COLLO_2025_MAR_JACKETS_MON £3.15 Turkey Chilli con carne 773Kcal £3…" at bounding box center [514, 266] width 931 height 374
click at [61, 16] on p "Dashboard" at bounding box center [60, 19] width 47 height 10
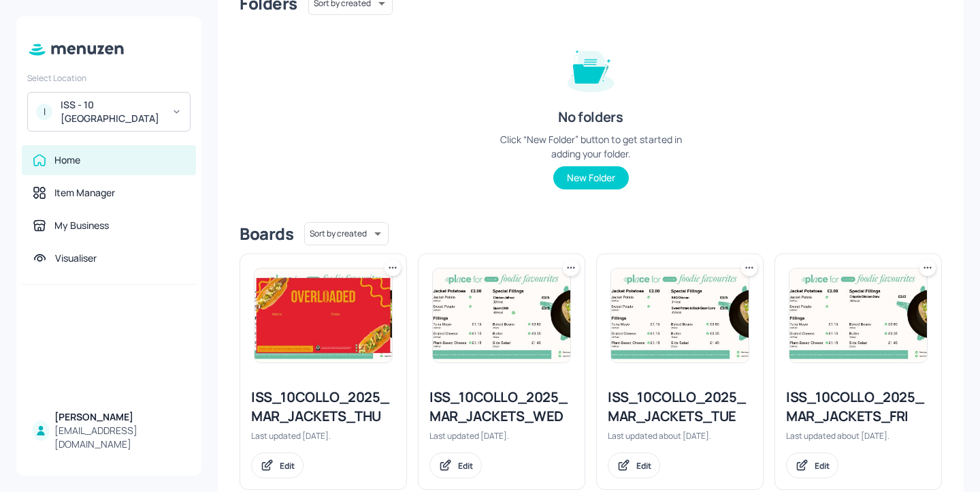
scroll to position [308, 0]
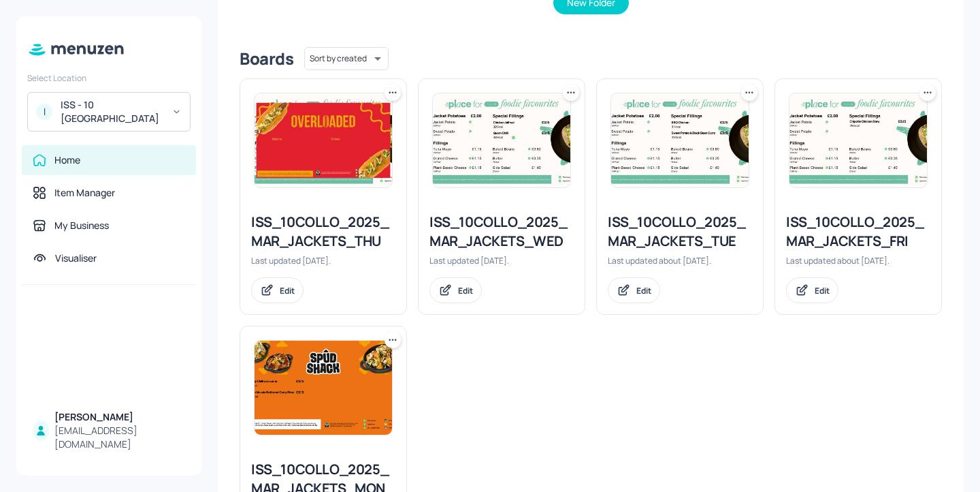
click at [515, 253] on div "ISS_10COLLO_2025_MAR_JACKETS_WED Last updated 4 months ago. Edit" at bounding box center [502, 258] width 166 height 112
click at [519, 240] on div "ISS_10COLLO_2025_MAR_JACKETS_WED" at bounding box center [502, 231] width 144 height 38
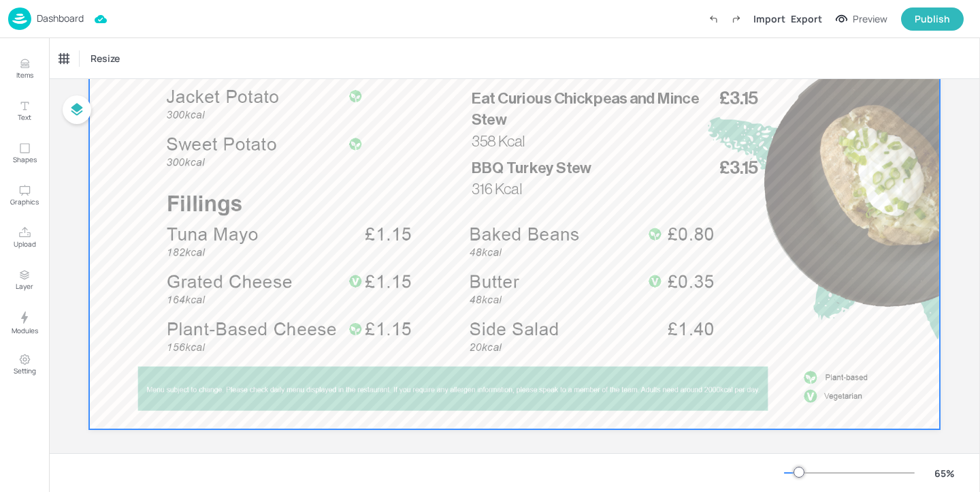
scroll to position [45, 0]
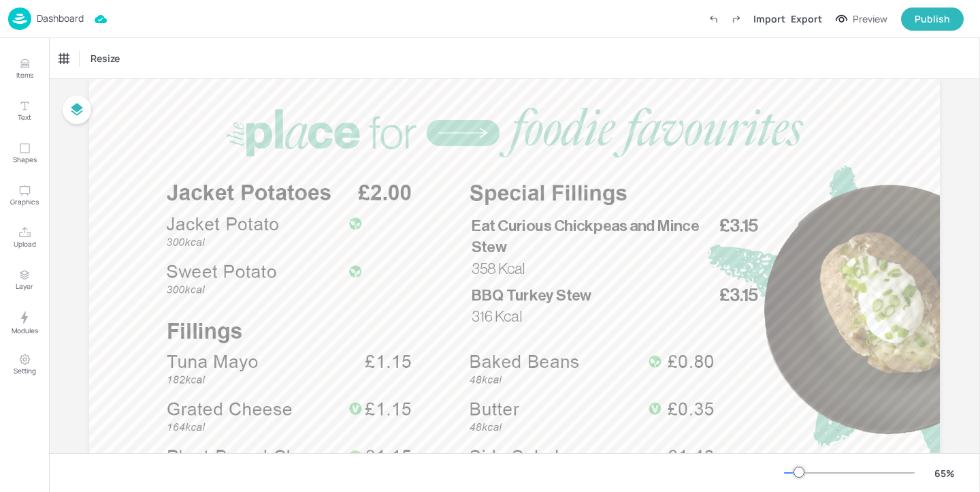
click at [41, 19] on p "Dashboard" at bounding box center [60, 19] width 47 height 10
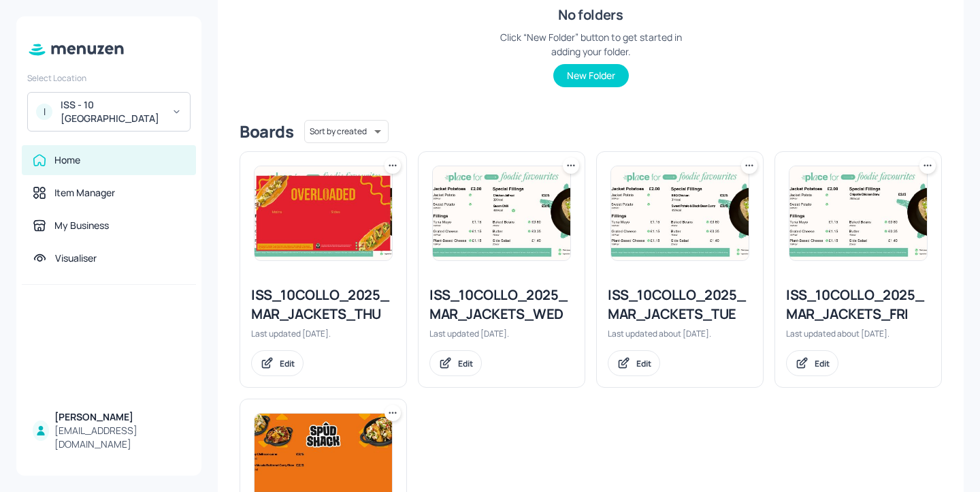
scroll to position [411, 0]
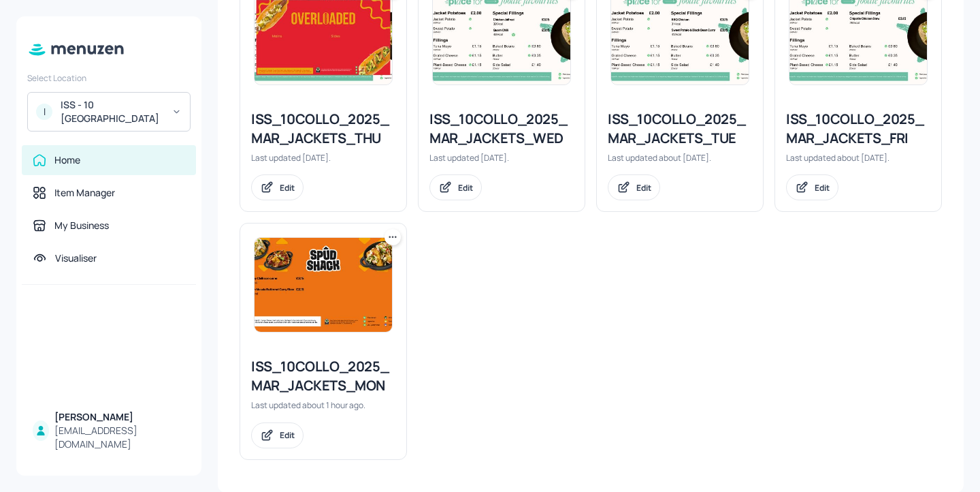
click at [320, 369] on div "ISS_10COLLO_2025_MAR_JACKETS_MON" at bounding box center [323, 376] width 144 height 38
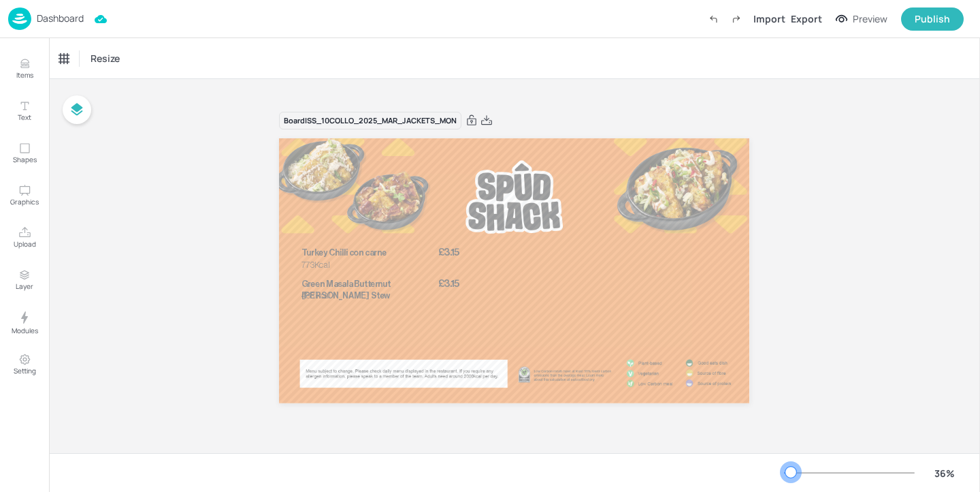
click at [791, 473] on div at bounding box center [791, 471] width 11 height 11
click at [62, 27] on div "Dashboard" at bounding box center [46, 18] width 76 height 22
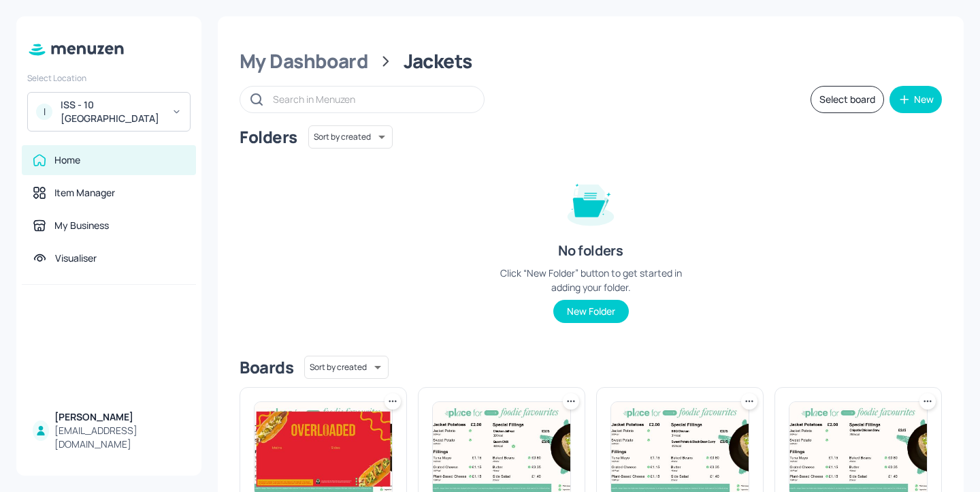
click at [142, 107] on div "ISS - 10 South Collonade" at bounding box center [112, 111] width 103 height 27
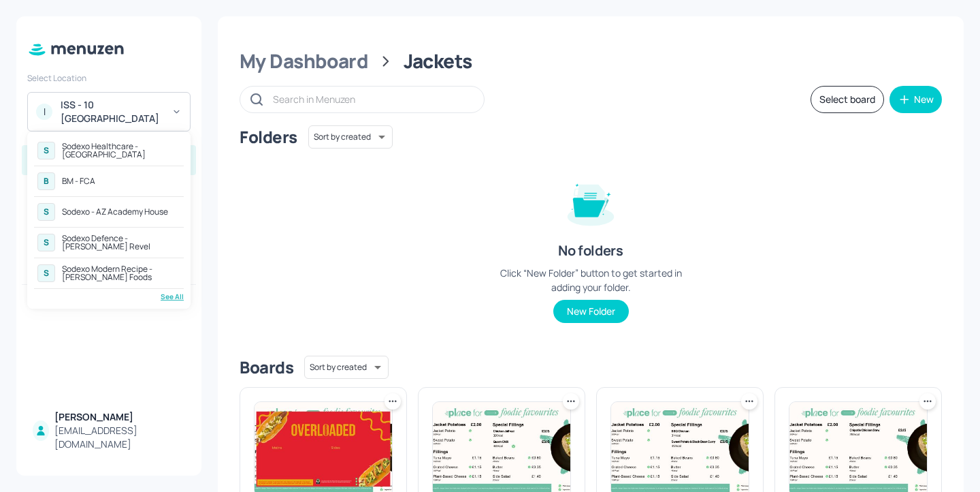
click at [143, 176] on div "B BM - FCA" at bounding box center [109, 181] width 150 height 25
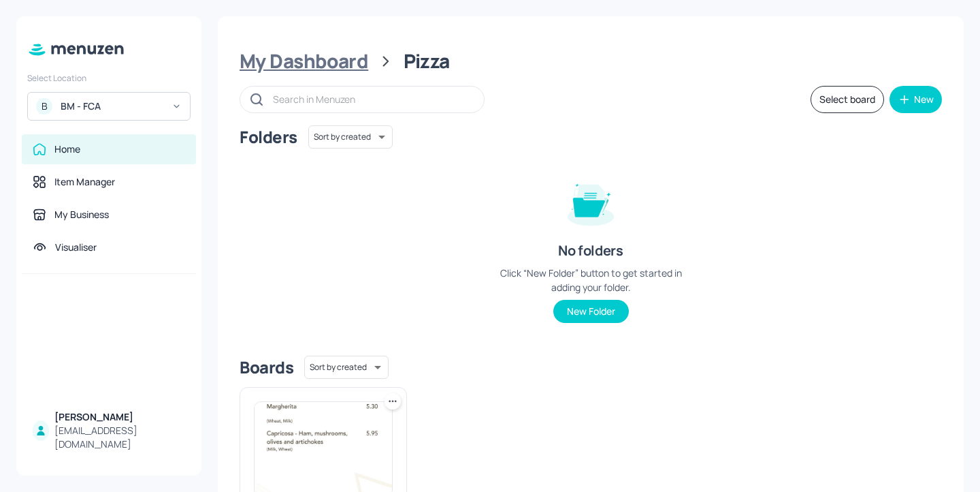
click at [328, 50] on div "My Dashboard" at bounding box center [304, 61] width 129 height 25
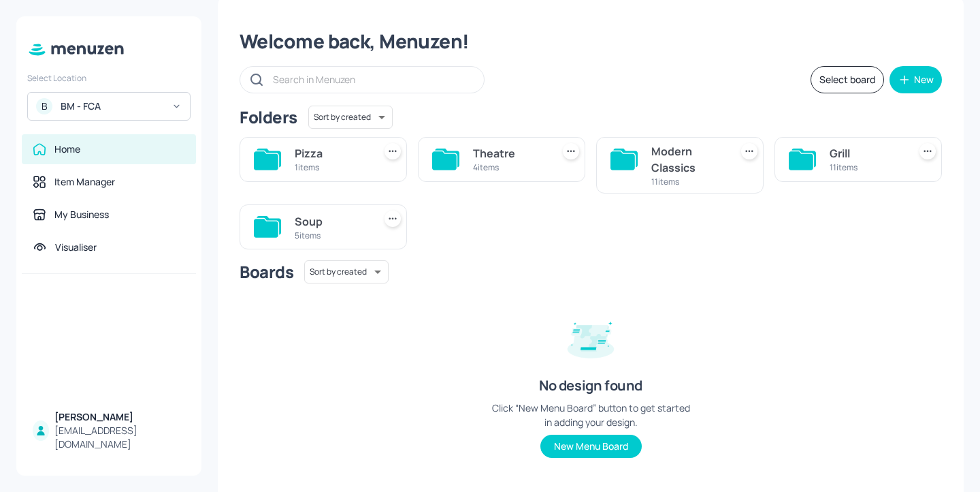
scroll to position [20, 0]
click at [679, 163] on div "Modern Classics" at bounding box center [689, 158] width 74 height 33
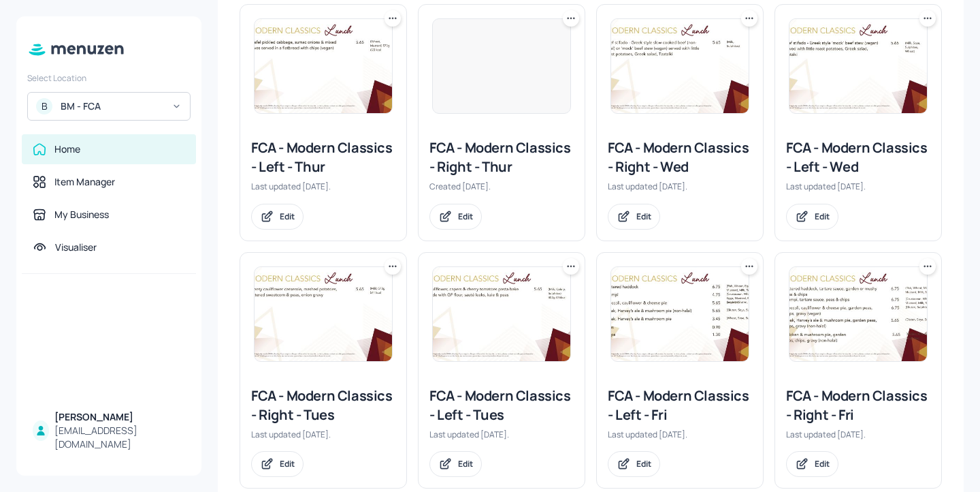
scroll to position [528, 0]
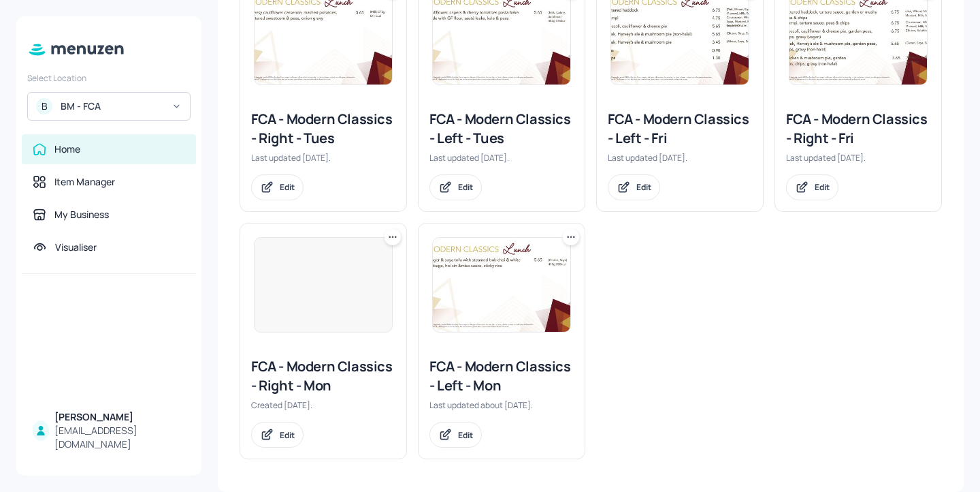
click at [338, 365] on div "FCA - Modern Classics - Right - Mon" at bounding box center [323, 376] width 144 height 38
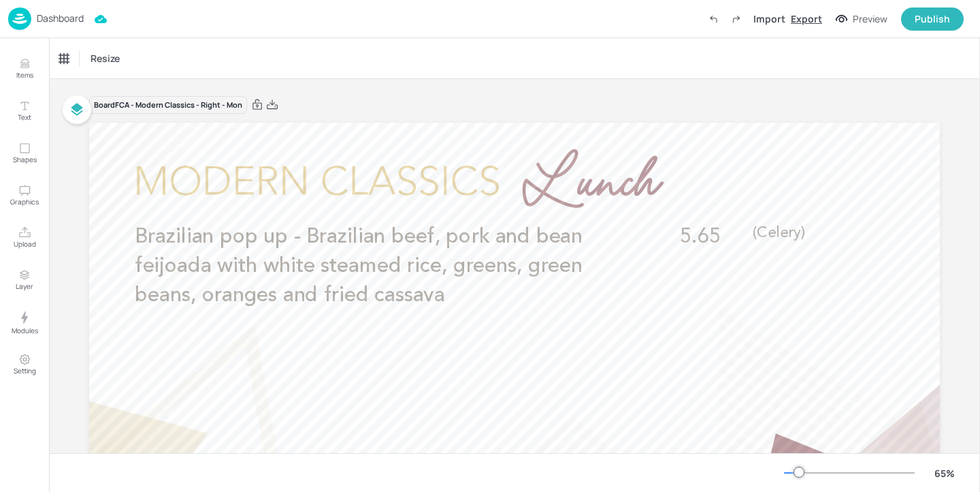
click at [805, 22] on div "Export" at bounding box center [806, 19] width 31 height 14
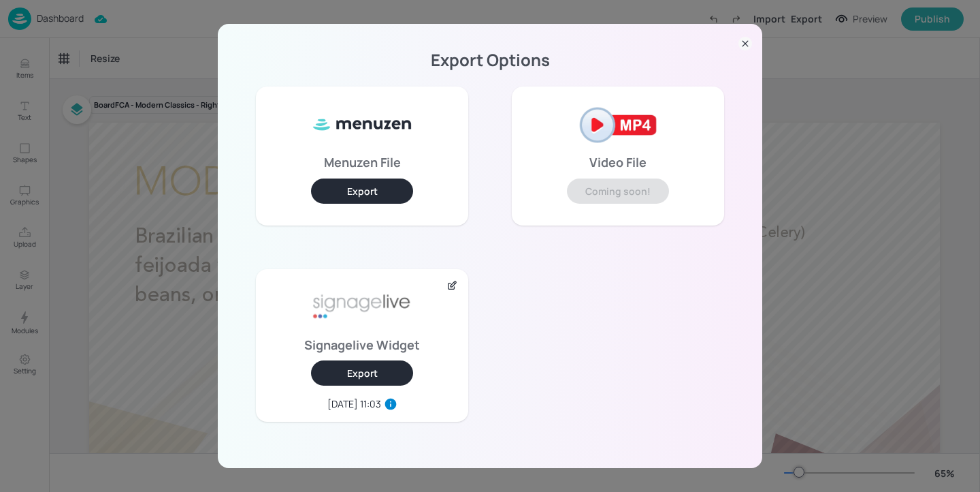
click at [370, 364] on button "Export" at bounding box center [362, 372] width 102 height 25
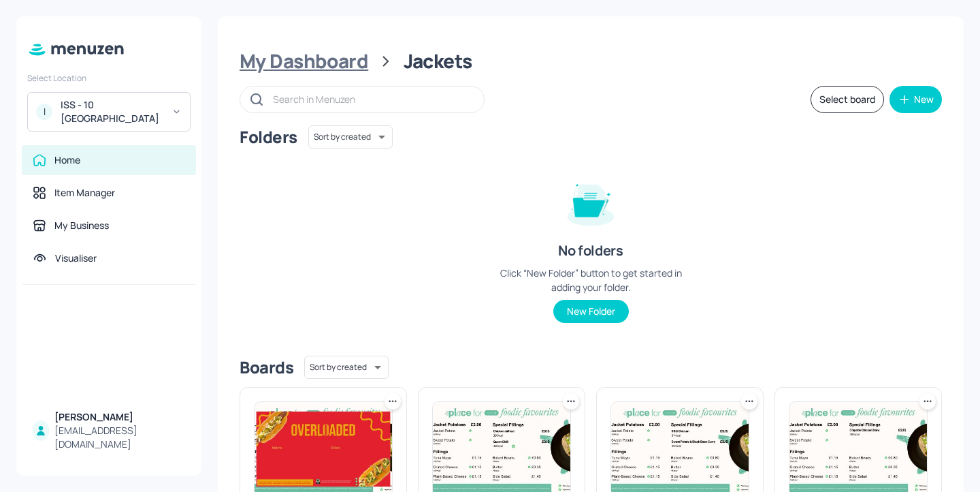
click at [358, 49] on div "My Dashboard" at bounding box center [304, 61] width 129 height 25
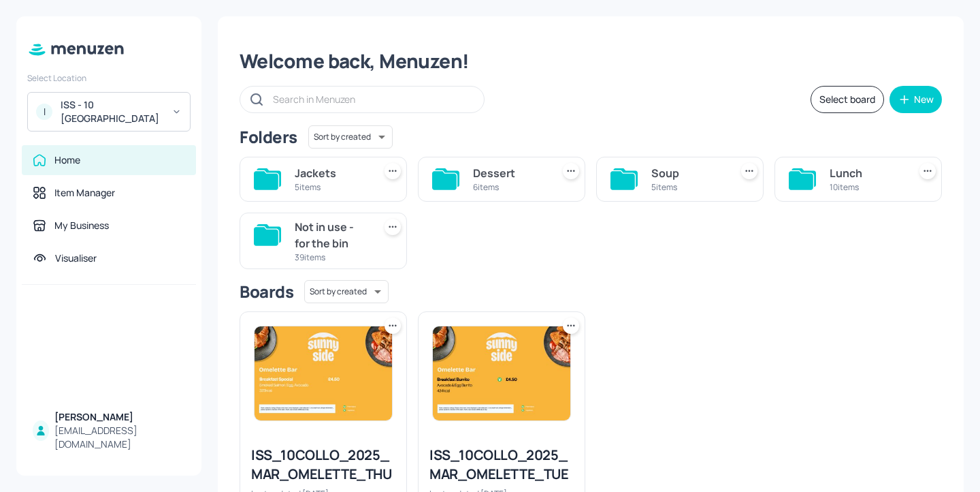
click at [846, 191] on div "10 items" at bounding box center [867, 187] width 74 height 12
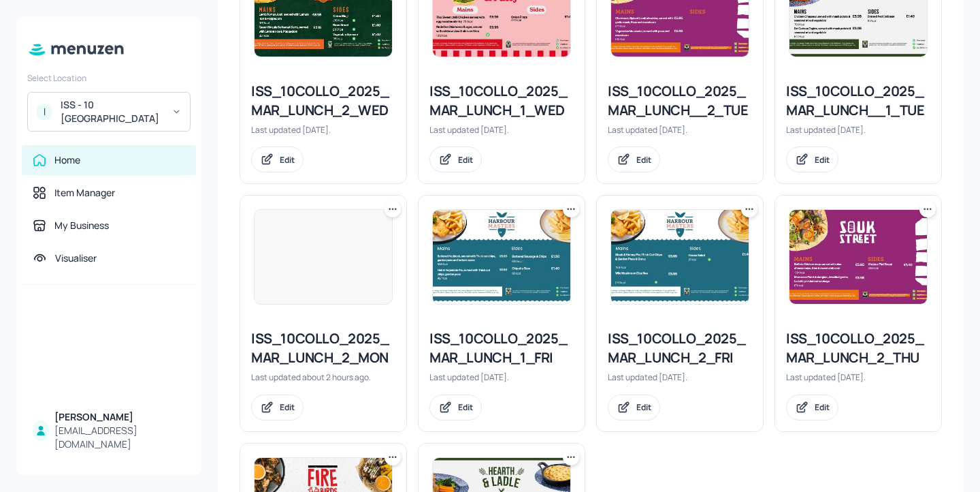
scroll to position [659, 0]
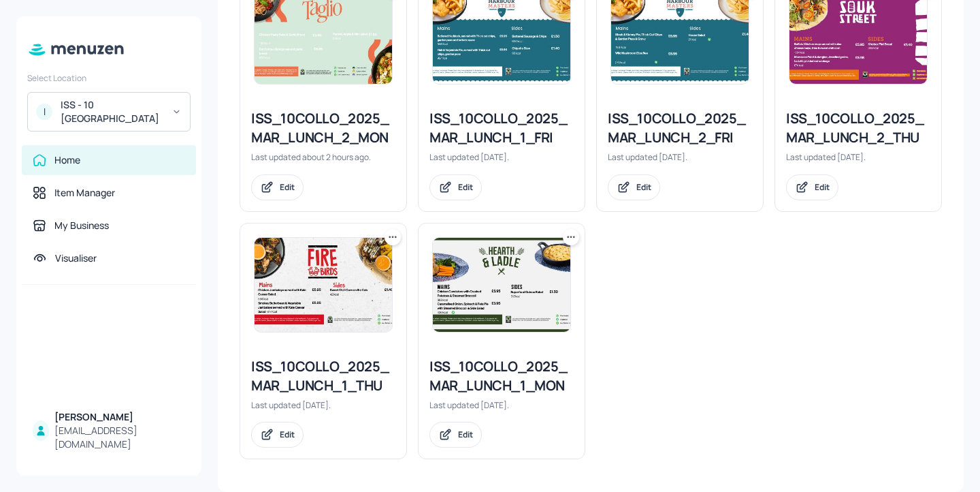
click at [349, 377] on div "ISS_10COLLO_2025_MAR_LUNCH_1_THU" at bounding box center [323, 376] width 144 height 38
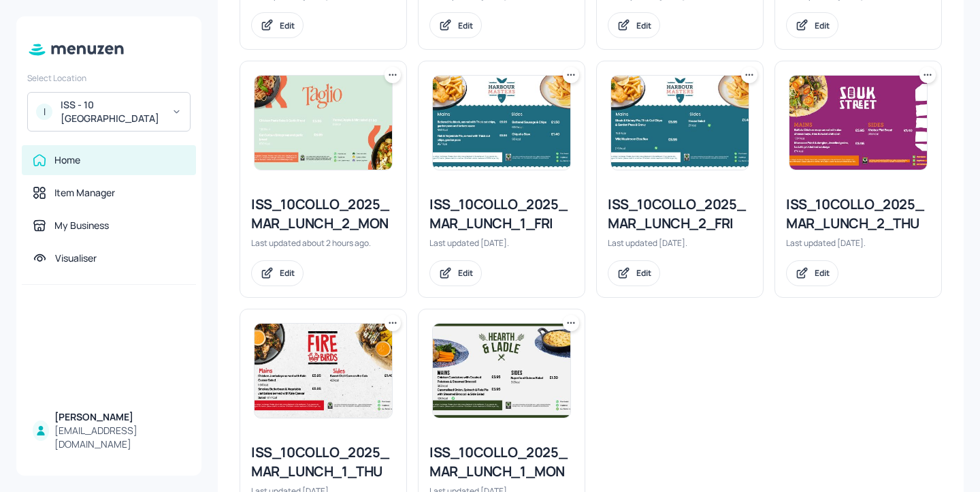
scroll to position [618, 0]
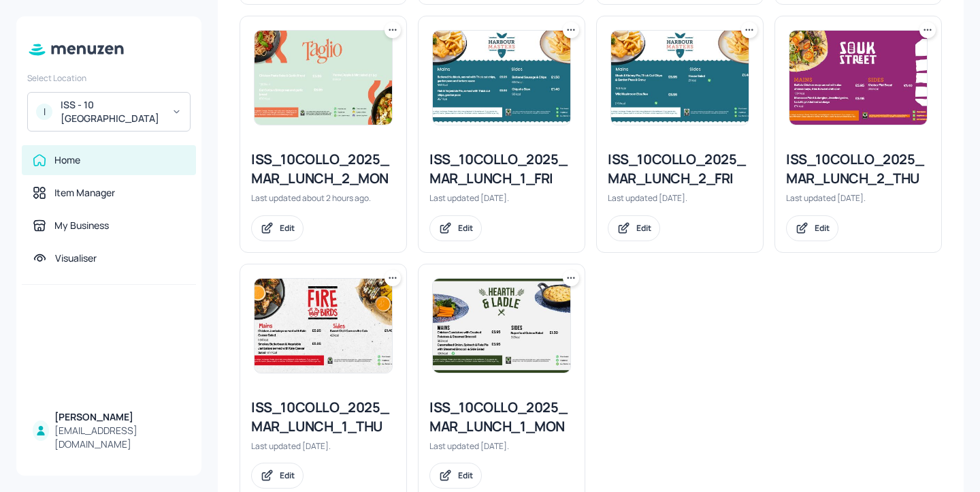
click at [508, 411] on div "ISS_10COLLO_2025_MAR_LUNCH_1_MON" at bounding box center [502, 417] width 144 height 38
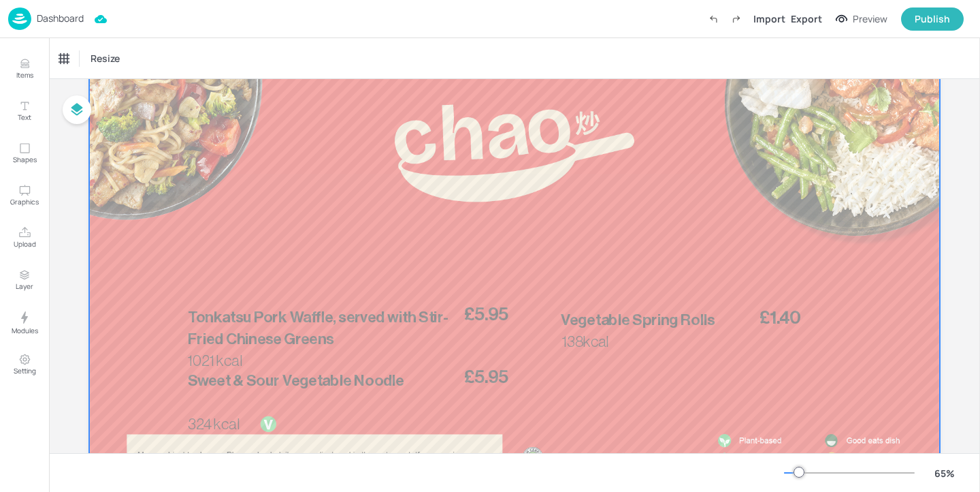
scroll to position [182, 0]
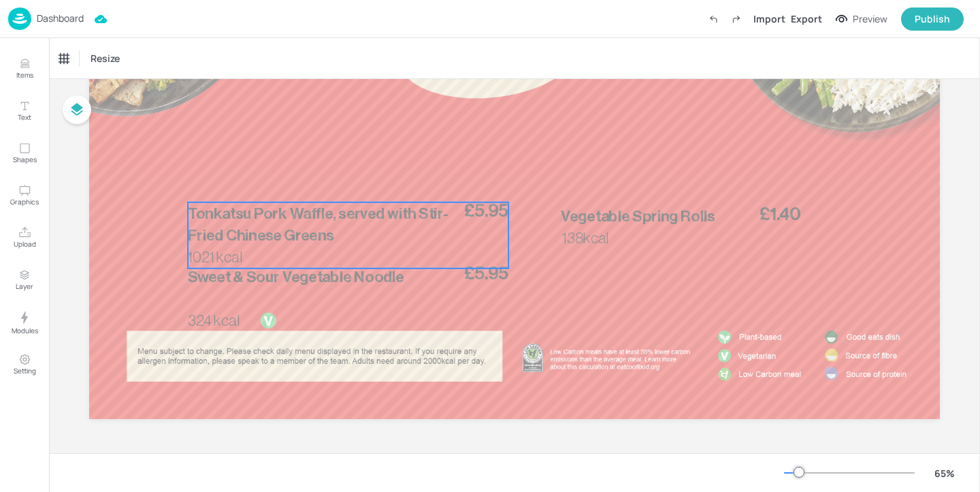
click at [345, 214] on span "Tonkatsu Pork Waffle, served with Stir-Fried Chinese Greens" at bounding box center [318, 224] width 260 height 37
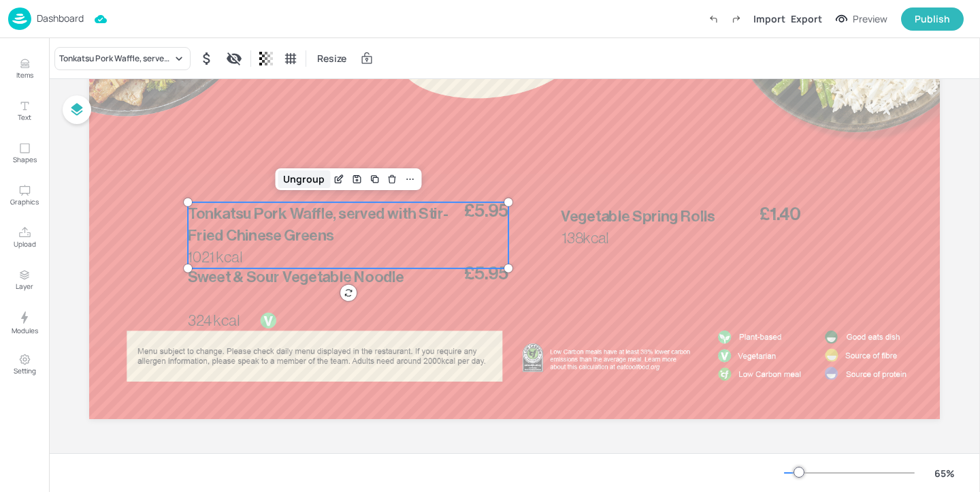
click at [312, 179] on div "Ungroup" at bounding box center [304, 179] width 52 height 18
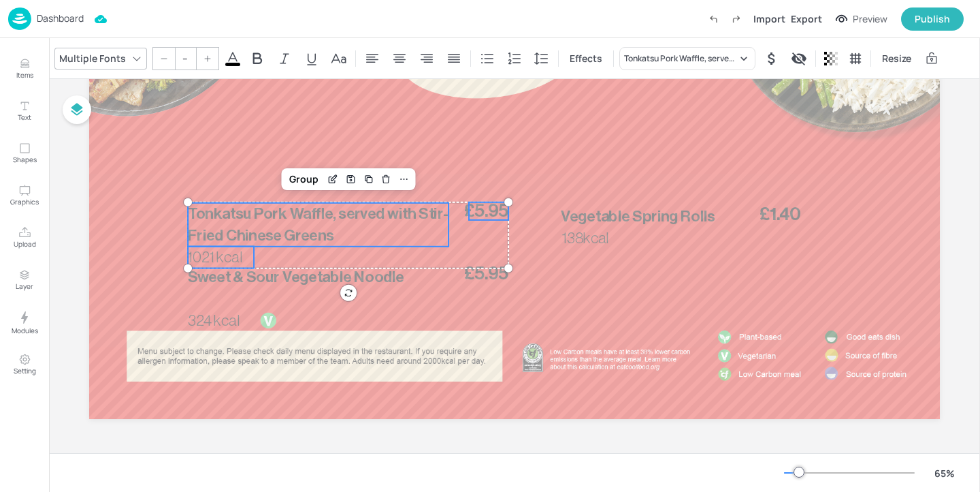
click at [233, 60] on icon at bounding box center [233, 58] width 16 height 16
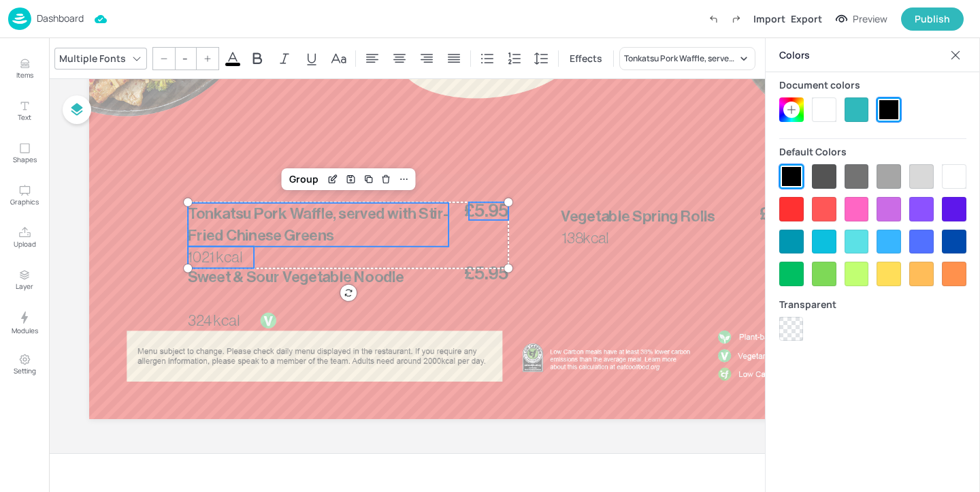
click at [820, 117] on div at bounding box center [824, 109] width 25 height 25
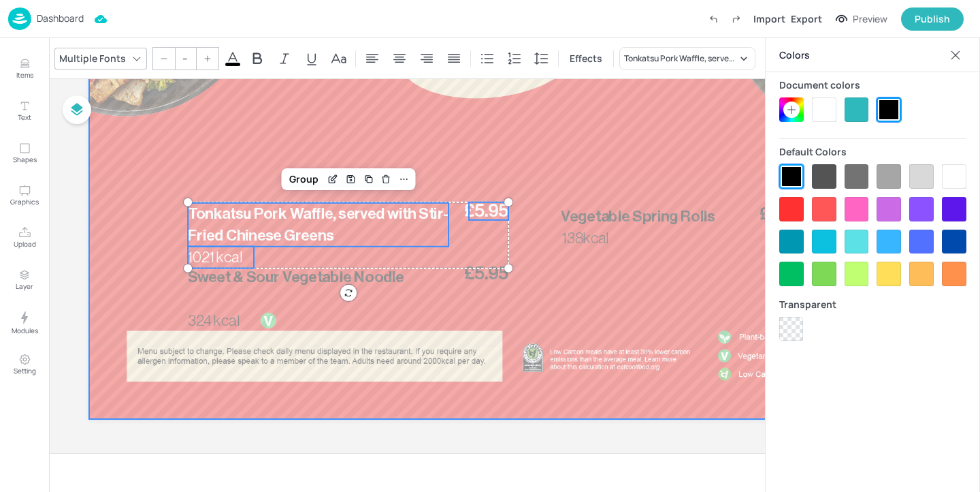
click at [302, 191] on div at bounding box center [514, 179] width 851 height 479
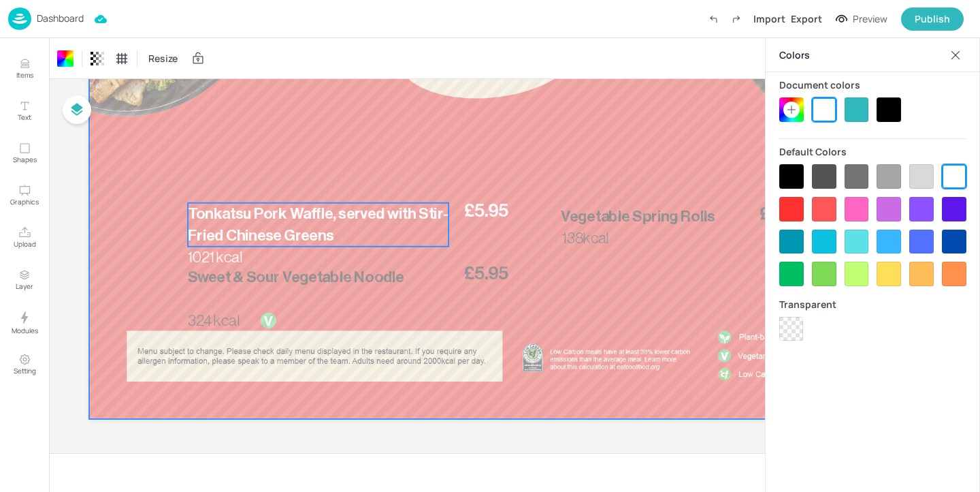
click at [300, 230] on span "Tonkatsu Pork Waffle, served with Stir-Fried Chinese Greens" at bounding box center [318, 224] width 260 height 37
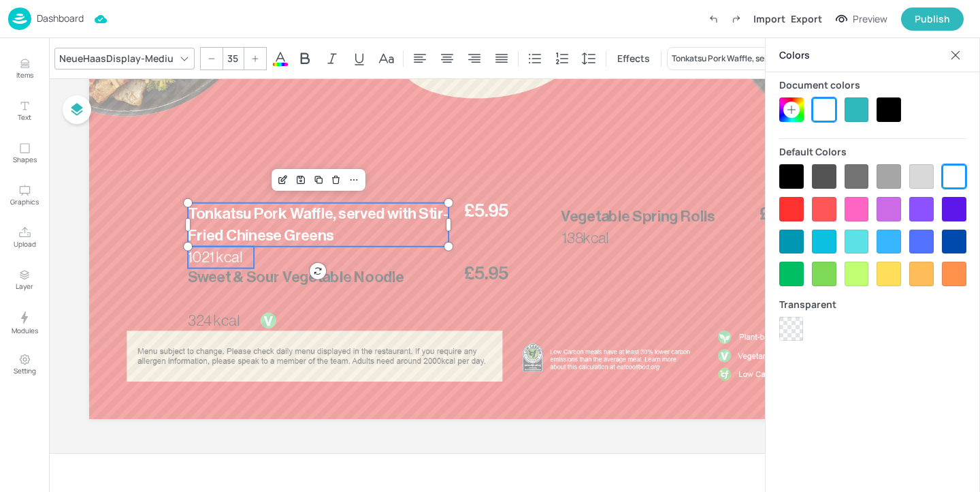
click at [227, 251] on span "1021 kcal" at bounding box center [215, 257] width 54 height 16
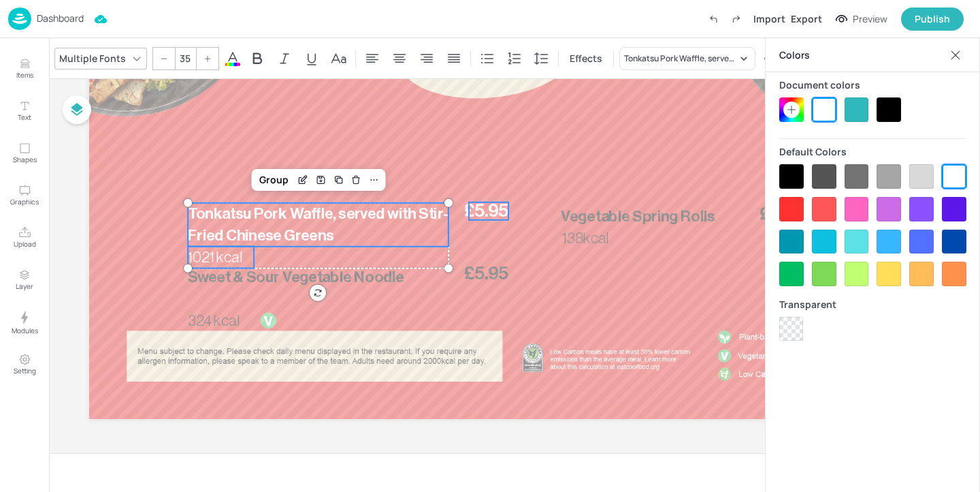
click at [501, 214] on span "£5.95" at bounding box center [486, 211] width 44 height 18
type input "--"
click at [313, 178] on div "Group" at bounding box center [304, 179] width 40 height 18
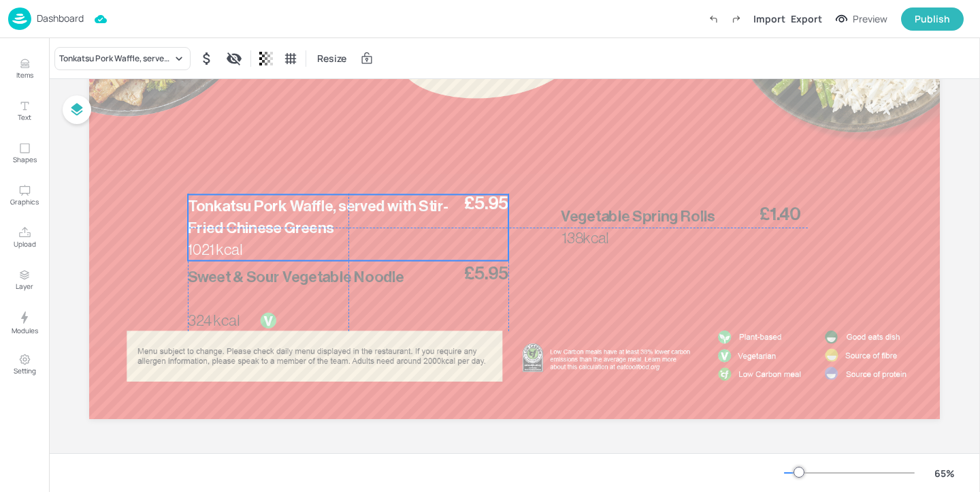
drag, startPoint x: 426, startPoint y: 224, endPoint x: 428, endPoint y: 215, distance: 9.0
click at [428, 215] on p "Tonkatsu Pork Waffle, served with Stir-Fried Chinese Greens" at bounding box center [318, 217] width 261 height 44
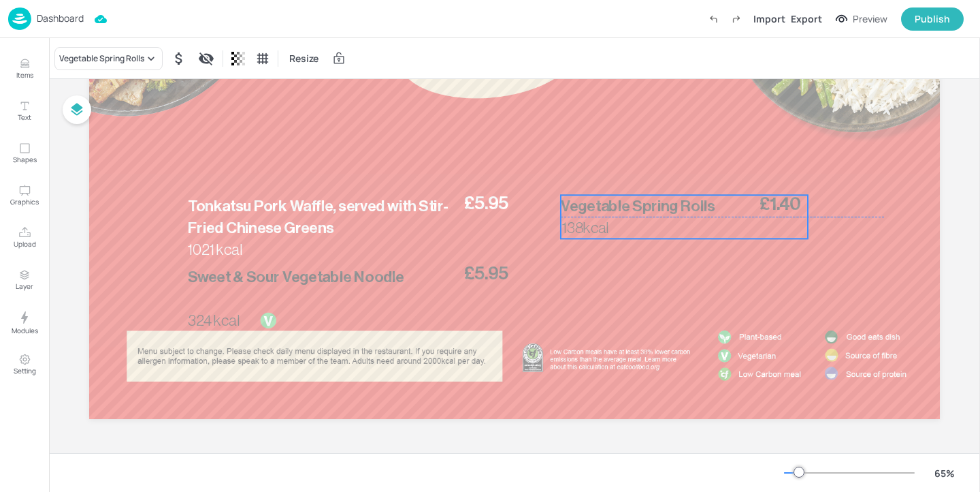
drag, startPoint x: 624, startPoint y: 230, endPoint x: 624, endPoint y: 221, distance: 9.5
click at [624, 221] on p "138kcal" at bounding box center [595, 228] width 66 height 22
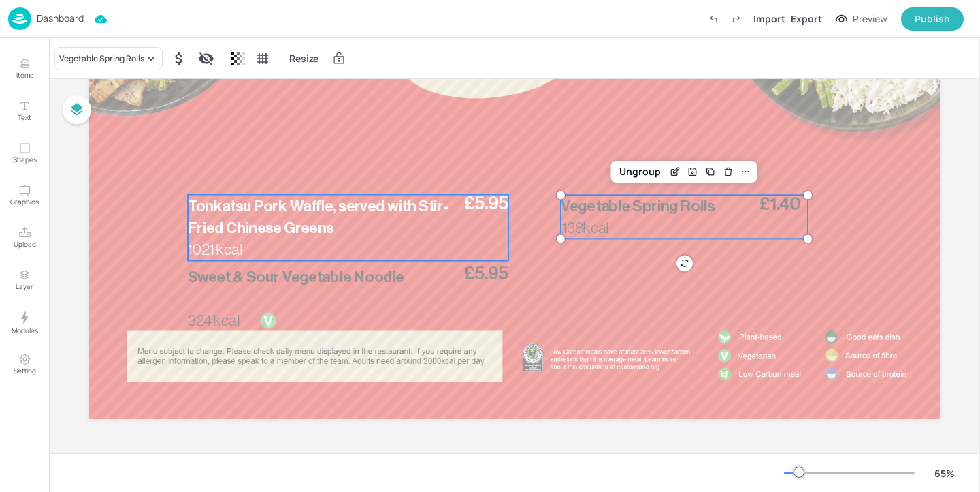
click at [483, 214] on div "£5.95 Tonkatsu Pork Waffle, served with Stir-Fried Chinese Greens 1021 kcal" at bounding box center [348, 228] width 321 height 66
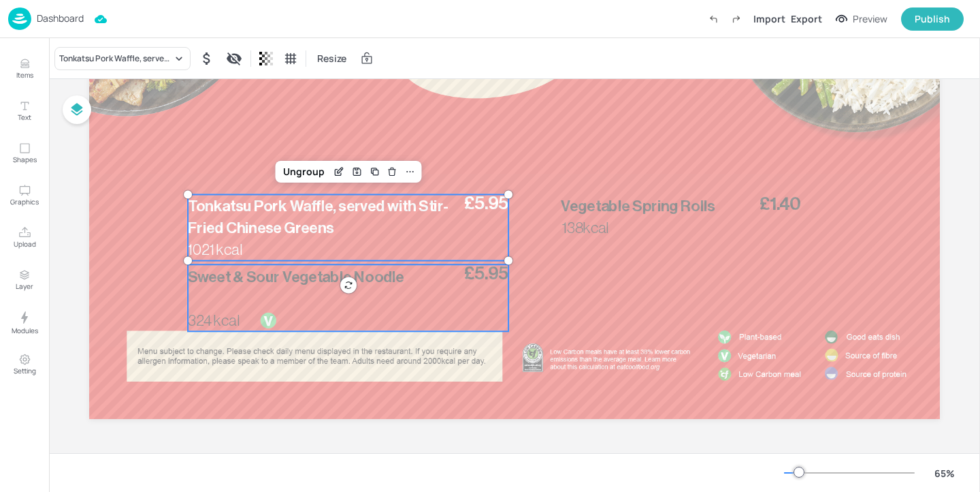
click at [397, 280] on span "Sweet & Sour Vegetable Noodle" at bounding box center [296, 277] width 217 height 16
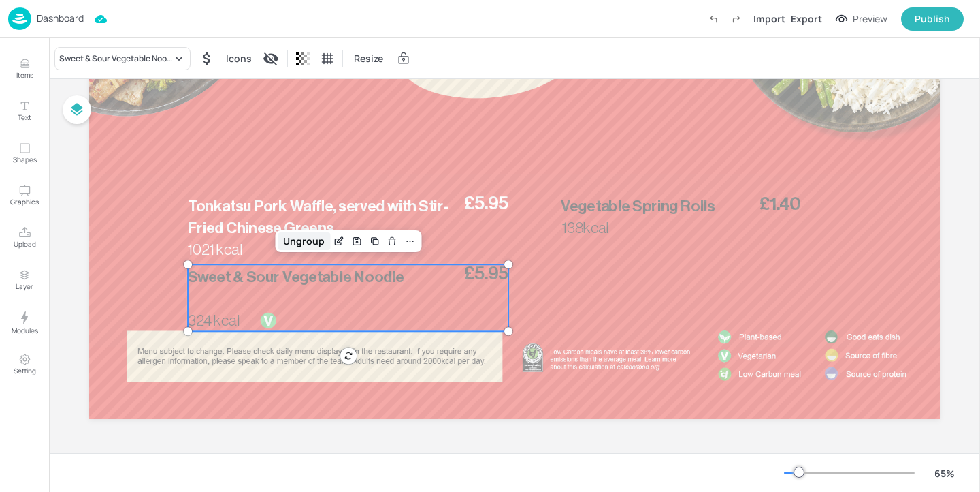
click at [307, 239] on div "Ungroup" at bounding box center [304, 241] width 52 height 18
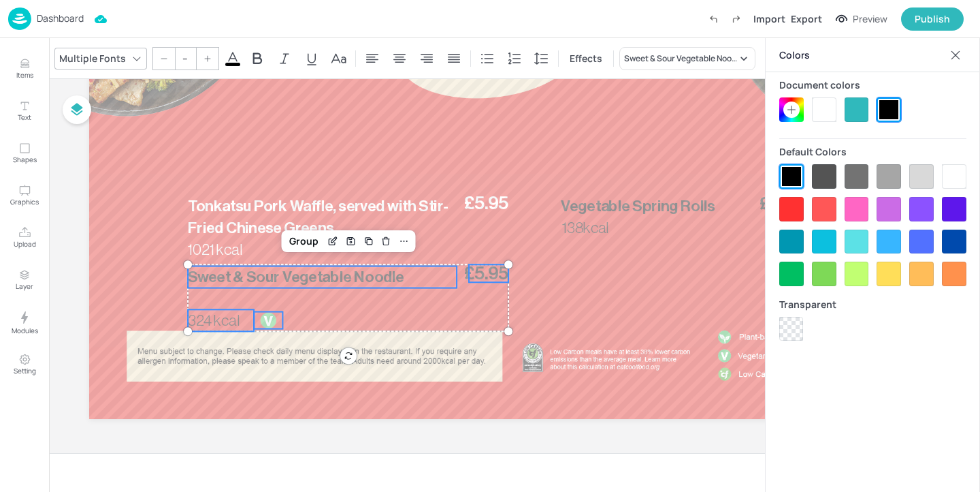
click at [812, 106] on div at bounding box center [824, 109] width 25 height 25
click at [298, 249] on div "Group" at bounding box center [304, 241] width 40 height 18
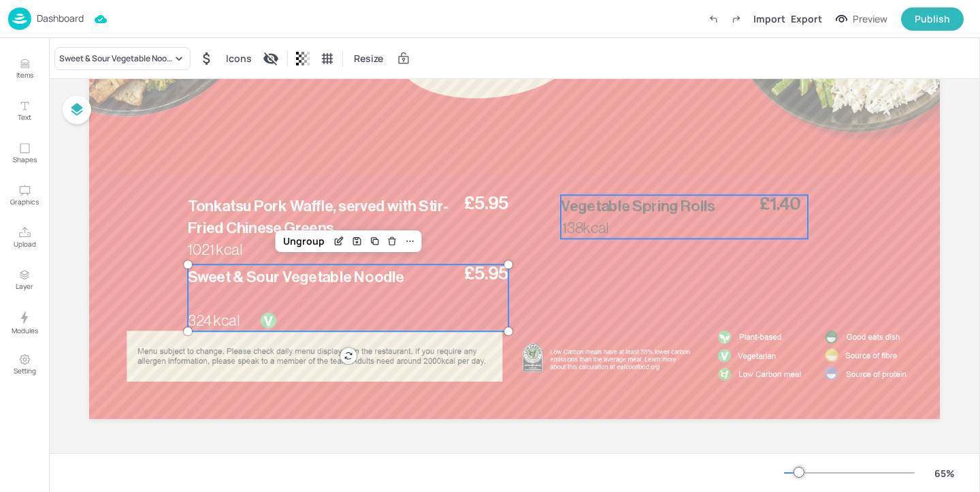
click at [672, 214] on p "Vegetable Spring Rolls" at bounding box center [684, 206] width 247 height 22
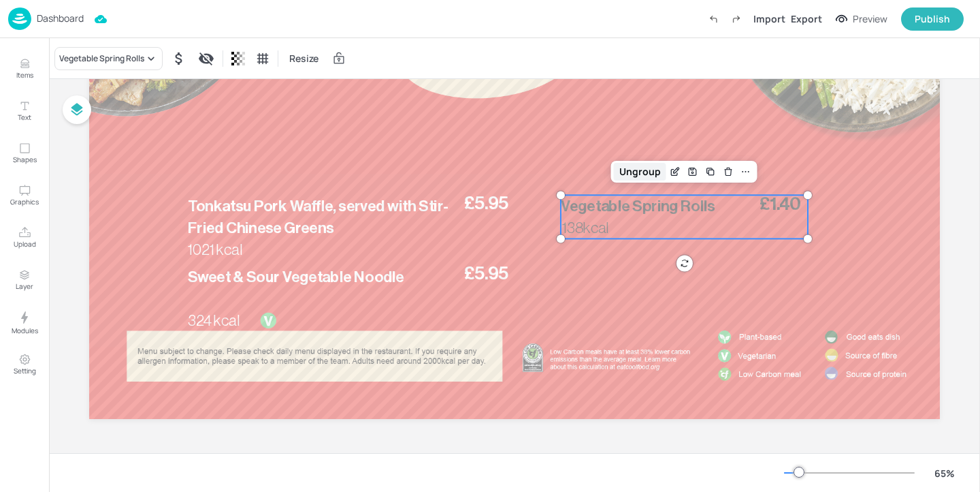
click at [643, 170] on div "Ungroup" at bounding box center [640, 172] width 52 height 18
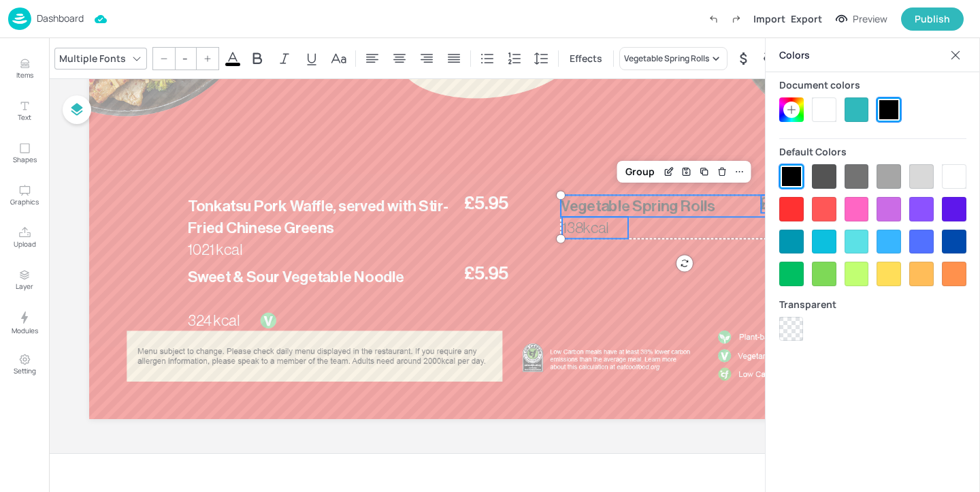
click at [831, 99] on div at bounding box center [824, 109] width 25 height 25
click at [633, 170] on div "Group" at bounding box center [640, 172] width 40 height 18
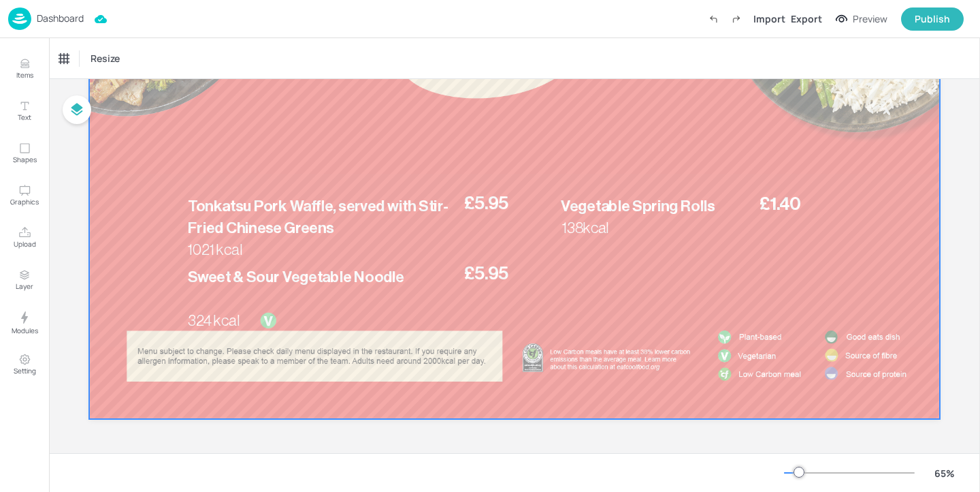
scroll to position [0, 0]
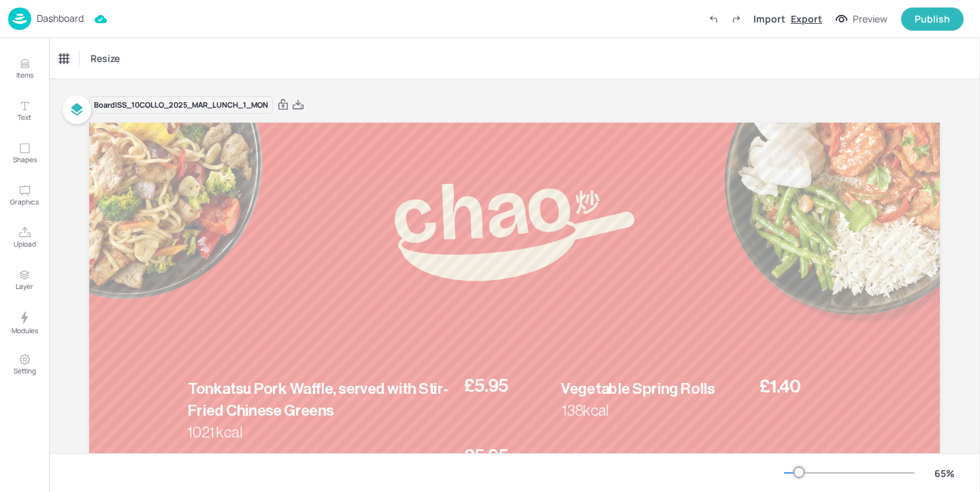
click at [803, 21] on div "Export" at bounding box center [806, 19] width 31 height 14
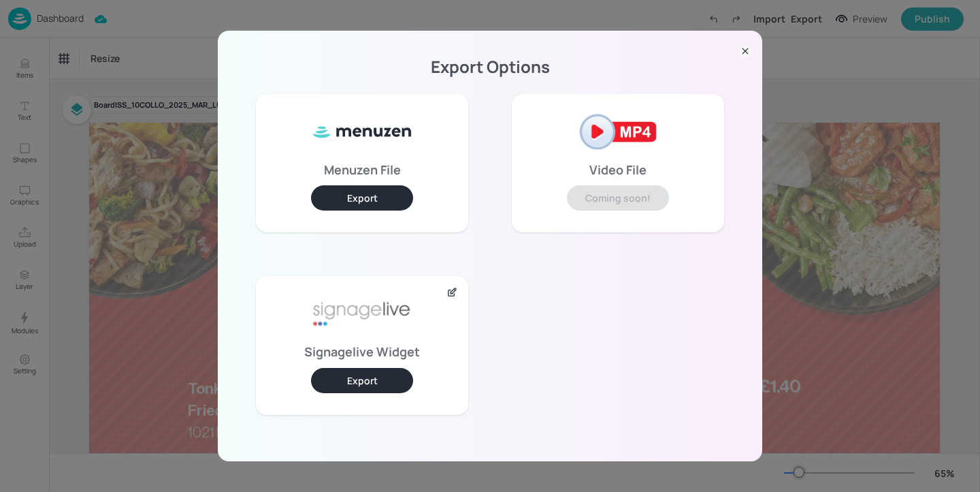
click at [339, 378] on button "Export" at bounding box center [362, 380] width 102 height 25
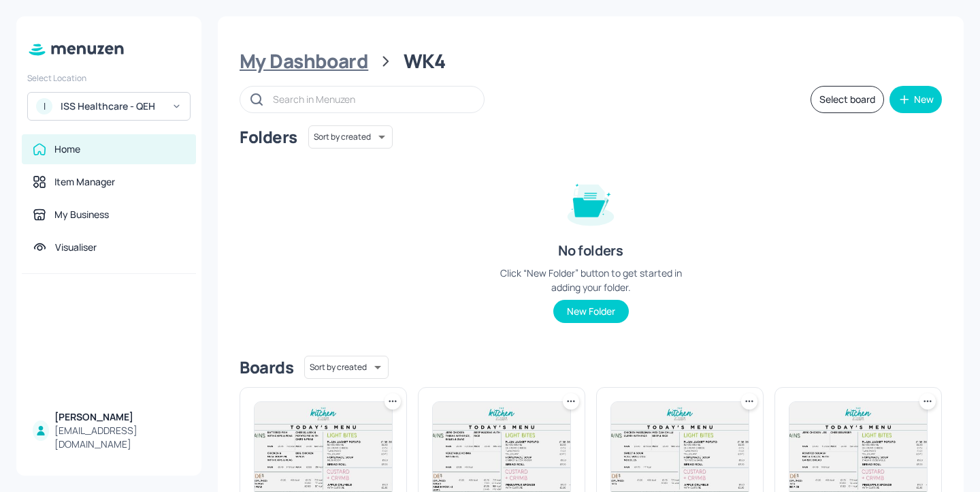
click at [363, 57] on div "My Dashboard" at bounding box center [304, 61] width 129 height 25
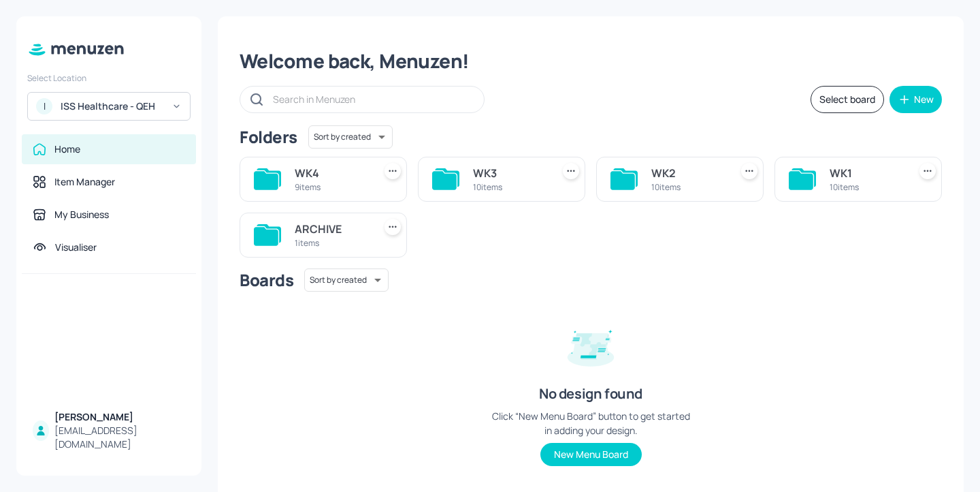
click at [863, 182] on div "10 items" at bounding box center [867, 187] width 74 height 12
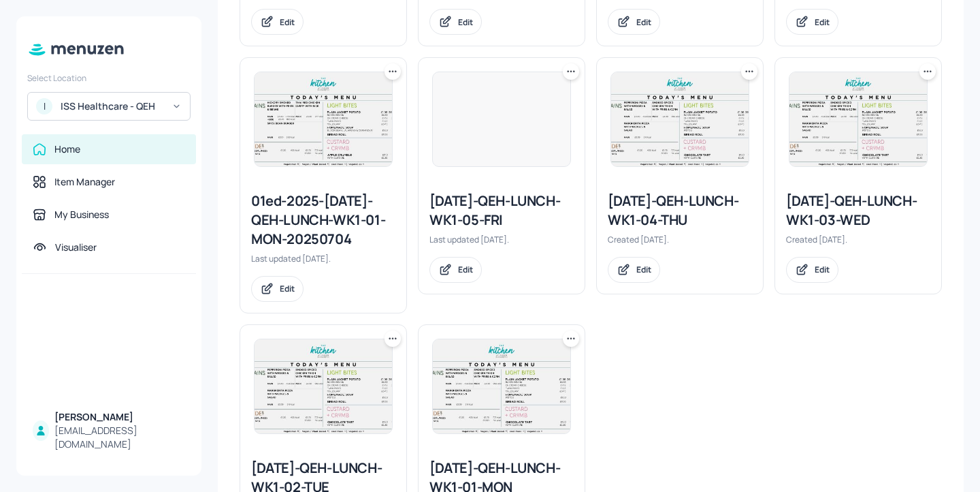
scroll to position [697, 0]
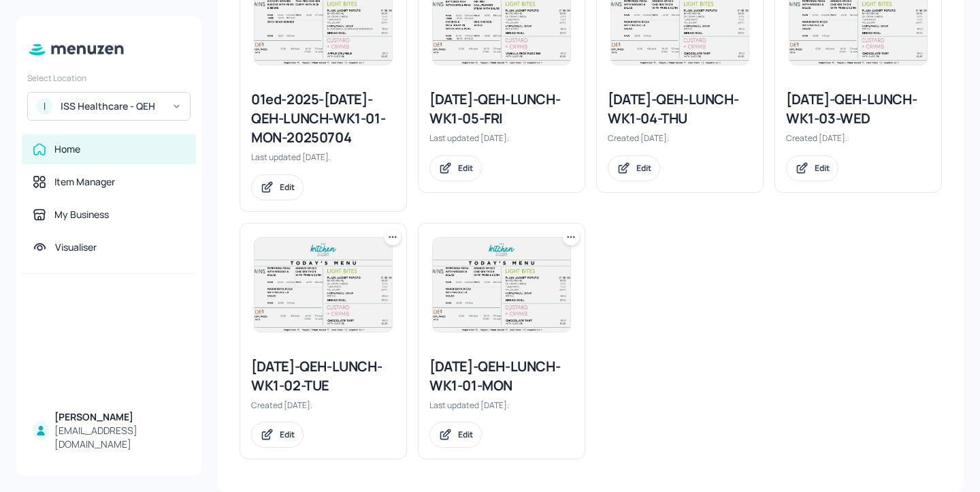
click at [570, 235] on icon at bounding box center [571, 237] width 14 height 14
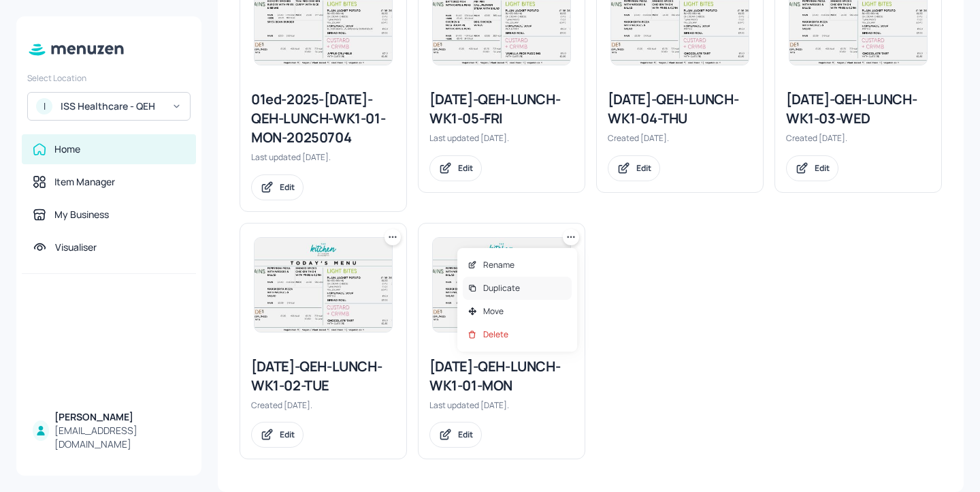
click at [534, 281] on div "Duplicate" at bounding box center [517, 287] width 109 height 23
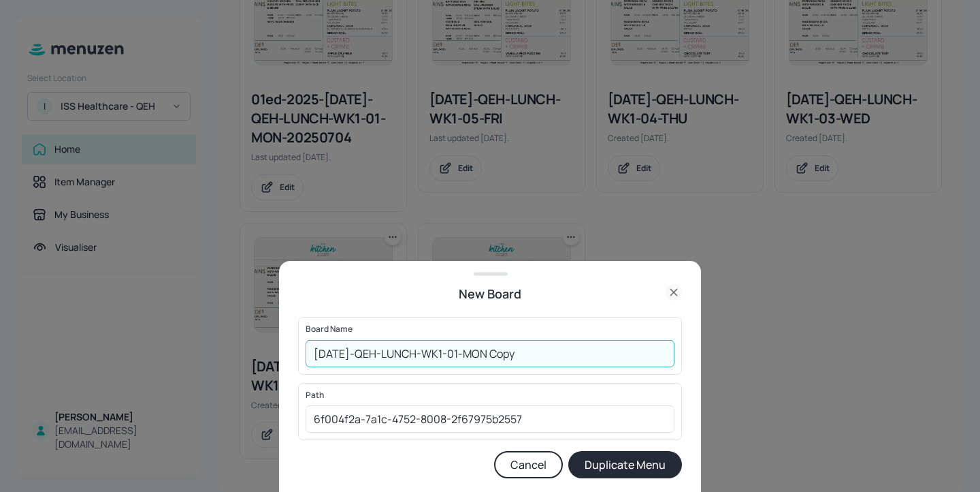
drag, startPoint x: 564, startPoint y: 349, endPoint x: 494, endPoint y: 347, distance: 70.1
click at [494, 347] on input "[DATE]-QEH-LUNCH-WK1-01-MON Copy" at bounding box center [490, 353] width 369 height 27
click at [538, 360] on input "[DATE]-QEH-LUNCH-WK1-01-MON Copy" at bounding box center [490, 353] width 369 height 27
drag, startPoint x: 536, startPoint y: 360, endPoint x: 501, endPoint y: 352, distance: 35.5
click at [501, 352] on input "[DATE]-QEH-LUNCH-WK1-01-MON Copy" at bounding box center [490, 353] width 369 height 27
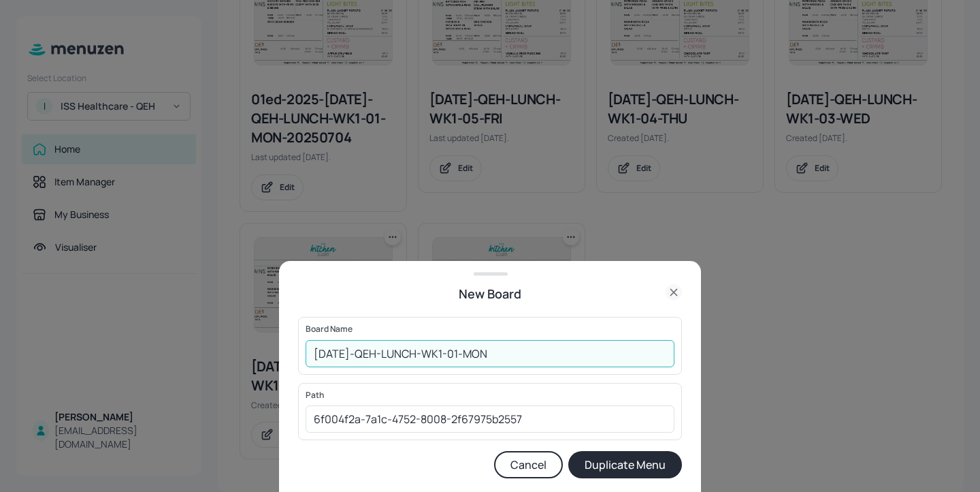
click at [310, 357] on input "[DATE]-QEH-LUNCH-WK1-01-MON" at bounding box center [490, 353] width 369 height 27
click at [565, 357] on input "01ed-2025-[DATE]-QEH-LUNCH-WK1-01-MON" at bounding box center [490, 353] width 369 height 27
type input "01ed-2025-[DATE]-QEH-LUNCH-WK1-01-MON-20250901"
click at [658, 473] on button "Duplicate Menu" at bounding box center [626, 464] width 114 height 27
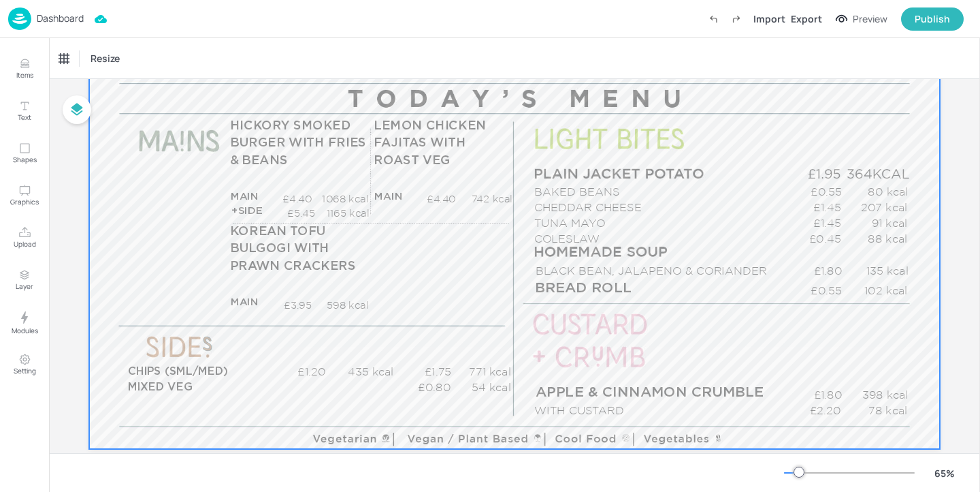
scroll to position [182, 0]
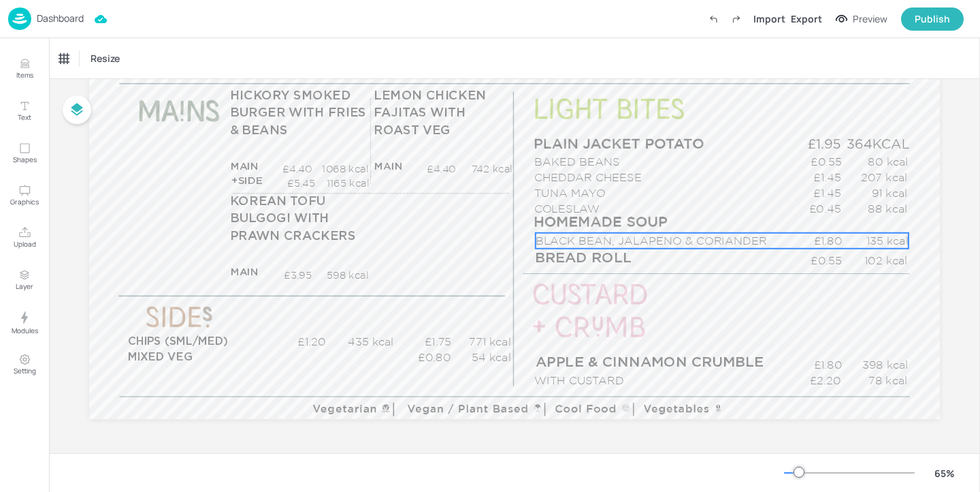
click at [664, 244] on p "BLACK BEAN, JALAPENO & CORIANDER" at bounding box center [662, 241] width 252 height 16
click at [150, 52] on div "BLACK BEAN, JALAPENO & CORIANDER" at bounding box center [115, 58] width 113 height 12
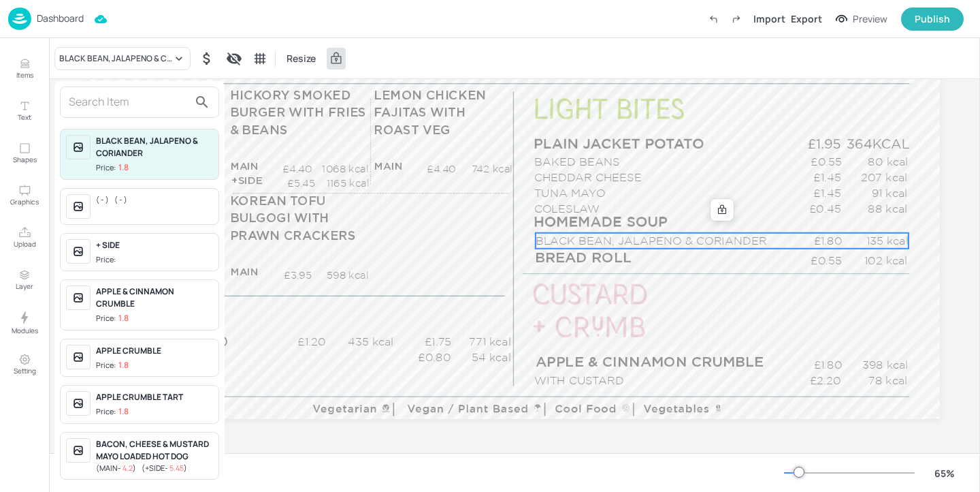
click at [175, 98] on input "text" at bounding box center [129, 102] width 120 height 22
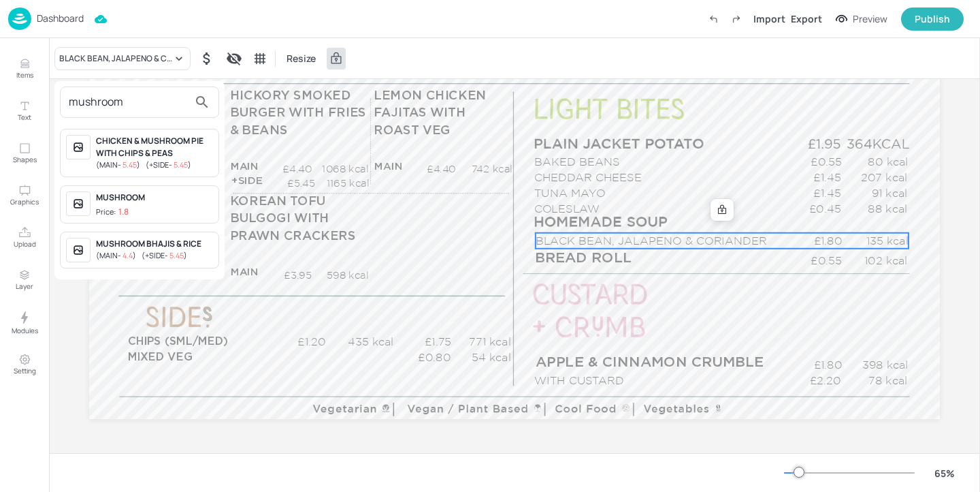
type input "mushroom"
click at [160, 208] on span "Price: 1.8" at bounding box center [154, 212] width 117 height 12
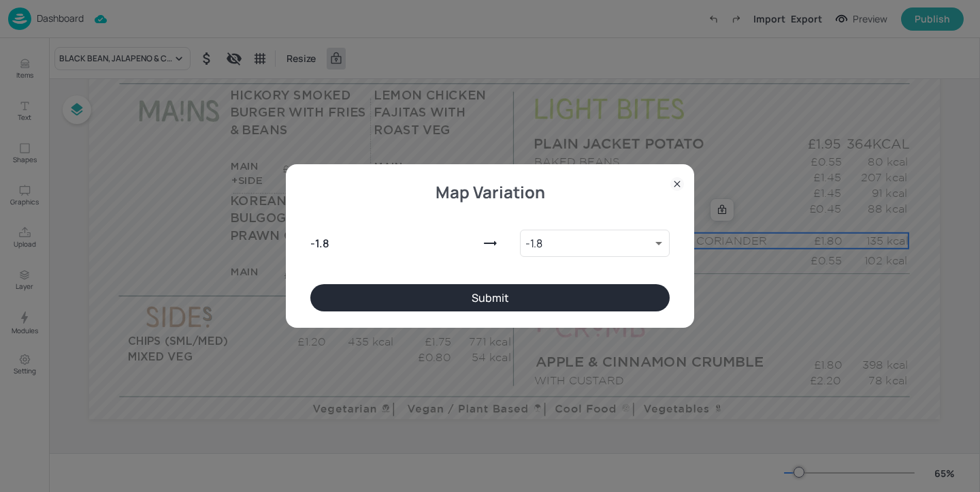
click at [466, 293] on button "Submit" at bounding box center [490, 297] width 360 height 27
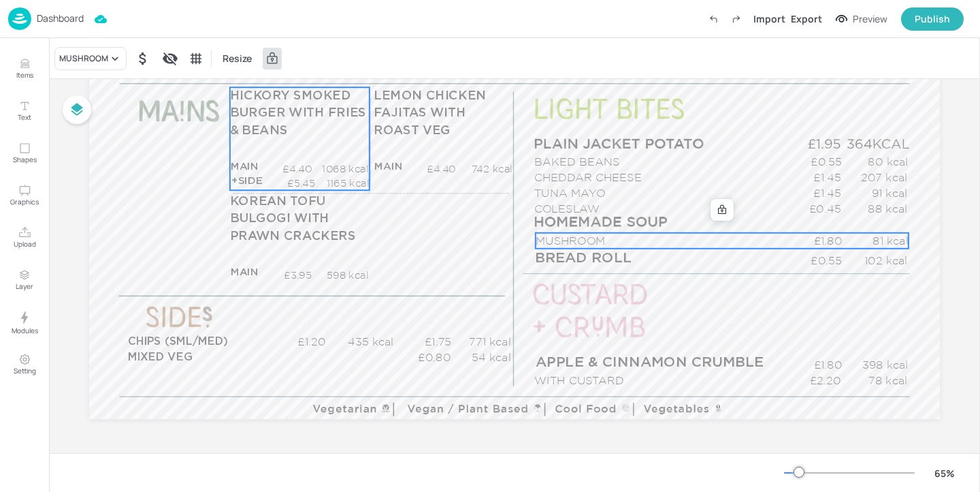
click at [334, 150] on div "HICKORY SMOKED BURGER WITH FRIES & BEANS MAIN £4.40 1068 kcal +SIDE £5.45 1165 …" at bounding box center [300, 138] width 140 height 103
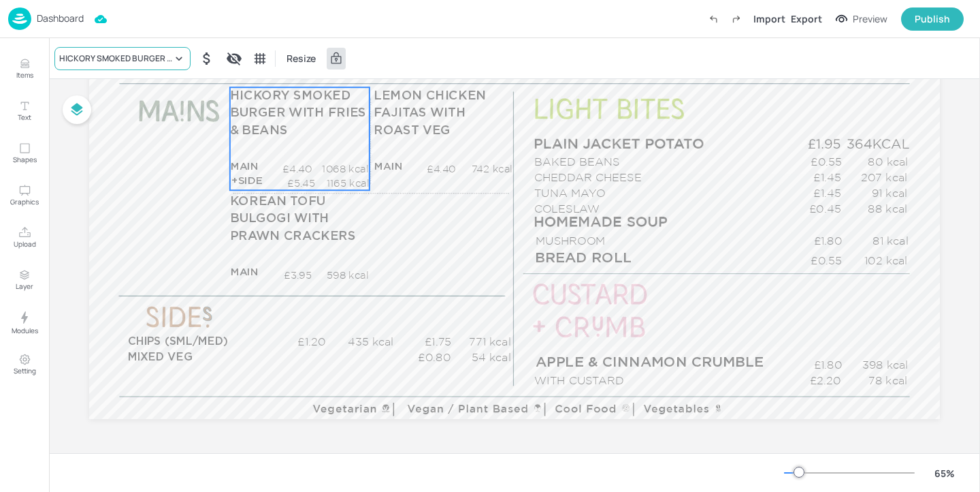
click at [163, 59] on div "HICKORY SMOKED BURGER WITH FRIES & BEANS" at bounding box center [115, 58] width 113 height 12
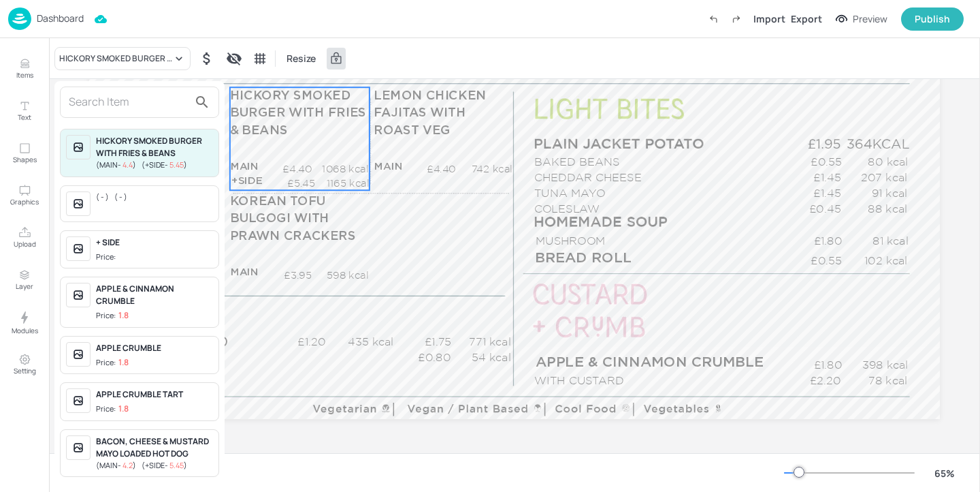
click at [138, 107] on input "text" at bounding box center [129, 102] width 120 height 22
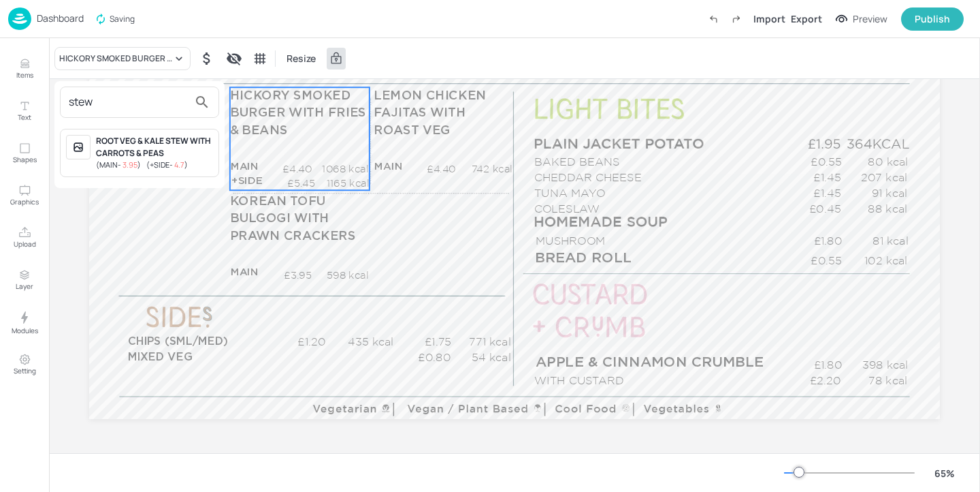
type input "stew"
click at [195, 153] on div "ROOT VEG & KALE STEW WITH CARROTS & PEAS" at bounding box center [154, 147] width 117 height 25
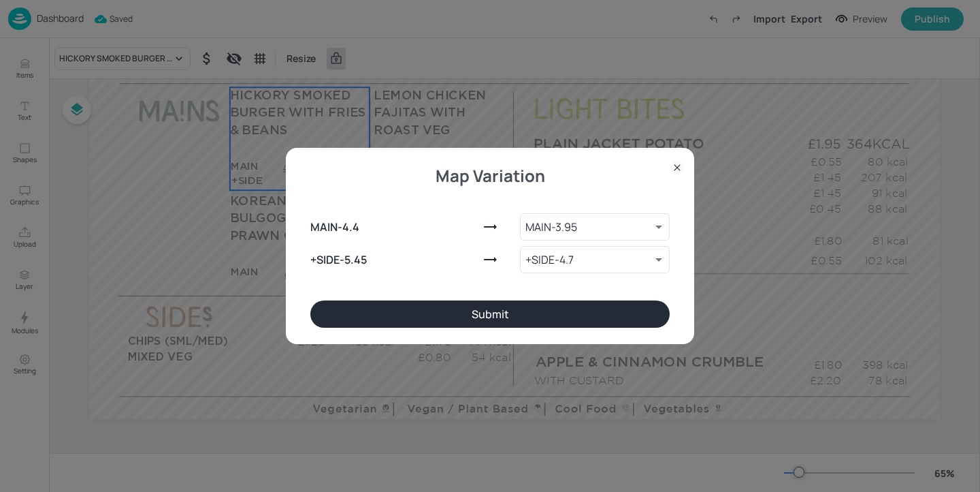
click at [422, 317] on button "Submit" at bounding box center [490, 313] width 360 height 27
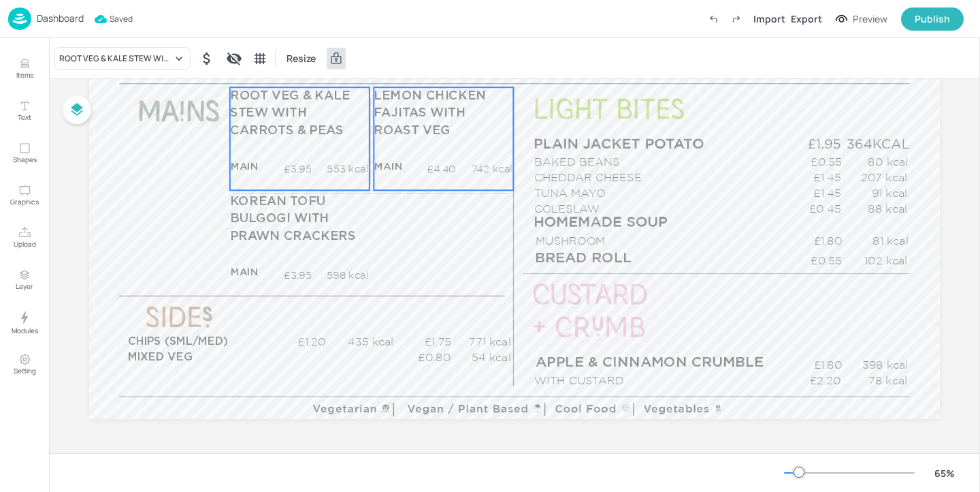
click at [446, 178] on p "£5.45" at bounding box center [440, 183] width 37 height 14
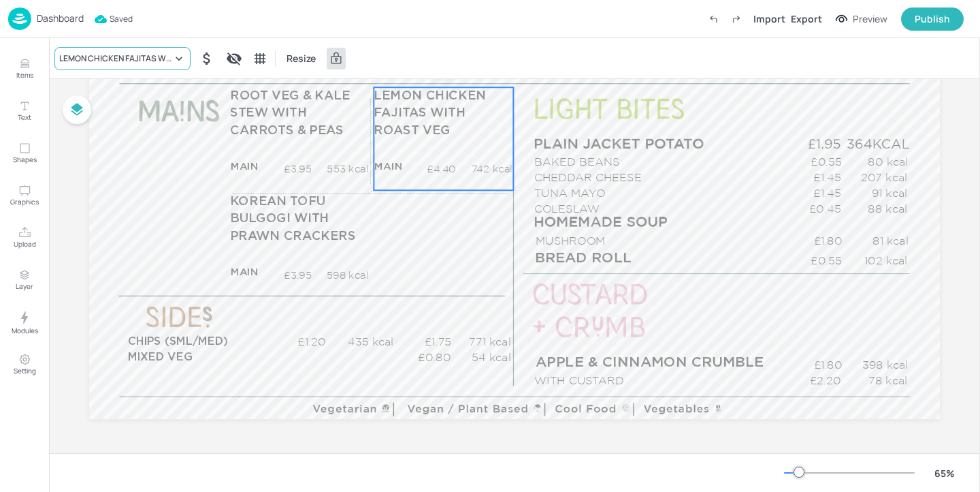
click at [146, 61] on div "LEMON CHICKEN FAJITAS WITH ROAST VEG" at bounding box center [115, 58] width 113 height 12
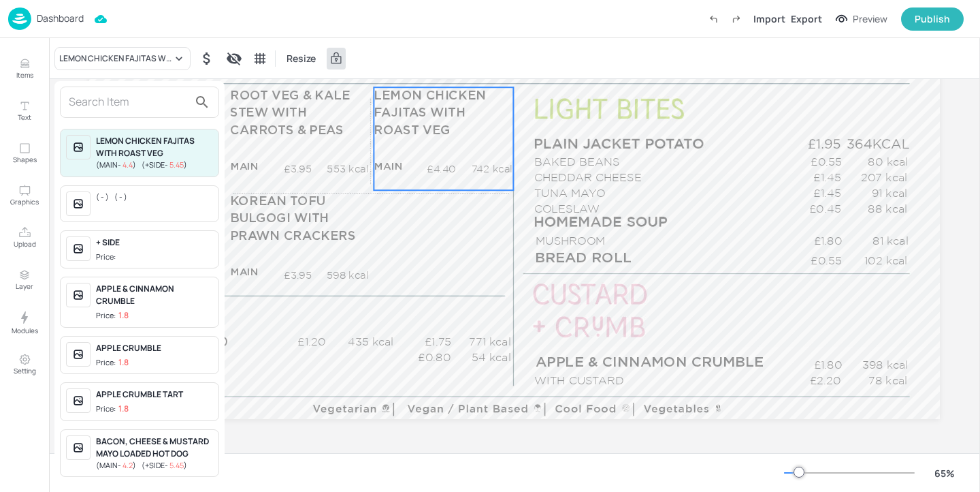
click at [134, 109] on input "text" at bounding box center [129, 102] width 120 height 22
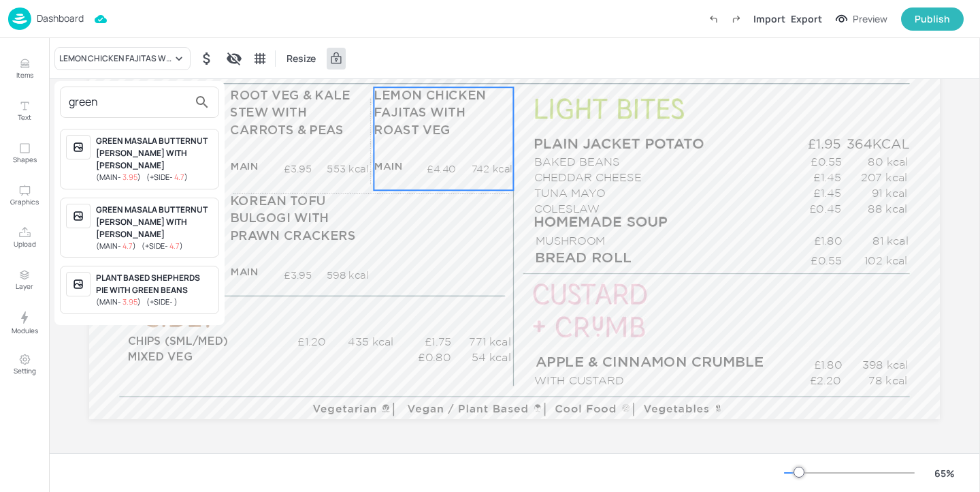
type input "green"
click at [387, 242] on div at bounding box center [490, 246] width 980 height 492
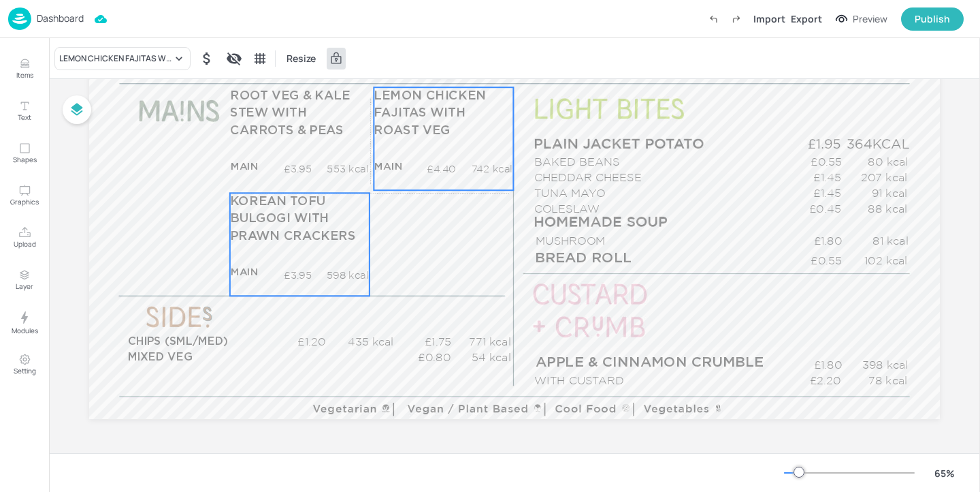
click at [323, 230] on span "KOREAN TOFU BULGOGI WITH PRAWN CRACKERS" at bounding box center [293, 218] width 126 height 47
click at [91, 45] on div "KOREAN TOFU BULGOGI WITH PRAWN CRACKERS Resize" at bounding box center [514, 58] width 931 height 40
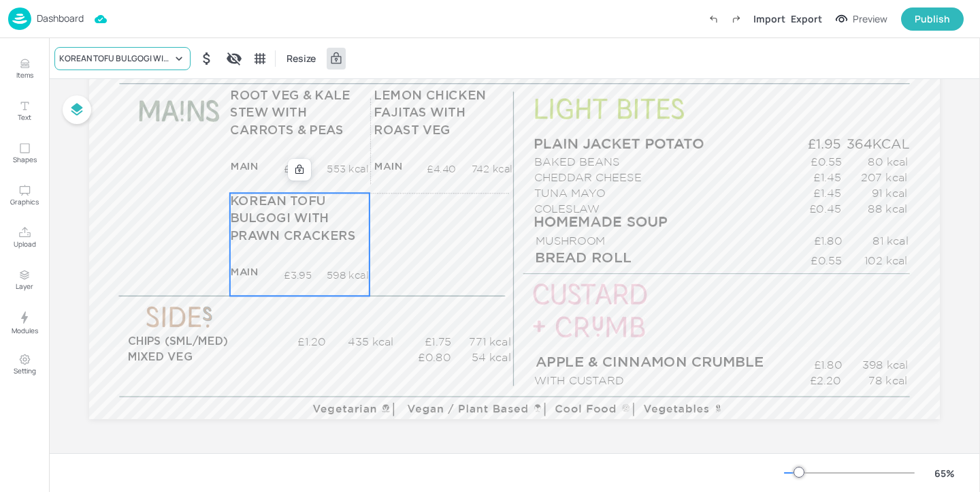
click at [91, 53] on div "KOREAN TOFU BULGOGI WITH PRAWN CRACKERS" at bounding box center [115, 58] width 113 height 12
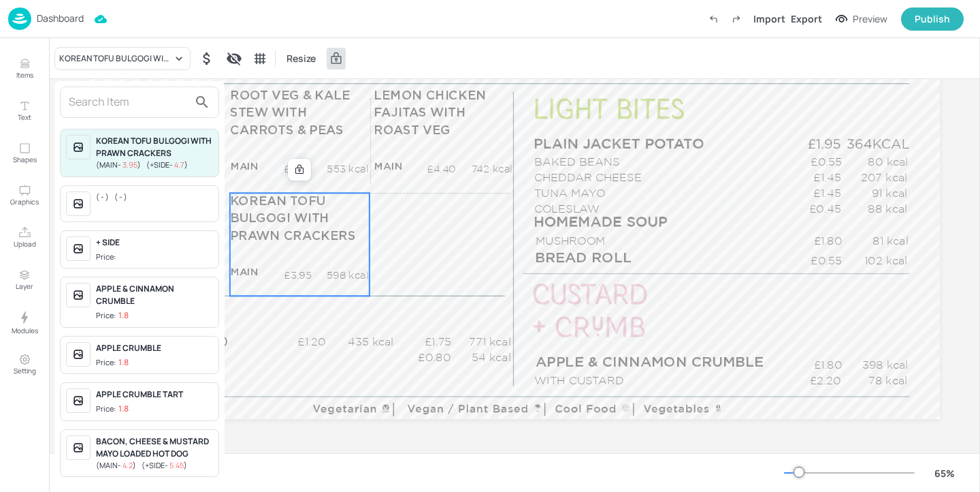
click at [148, 105] on input "text" at bounding box center [129, 102] width 120 height 22
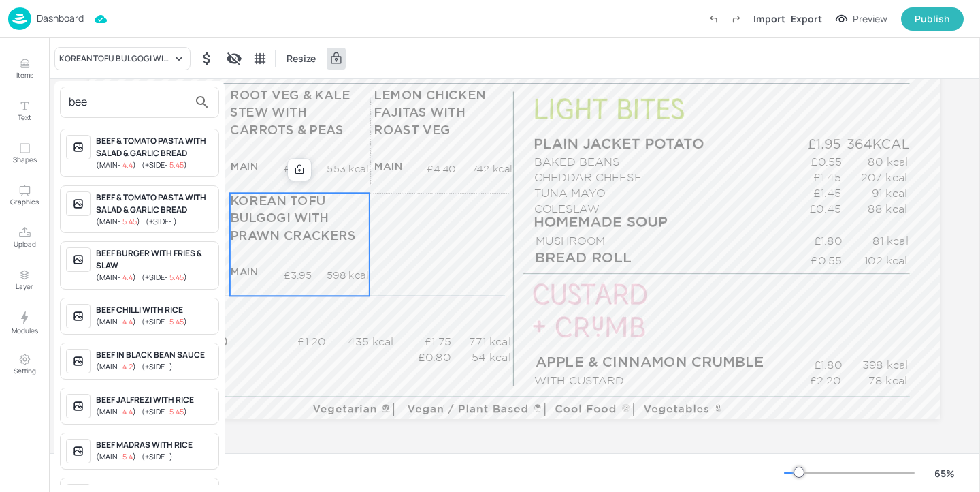
type input "bee"
click at [23, 65] on div at bounding box center [490, 246] width 980 height 492
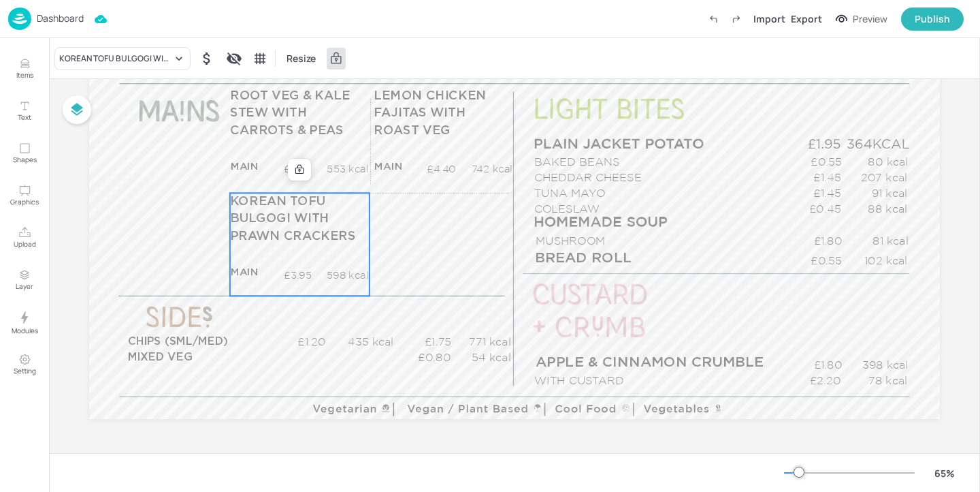
click at [23, 76] on div "bee BEEF & TOMATO PASTA WITH SALAD & GARLIC BREAD ( MAIN - 4.4 ) ( +SIDE - 5.45…" at bounding box center [490, 248] width 980 height 486
click at [140, 67] on div "KOREAN TOFU BULGOGI WITH PRAWN CRACKERS" at bounding box center [122, 58] width 136 height 23
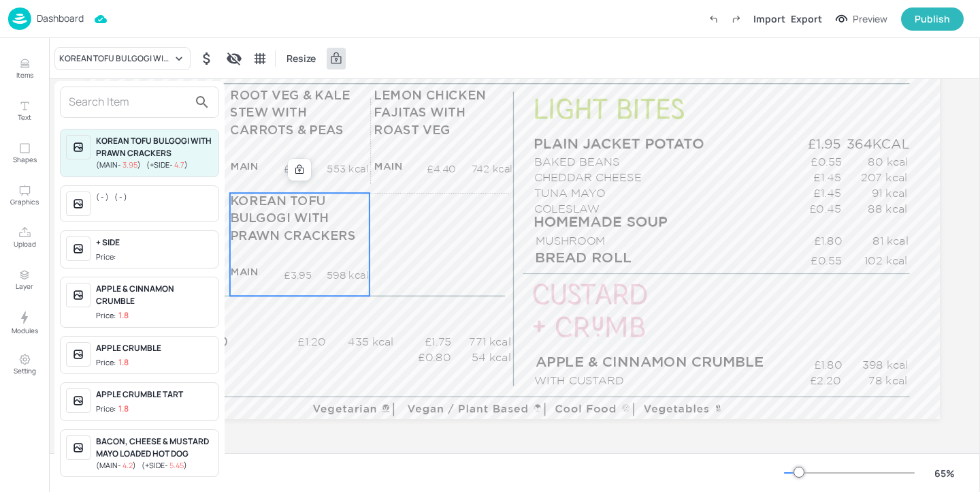
click at [138, 100] on input "text" at bounding box center [129, 102] width 120 height 22
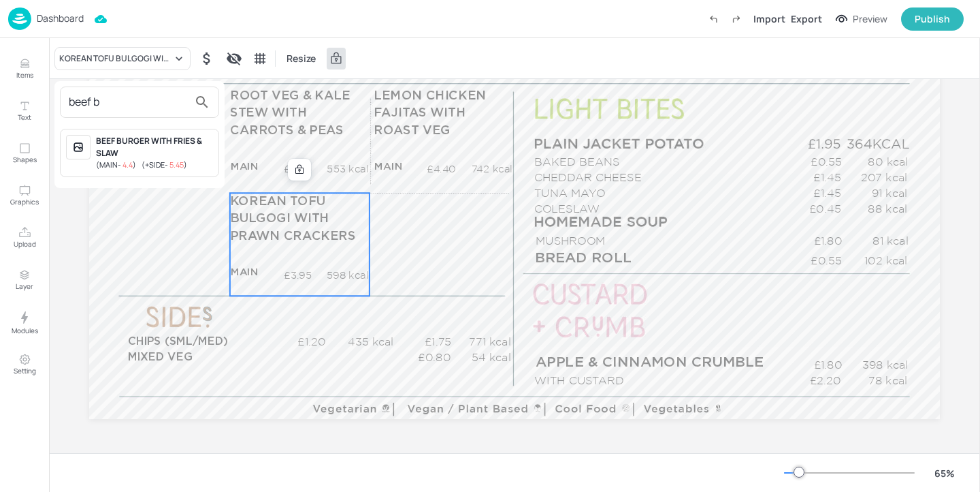
type input "beef b"
click at [43, 75] on div at bounding box center [490, 246] width 980 height 492
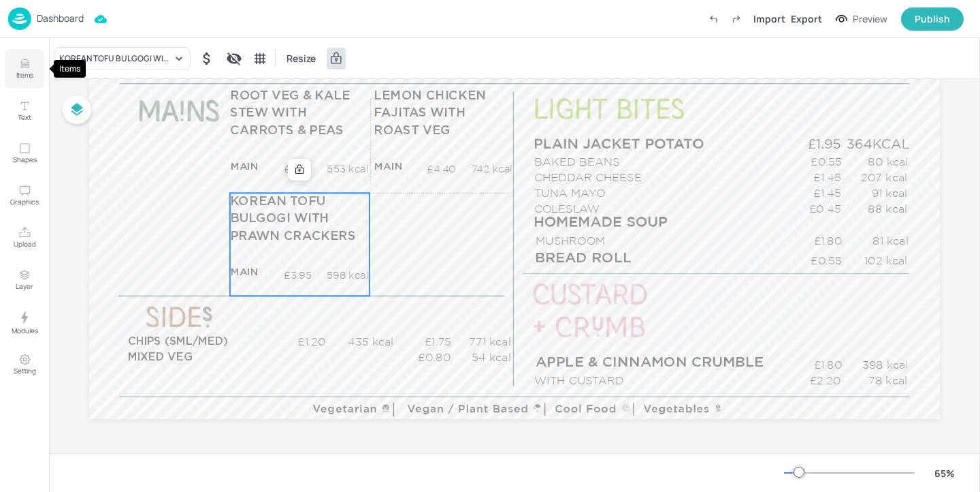
click at [22, 72] on p "Items" at bounding box center [24, 75] width 17 height 10
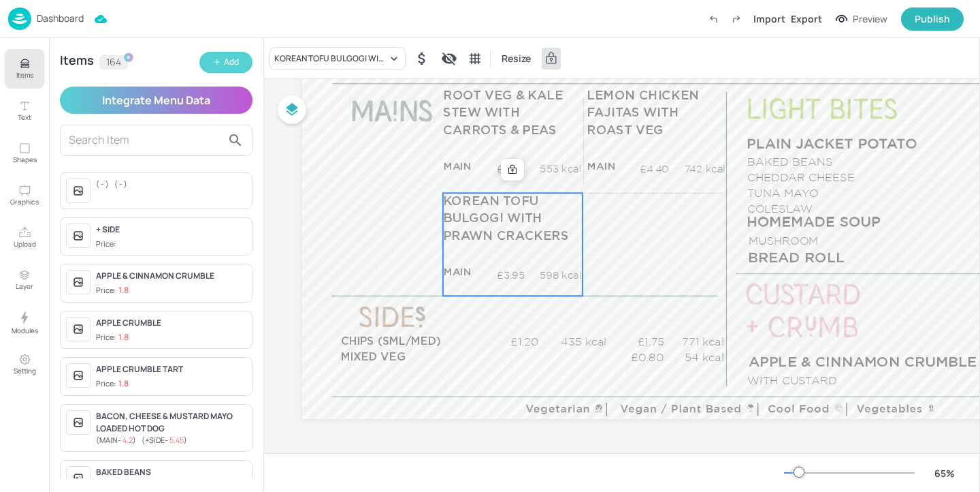
click at [238, 61] on button "Add" at bounding box center [225, 62] width 53 height 21
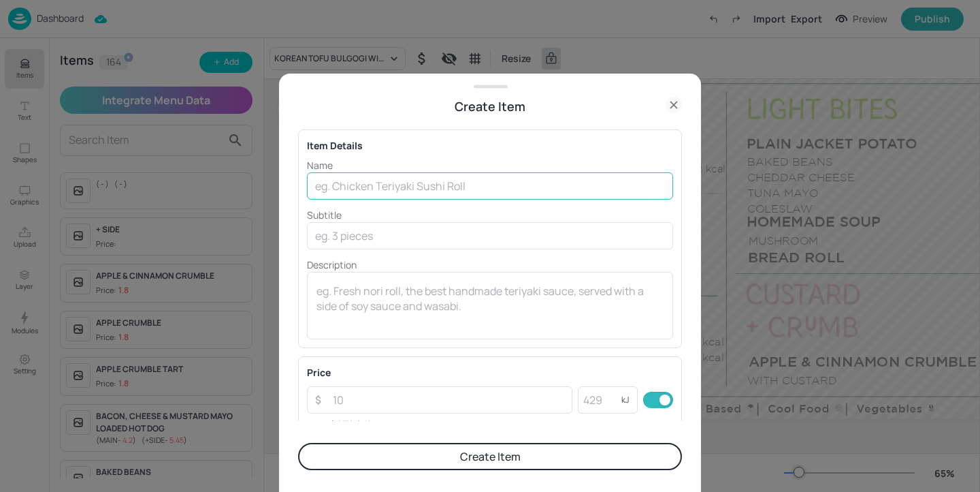
click at [407, 188] on input "text" at bounding box center [490, 185] width 366 height 27
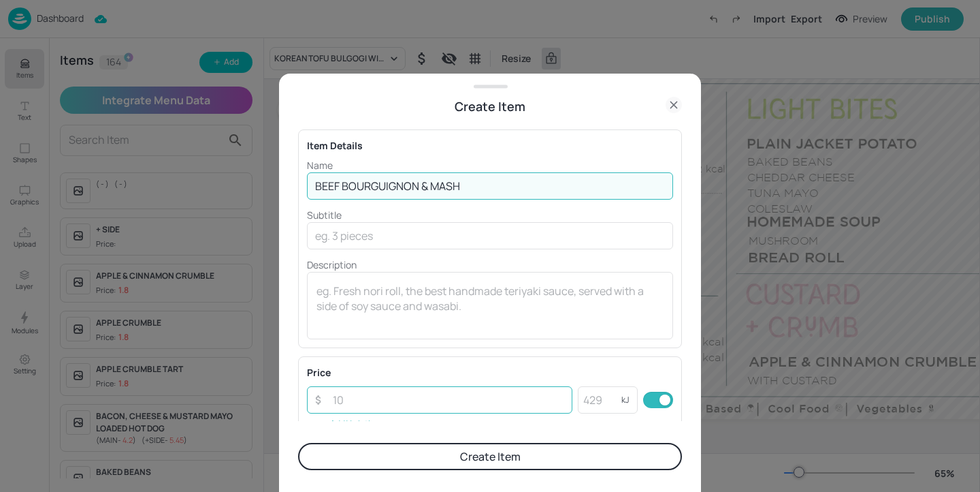
type input "BEEF BOURGUIGNON & MASH"
click at [392, 394] on input "number" at bounding box center [449, 399] width 248 height 27
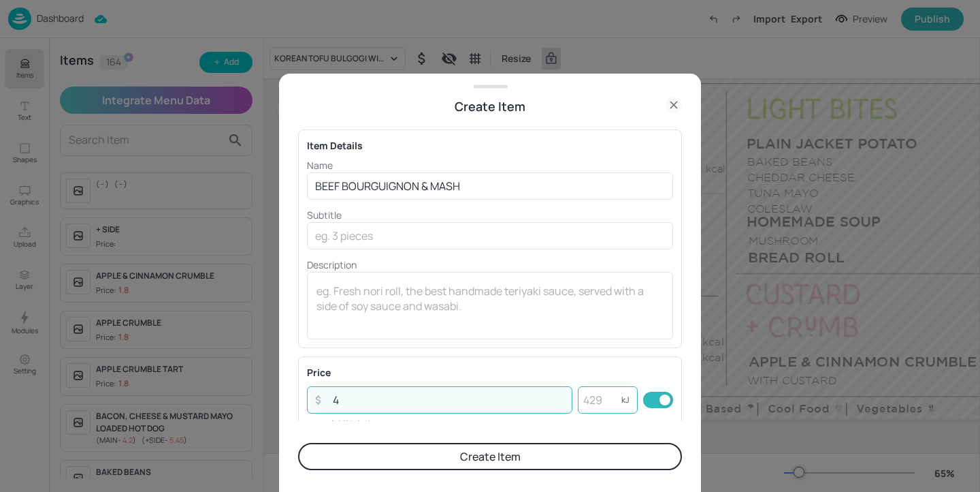
type input "4"
click at [608, 394] on input "number" at bounding box center [600, 399] width 44 height 27
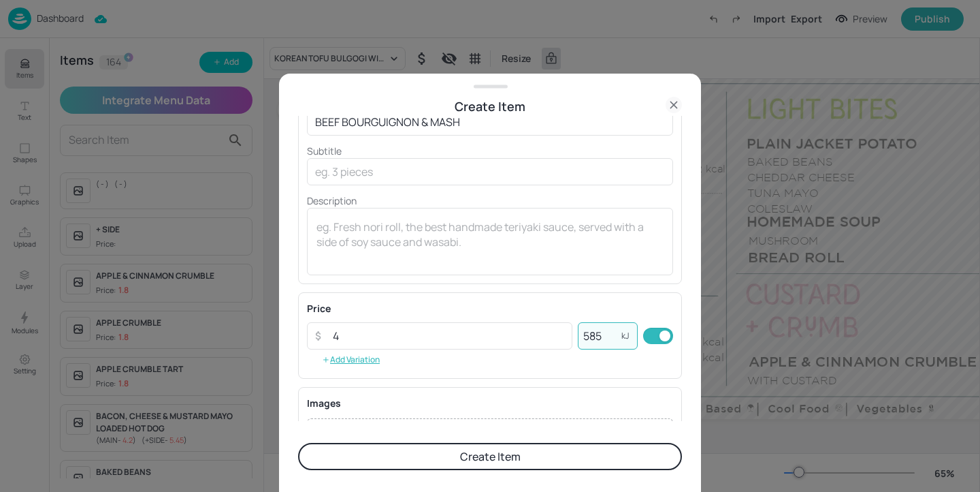
scroll to position [165, 0]
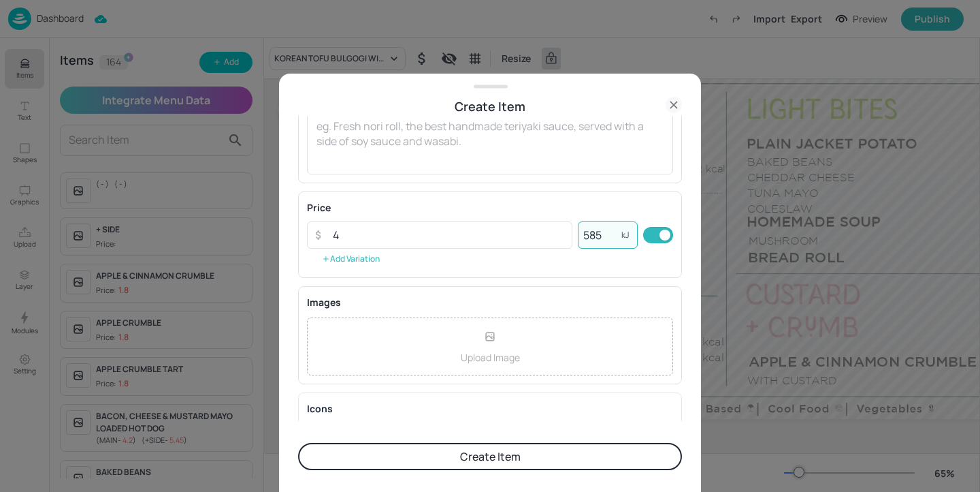
type input "585"
click at [371, 261] on button "Add Variation" at bounding box center [351, 259] width 88 height 20
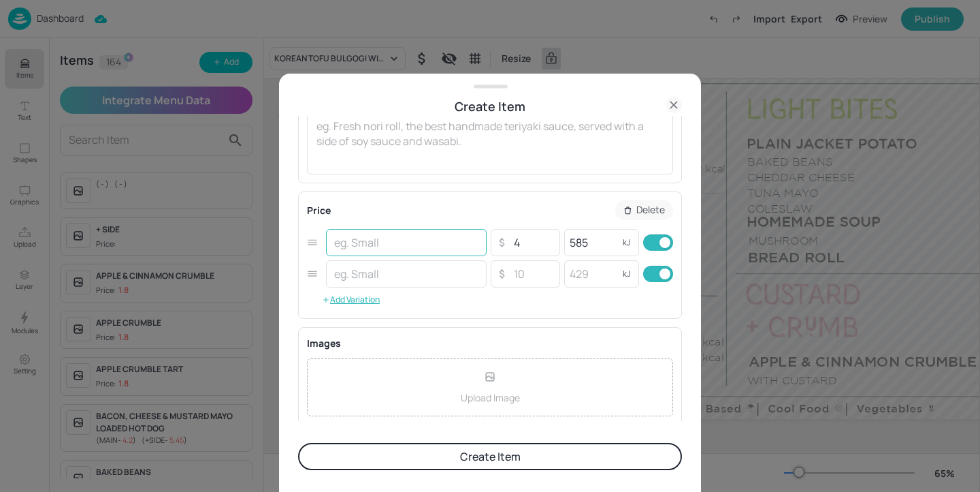
click at [365, 248] on input "text" at bounding box center [406, 242] width 161 height 27
type input "MAIN"
click at [386, 274] on input "text" at bounding box center [406, 273] width 161 height 27
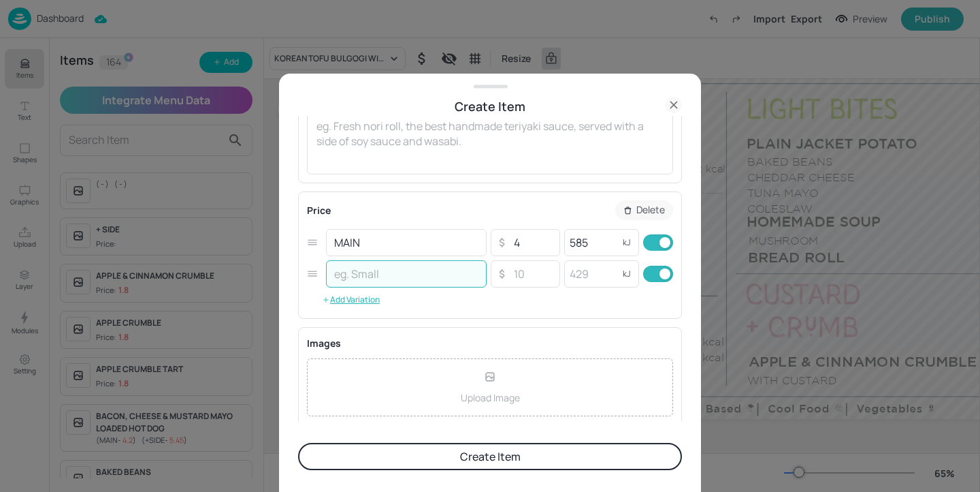
type input "_"
type input "+SIDE"
click at [654, 272] on input "checkbox" at bounding box center [665, 274] width 49 height 16
checkbox input "false"
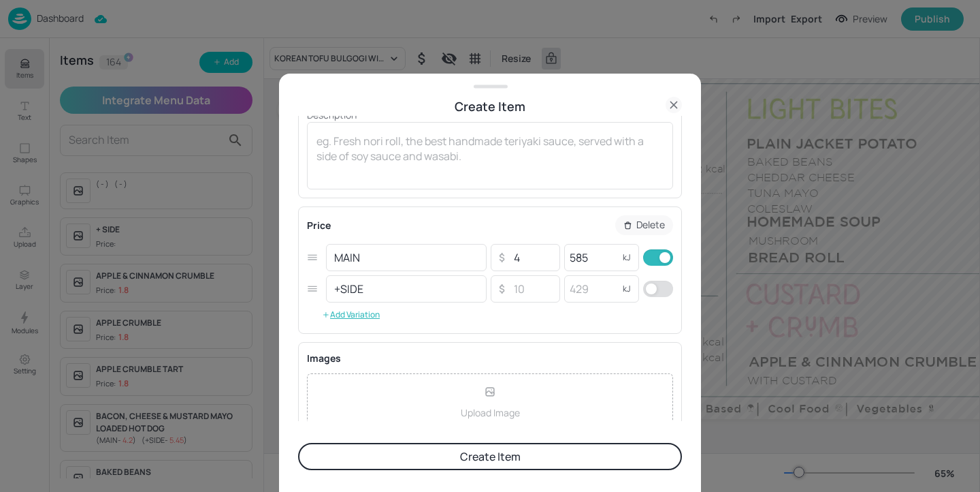
scroll to position [149, 0]
click at [572, 458] on button "Create Item" at bounding box center [490, 456] width 384 height 27
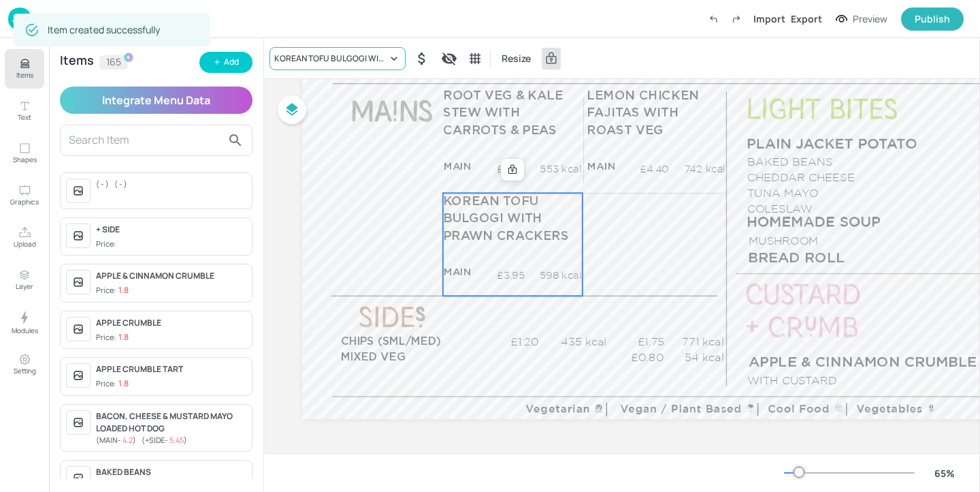
click at [349, 52] on div "KOREAN TOFU BULGOGI WITH PRAWN CRACKERS" at bounding box center [330, 58] width 113 height 12
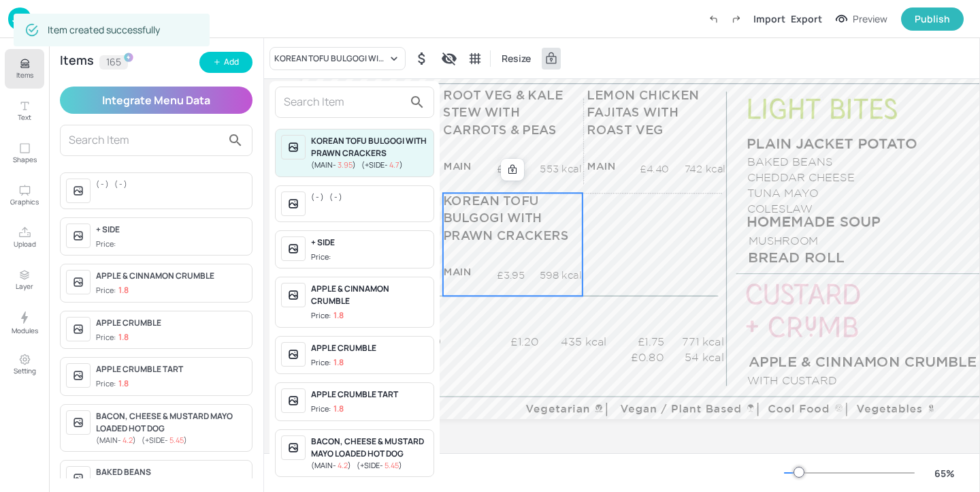
click at [337, 104] on input "text" at bounding box center [344, 102] width 120 height 22
click at [332, 96] on input "text" at bounding box center [344, 102] width 120 height 22
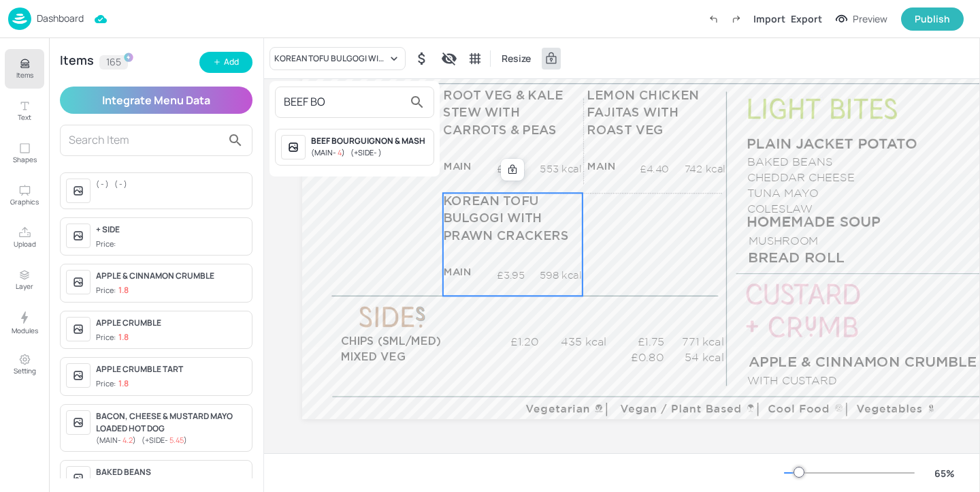
type input "BEEF BO"
click at [384, 142] on div "BEEF BOURGUIGNON & MASH" at bounding box center [369, 141] width 117 height 12
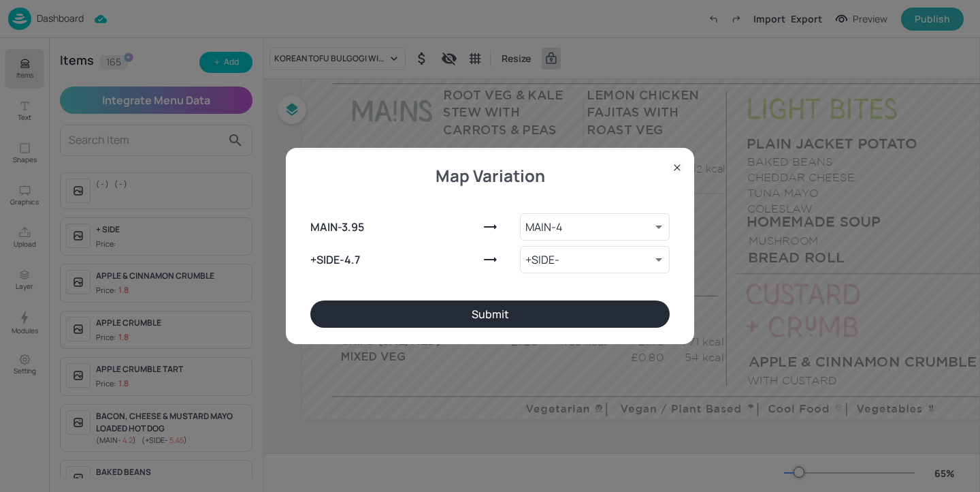
click at [513, 300] on div "MAIN - 3.95 MAIN - 4 9533533 ​ +SIDE - 4.7 +SIDE - 9533534 ​" at bounding box center [490, 240] width 360 height 120
click at [513, 306] on button "Submit" at bounding box center [490, 313] width 360 height 27
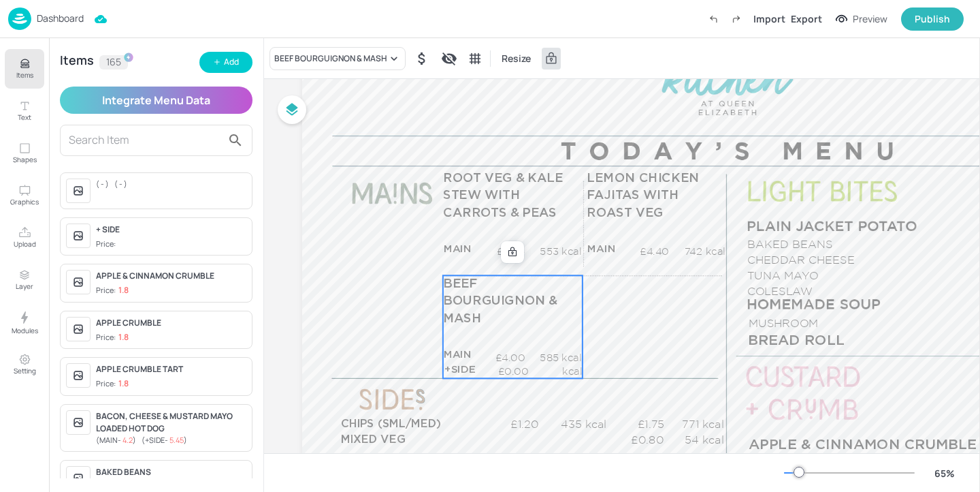
scroll to position [93, 0]
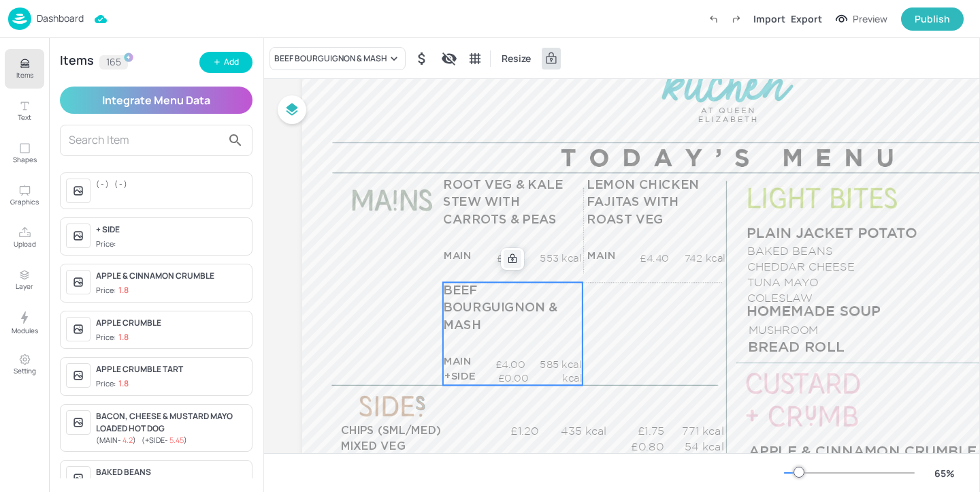
click at [518, 259] on icon at bounding box center [512, 258] width 11 height 11
click at [508, 261] on icon "Edit Item" at bounding box center [504, 258] width 12 height 11
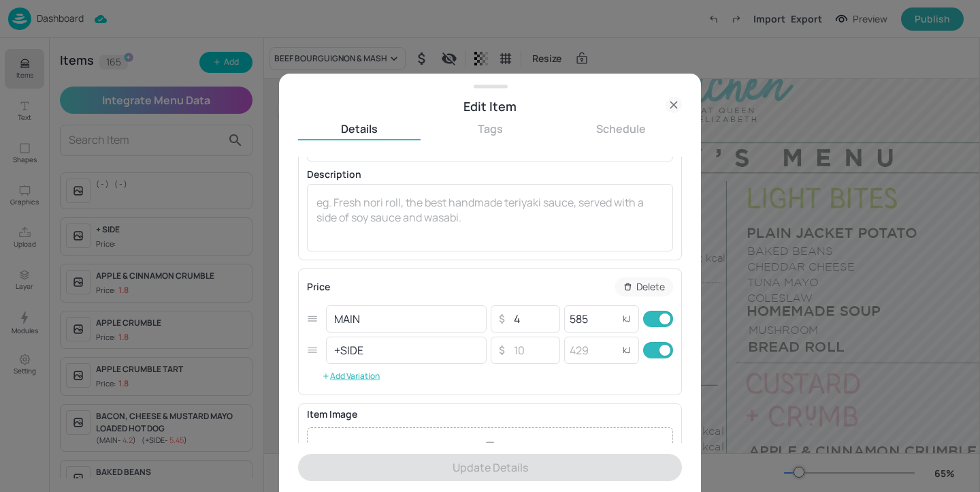
scroll to position [153, 0]
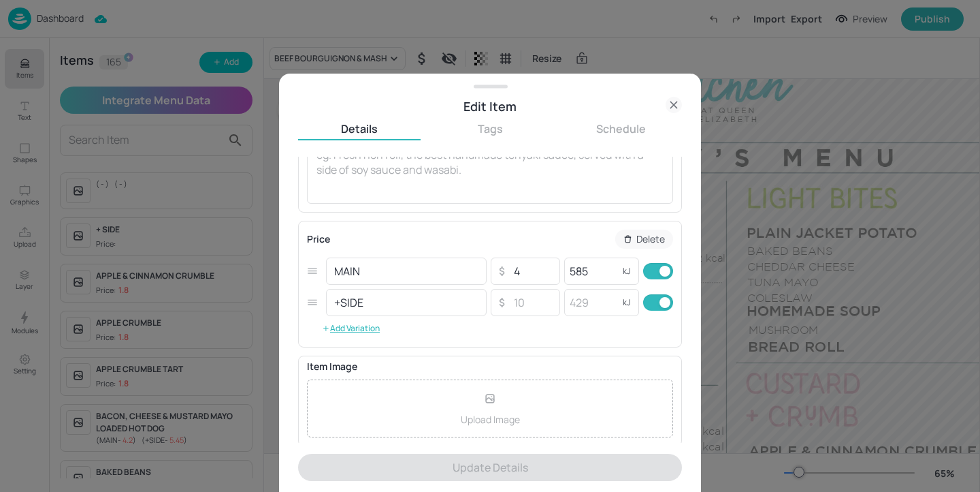
click at [657, 309] on input "checkbox" at bounding box center [665, 302] width 49 height 16
checkbox input "false"
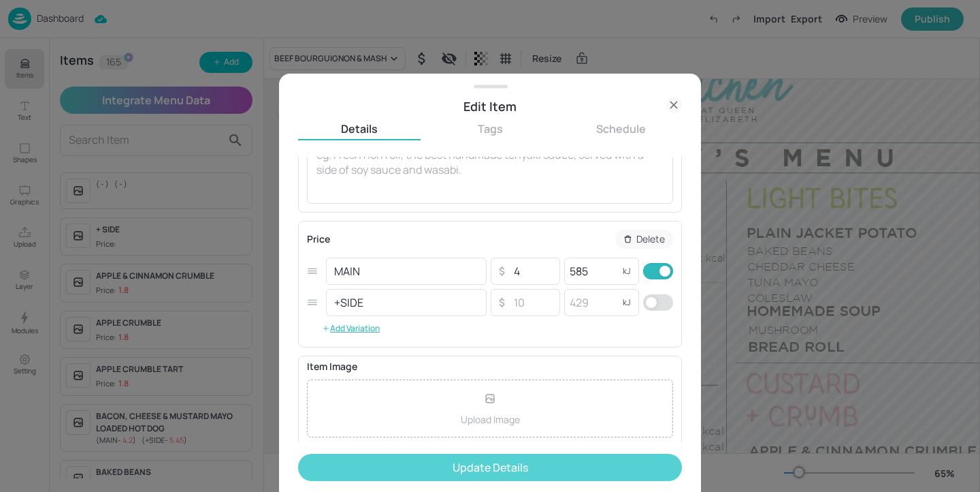
click at [601, 464] on button "Update Details" at bounding box center [490, 466] width 384 height 27
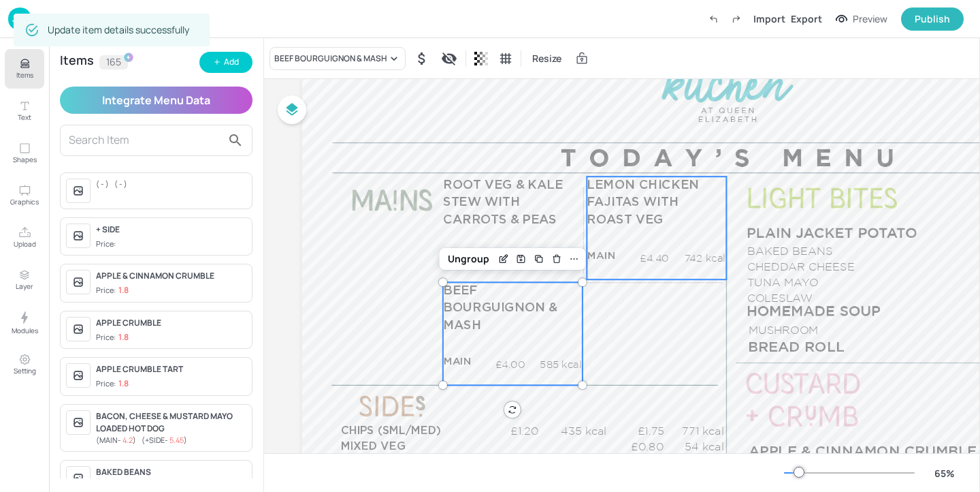
click at [624, 233] on div "LEMON CHICKEN FAJITAS WITH ROAST VEG MAIN £4.40 742 kcal +SIDE £5.45 kcal" at bounding box center [657, 227] width 140 height 103
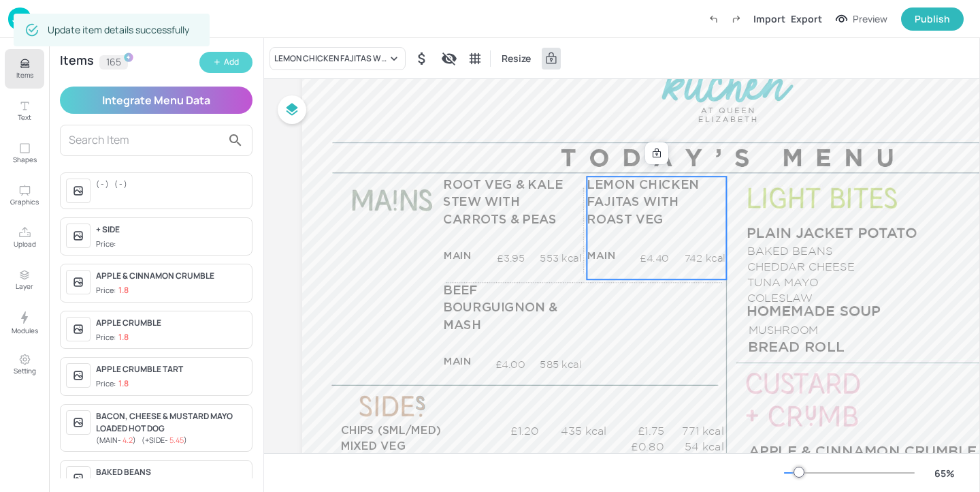
click at [222, 61] on button "Add" at bounding box center [225, 62] width 53 height 21
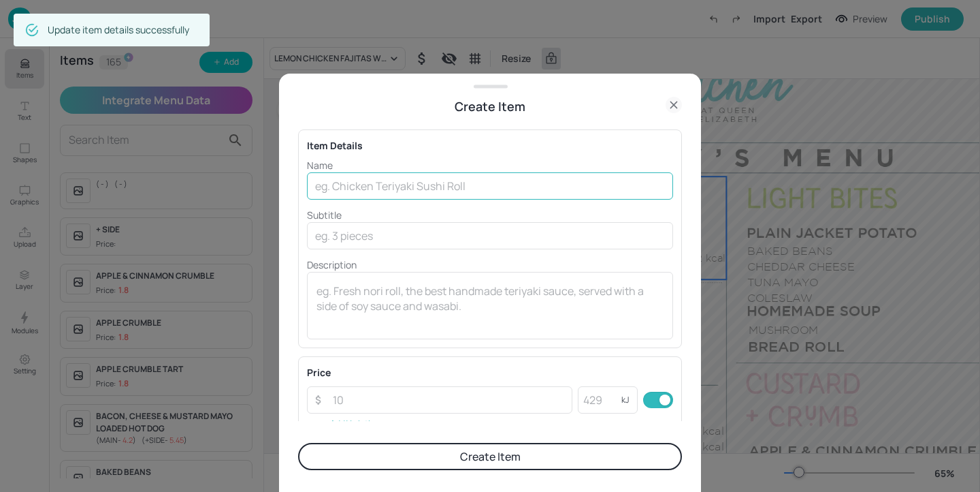
click at [387, 189] on input "text" at bounding box center [490, 185] width 366 height 27
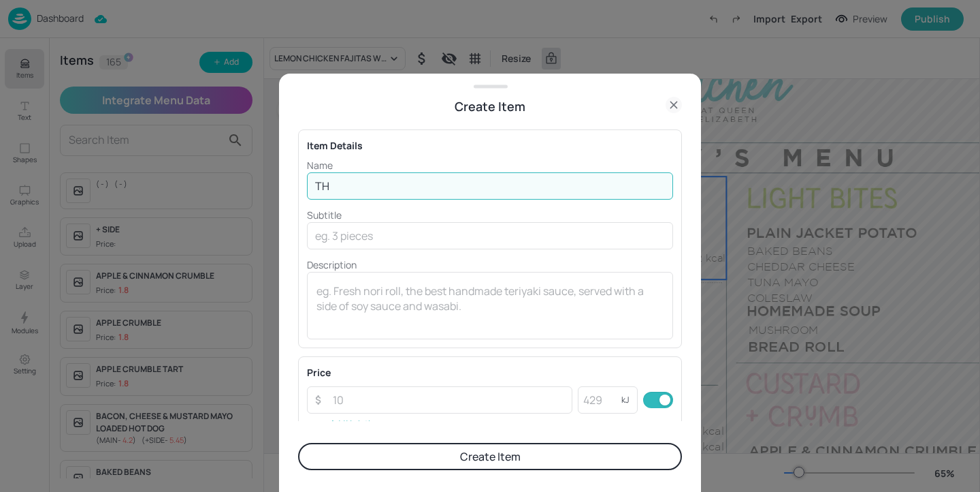
type input "THAI"
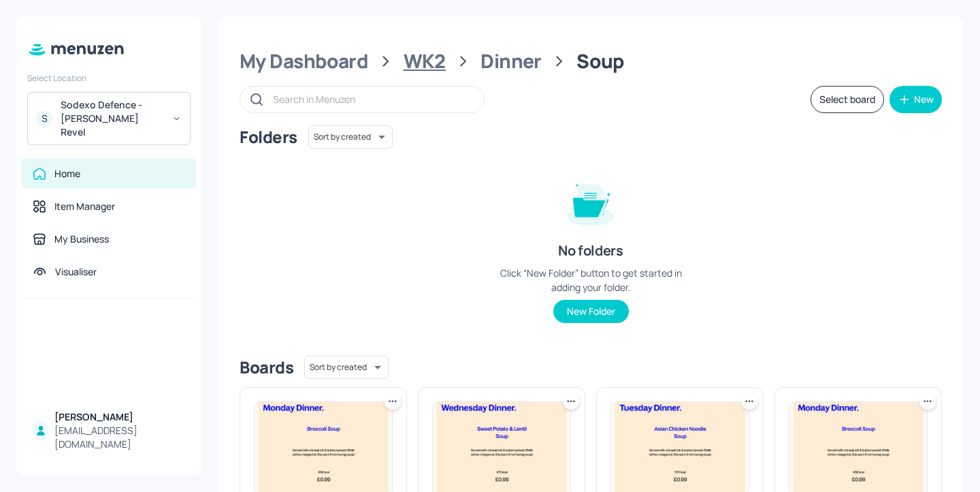
click at [429, 61] on div "WK2" at bounding box center [425, 61] width 42 height 25
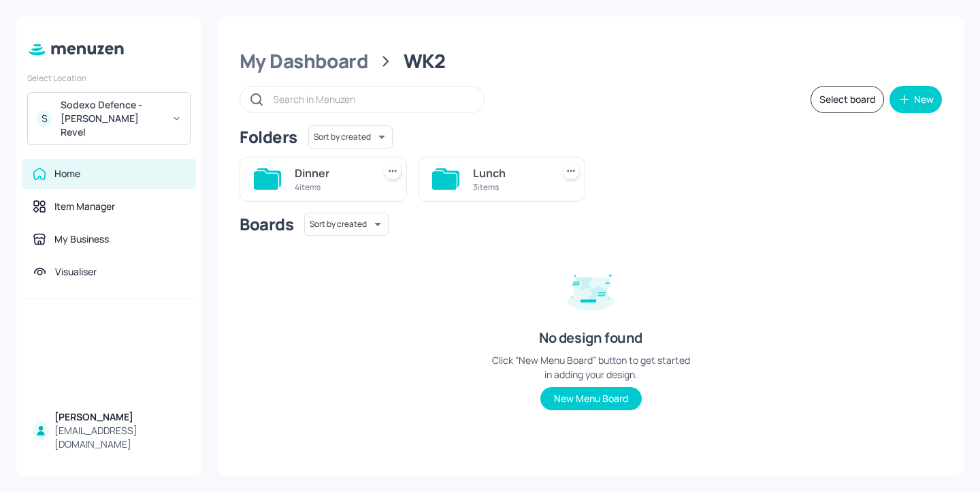
click at [481, 176] on div "Lunch" at bounding box center [510, 173] width 74 height 16
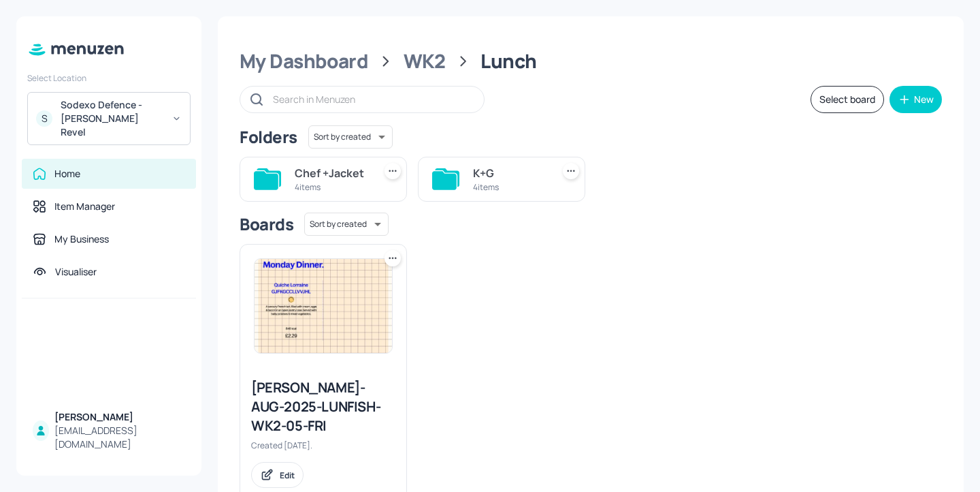
click at [344, 172] on div "Chef +Jacket" at bounding box center [332, 173] width 74 height 16
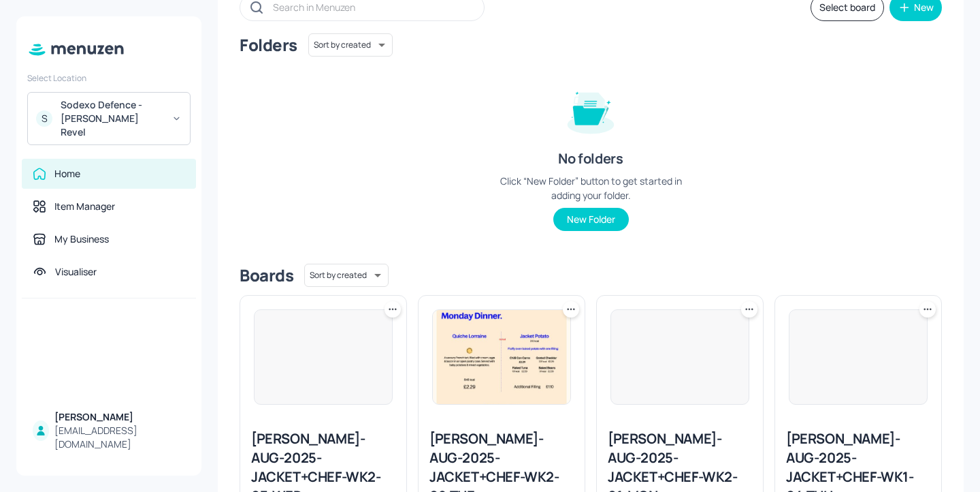
scroll to position [183, 0]
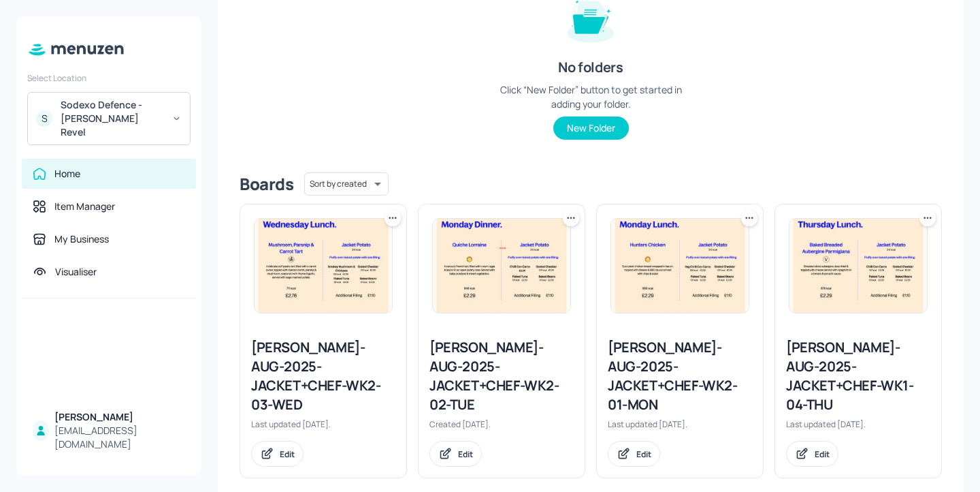
click at [715, 368] on div "[PERSON_NAME]-AUG-2025-JACKET+CHEF-WK2-01-MON" at bounding box center [680, 376] width 144 height 76
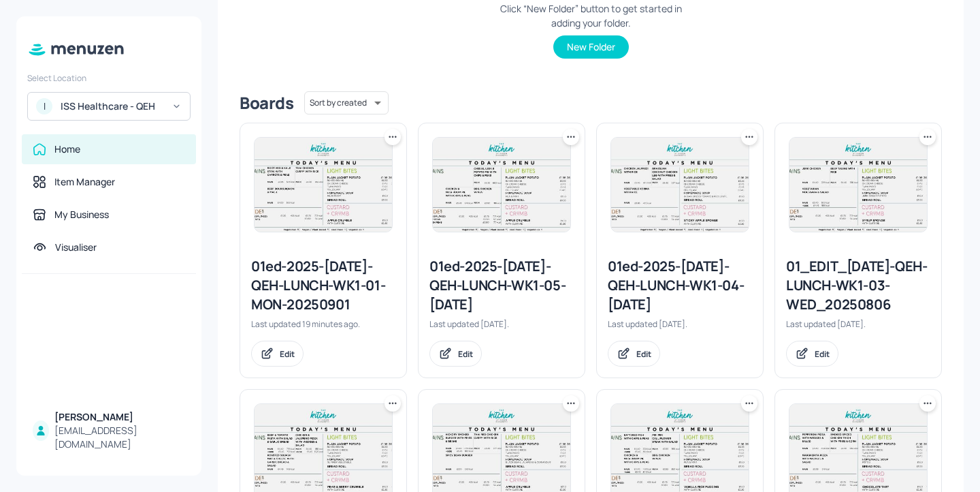
scroll to position [272, 0]
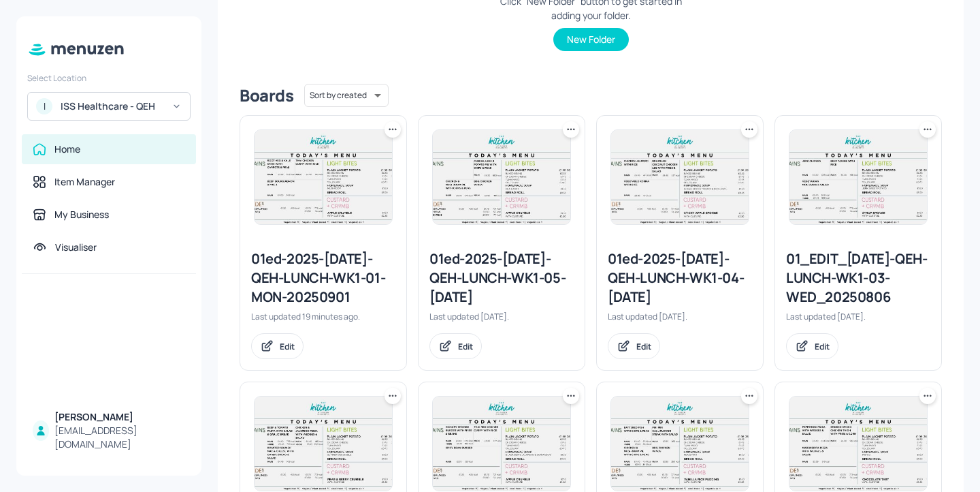
click at [336, 267] on div "01ed-2025-[DATE]-QEH-LUNCH-WK1-01-MON-20250901" at bounding box center [323, 277] width 144 height 57
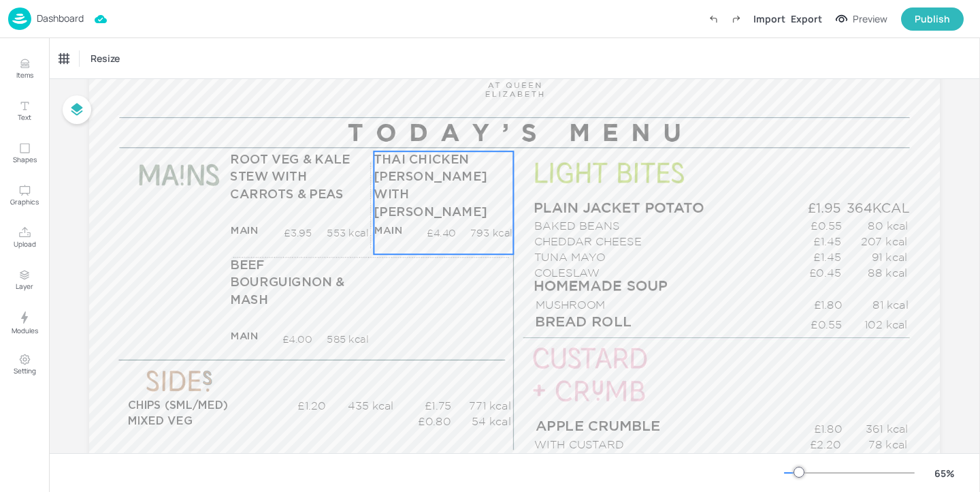
scroll to position [129, 0]
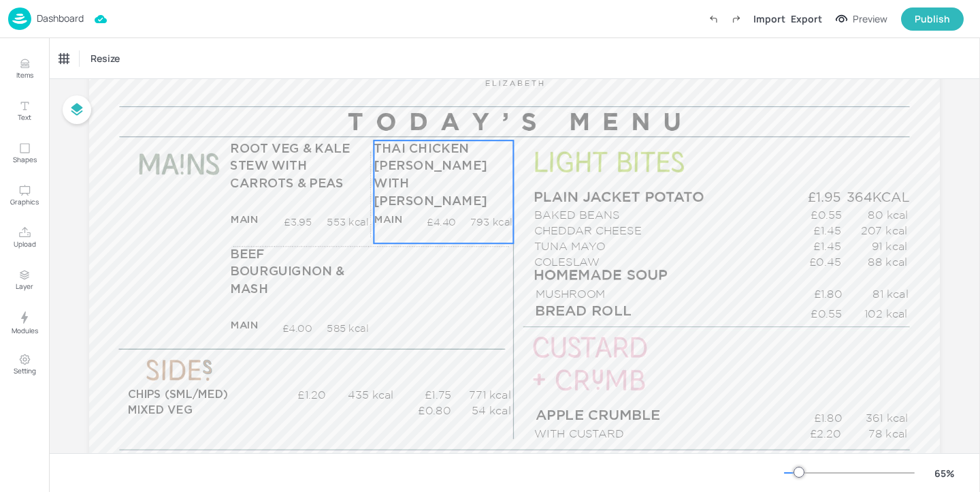
click at [447, 187] on div "THAI CHICKEN [PERSON_NAME] WITH [PERSON_NAME] MAIN £4.40 793 kcal +SIDE £5.45 k…" at bounding box center [444, 191] width 140 height 103
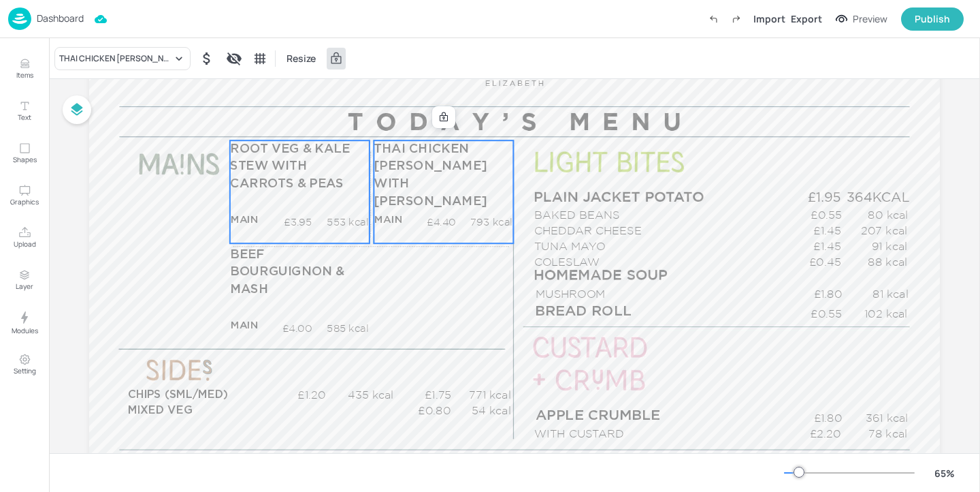
click at [328, 217] on p "553 kcal" at bounding box center [340, 222] width 57 height 14
click at [298, 121] on icon at bounding box center [299, 117] width 11 height 11
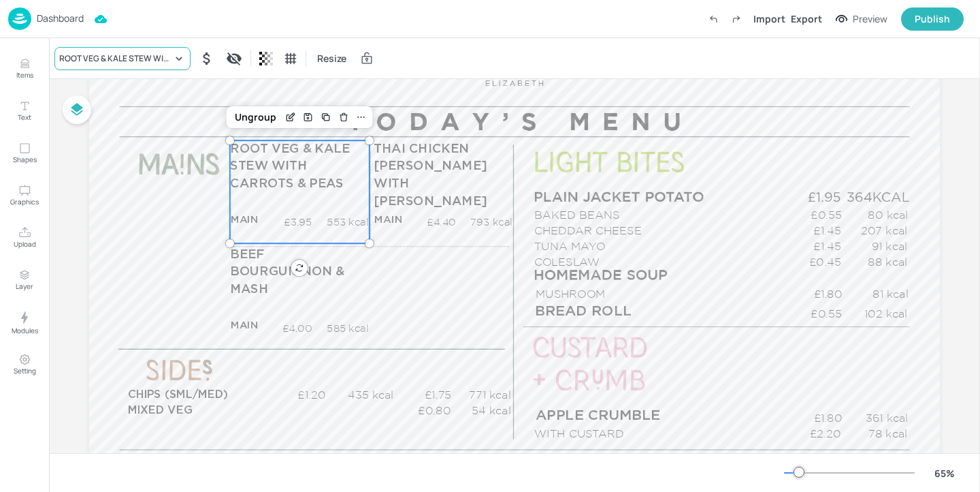
click at [166, 59] on div "ROOT VEG & KALE STEW WITH CARROTS & PEAS" at bounding box center [115, 58] width 113 height 12
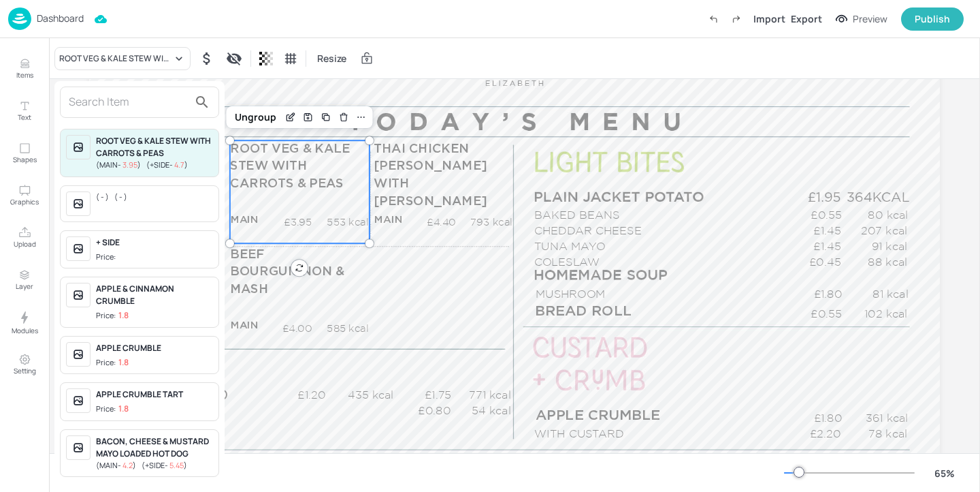
click at [285, 118] on div at bounding box center [490, 246] width 980 height 492
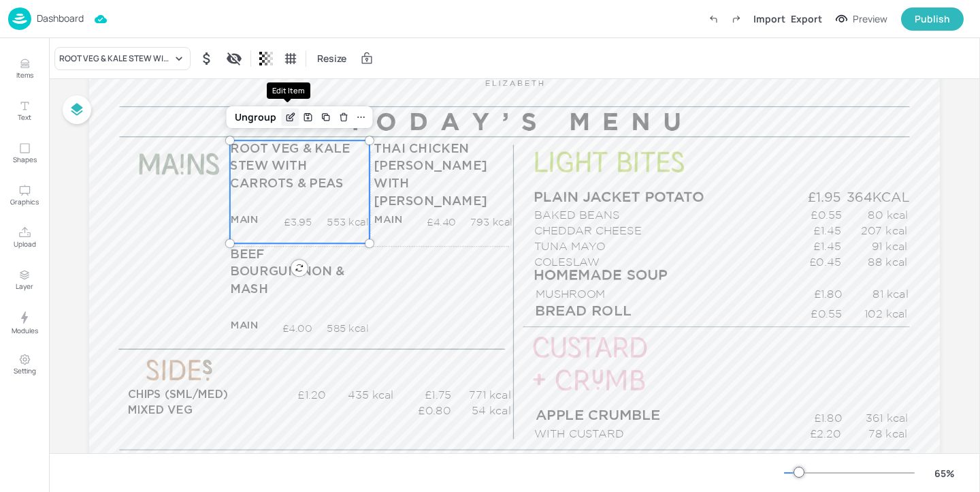
click at [289, 118] on icon "Edit Item" at bounding box center [291, 115] width 5 height 5
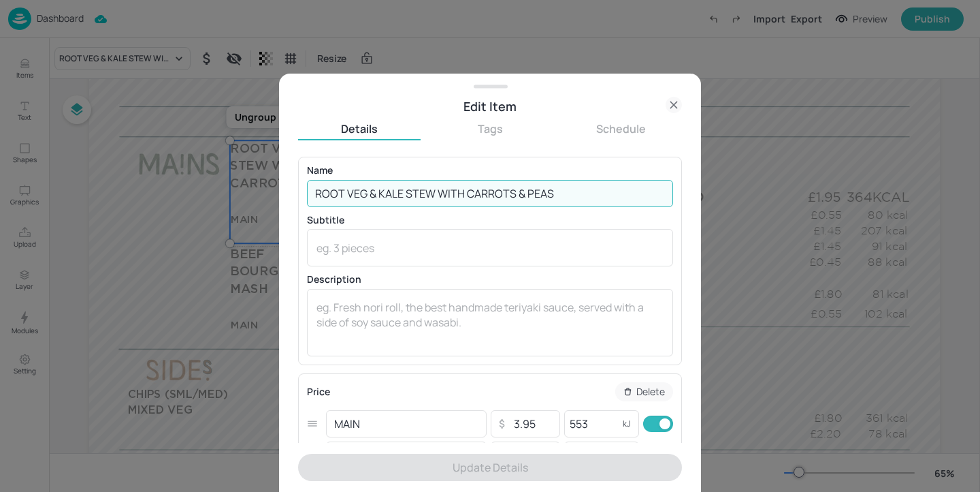
drag, startPoint x: 573, startPoint y: 192, endPoint x: 466, endPoint y: 189, distance: 106.9
click at [466, 189] on input "ROOT VEG & KALE STEW WITH CARROTS & PEAS" at bounding box center [490, 193] width 366 height 27
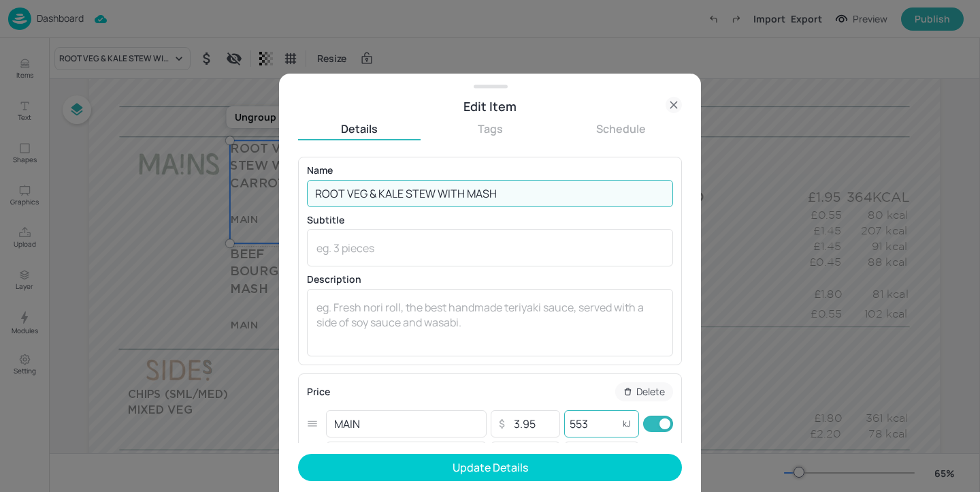
type input "ROOT VEG & KALE STEW WITH MASH"
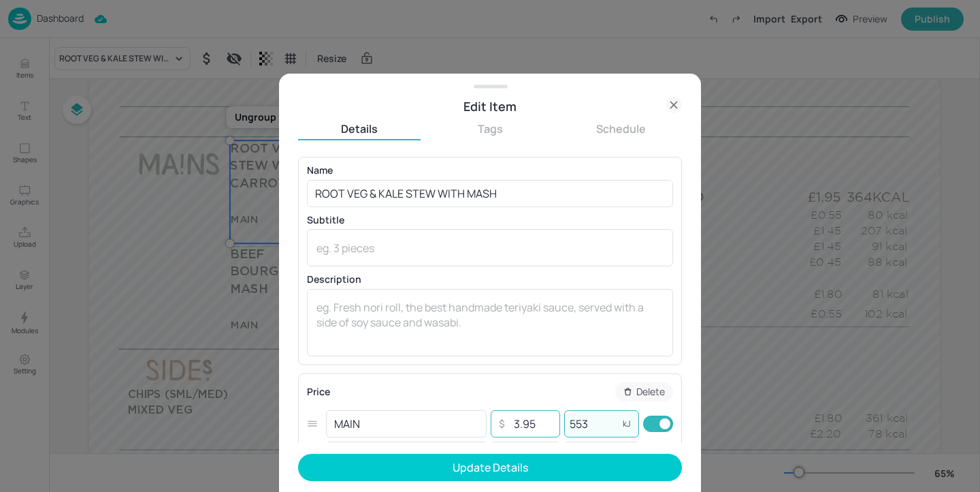
drag, startPoint x: 594, startPoint y: 425, endPoint x: 554, endPoint y: 421, distance: 41.1
click at [554, 421] on div "MAIN ​ ​ 3.95 ​ 553 kJ ​" at bounding box center [490, 423] width 366 height 31
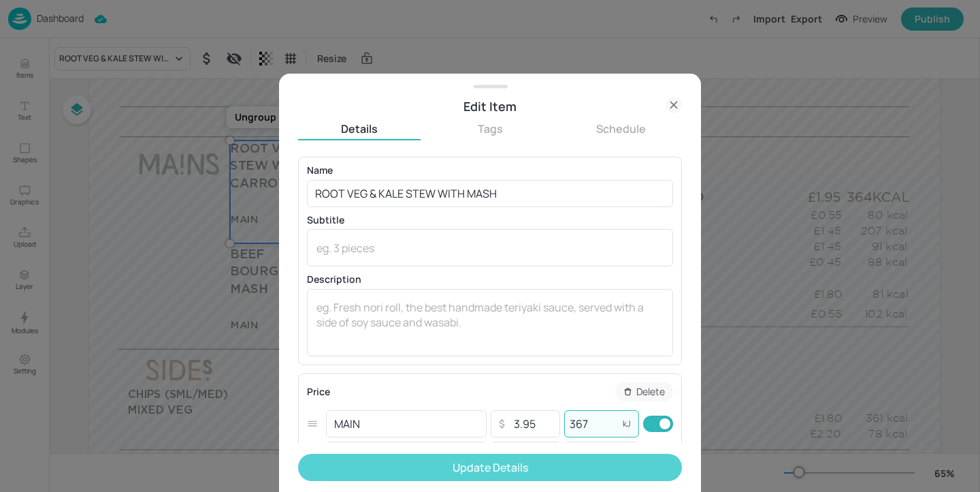
type input "367"
click at [568, 460] on button "Update Details" at bounding box center [490, 466] width 384 height 27
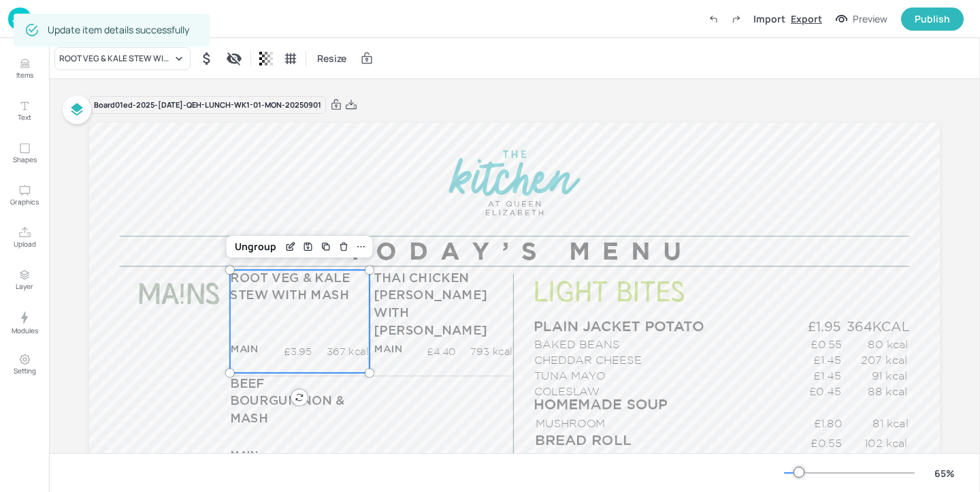
click at [810, 15] on div "Export" at bounding box center [806, 19] width 31 height 14
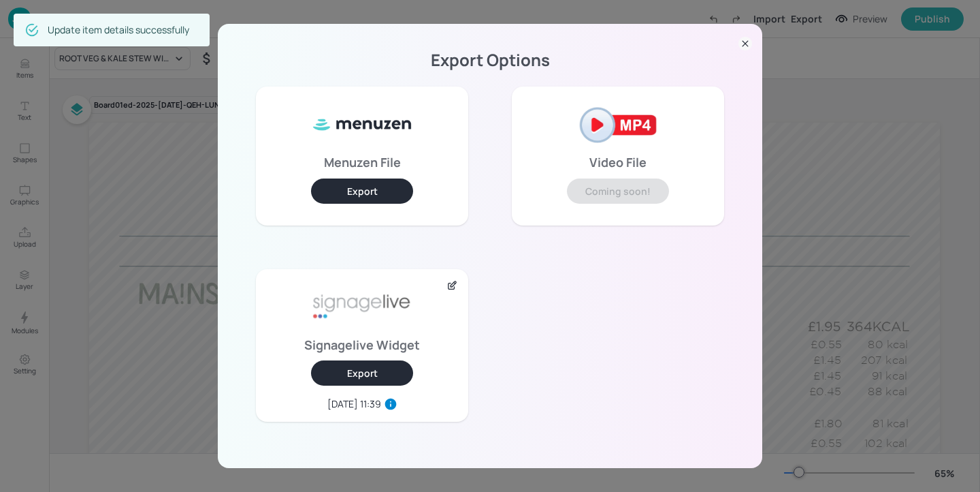
click at [349, 373] on button "Export" at bounding box center [362, 372] width 102 height 25
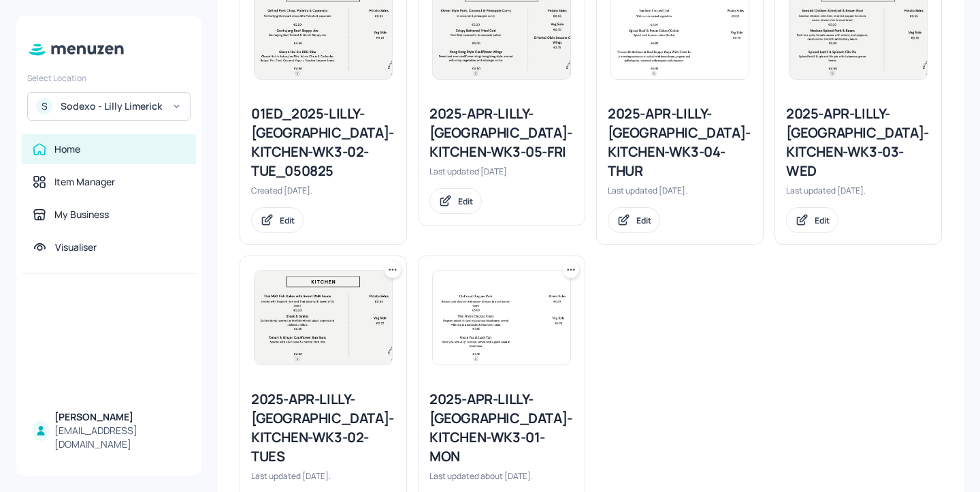
scroll to position [449, 0]
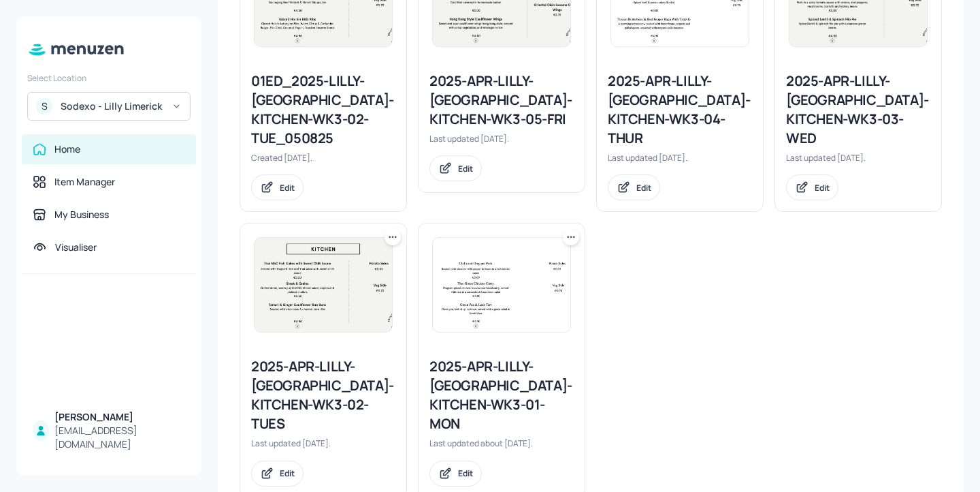
click at [564, 230] on icon at bounding box center [571, 237] width 14 height 14
click at [637, 315] on div at bounding box center [490, 246] width 980 height 492
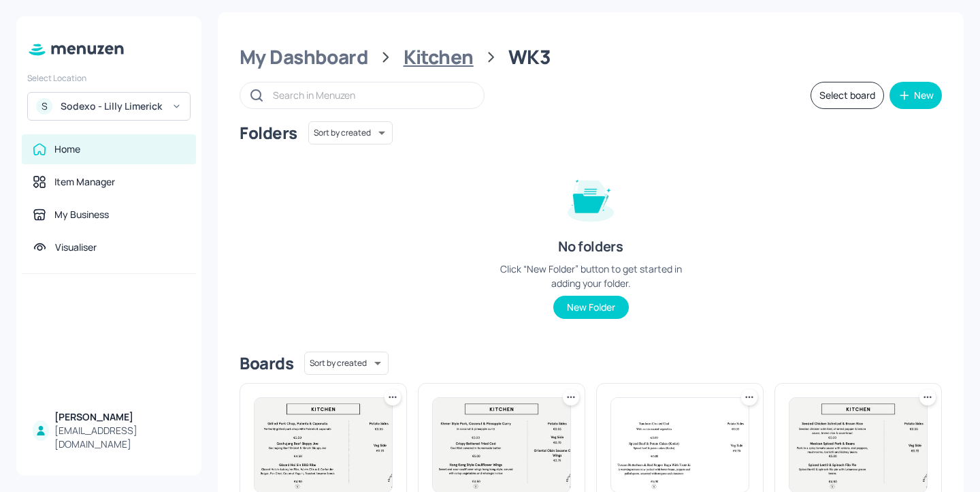
scroll to position [0, 0]
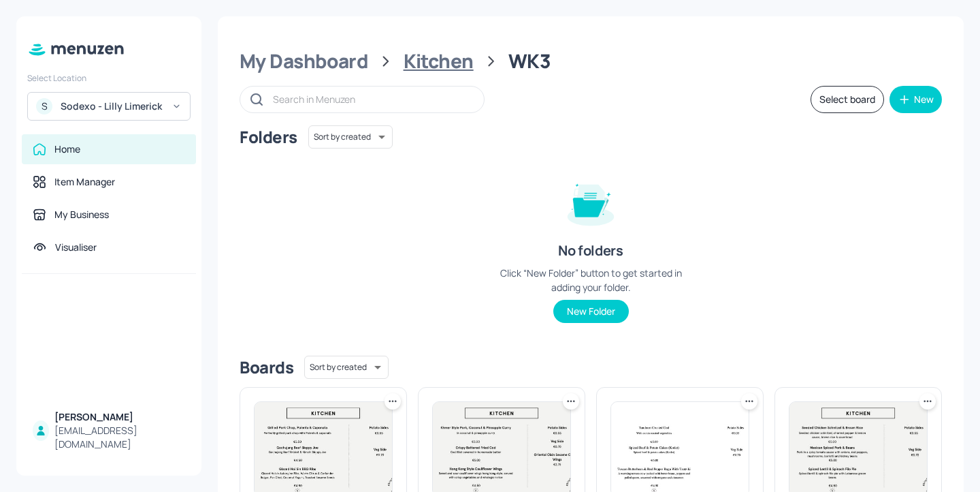
click at [427, 62] on div "Kitchen" at bounding box center [439, 61] width 70 height 25
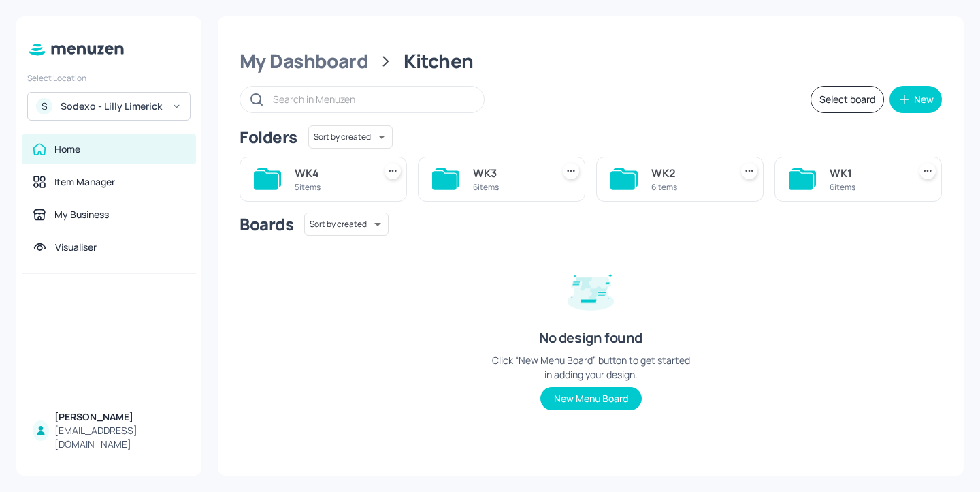
click at [505, 179] on div "WK3" at bounding box center [510, 173] width 74 height 16
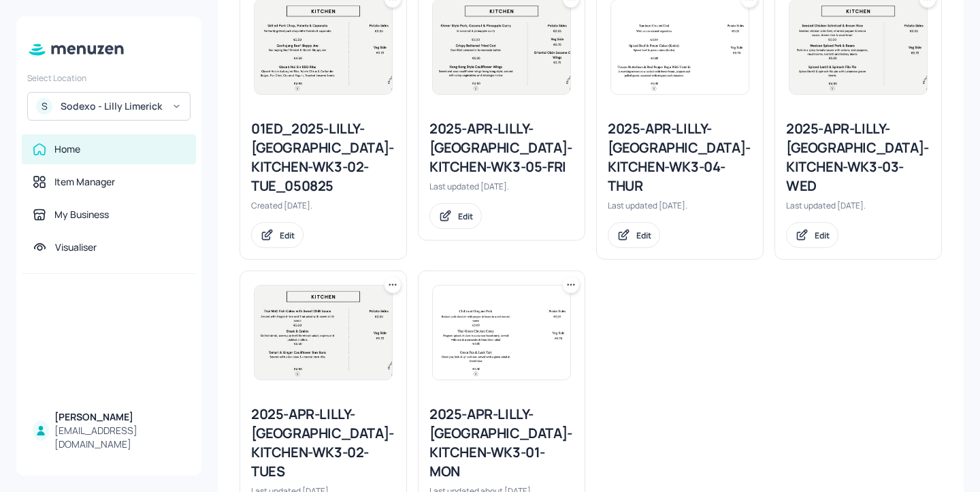
scroll to position [449, 0]
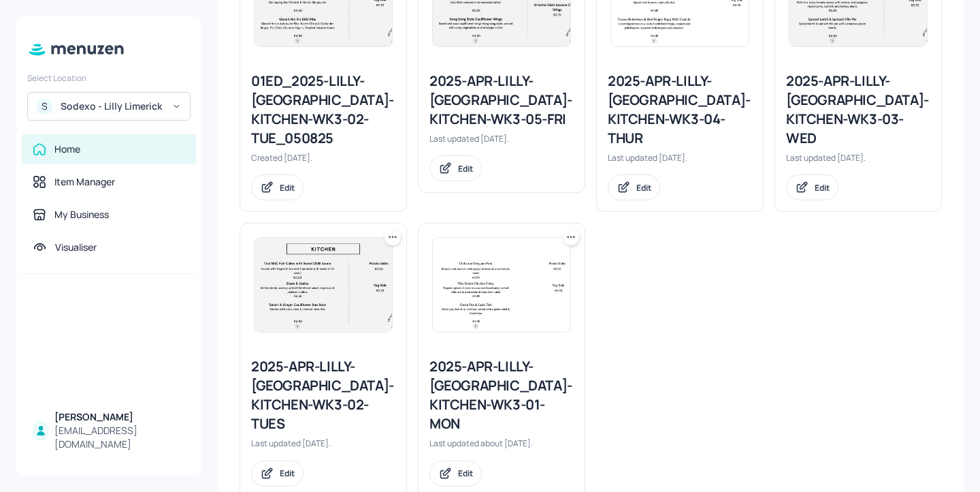
click at [570, 230] on icon at bounding box center [571, 237] width 14 height 14
click at [542, 265] on div "Duplicate" at bounding box center [517, 268] width 109 height 23
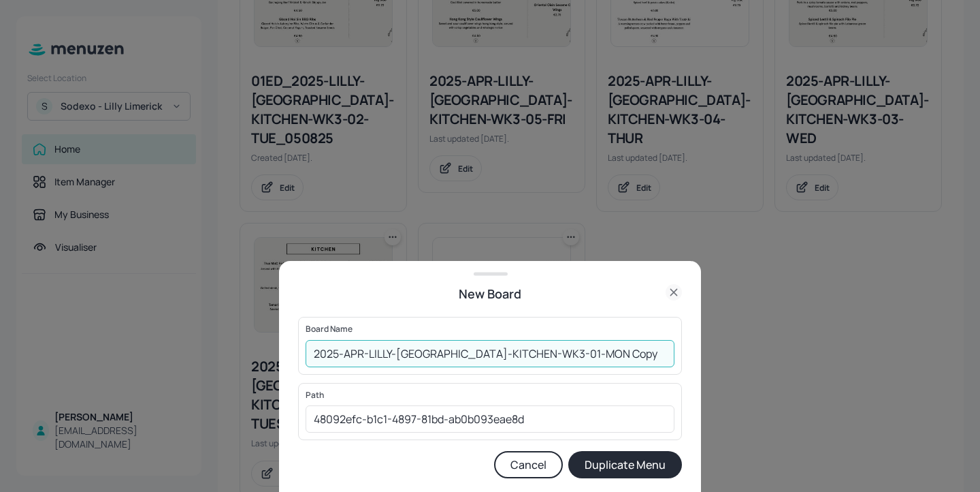
click at [313, 355] on input "2025-APR-LILLY-LIMERICK-KITCHEN-WK3-01-MON Copy" at bounding box center [490, 353] width 369 height 27
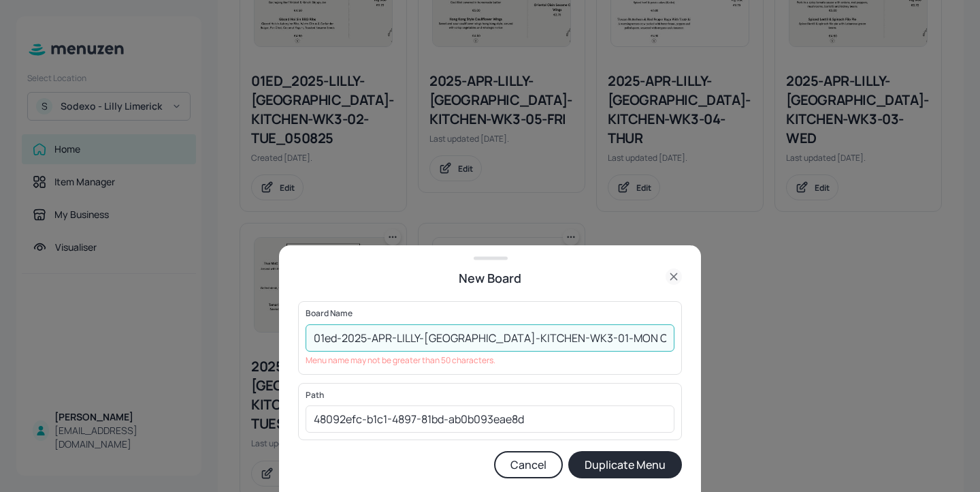
drag, startPoint x: 645, startPoint y: 340, endPoint x: 594, endPoint y: 339, distance: 50.4
click at [594, 339] on input "01ed-2025-APR-LILLY-LIMERICK-KITCHEN-WK3-01-MON Copy" at bounding box center [490, 337] width 369 height 27
drag, startPoint x: 392, startPoint y: 332, endPoint x: 371, endPoint y: 332, distance: 20.4
click at [371, 332] on input "01ed-2025-APR-LILLY-LIMERICK-KITCHEN-WK3-01-MON-01092025" at bounding box center [490, 337] width 369 height 27
drag, startPoint x: 400, startPoint y: 335, endPoint x: 372, endPoint y: 335, distance: 27.9
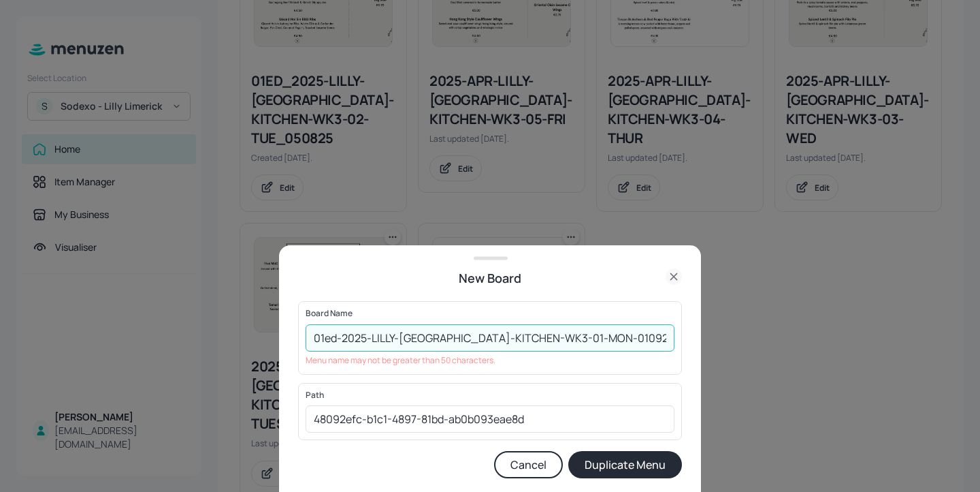
click at [372, 335] on input "01ed-2025-LILLY-LIMERICK-KITCHEN-WK3-01-MON-01092025" at bounding box center [490, 337] width 369 height 27
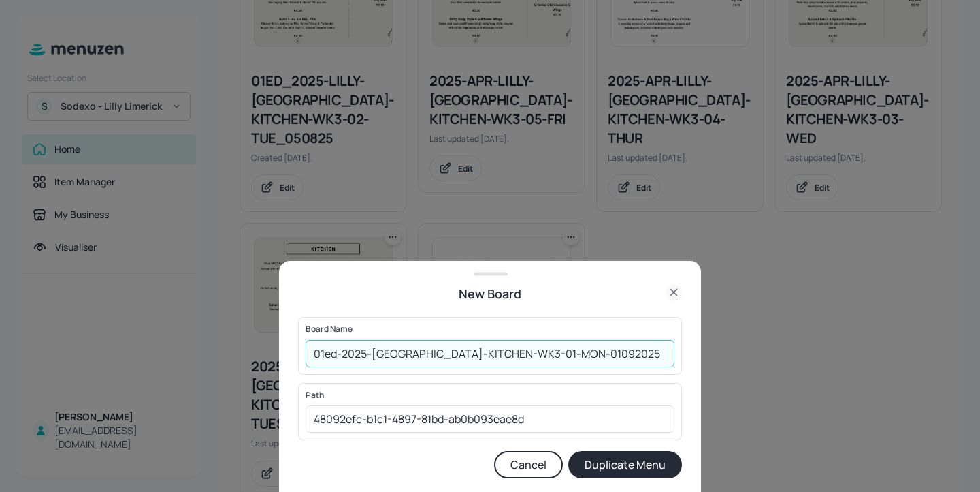
type input "01ed-2025-LIMERICK-KITCHEN-WK3-01-MON-01092025"
click at [607, 468] on button "Duplicate Menu" at bounding box center [626, 464] width 114 height 27
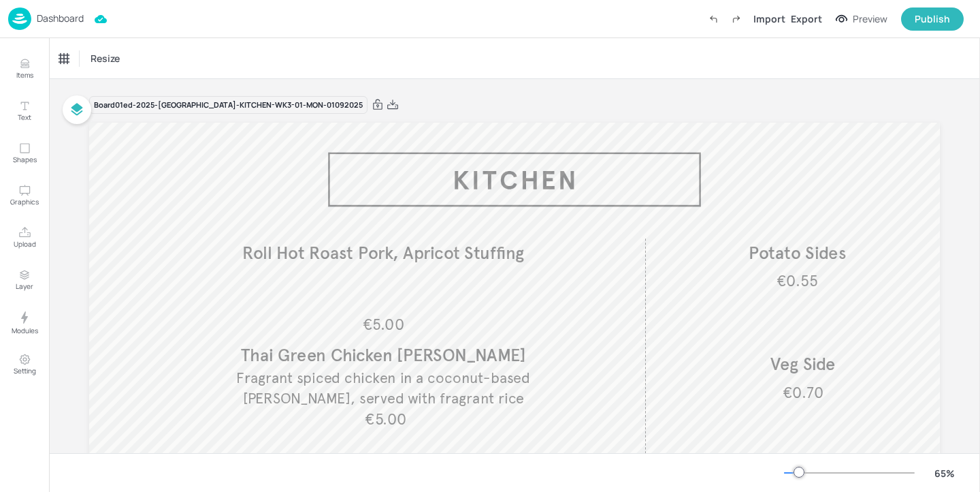
click at [76, 21] on p "Dashboard" at bounding box center [60, 19] width 47 height 10
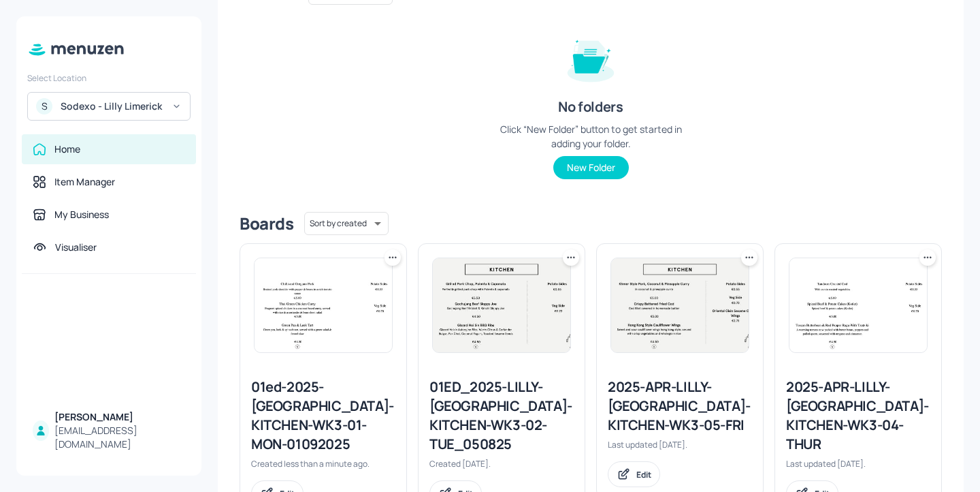
scroll to position [185, 0]
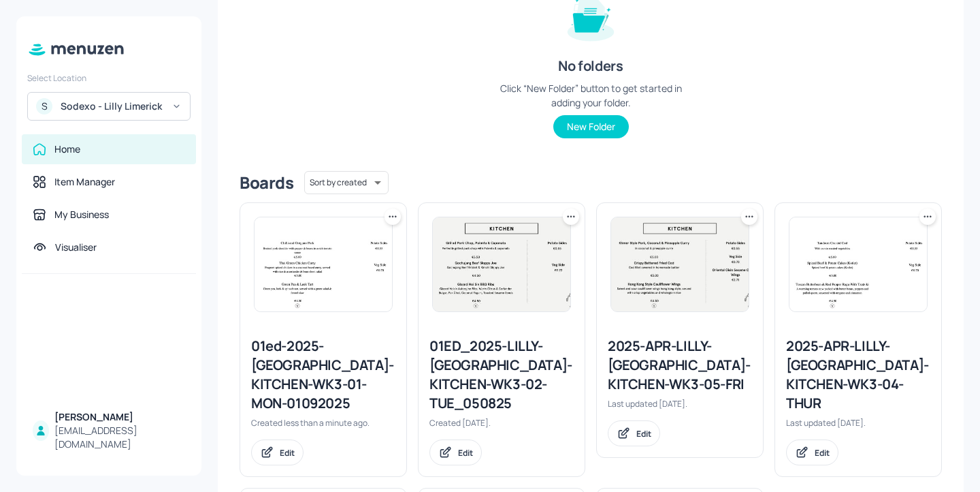
click at [396, 218] on icon at bounding box center [393, 217] width 14 height 14
click at [349, 319] on div "Delete" at bounding box center [340, 313] width 109 height 23
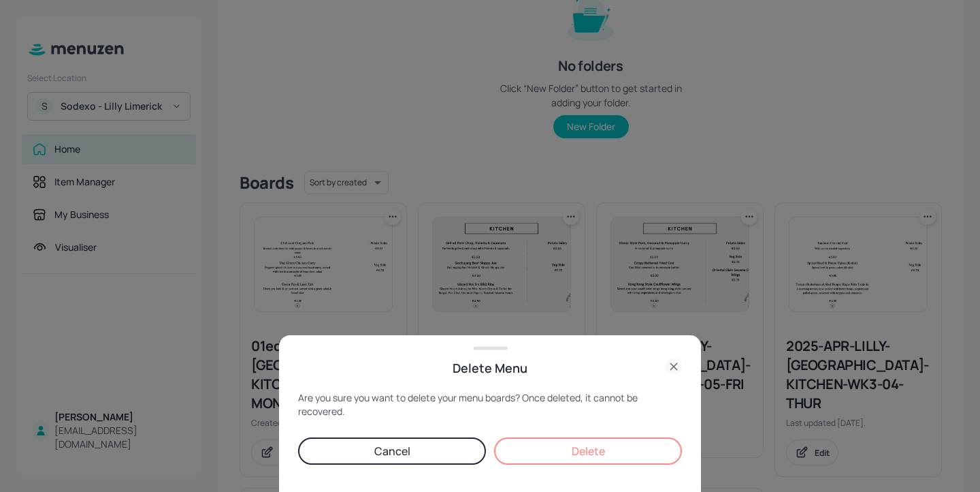
click at [562, 449] on button "Delete" at bounding box center [588, 450] width 188 height 27
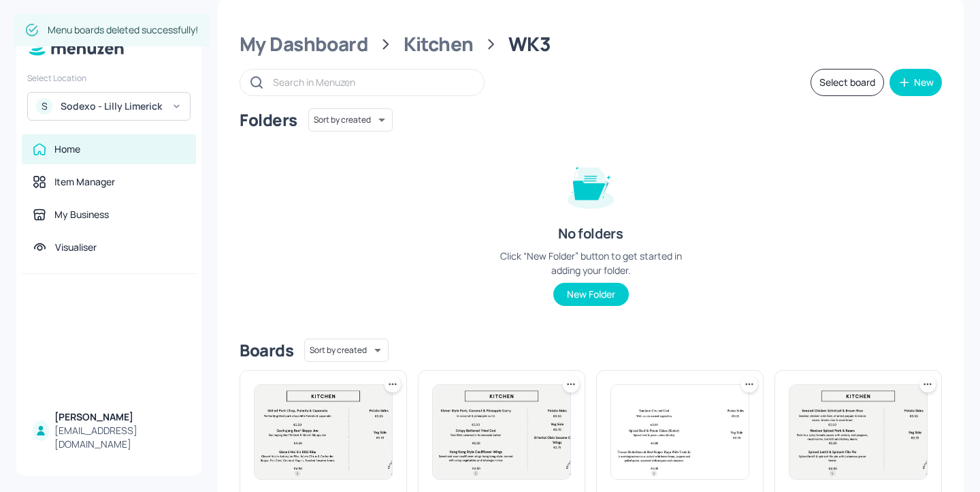
scroll to position [16, 0]
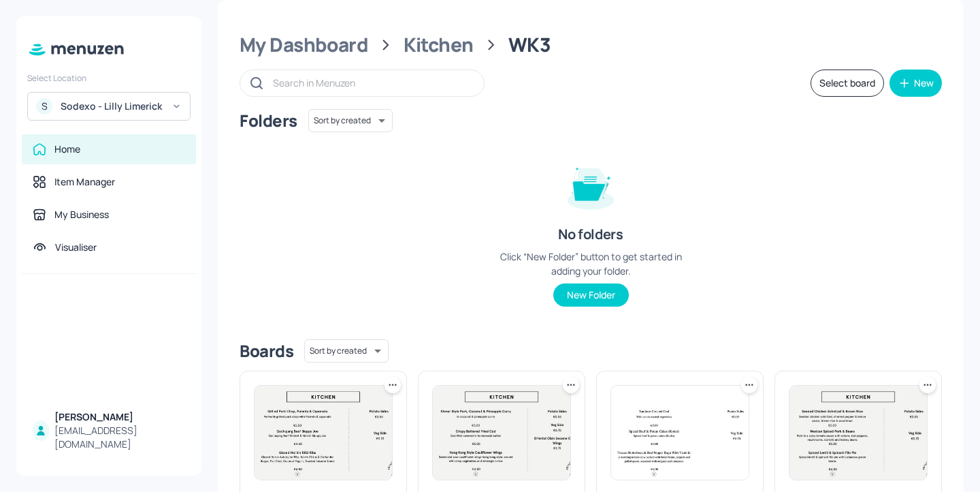
click at [381, 46] on icon at bounding box center [386, 45] width 18 height 18
click at [356, 47] on div "My Dashboard" at bounding box center [304, 45] width 129 height 25
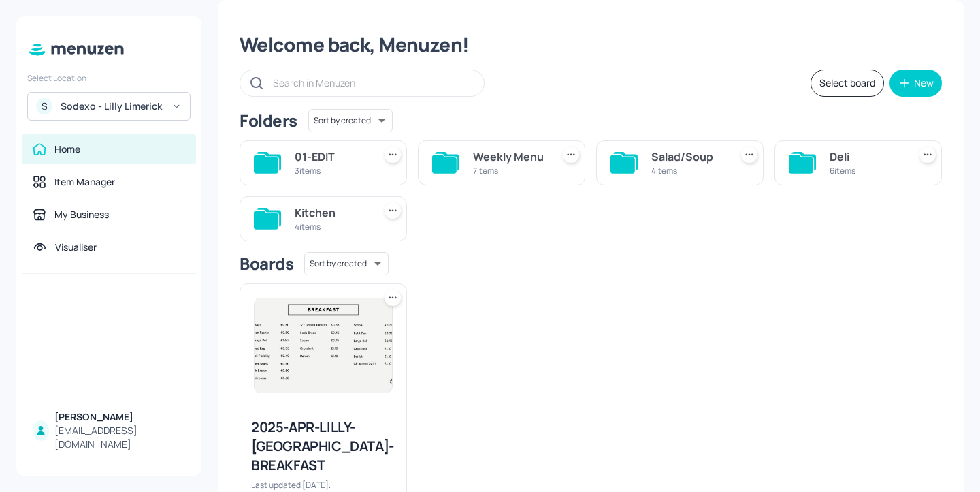
click at [844, 168] on div "6 items" at bounding box center [867, 171] width 74 height 12
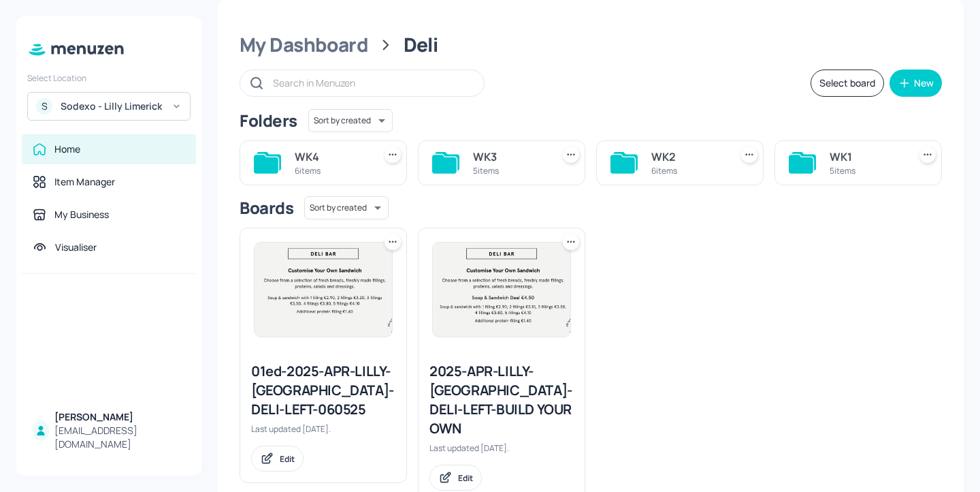
click at [501, 159] on div "WK3" at bounding box center [510, 156] width 74 height 16
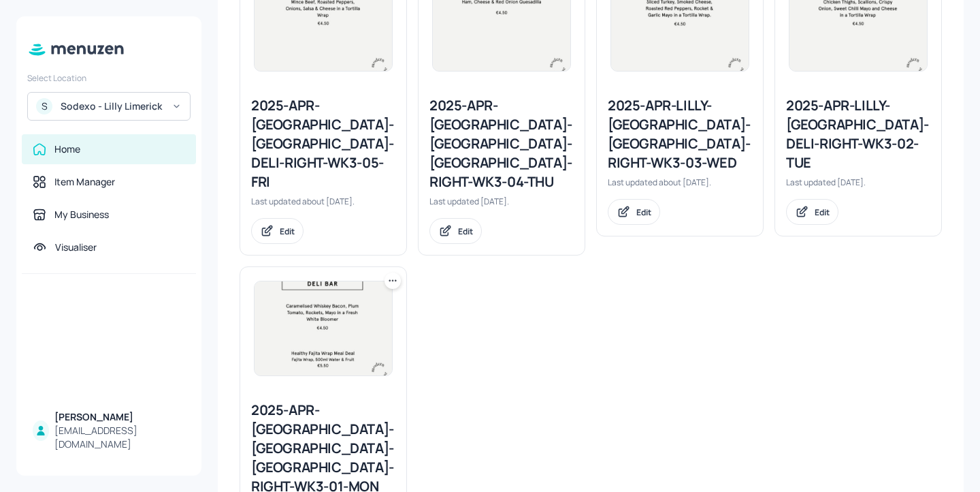
scroll to position [449, 0]
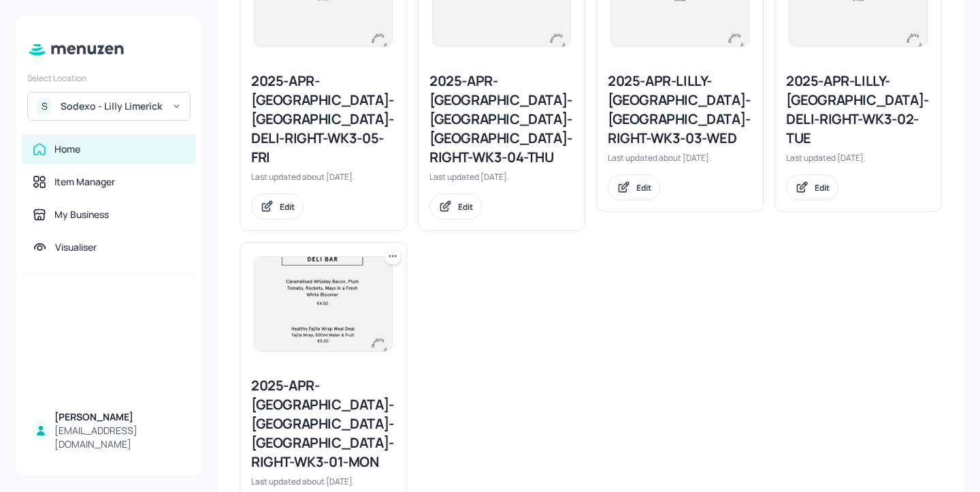
click at [392, 249] on icon at bounding box center [393, 256] width 14 height 14
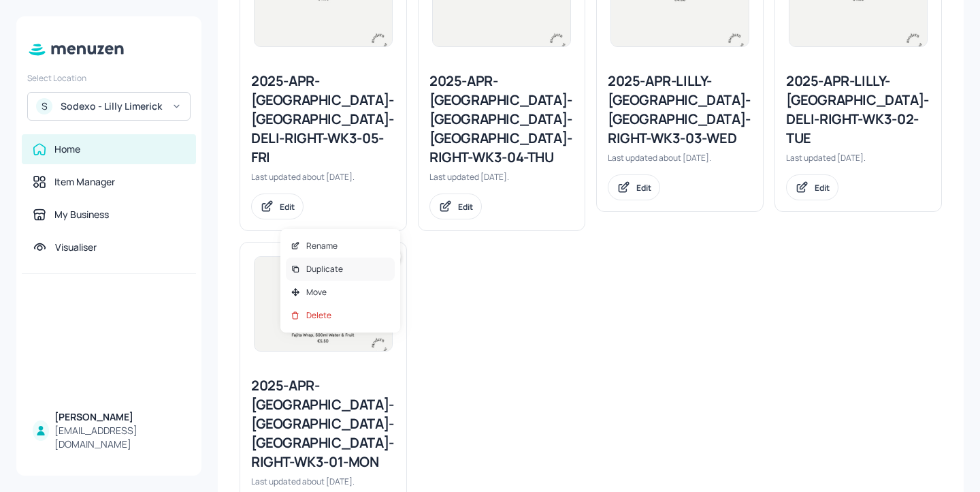
click at [360, 266] on div "Duplicate" at bounding box center [340, 268] width 109 height 23
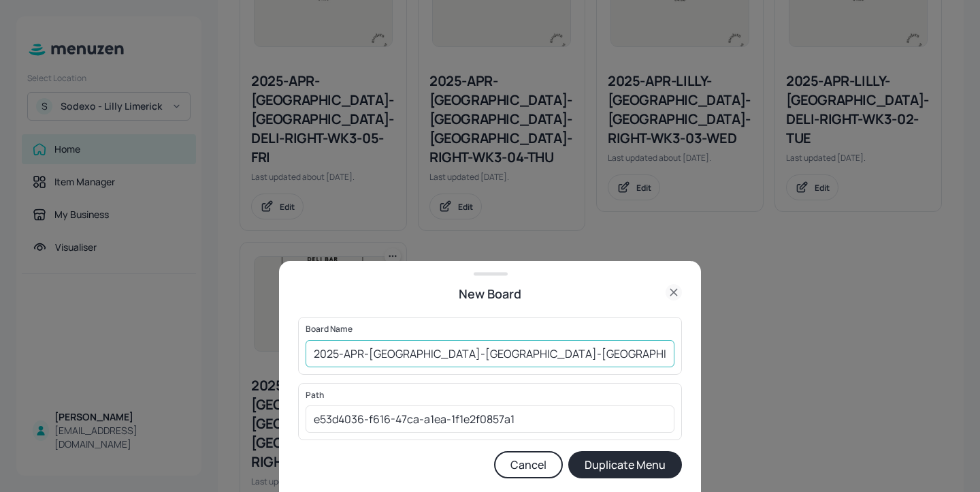
click at [315, 350] on input "2025-APR-[GEOGRAPHIC_DATA]-[GEOGRAPHIC_DATA]-[GEOGRAPHIC_DATA]-RIGHT-WK3-01-MON…" at bounding box center [490, 353] width 369 height 27
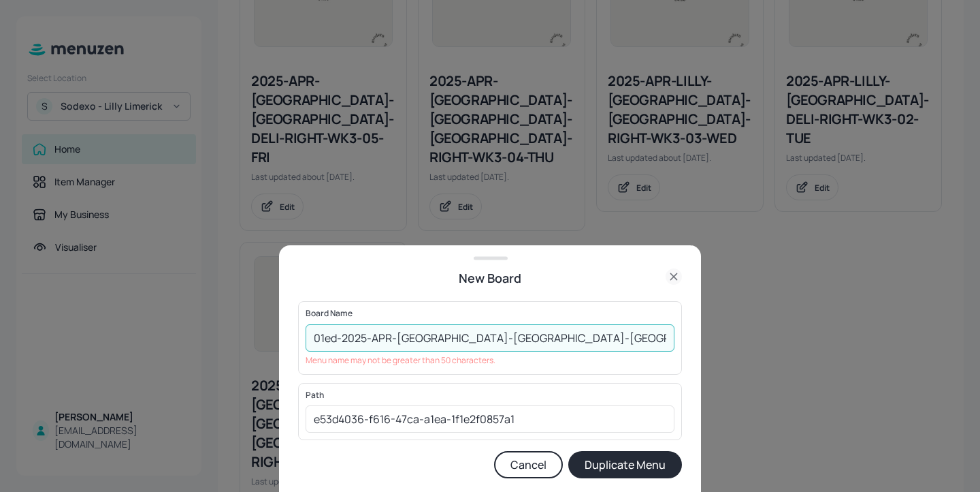
drag, startPoint x: 652, startPoint y: 342, endPoint x: 605, endPoint y: 338, distance: 47.9
click at [605, 338] on input "01ed-2025-APR-[GEOGRAPHIC_DATA]-[GEOGRAPHIC_DATA]-[GEOGRAPHIC_DATA]-RIGHT-WK3-0…" at bounding box center [490, 337] width 369 height 27
drag, startPoint x: 342, startPoint y: 335, endPoint x: 389, endPoint y: 336, distance: 47.0
click at [390, 336] on input "01ed-2025-APR-[GEOGRAPHIC_DATA]-[GEOGRAPHIC_DATA]-[GEOGRAPHIC_DATA]-RIGHT-WK3-0…" at bounding box center [490, 337] width 369 height 27
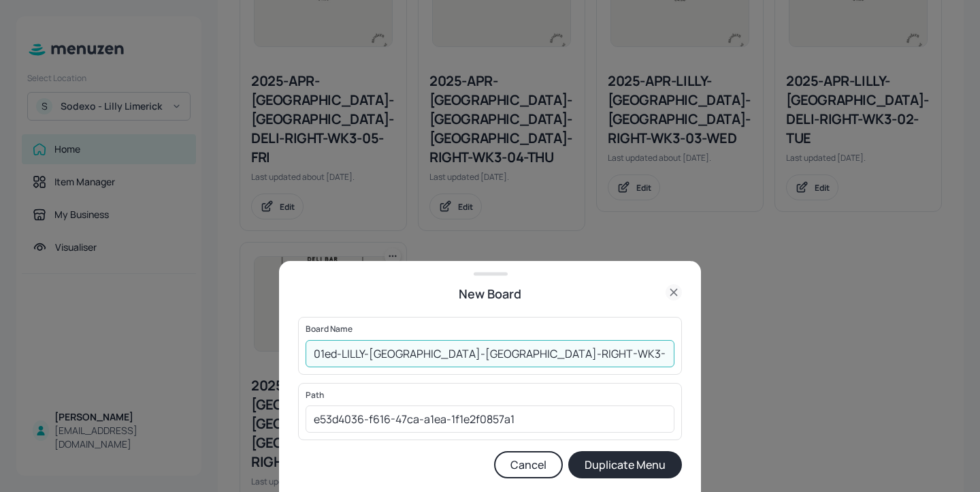
type input "01ed-LILLY-[GEOGRAPHIC_DATA]-[GEOGRAPHIC_DATA]-RIGHT-WK3-01-MON-20250901"
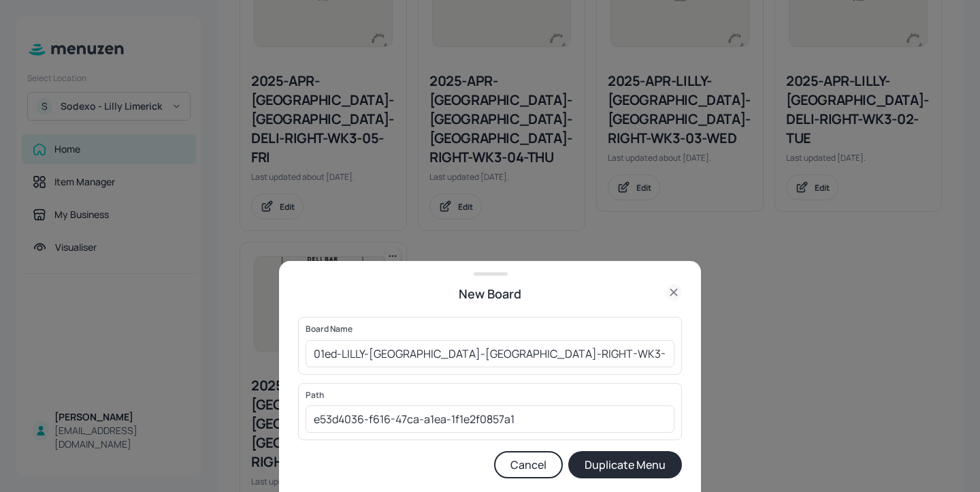
click at [652, 465] on button "Duplicate Menu" at bounding box center [626, 464] width 114 height 27
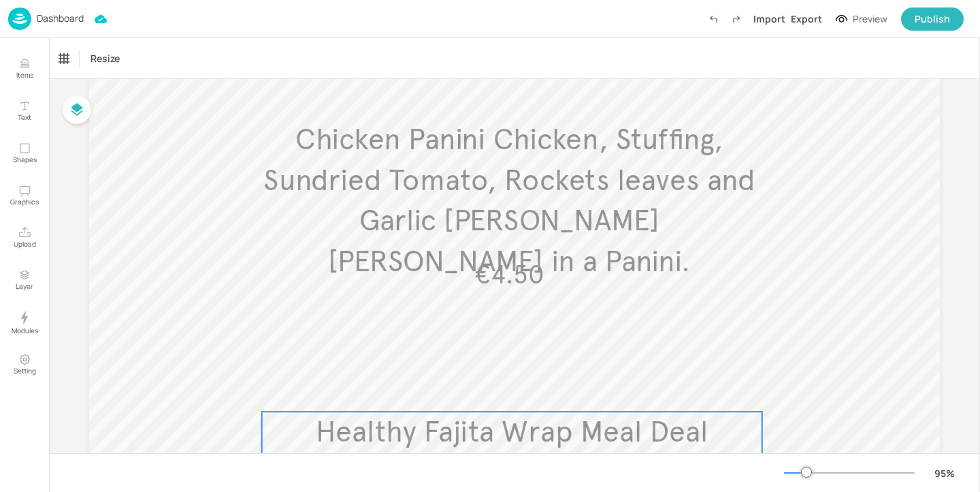
scroll to position [174, 0]
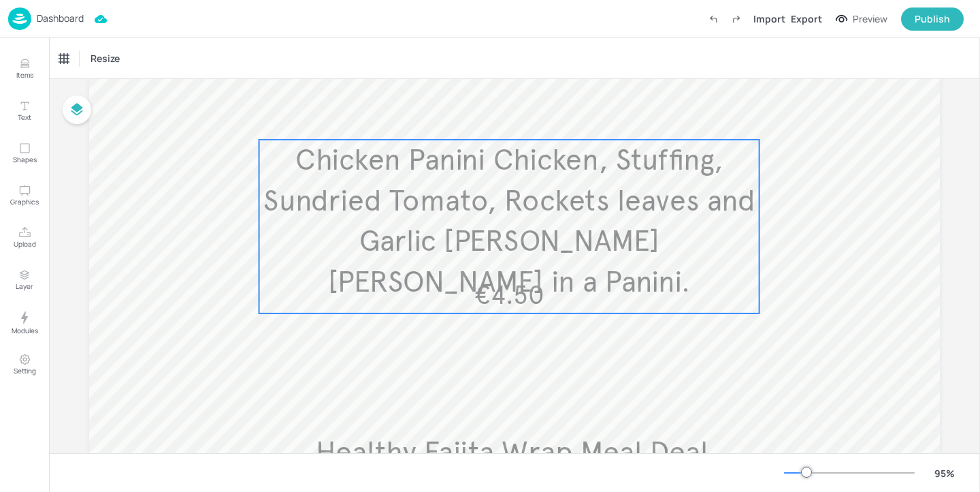
click at [650, 231] on span "Chicken Panini Chicken, Stuffing, Sundried Tomato, Rockets leaves and Garlic [P…" at bounding box center [510, 221] width 492 height 159
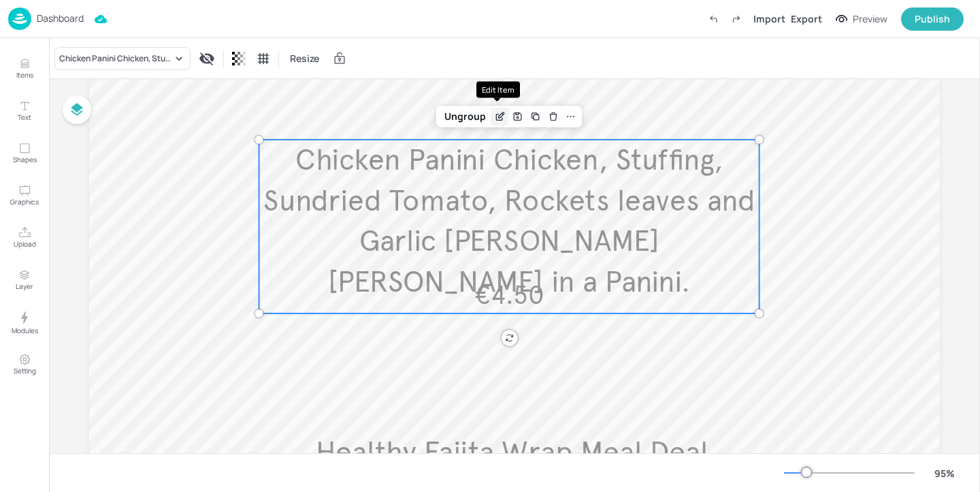
click at [498, 118] on icon "Edit Item" at bounding box center [500, 116] width 12 height 11
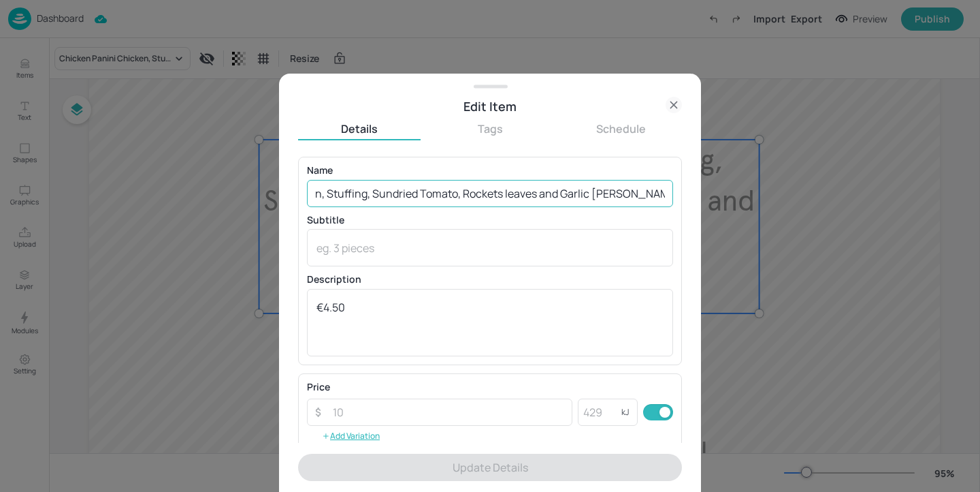
scroll to position [0, 140]
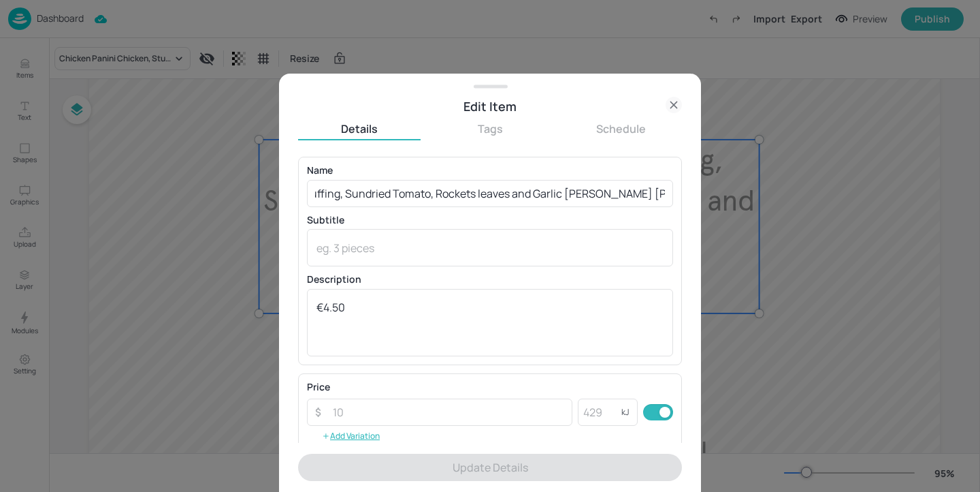
click at [681, 112] on icon at bounding box center [674, 105] width 16 height 16
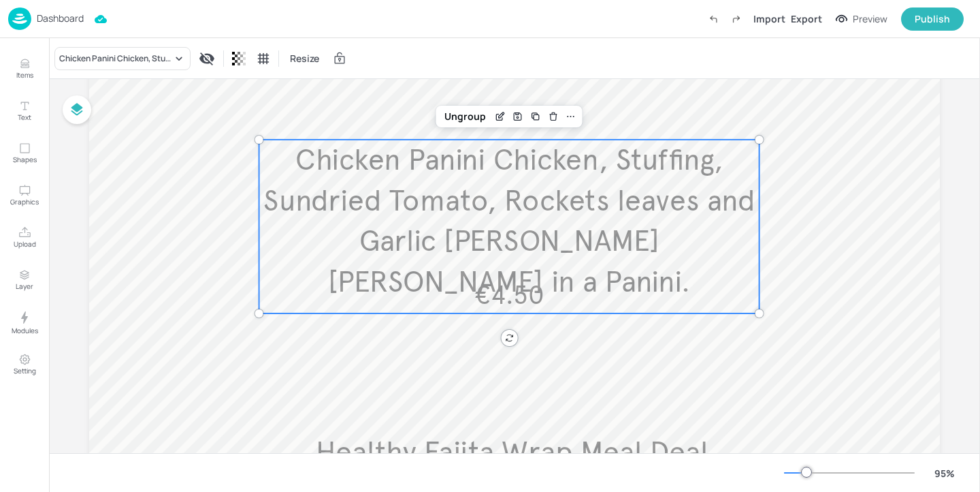
click at [77, 23] on p "Dashboard" at bounding box center [60, 19] width 47 height 10
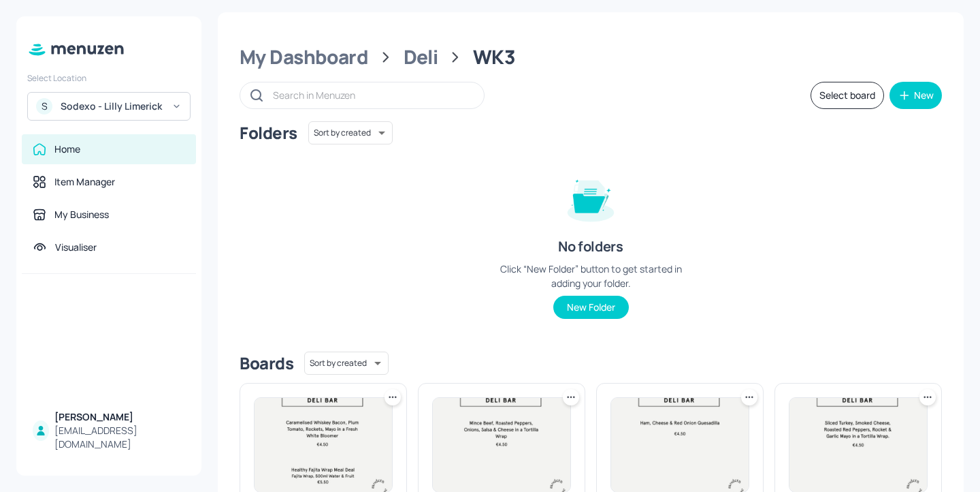
scroll to position [306, 0]
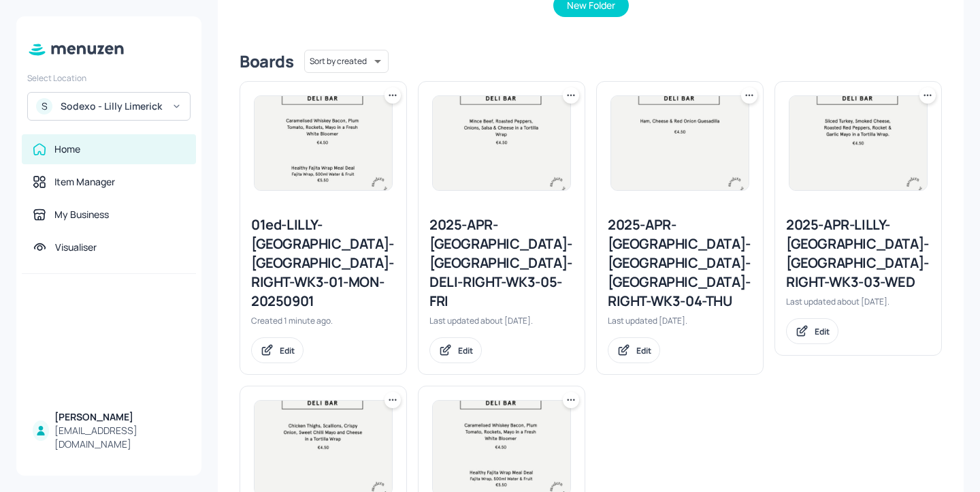
click at [394, 96] on icon at bounding box center [393, 96] width 14 height 14
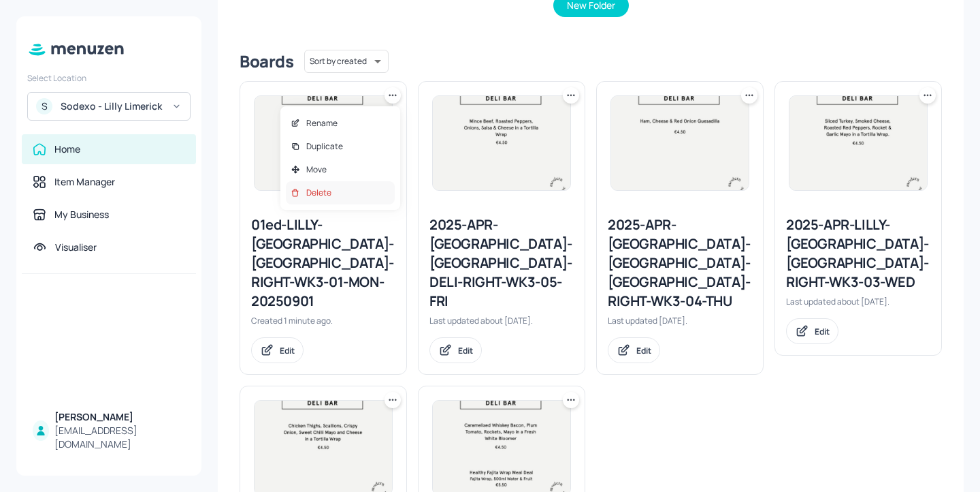
click at [357, 191] on div "Delete" at bounding box center [340, 192] width 109 height 23
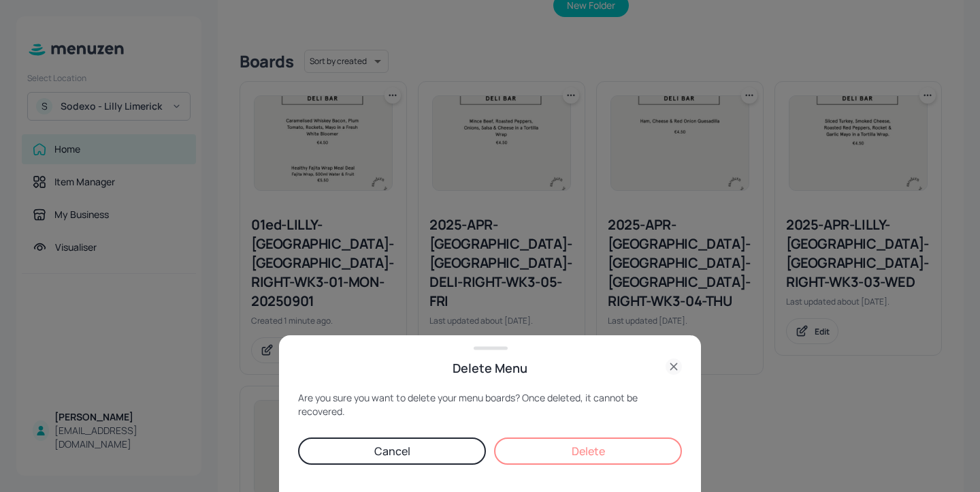
click at [634, 445] on button "Delete" at bounding box center [588, 450] width 188 height 27
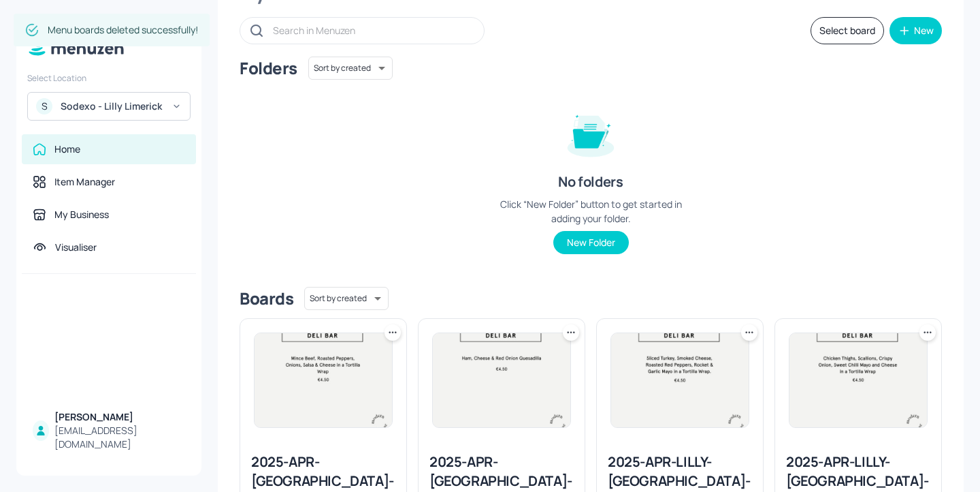
scroll to position [30, 0]
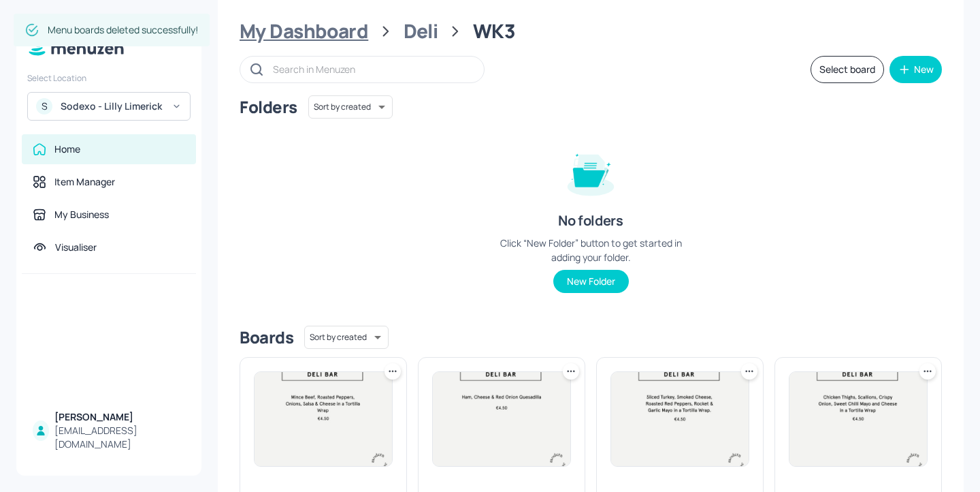
click at [336, 28] on div "My Dashboard" at bounding box center [304, 31] width 129 height 25
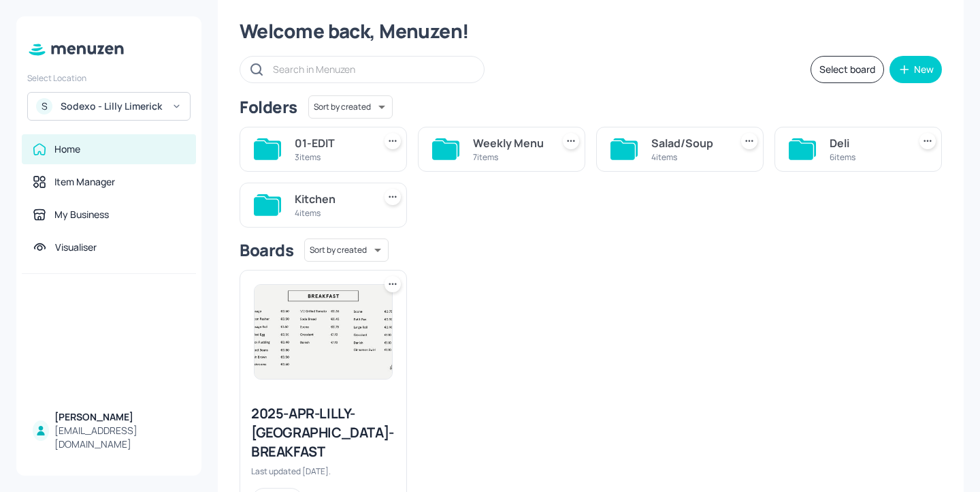
click at [689, 144] on div "Salad/Soup" at bounding box center [689, 143] width 74 height 16
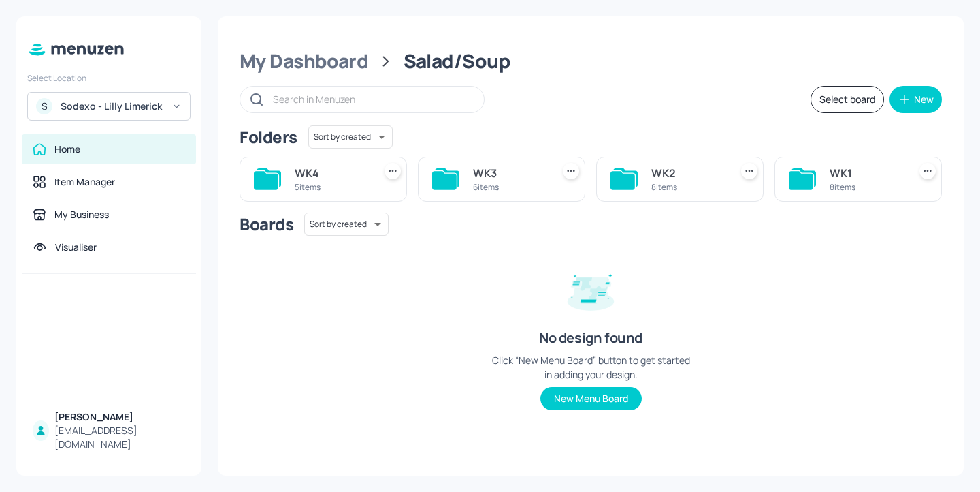
click at [478, 180] on div "WK3" at bounding box center [510, 173] width 74 height 16
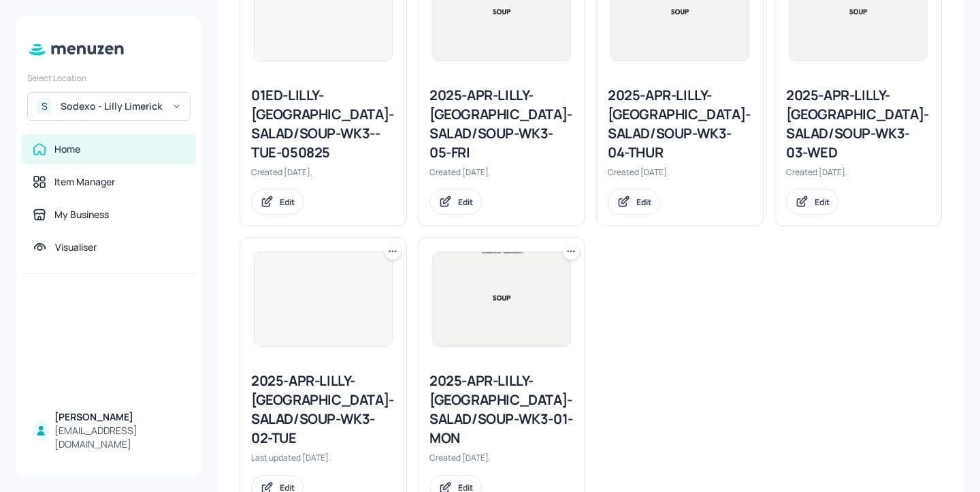
scroll to position [488, 0]
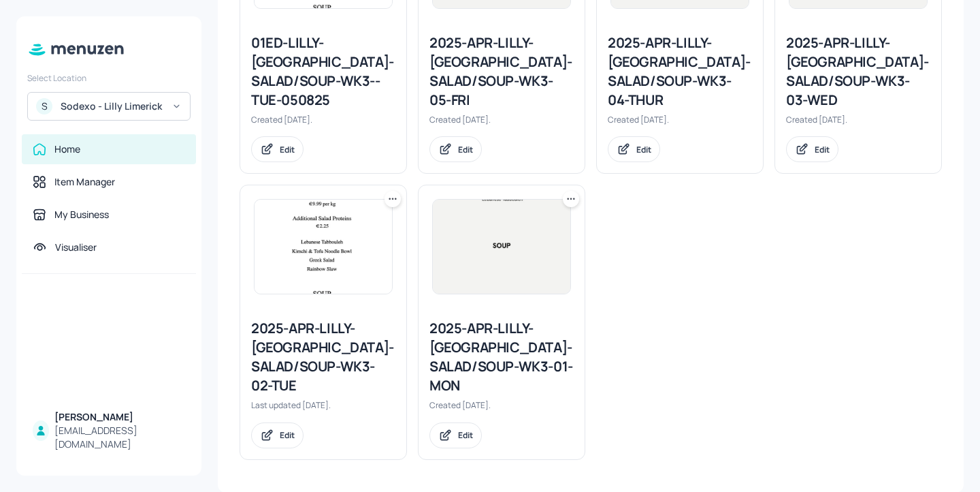
click at [491, 355] on div "2025-APR-LILLY-LIMERICK-SALAD/SOUP-WK3-01-MON" at bounding box center [502, 357] width 144 height 76
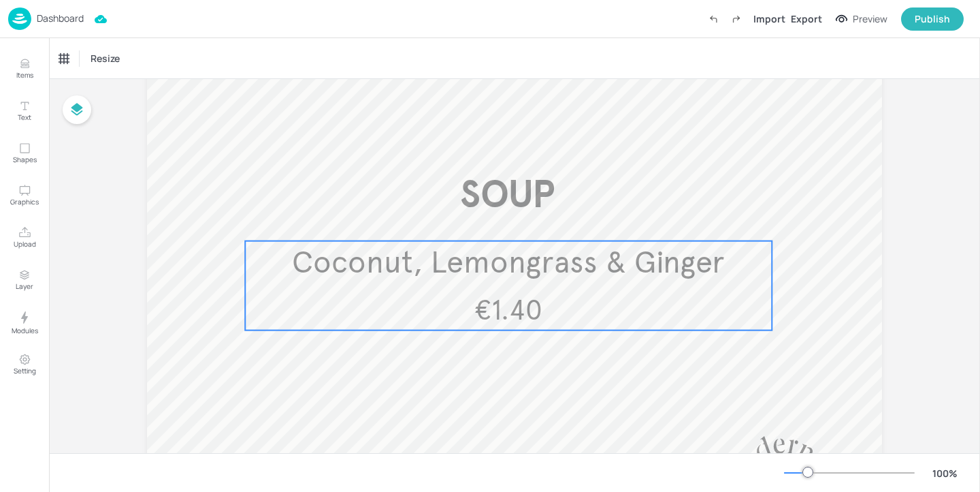
scroll to position [859, 0]
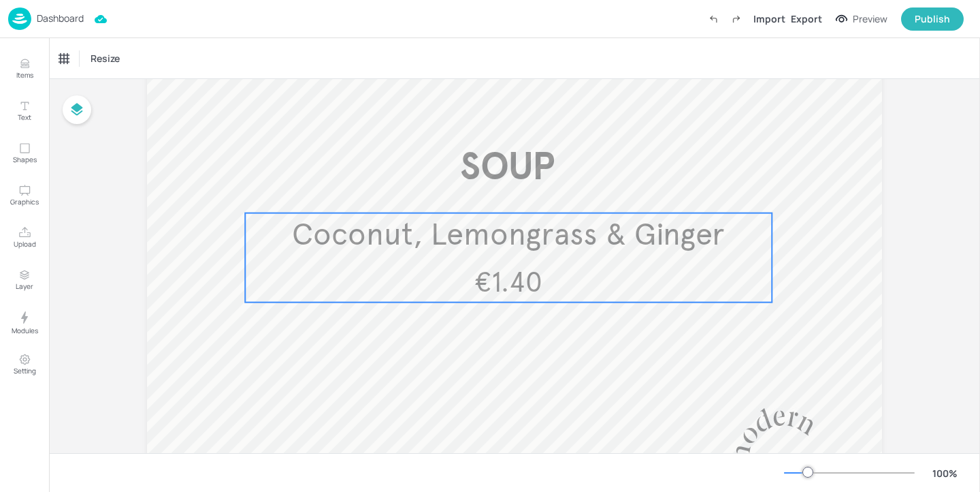
click at [510, 291] on span "€1.40" at bounding box center [509, 282] width 68 height 33
click at [133, 38] on div "Coconut, Lemongrass & Ginger Resize" at bounding box center [514, 58] width 931 height 40
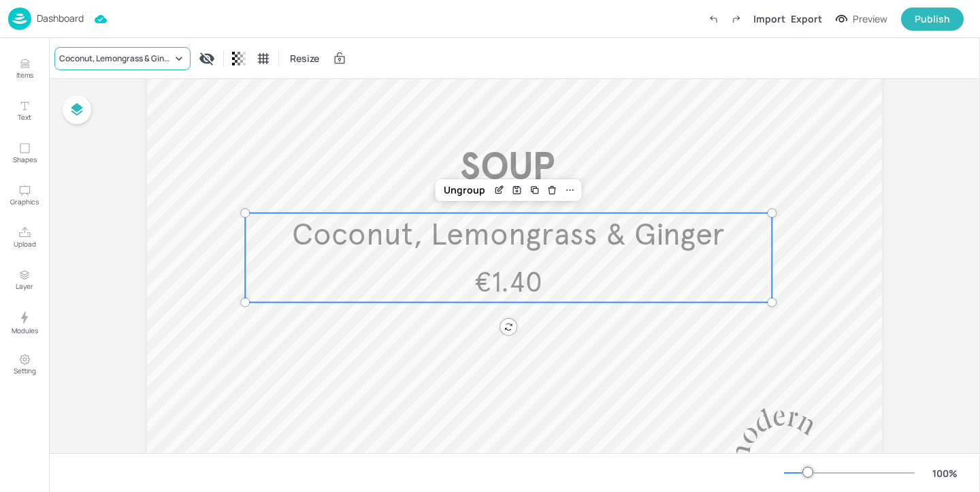
click at [136, 59] on div "Coconut, Lemongrass & Ginger" at bounding box center [115, 58] width 113 height 12
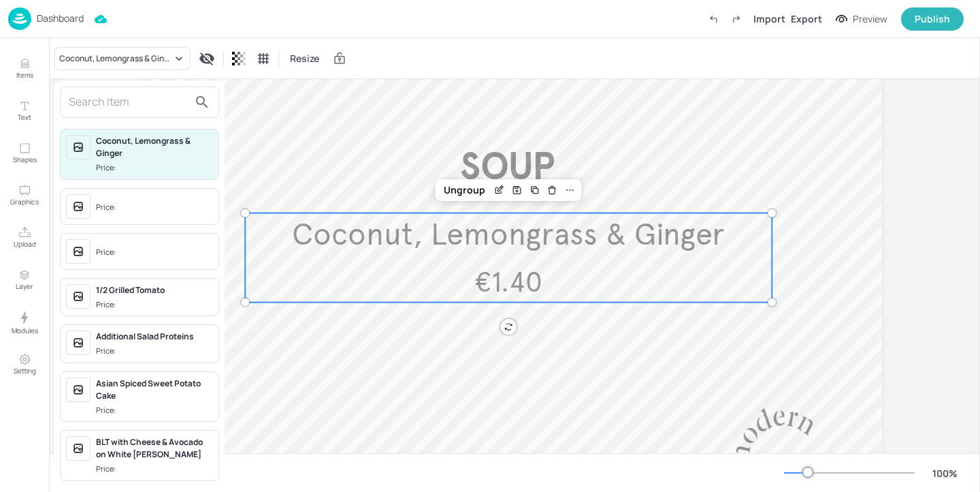
click at [127, 110] on input "text" at bounding box center [129, 102] width 120 height 22
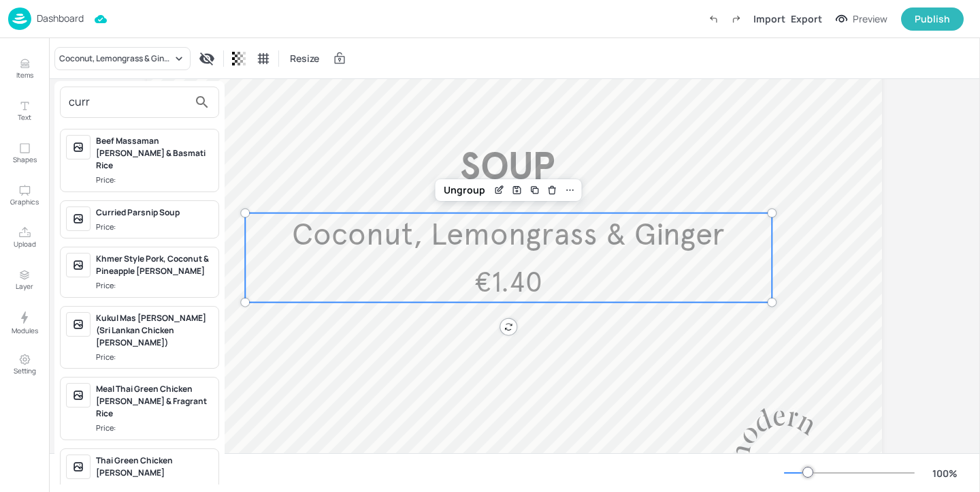
type input "curr"
click at [153, 200] on div "Curried Parsnip Soup Price:" at bounding box center [139, 219] width 159 height 39
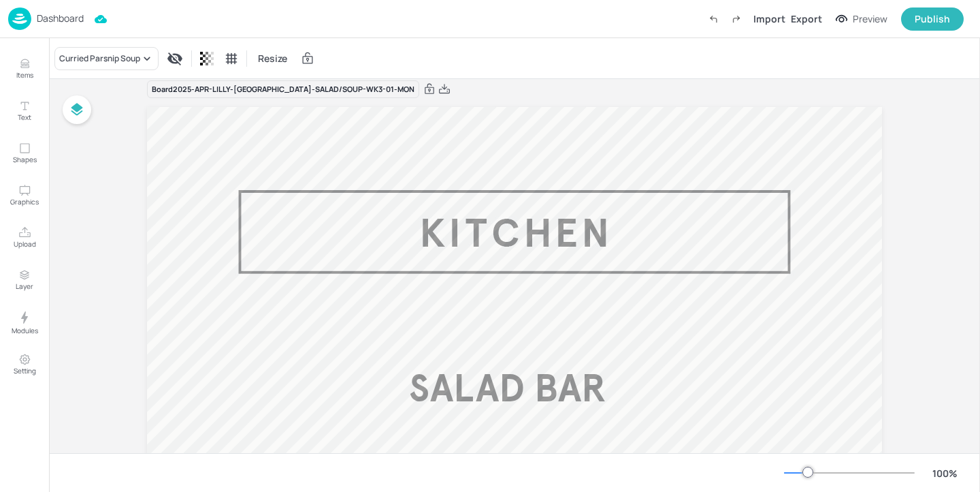
scroll to position [0, 0]
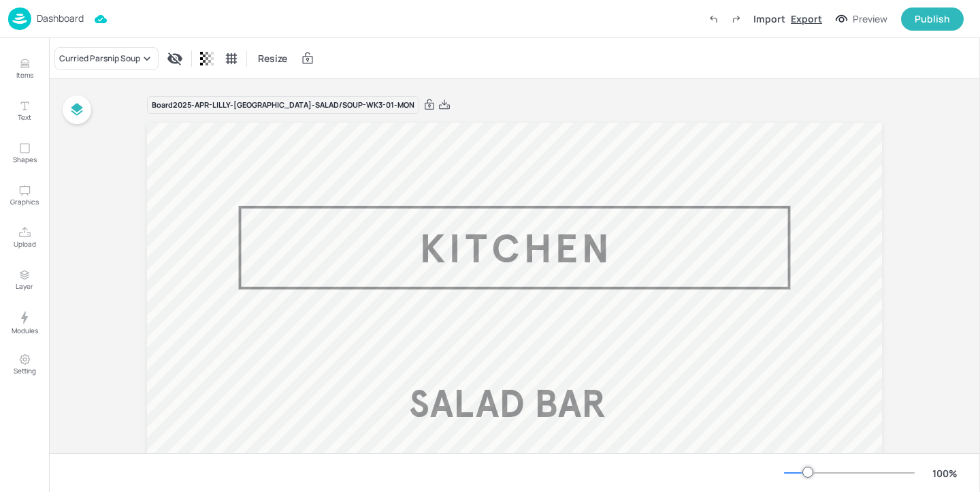
click at [820, 19] on div "Export" at bounding box center [806, 19] width 31 height 14
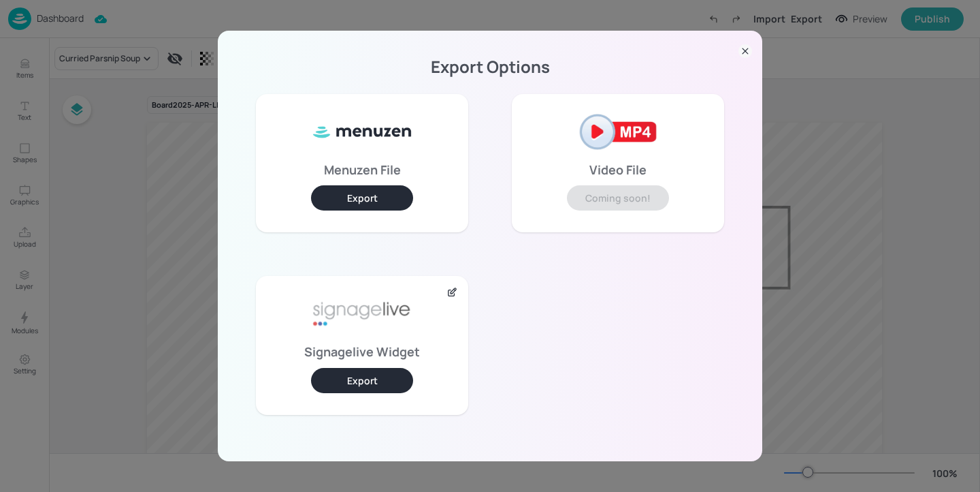
click at [382, 375] on button "Export" at bounding box center [362, 380] width 102 height 25
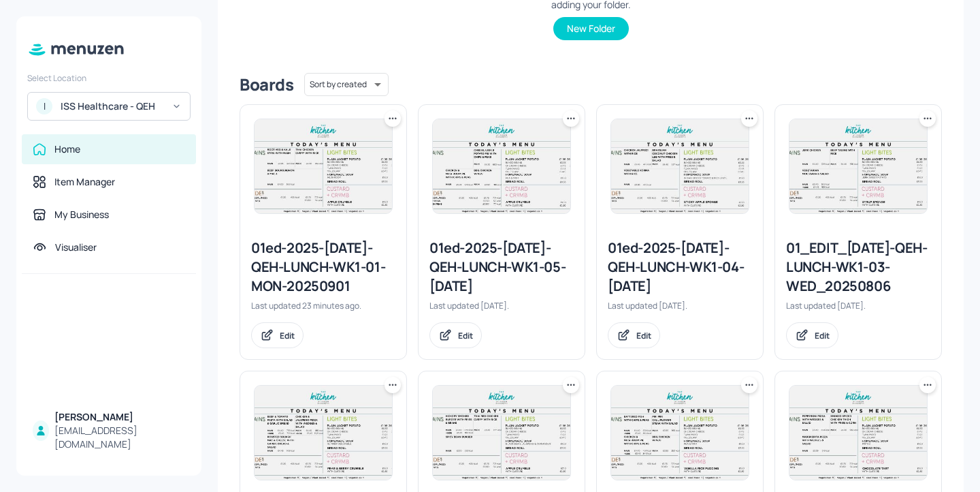
scroll to position [298, 0]
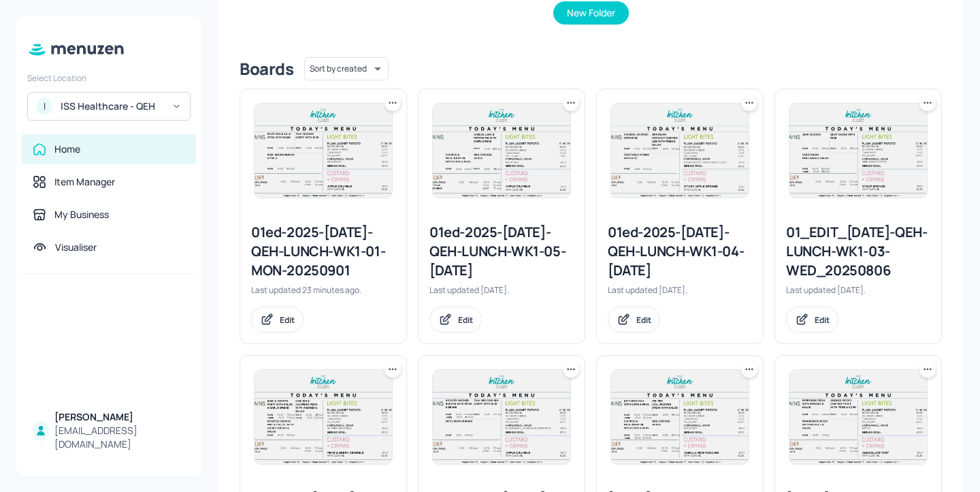
click at [355, 251] on div "01ed-2025-[DATE]-QEH-LUNCH-WK1-01-MON-20250901" at bounding box center [323, 251] width 144 height 57
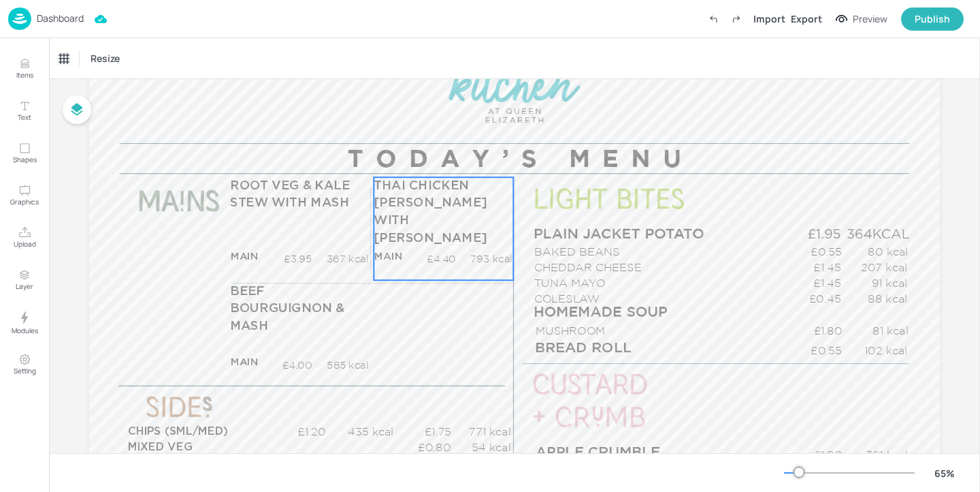
scroll to position [97, 0]
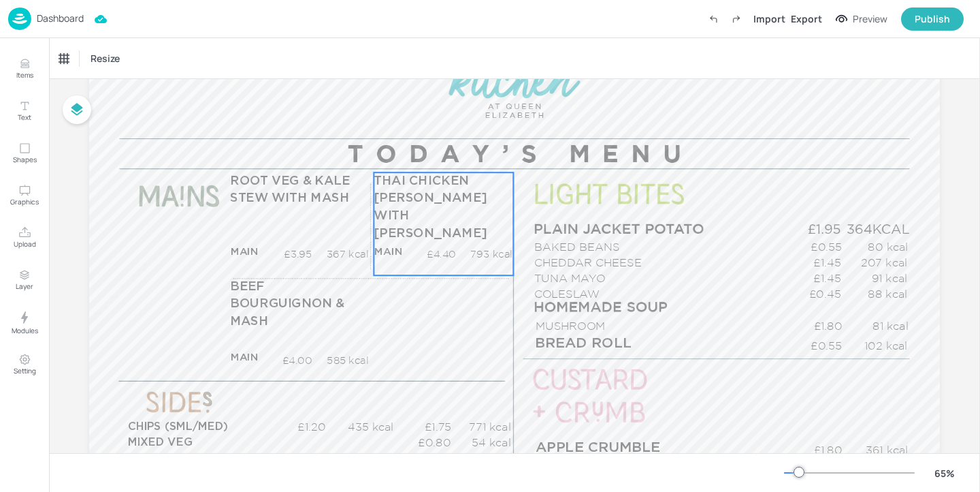
click at [430, 206] on p "THAI CHICKEN [PERSON_NAME] WITH [PERSON_NAME]" at bounding box center [443, 206] width 139 height 69
click at [449, 152] on div at bounding box center [444, 149] width 18 height 18
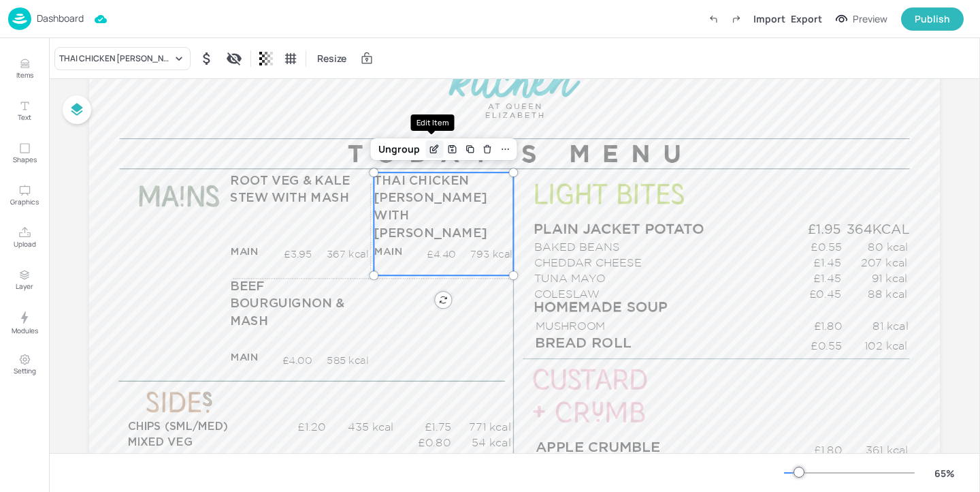
click at [432, 146] on icon "Edit Item" at bounding box center [435, 149] width 12 height 11
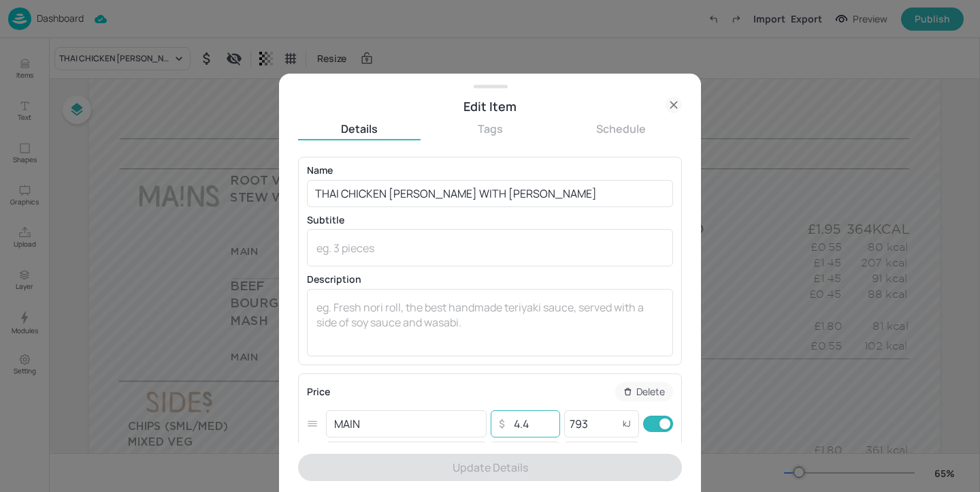
click at [532, 420] on input "4.4" at bounding box center [533, 423] width 48 height 27
type input "4"
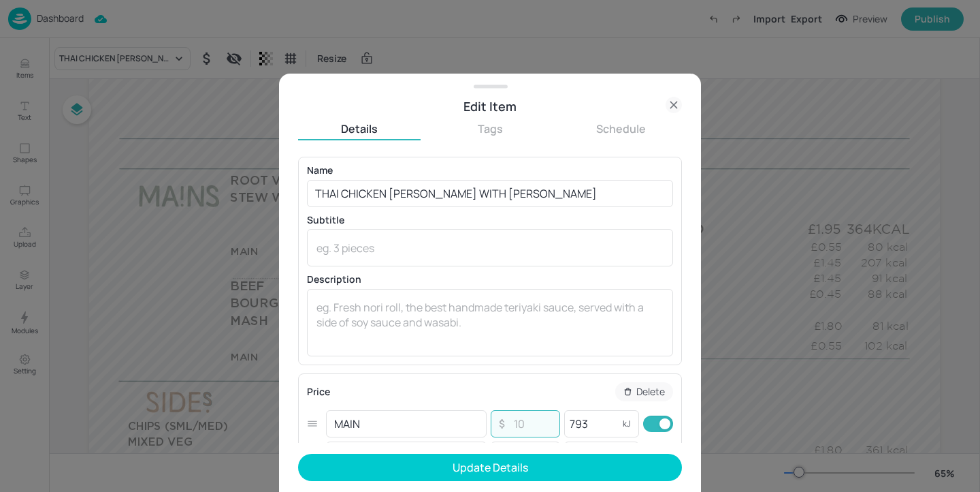
type input "2"
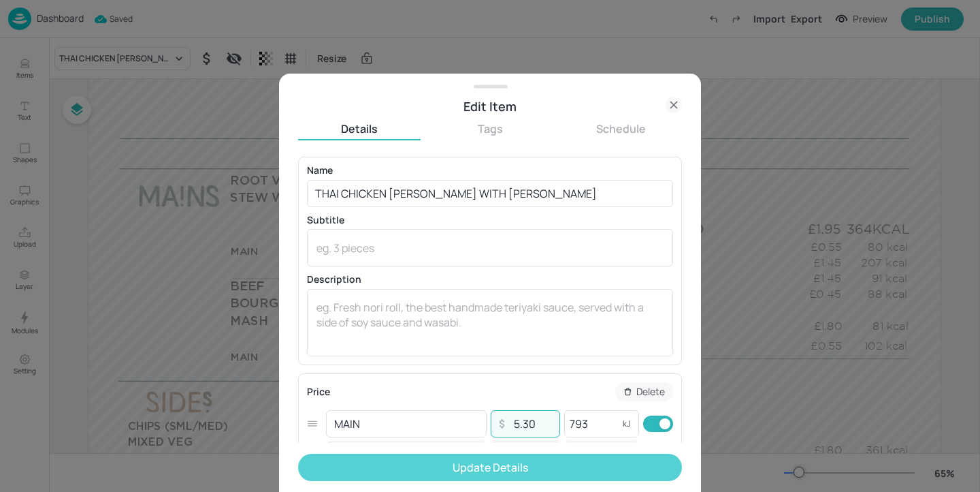
type input "5.30"
click at [579, 468] on button "Update Details" at bounding box center [490, 466] width 384 height 27
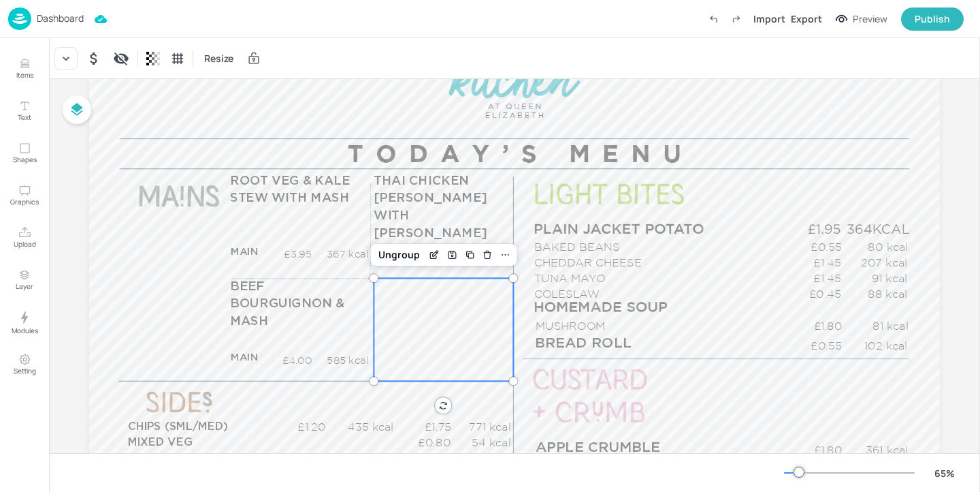
click at [497, 337] on div "£0.00 kcal £0.00 kcal" at bounding box center [444, 329] width 140 height 103
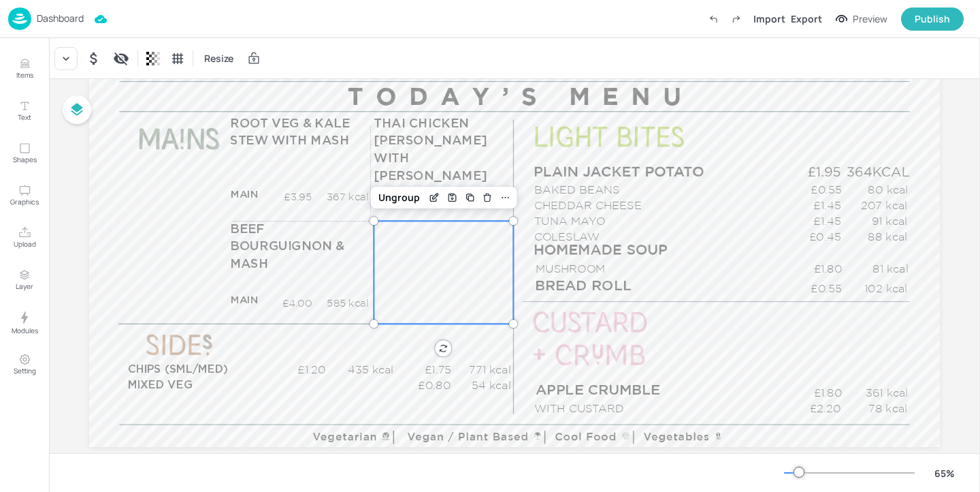
scroll to position [182, 0]
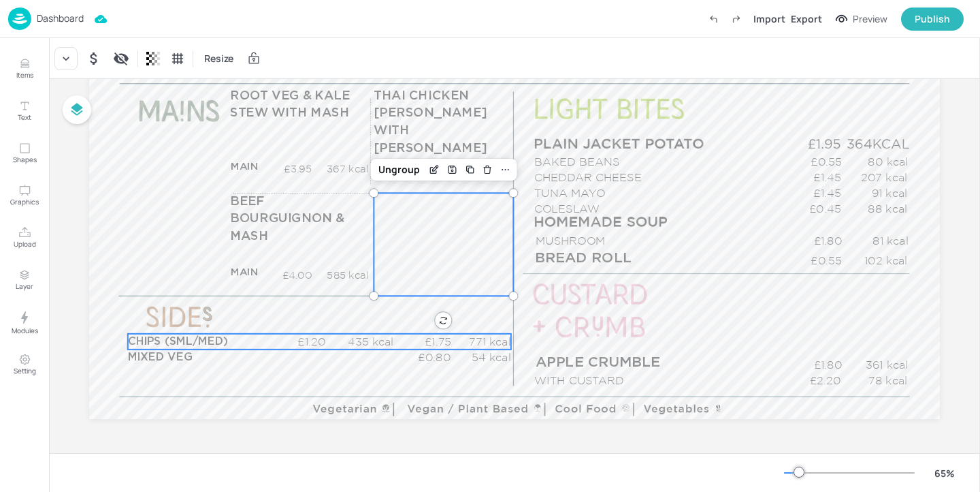
click at [341, 338] on p "435 kcal" at bounding box center [362, 342] width 63 height 16
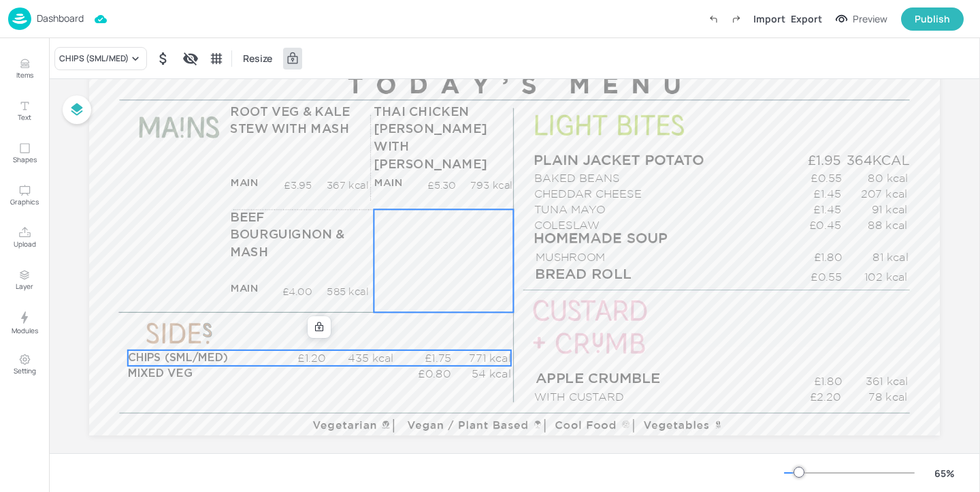
scroll to position [148, 0]
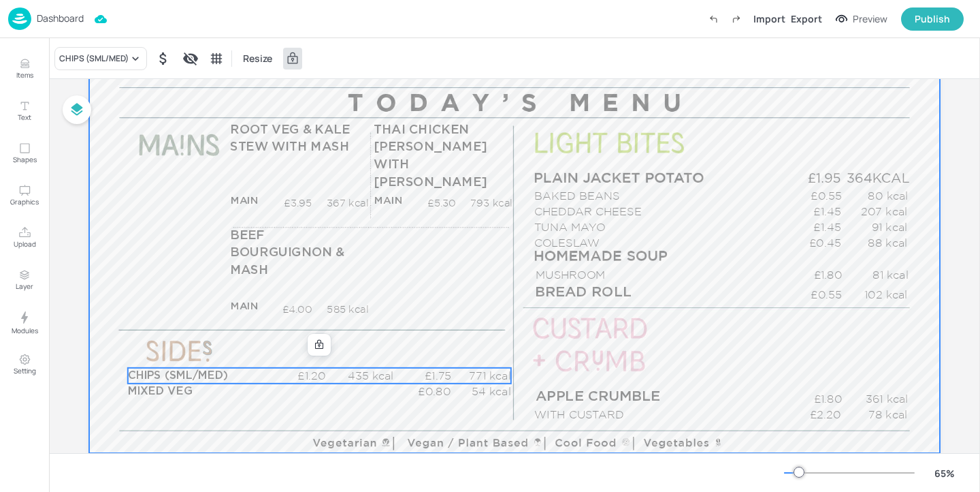
click at [507, 86] on div at bounding box center [514, 213] width 851 height 479
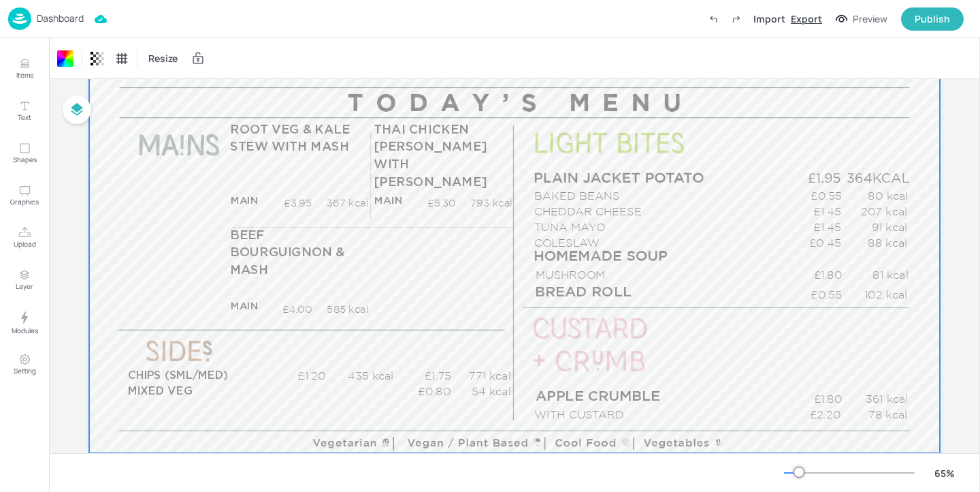
click at [816, 20] on div "Export" at bounding box center [806, 19] width 31 height 14
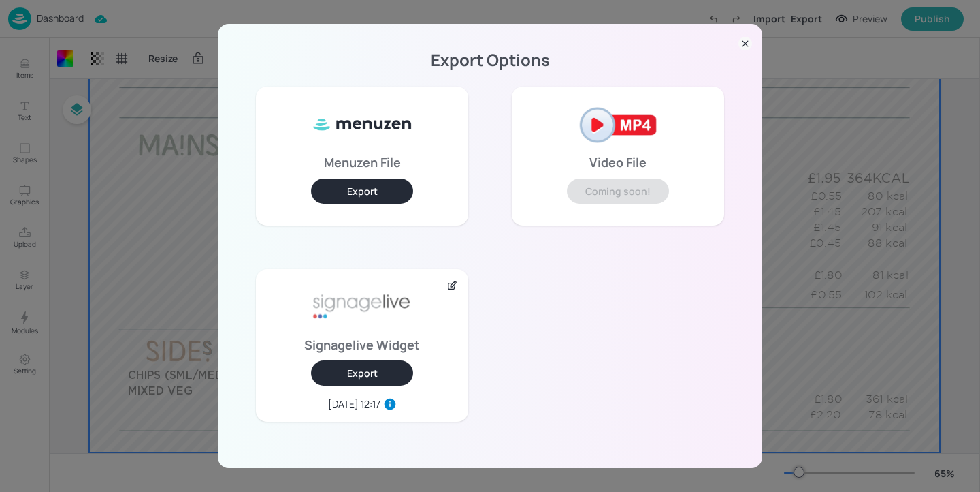
click at [350, 371] on button "Export" at bounding box center [362, 372] width 102 height 25
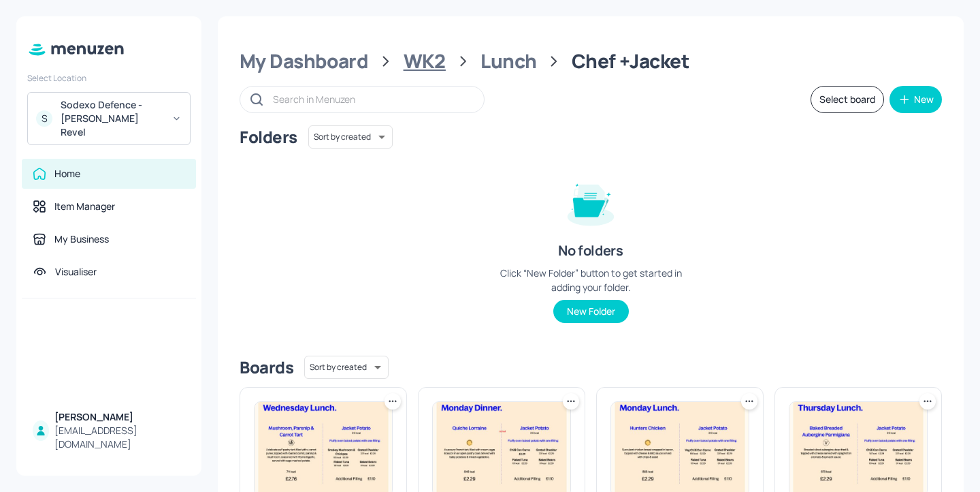
click at [432, 64] on div "WK2" at bounding box center [425, 61] width 42 height 25
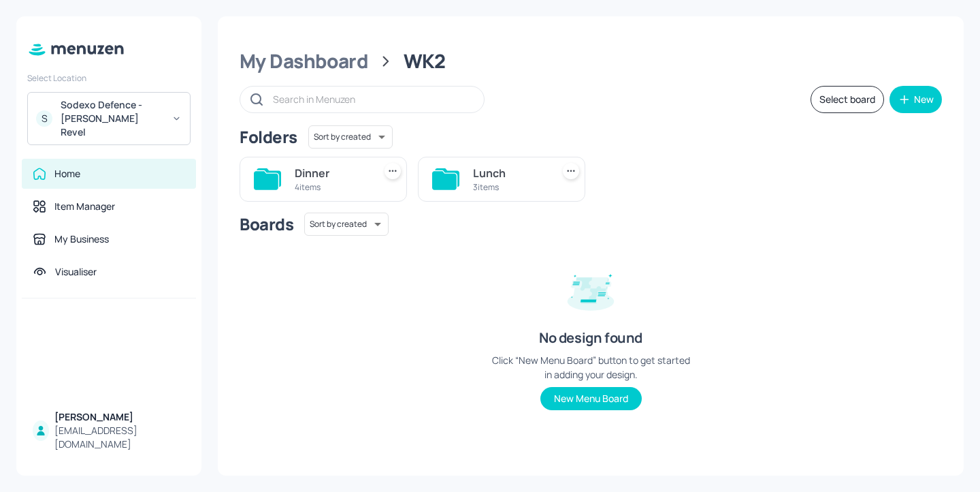
click at [356, 169] on div "Dinner" at bounding box center [332, 173] width 74 height 16
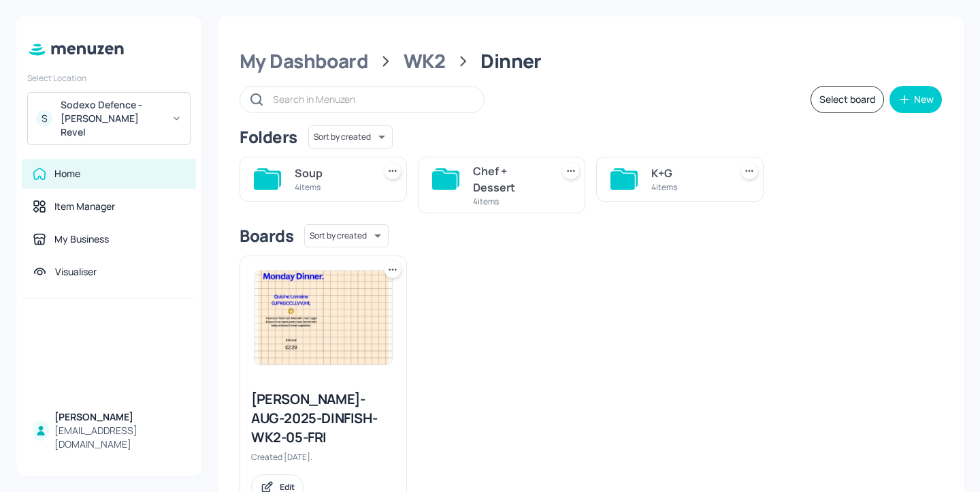
click at [329, 178] on div "Soup" at bounding box center [332, 173] width 74 height 16
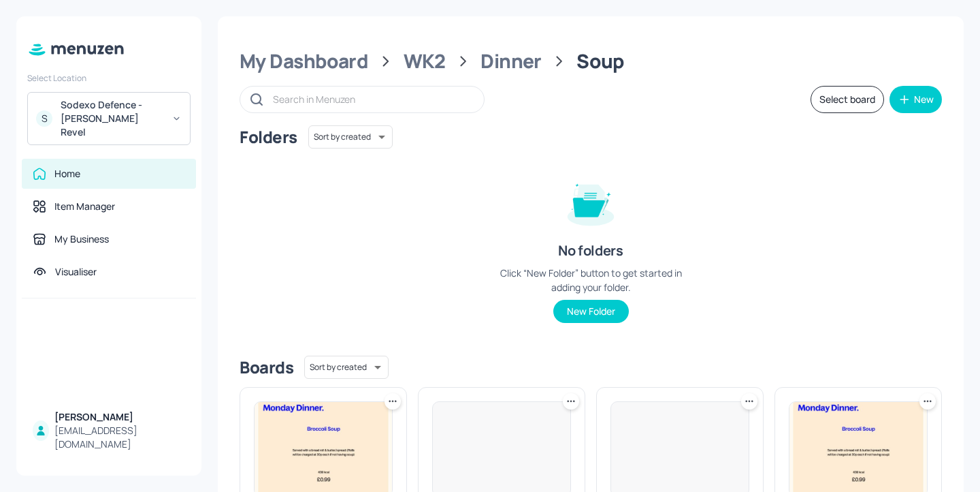
scroll to position [164, 0]
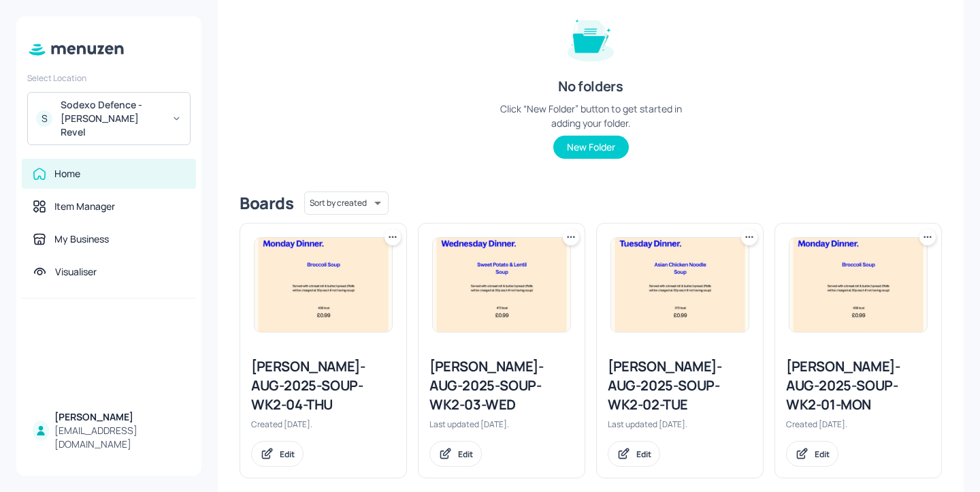
click at [865, 370] on div "[PERSON_NAME]-AUG-2025-SOUP-WK2-01-MON" at bounding box center [858, 385] width 144 height 57
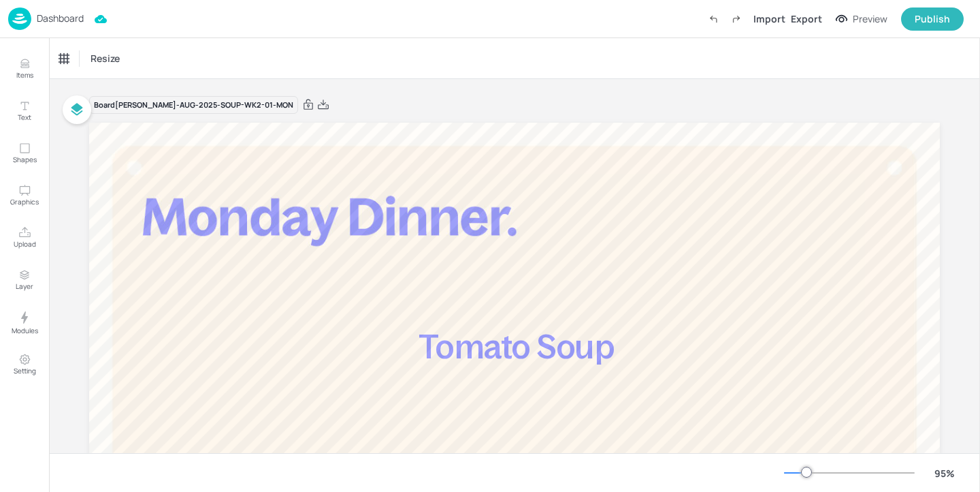
click at [79, 19] on p "Dashboard" at bounding box center [60, 19] width 47 height 10
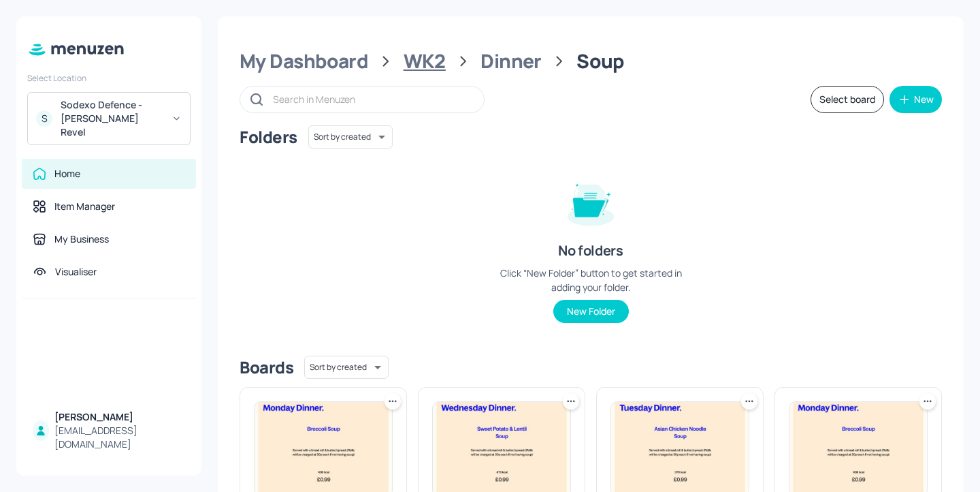
click at [431, 65] on div "WK2" at bounding box center [425, 61] width 42 height 25
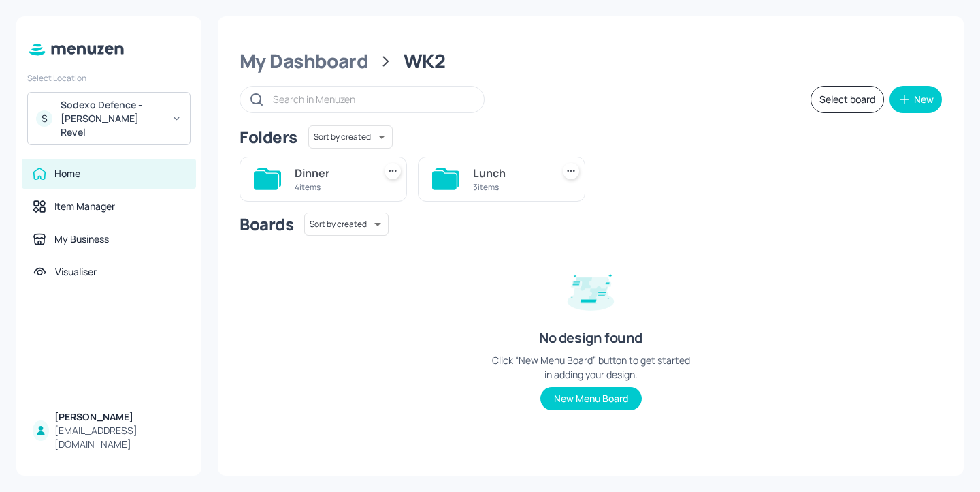
click at [360, 187] on div "4 items" at bounding box center [332, 187] width 74 height 12
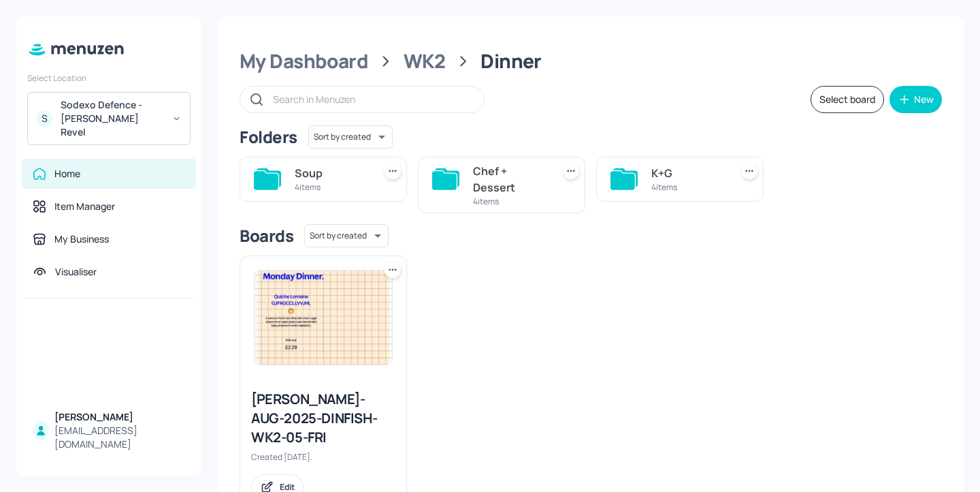
click at [510, 178] on div "Chef + Dessert" at bounding box center [510, 179] width 74 height 33
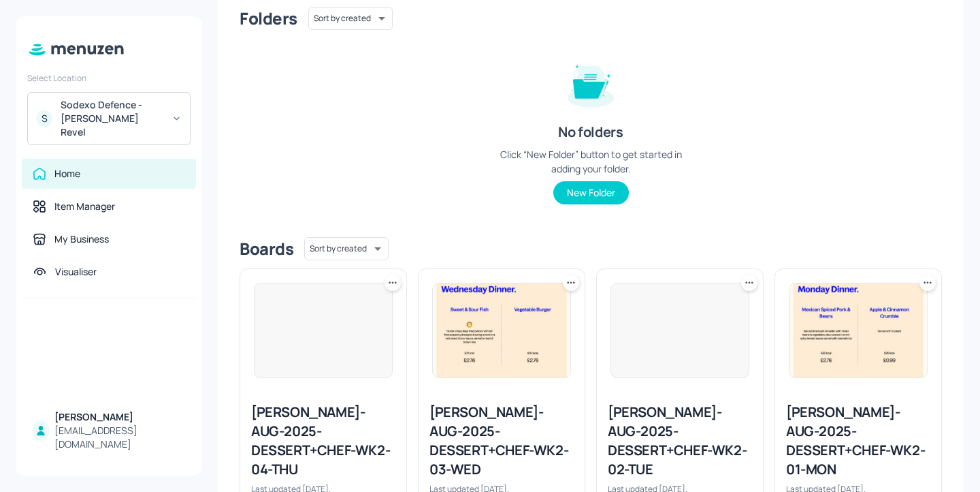
scroll to position [183, 0]
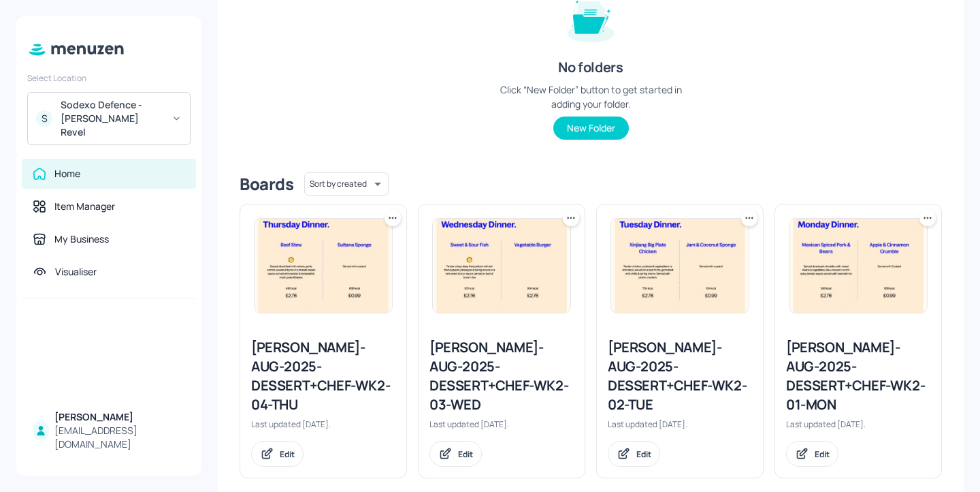
click at [844, 357] on div "[PERSON_NAME]-AUG-2025-DESSERT+CHEF-WK2-01-MON" at bounding box center [858, 376] width 144 height 76
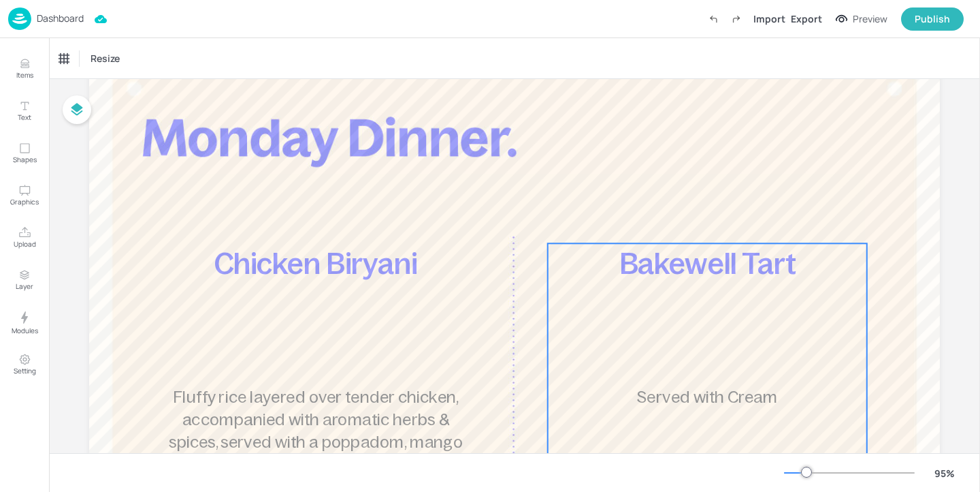
scroll to position [98, 0]
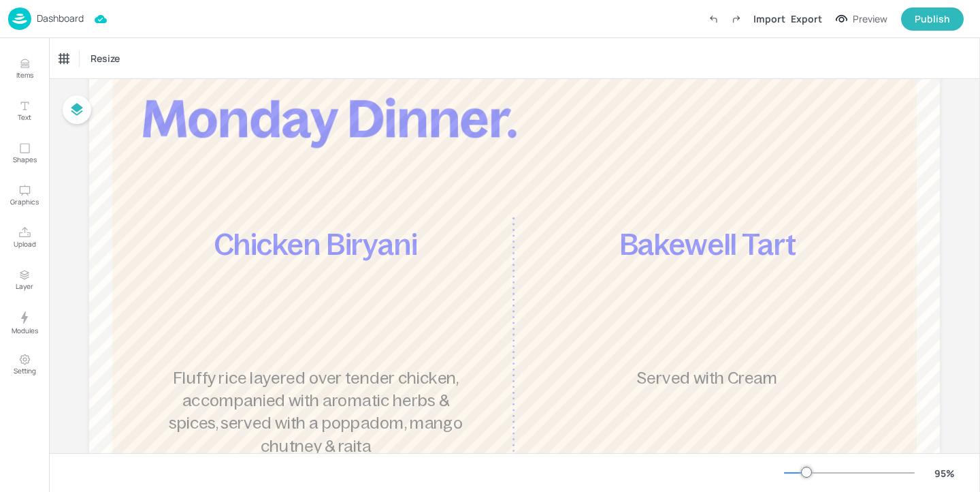
click at [63, 16] on p "Dashboard" at bounding box center [60, 19] width 47 height 10
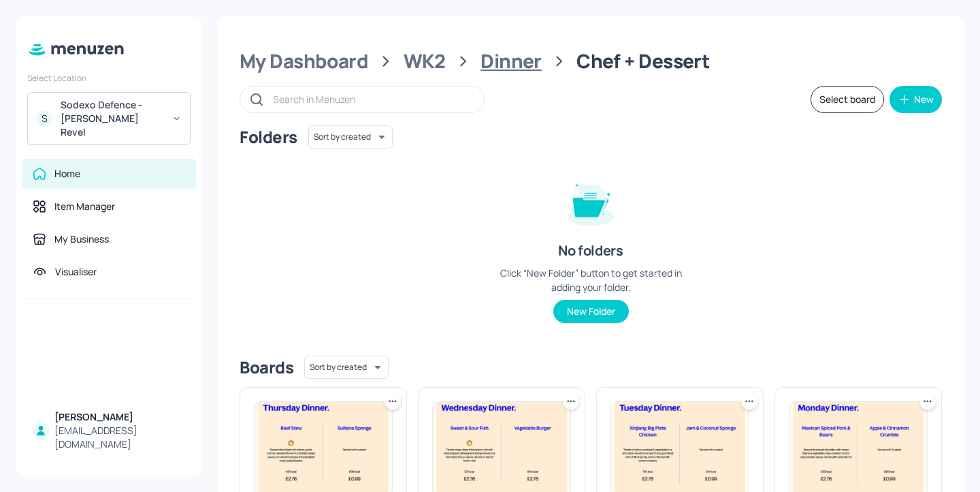
click at [498, 63] on div "Dinner" at bounding box center [511, 61] width 61 height 25
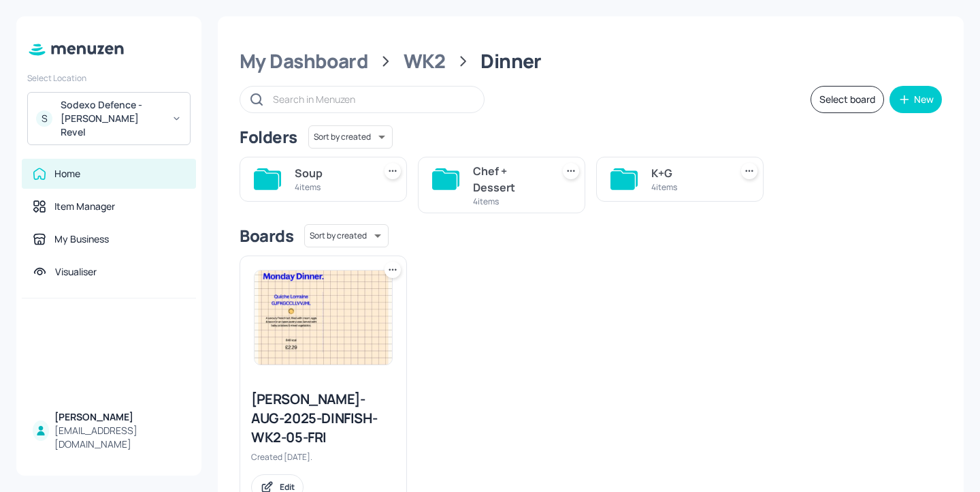
click at [679, 191] on div "4 items" at bounding box center [689, 187] width 74 height 12
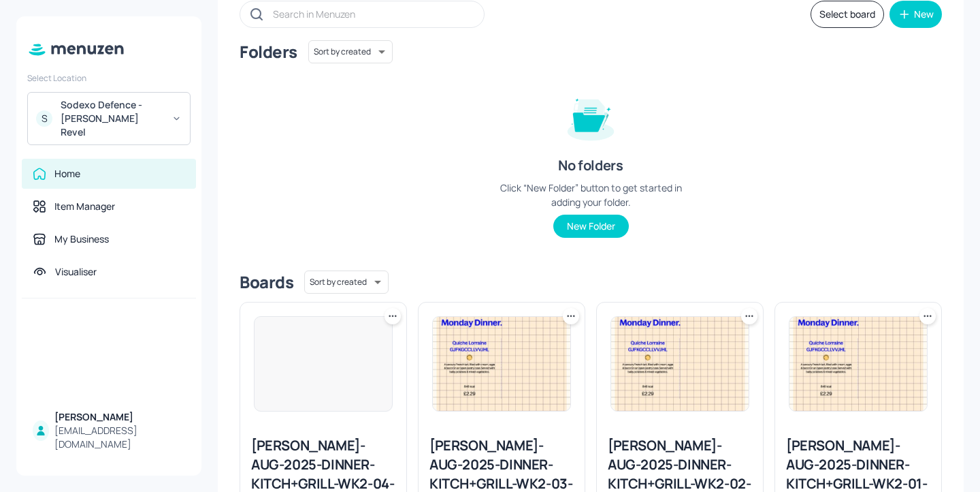
scroll to position [183, 0]
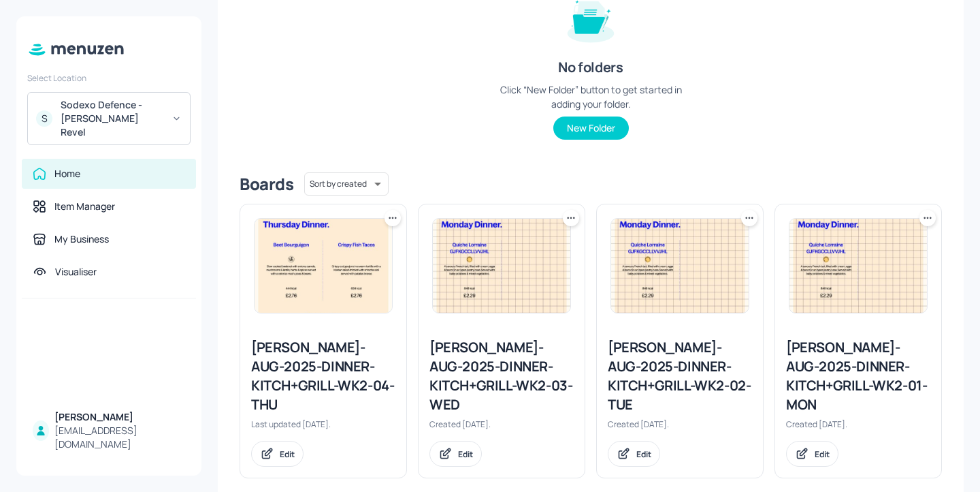
click at [876, 375] on div "[PERSON_NAME]-AUG-2025-DINNER-KITCH+GRILL-WK2-01-MON" at bounding box center [858, 376] width 144 height 76
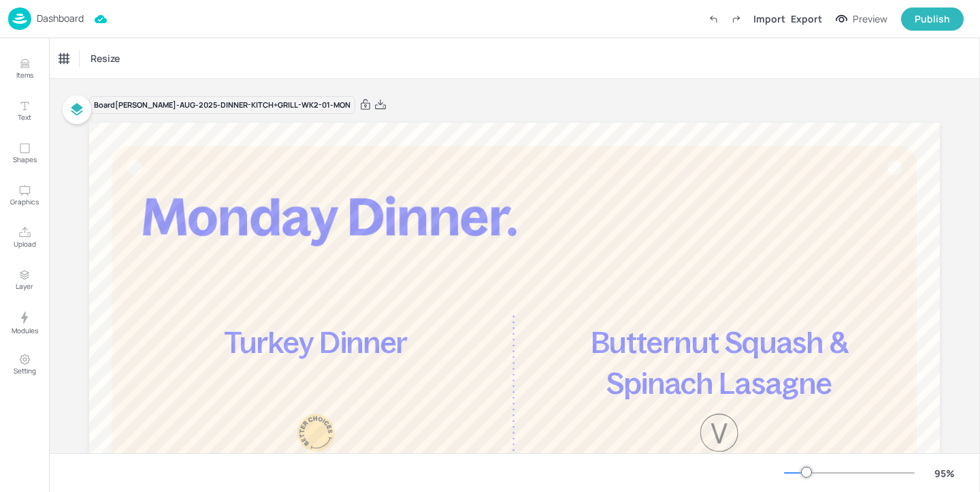
click at [76, 27] on div "Dashboard" at bounding box center [46, 18] width 76 height 22
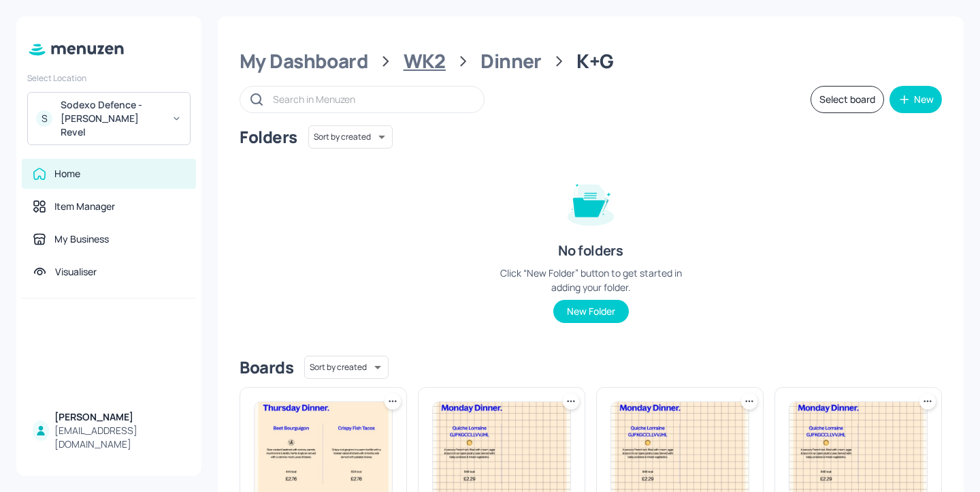
click at [419, 59] on div "WK2" at bounding box center [425, 61] width 42 height 25
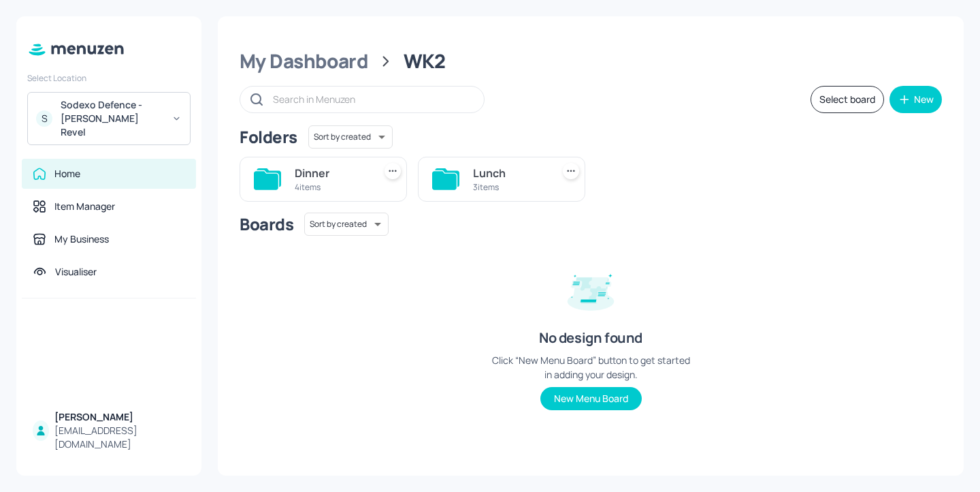
click at [500, 165] on div "Lunch" at bounding box center [510, 173] width 74 height 16
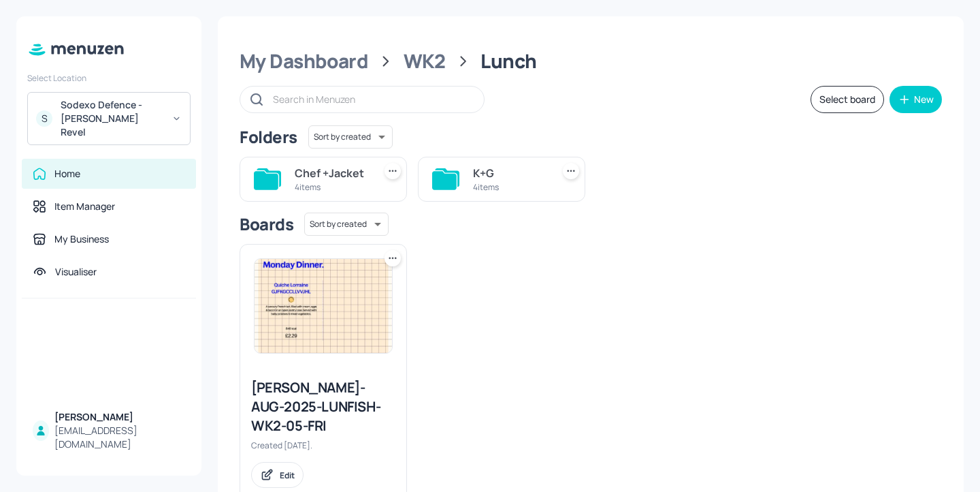
scroll to position [21, 0]
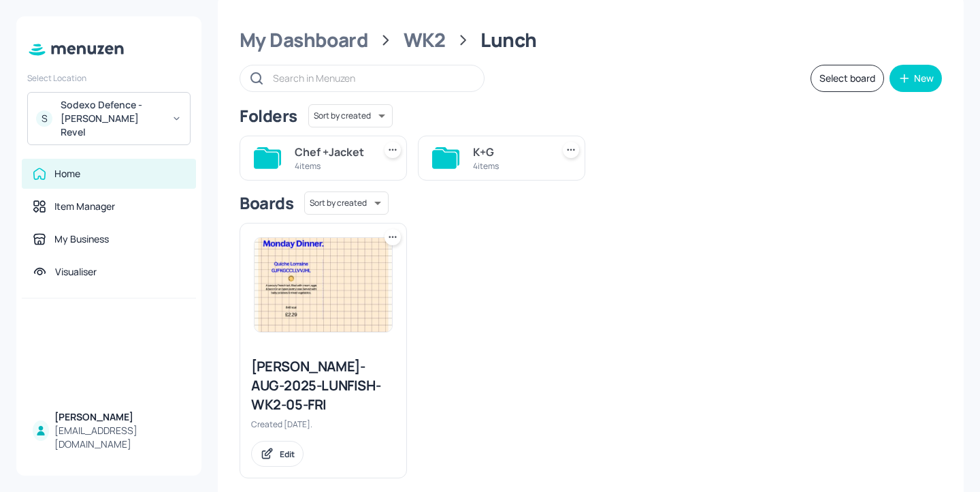
click at [487, 168] on div "4 items" at bounding box center [510, 166] width 74 height 12
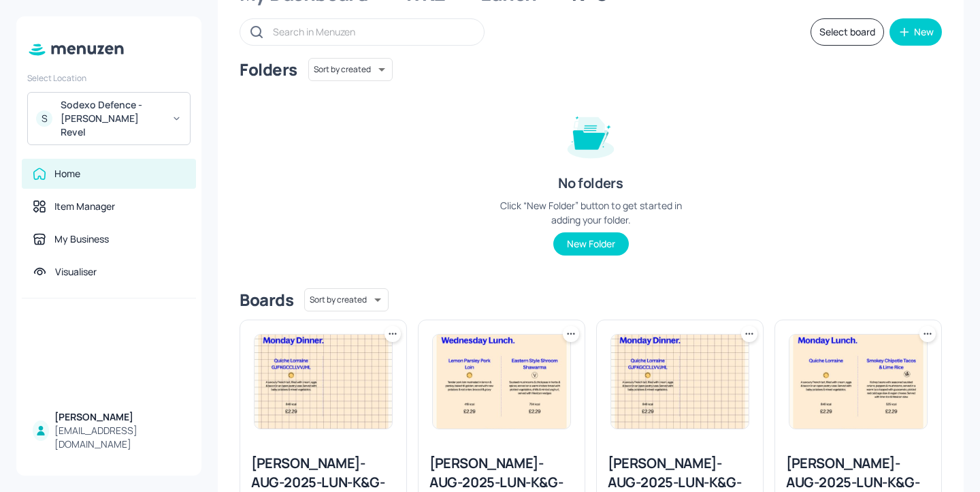
scroll to position [183, 0]
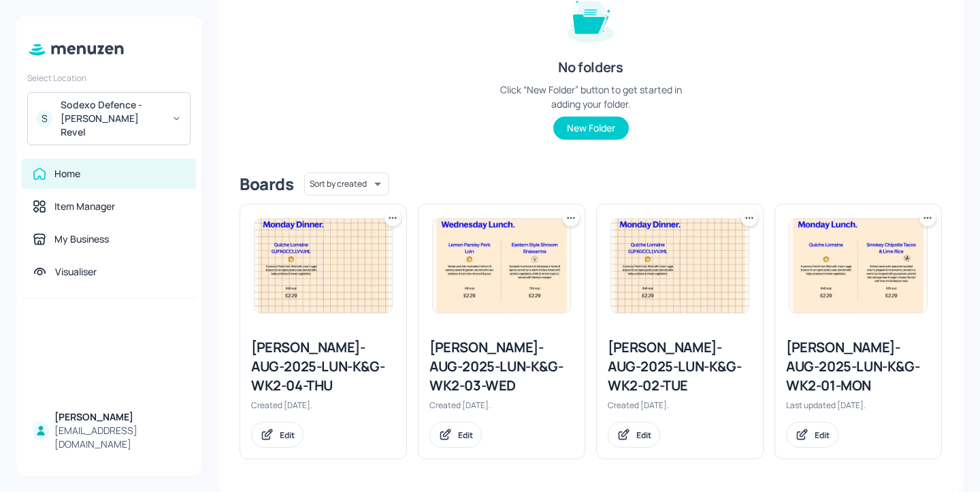
click at [837, 360] on div "[PERSON_NAME]-AUG-2025-LUN-K&G-WK2-01-MON" at bounding box center [858, 366] width 144 height 57
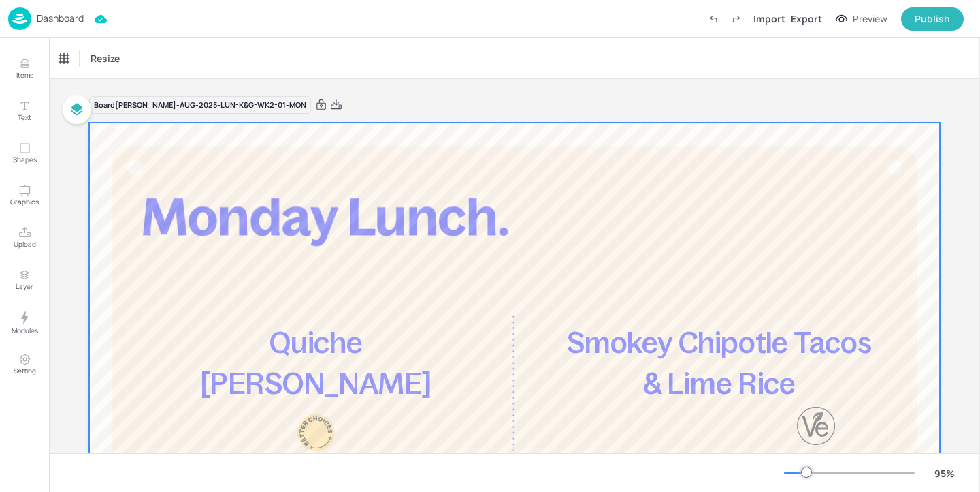
scroll to position [215, 0]
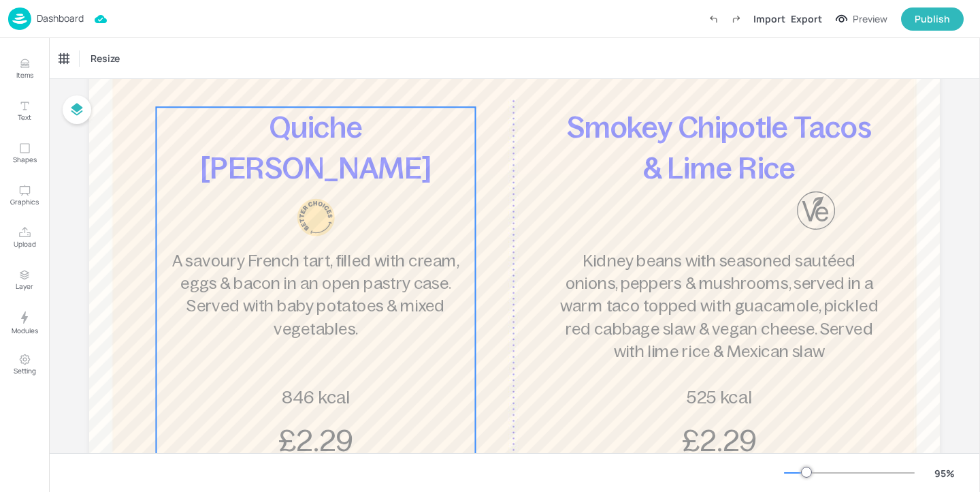
click at [373, 190] on div "Quiche [PERSON_NAME] A savoury French tart, filled with cream, eggs & bacon in …" at bounding box center [315, 284] width 319 height 354
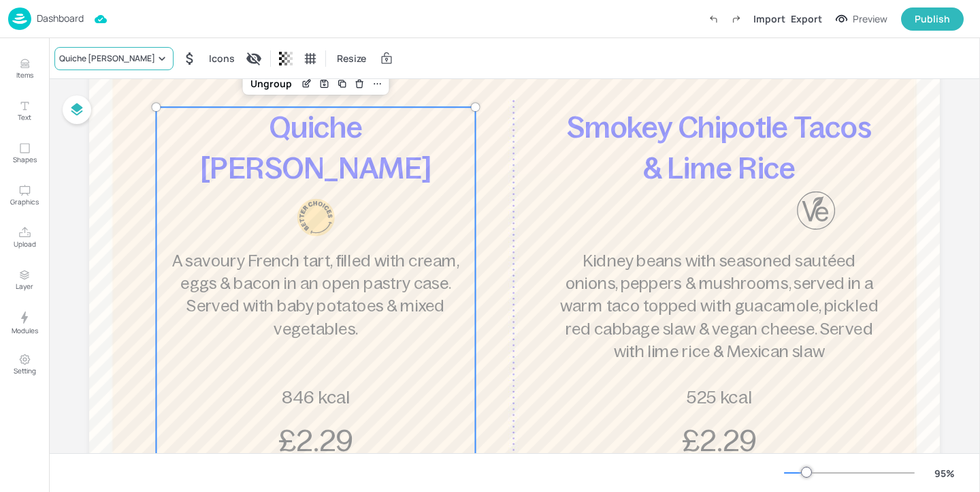
click at [103, 59] on div "Quiche [PERSON_NAME]" at bounding box center [107, 58] width 96 height 12
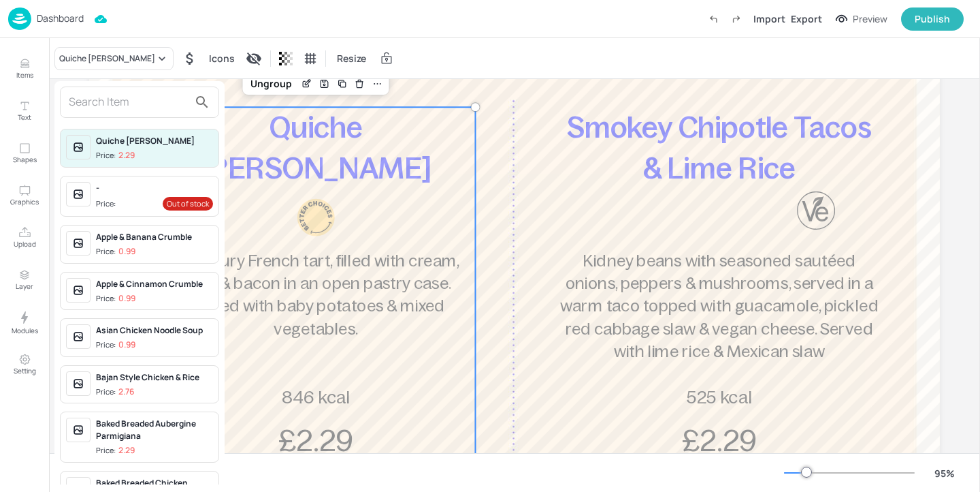
click at [125, 99] on input "text" at bounding box center [129, 102] width 120 height 22
click at [143, 106] on input "text" at bounding box center [129, 102] width 120 height 22
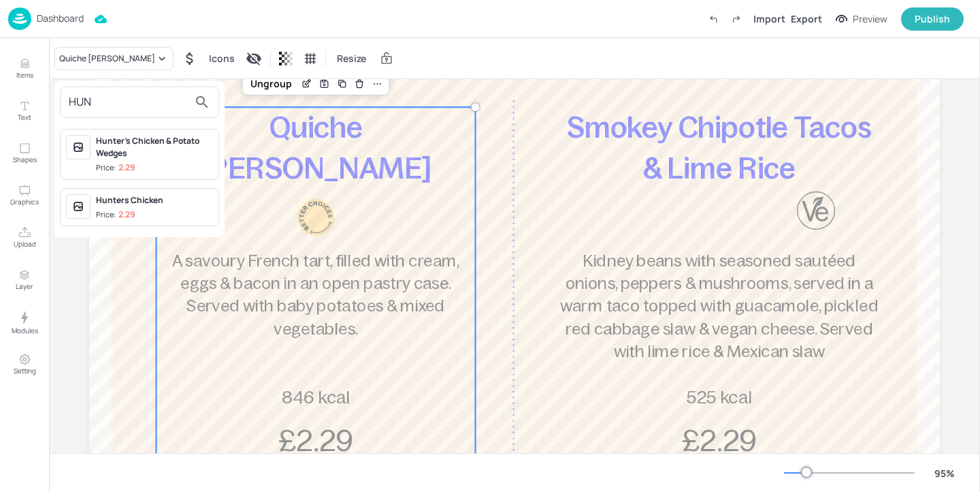
type input "HUN"
click at [166, 204] on div "Hunters Chicken" at bounding box center [154, 200] width 117 height 12
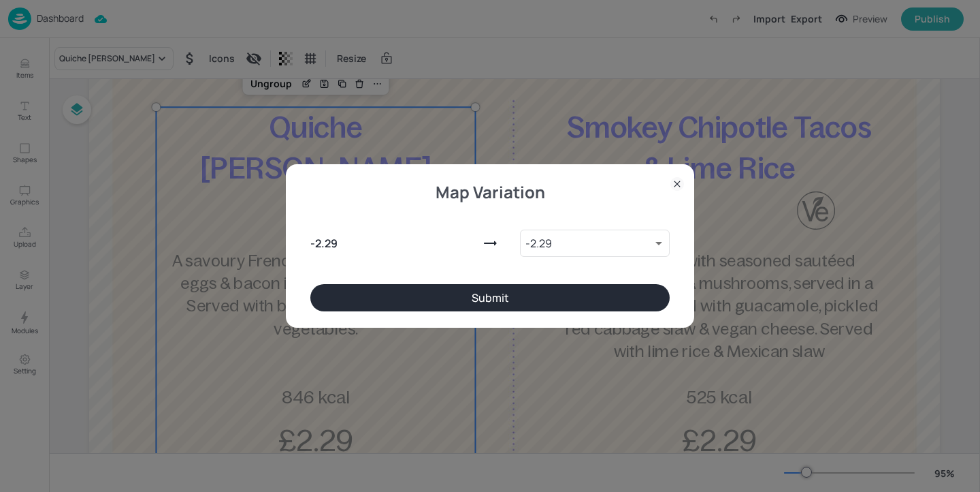
click at [486, 297] on button "Submit" at bounding box center [490, 297] width 360 height 27
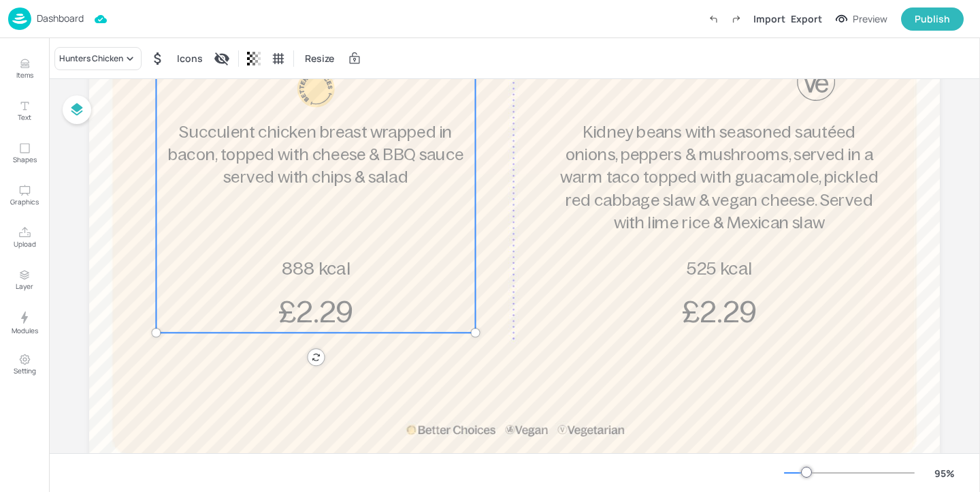
scroll to position [0, 0]
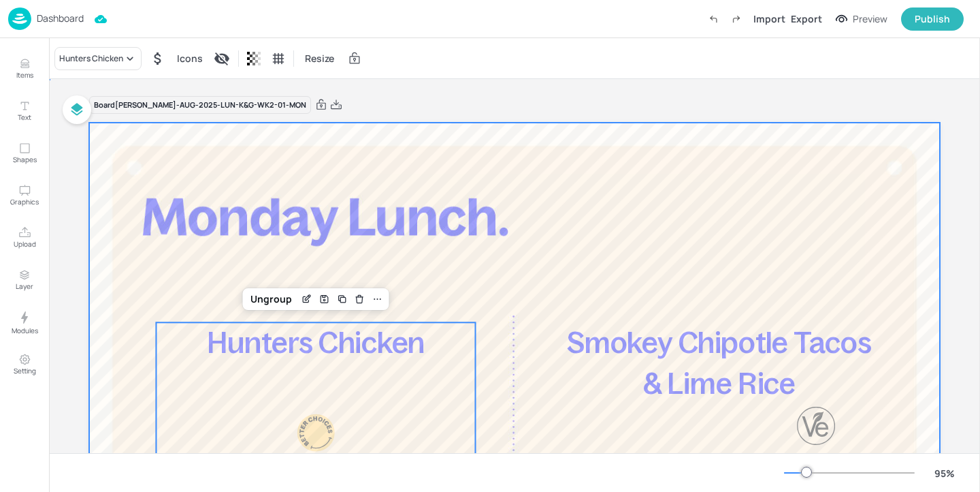
click at [539, 187] on div at bounding box center [514, 472] width 851 height 699
